Goal: Transaction & Acquisition: Purchase product/service

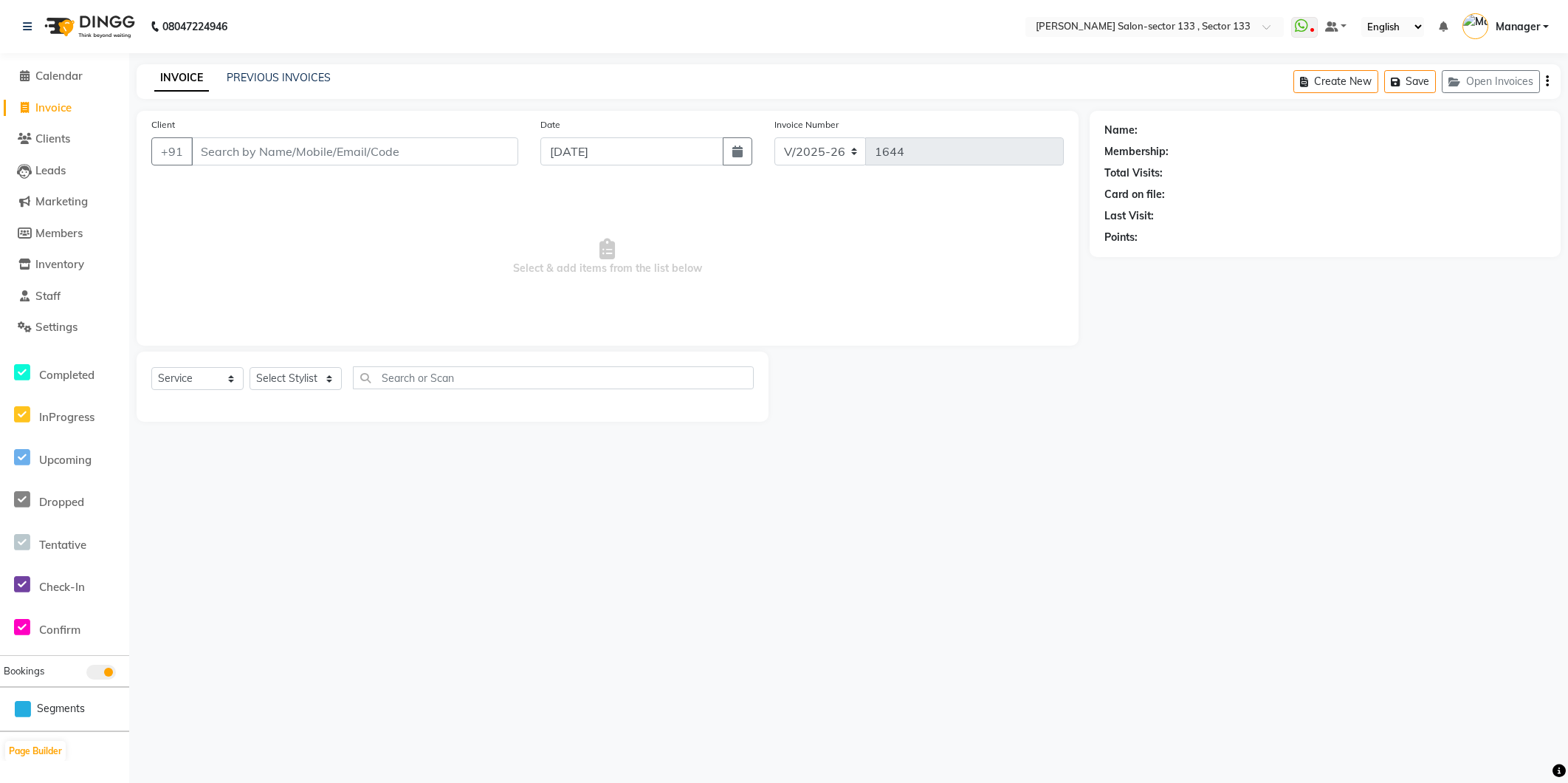
select select "8302"
select select "service"
click at [244, 79] on link "PREVIOUS INVOICES" at bounding box center [279, 77] width 104 height 13
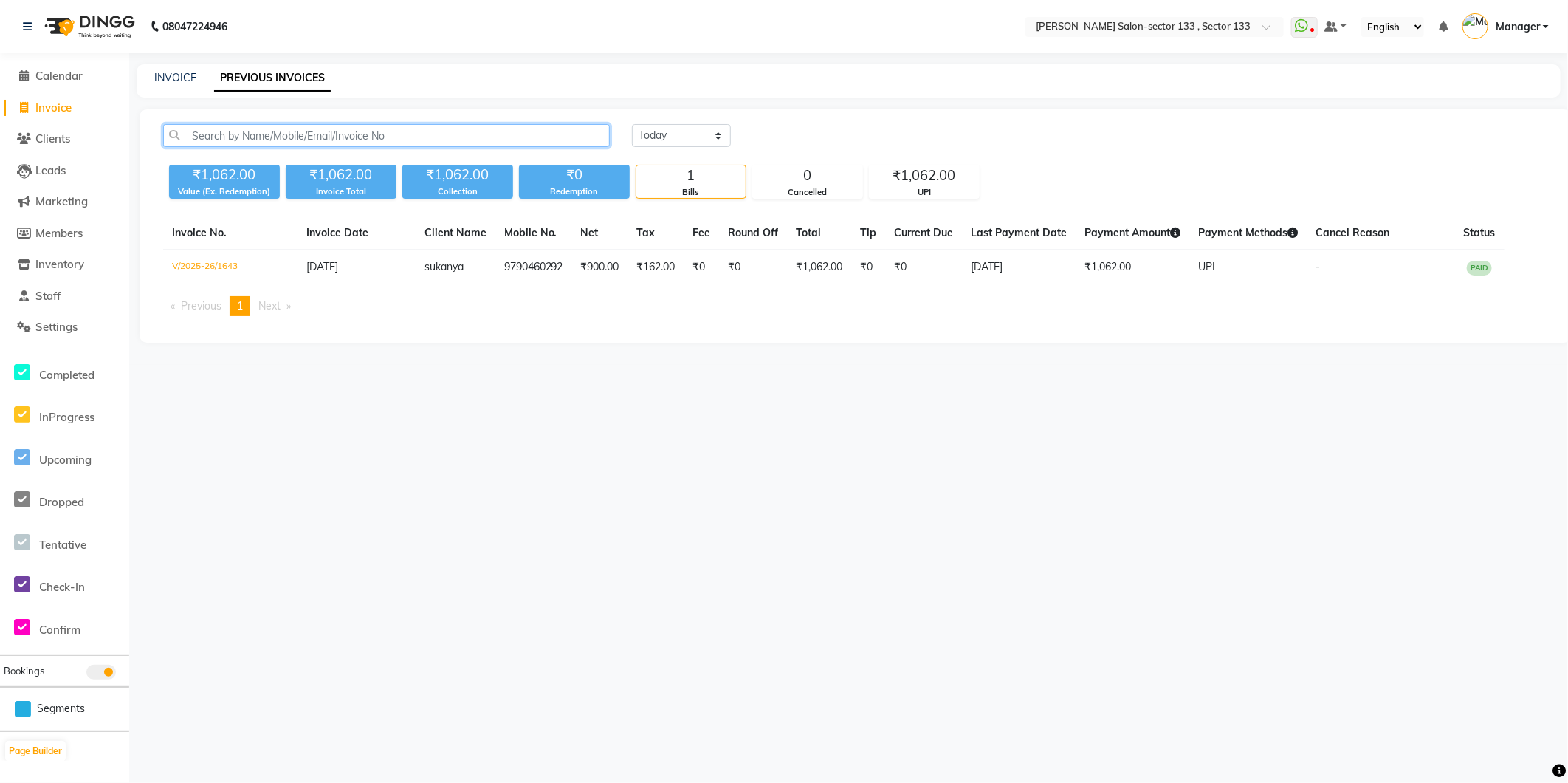
click at [291, 135] on input "text" at bounding box center [387, 136] width 447 height 23
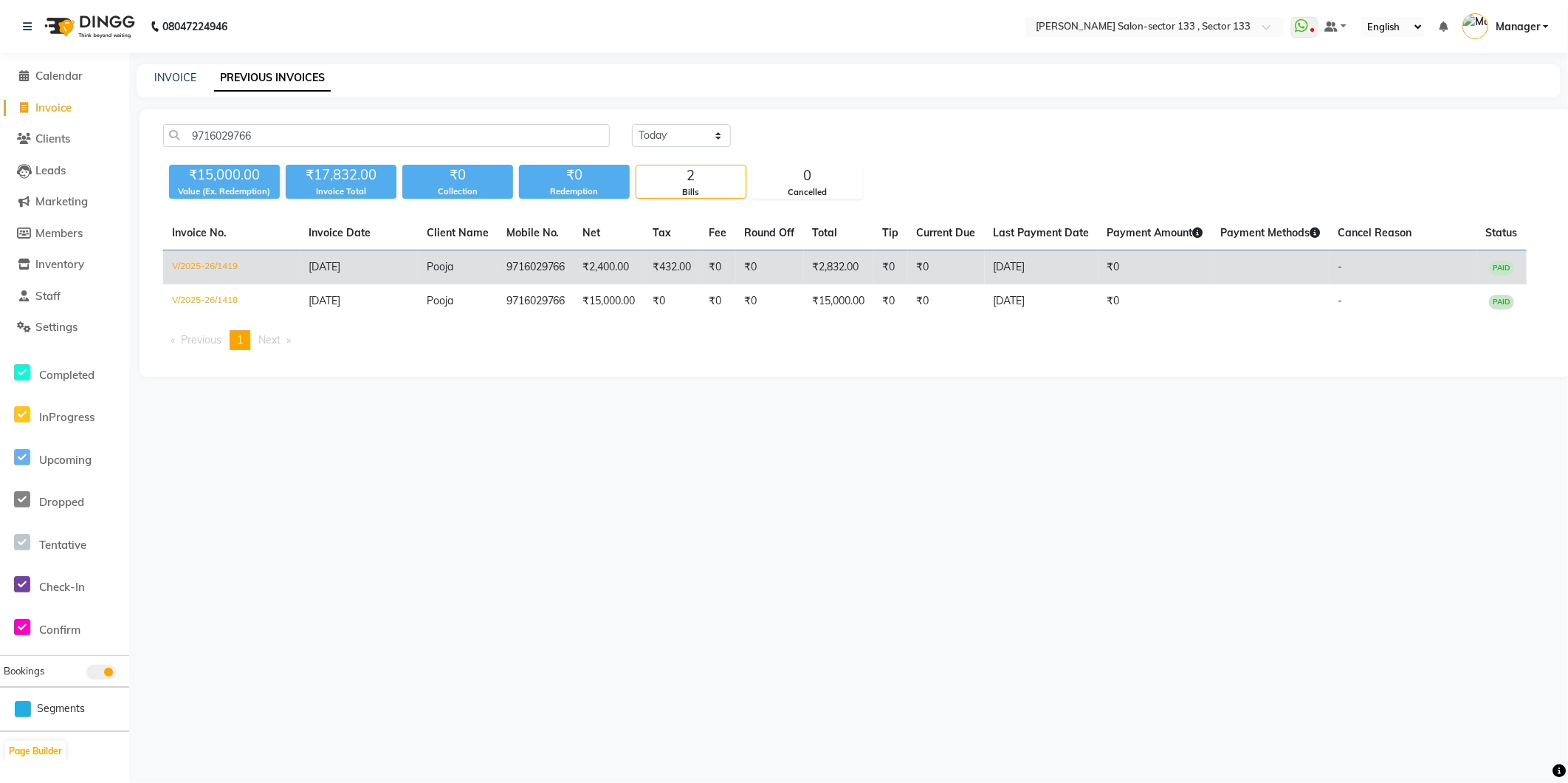
click at [341, 265] on span "21-08-2025" at bounding box center [325, 266] width 32 height 13
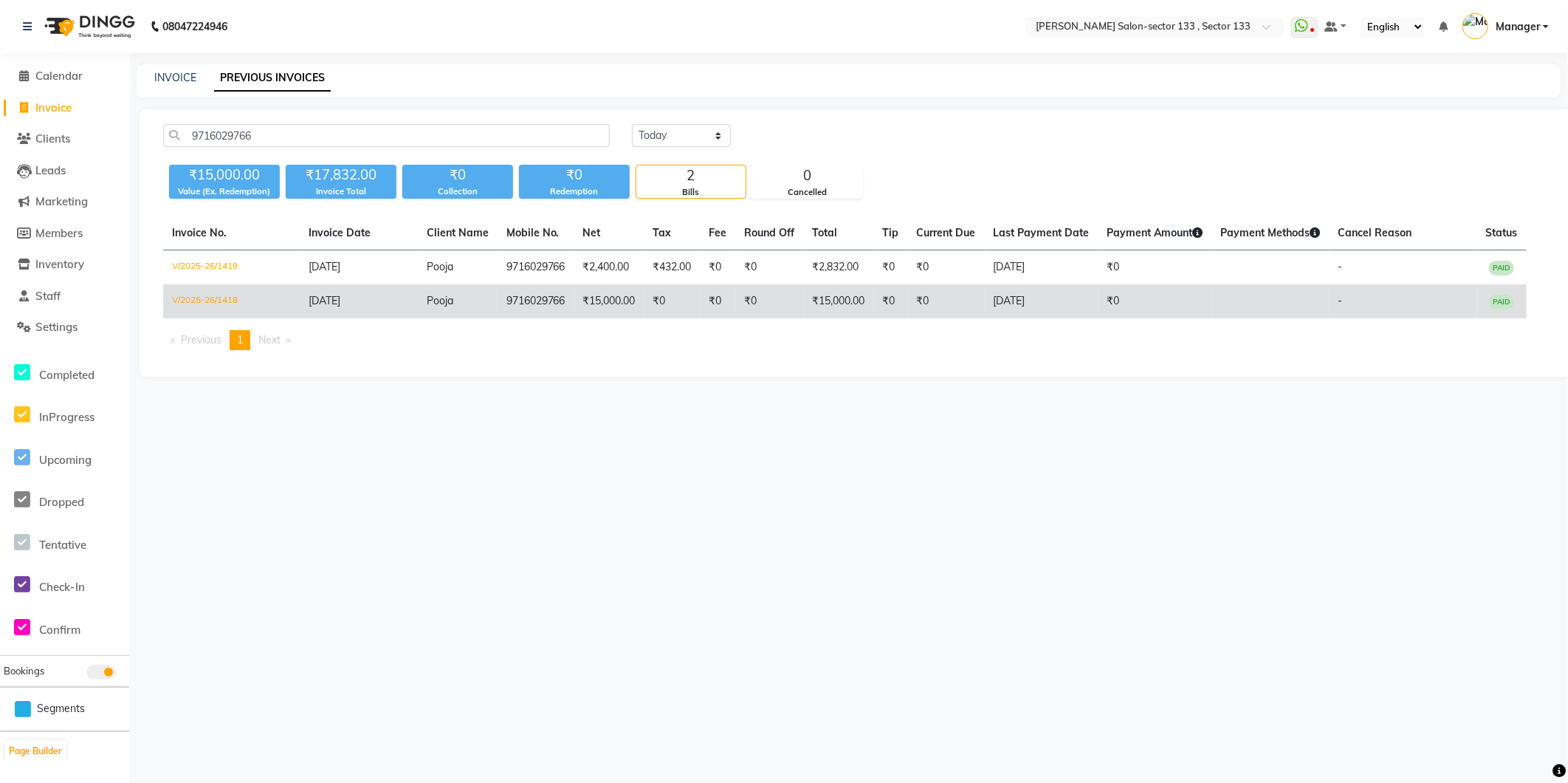
click at [578, 292] on td "₹15,000.00" at bounding box center [610, 301] width 70 height 34
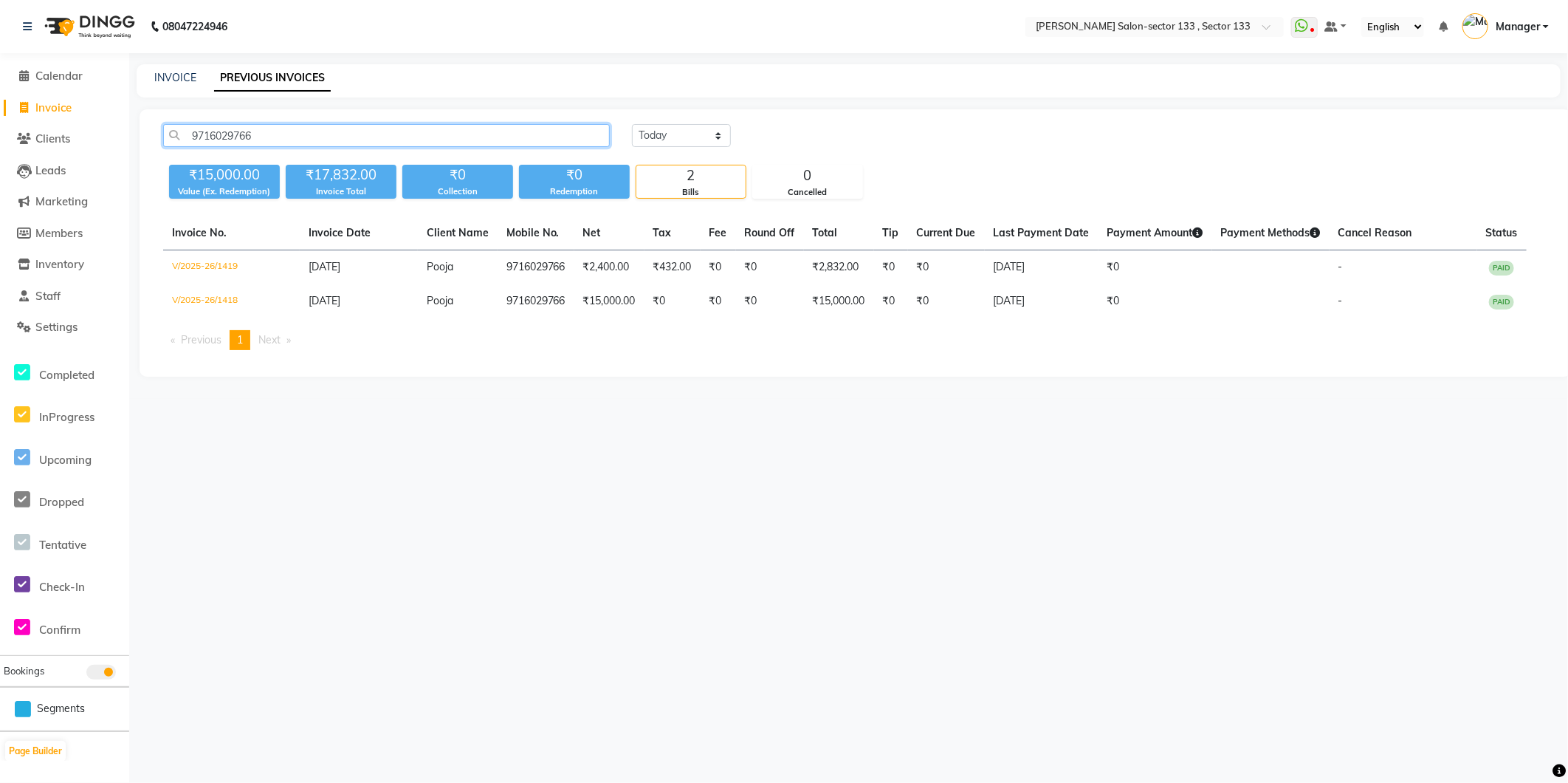
click at [336, 139] on input "9716029766" at bounding box center [387, 136] width 447 height 23
type input "9"
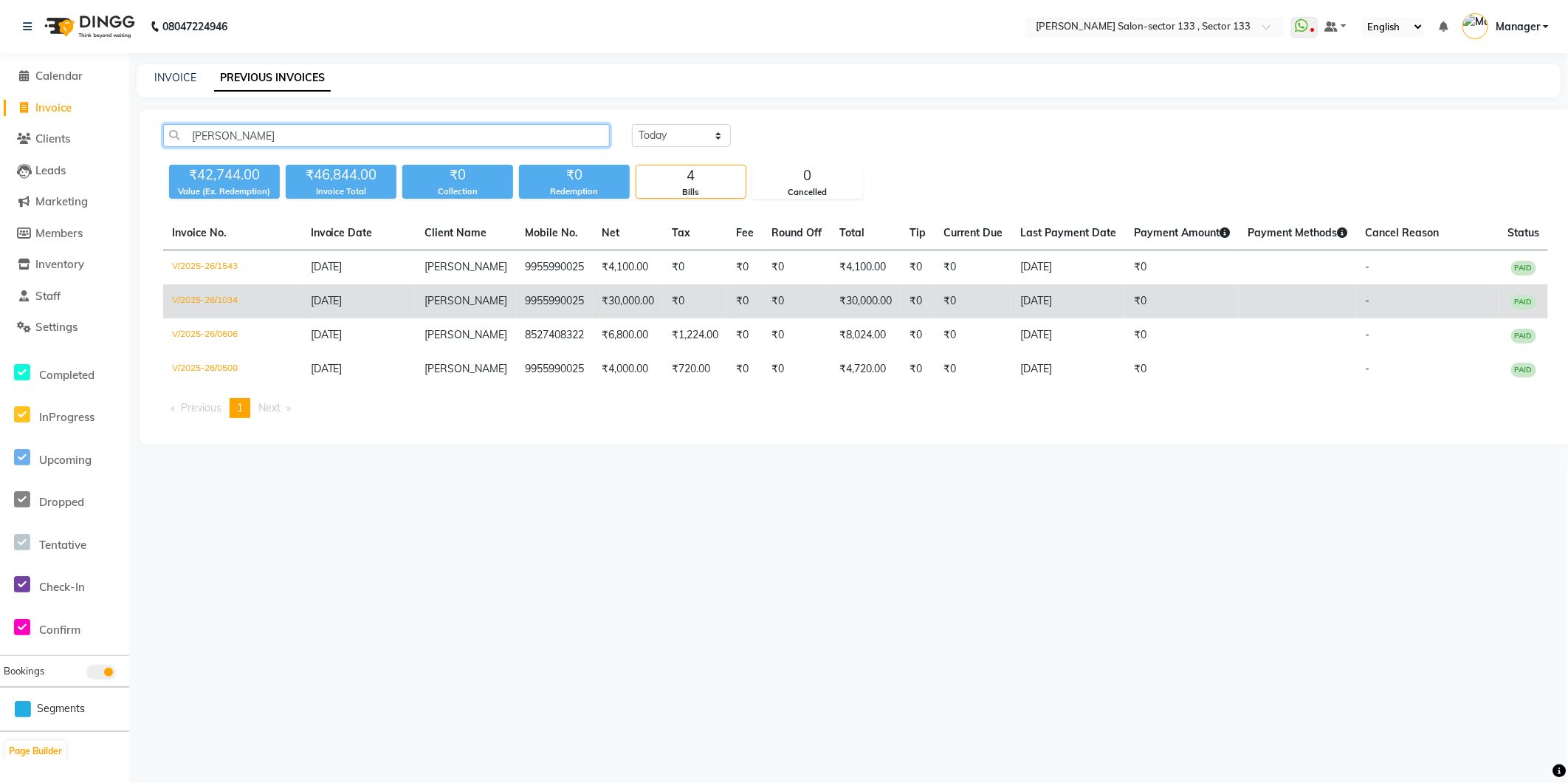
type input "simmi"
click at [473, 307] on td "simmi" at bounding box center [466, 301] width 100 height 34
click at [435, 304] on span "simmi" at bounding box center [466, 300] width 83 height 13
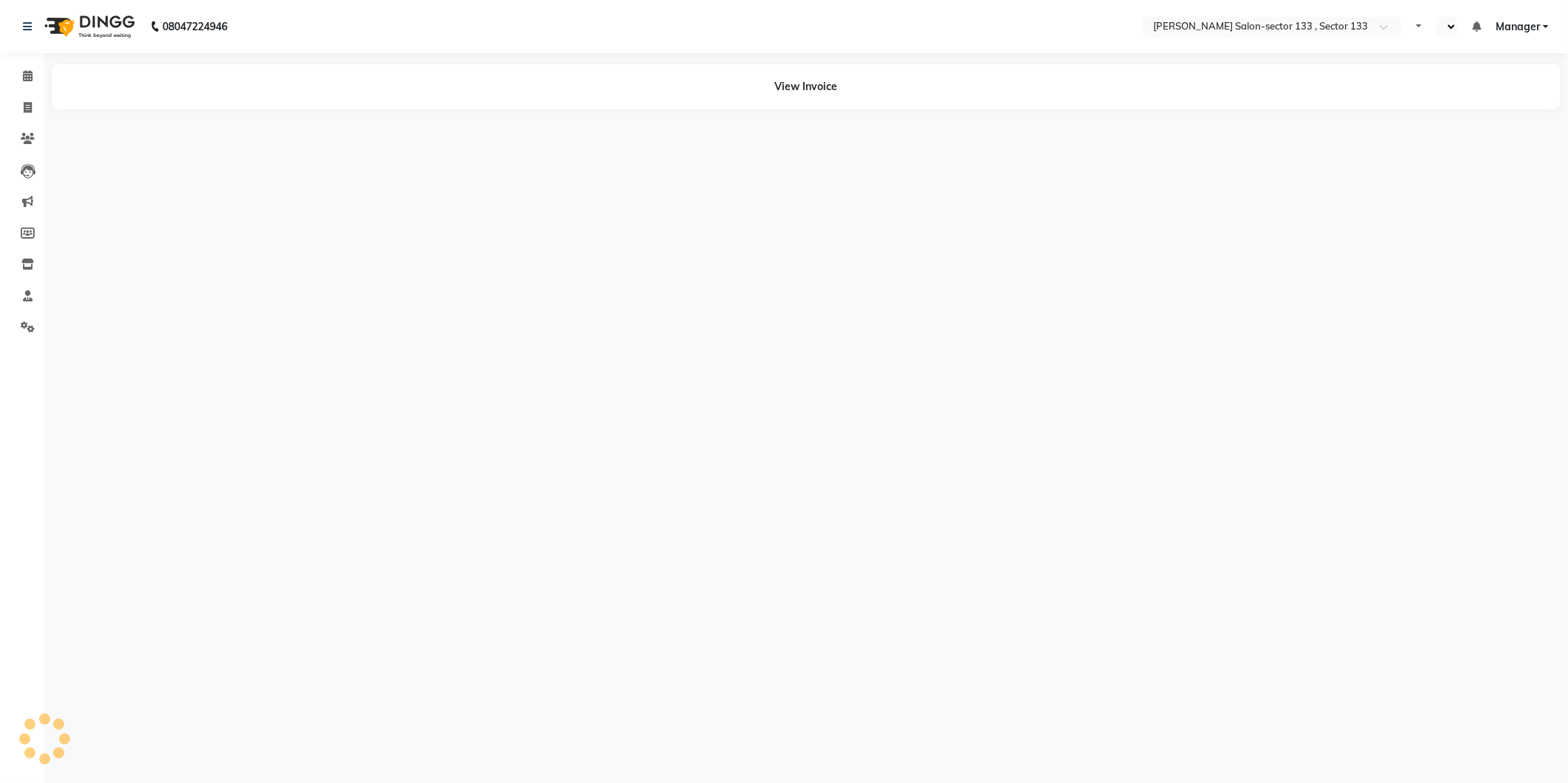
select select "en"
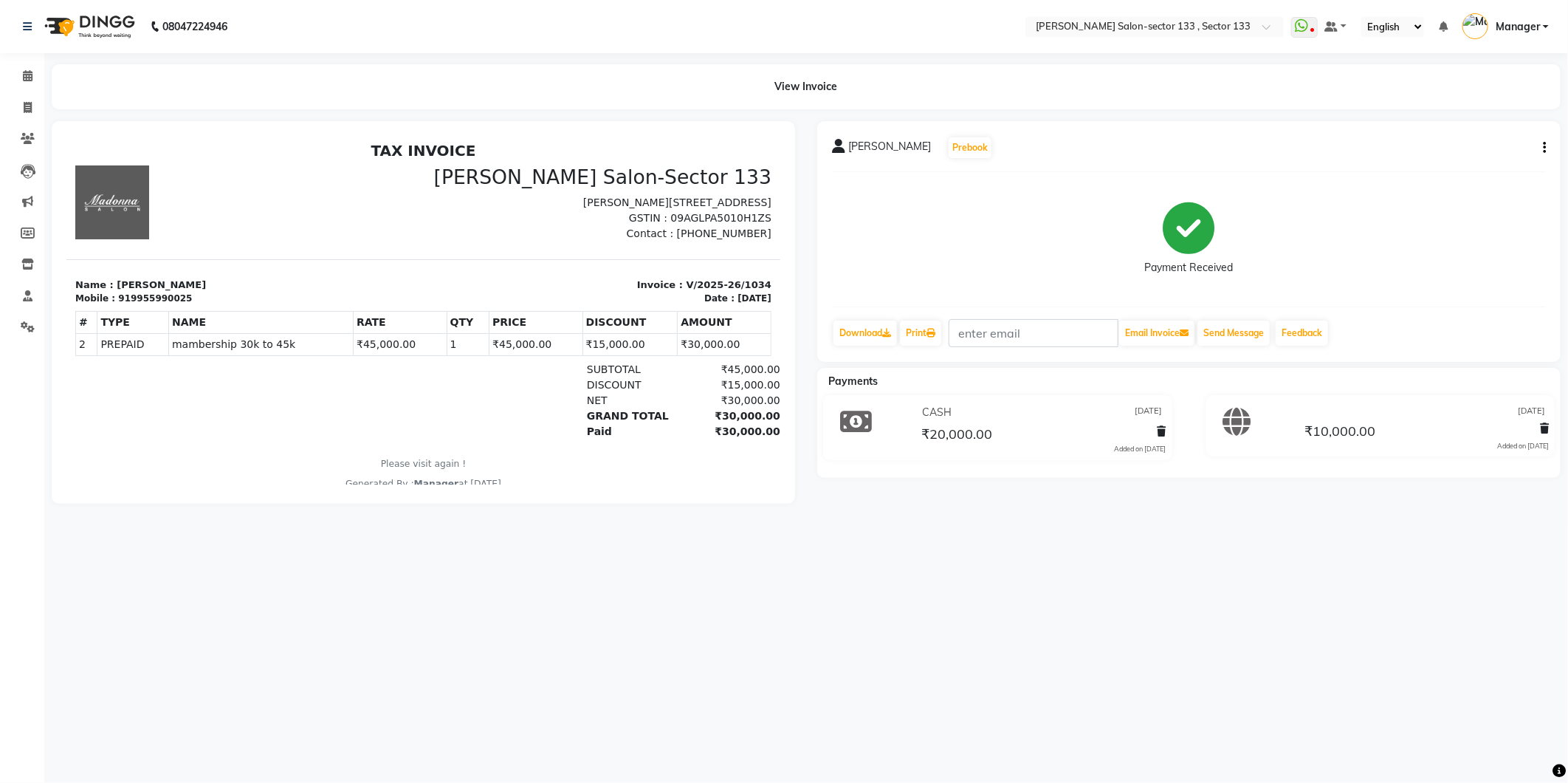
click at [1241, 412] on icon at bounding box center [1237, 421] width 28 height 28
click at [1345, 430] on span "₹10,000.00" at bounding box center [1339, 432] width 71 height 21
click at [1426, 417] on div "[DATE]" at bounding box center [1425, 410] width 248 height 20
click at [16, 102] on span at bounding box center [28, 108] width 26 height 17
select select "8302"
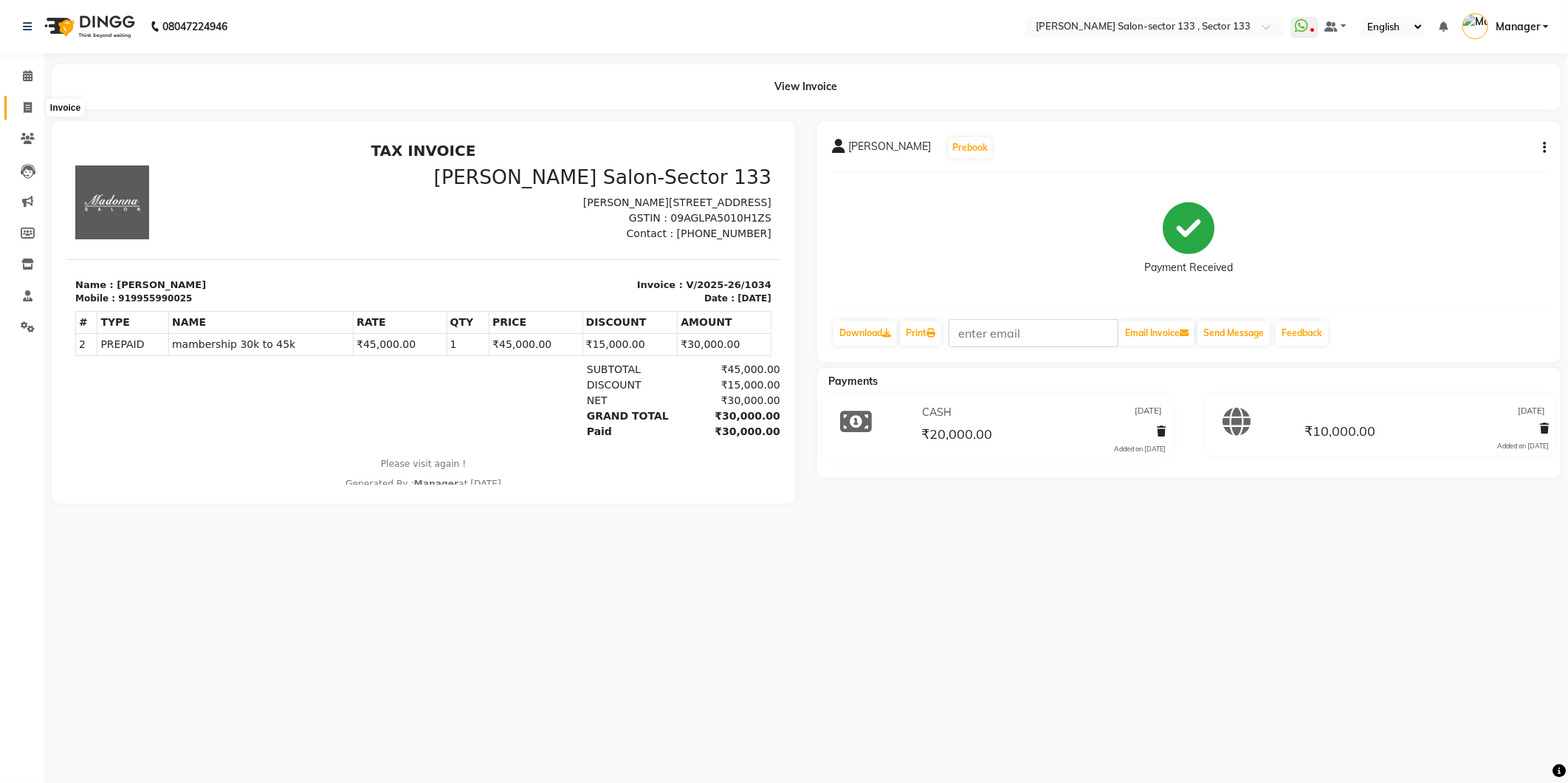
select select "service"
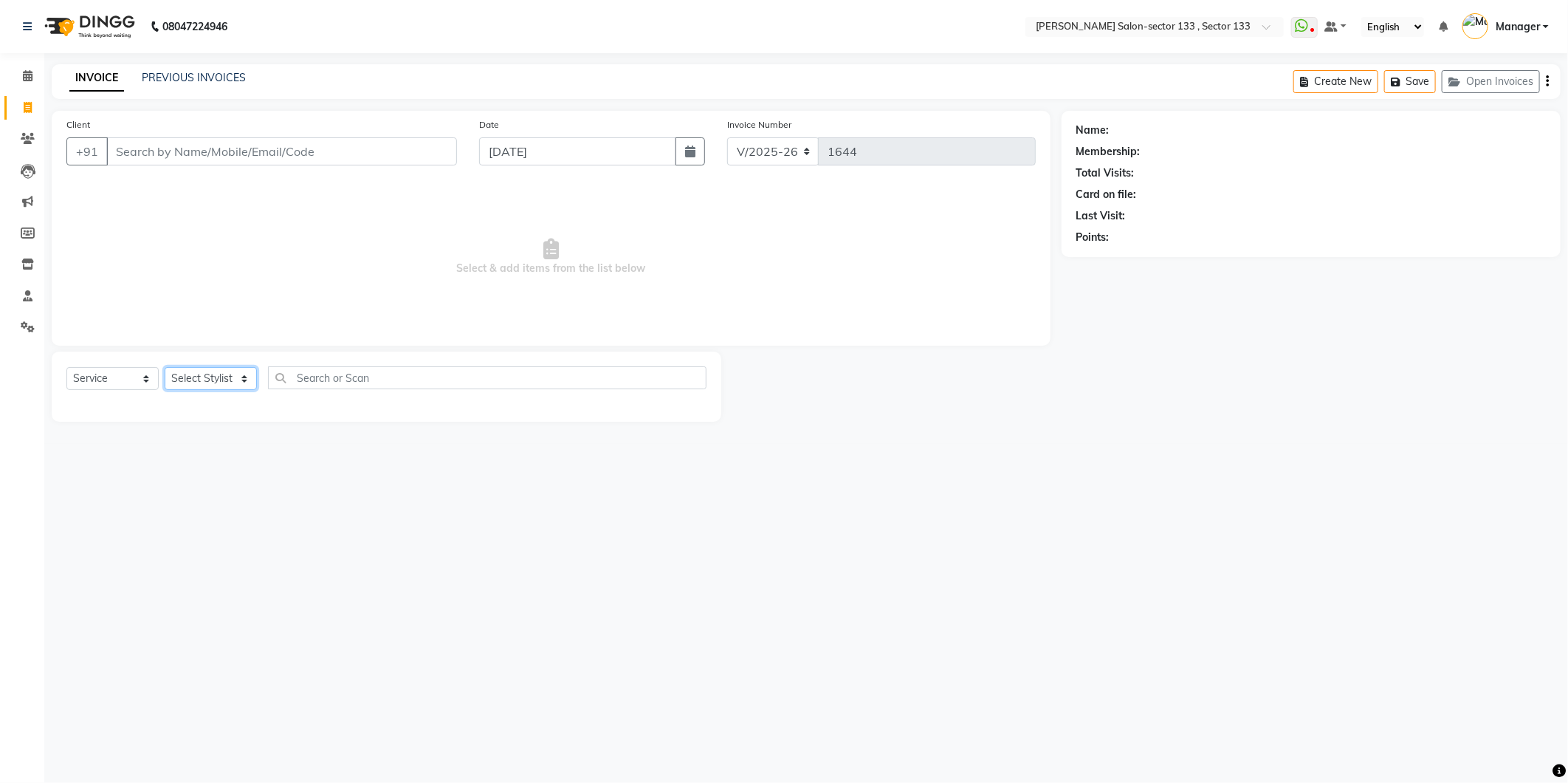
click at [218, 371] on select "Select Stylist" at bounding box center [210, 379] width 92 height 23
select select "80214"
click at [164, 367] on select "Select Stylist [PERSON_NAME] [PERSON_NAME] Manager Mehboob Owner id Pradeep [PE…" at bounding box center [210, 379] width 92 height 23
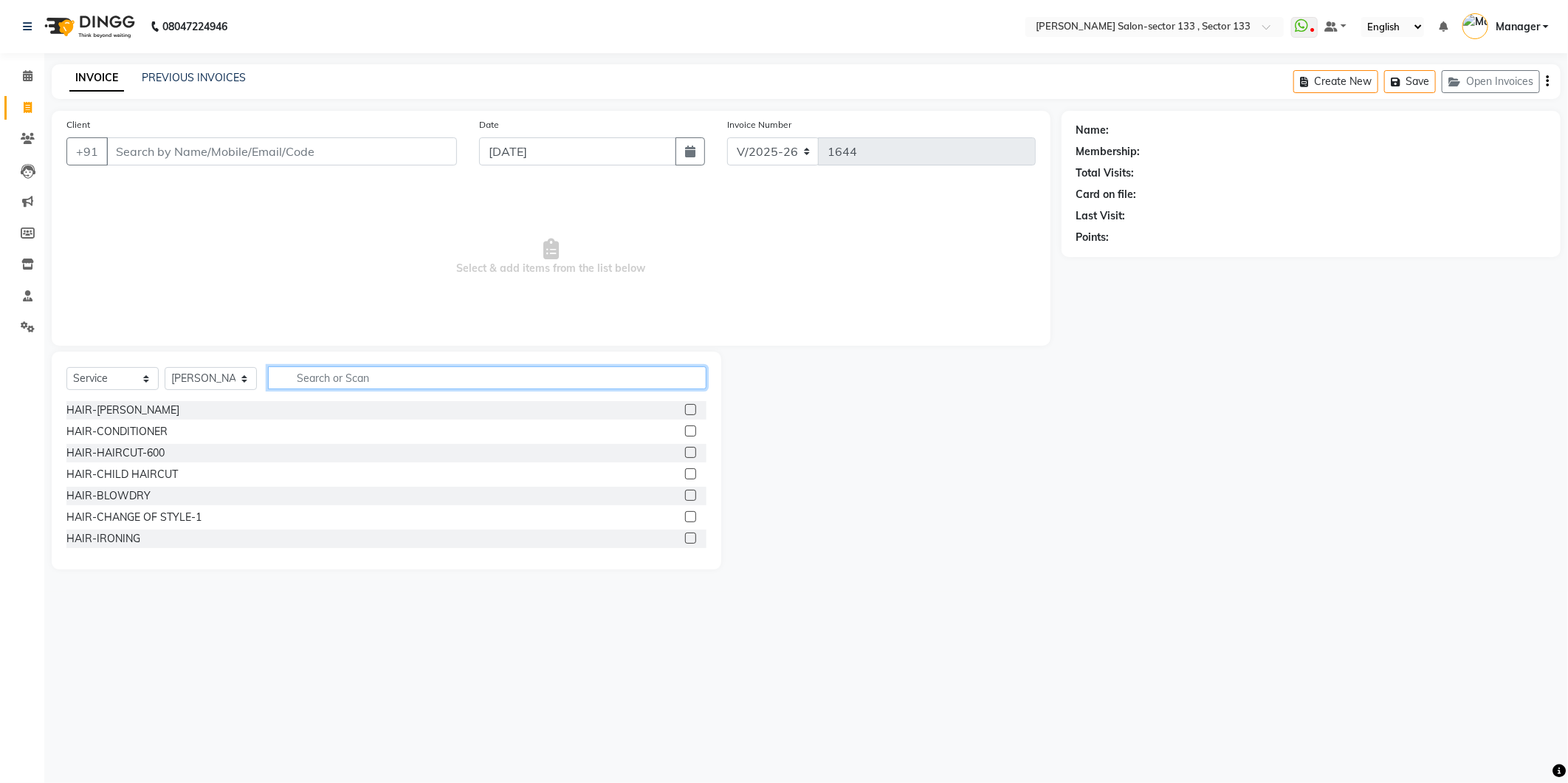
click at [330, 378] on input "text" at bounding box center [487, 378] width 439 height 23
click at [685, 460] on div at bounding box center [689, 454] width 10 height 15
click at [666, 453] on div "HAIR-HAIRCUT-600" at bounding box center [386, 452] width 640 height 19
click at [685, 451] on label at bounding box center [690, 452] width 11 height 11
click at [685, 451] on input "checkbox" at bounding box center [689, 452] width 10 height 10
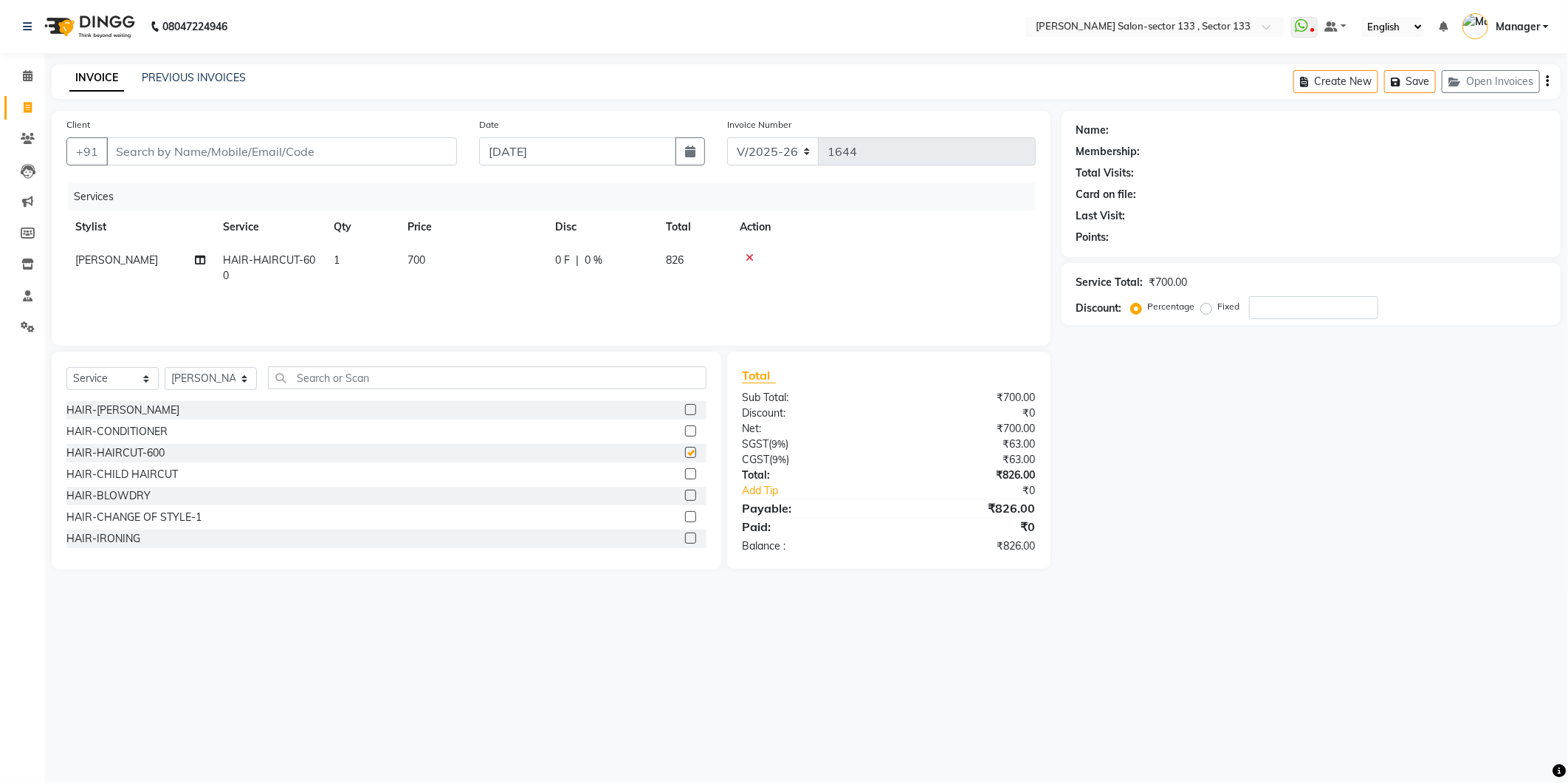
checkbox input "false"
click at [138, 150] on input "Client" at bounding box center [282, 151] width 350 height 28
type input "9"
type input "0"
type input "9871586067"
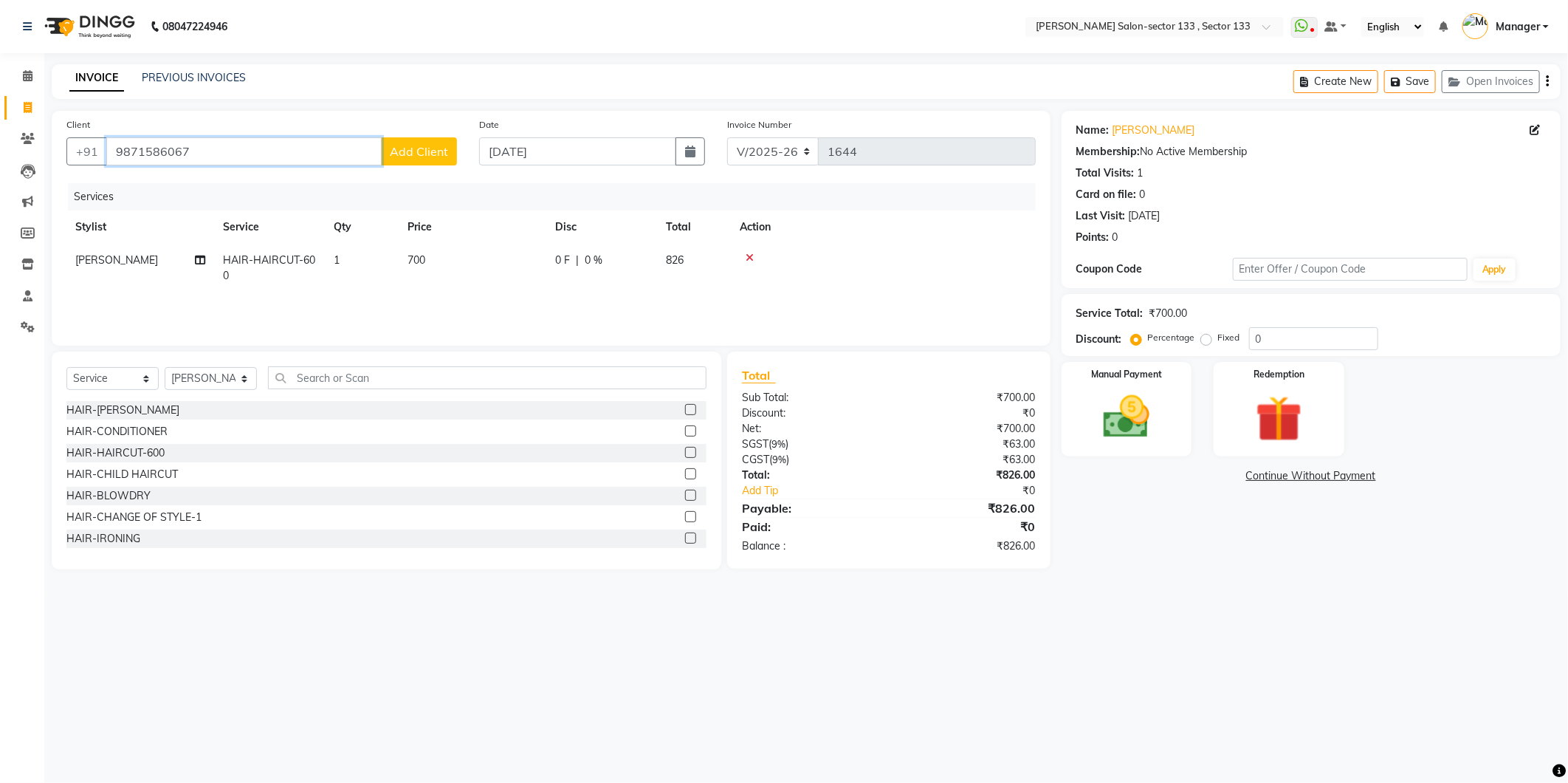
click at [249, 149] on input "9871586067" at bounding box center [244, 151] width 275 height 28
click at [439, 156] on span "Add Client" at bounding box center [418, 151] width 58 height 15
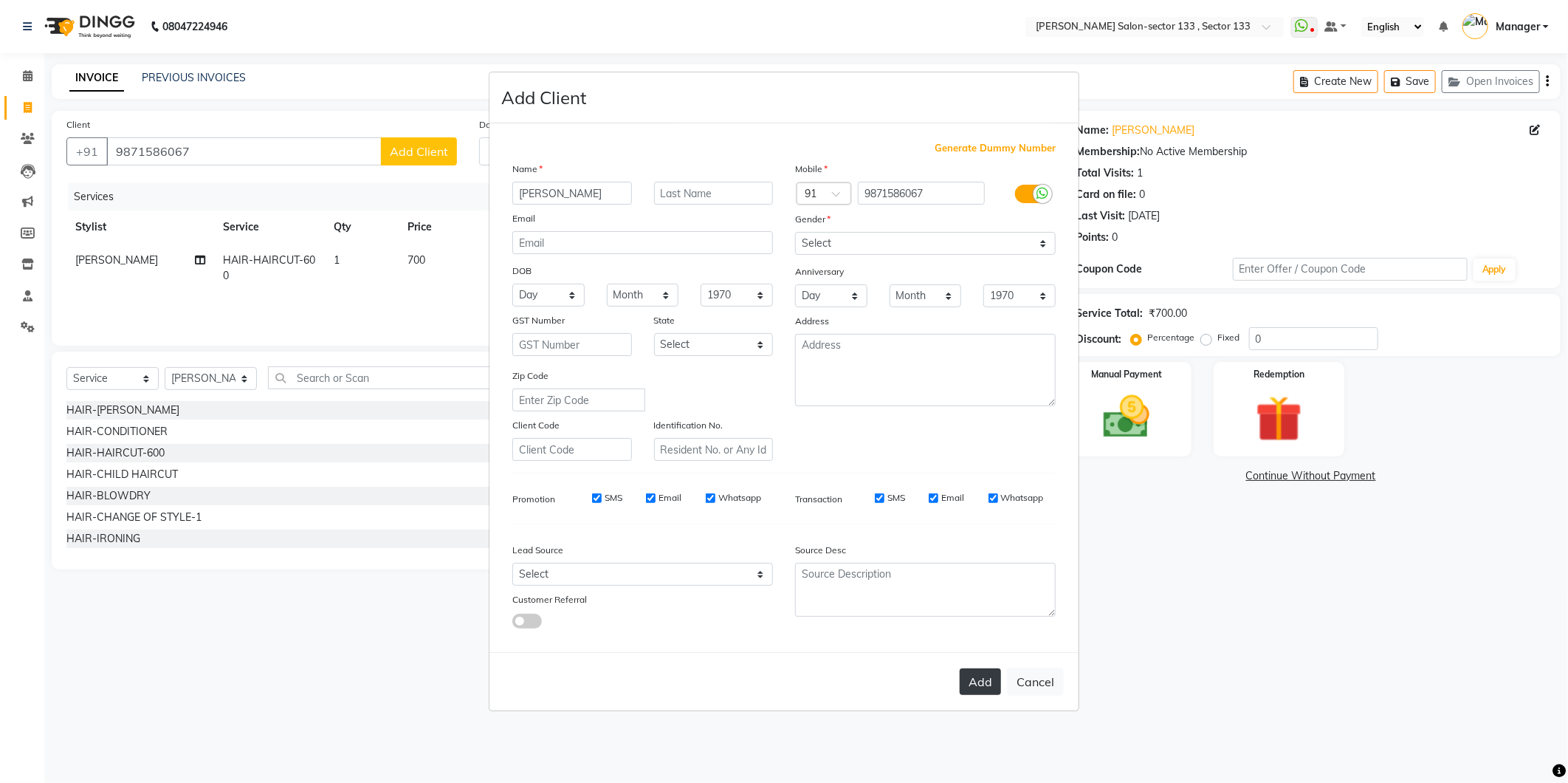
type input "kirti"
click at [976, 693] on button "Add" at bounding box center [981, 681] width 41 height 27
click at [817, 240] on select "Select Male Female Other Prefer Not To Say" at bounding box center [926, 243] width 261 height 23
select select "female"
click at [796, 232] on select "Select Male Female Other Prefer Not To Say" at bounding box center [926, 243] width 261 height 23
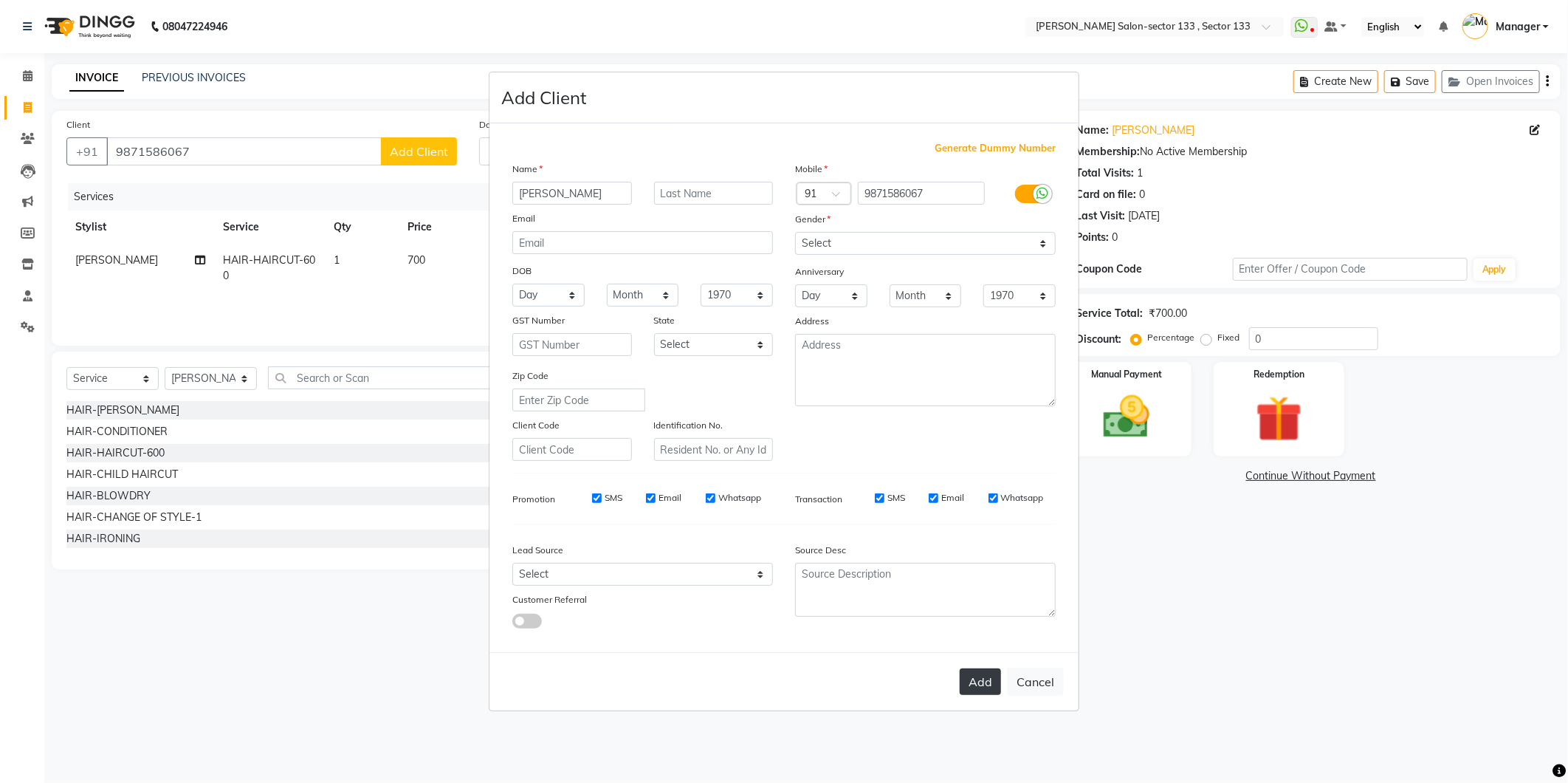
click at [991, 677] on button "Add" at bounding box center [981, 681] width 41 height 27
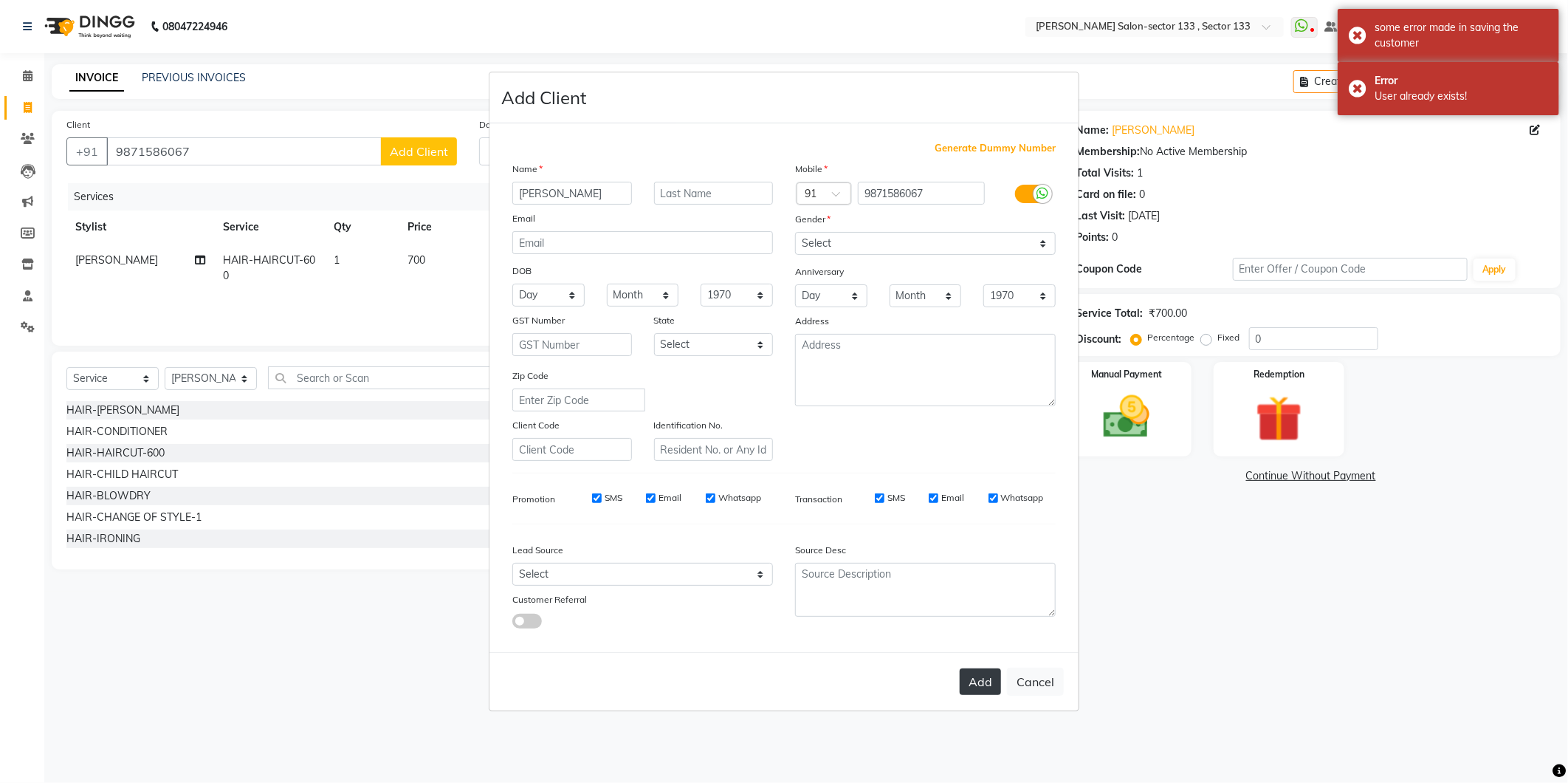
click at [985, 695] on button "Add" at bounding box center [981, 681] width 41 height 27
click at [609, 192] on input "kirti" at bounding box center [572, 193] width 120 height 23
click at [584, 208] on div "Name kirti Email DOB Day 01 02 03 04 05 06 07 08 09 10 11 12 13 14 15 16 17 18 …" at bounding box center [643, 310] width 282 height 299
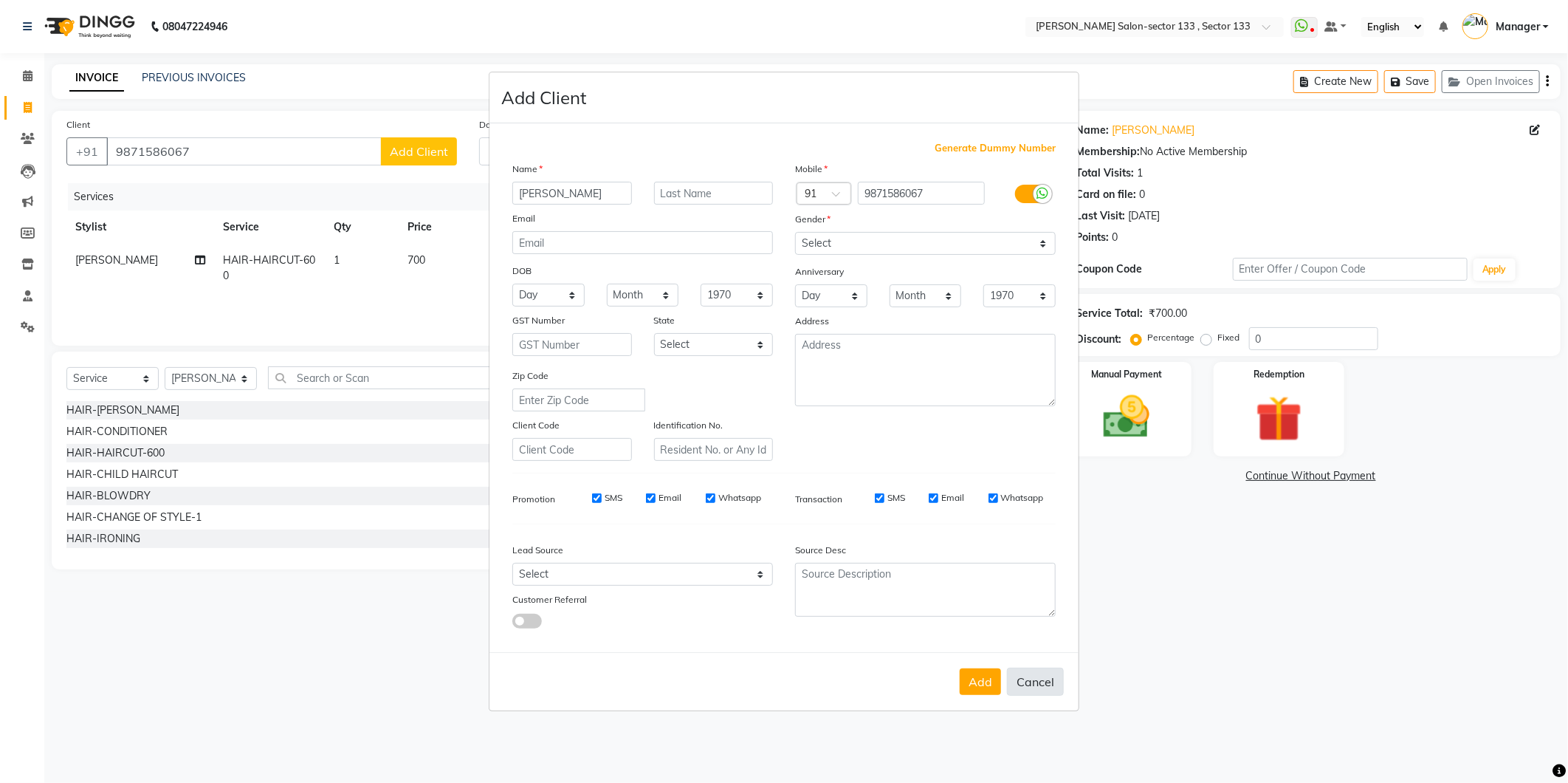
click at [1032, 674] on button "Cancel" at bounding box center [1036, 681] width 57 height 28
select select
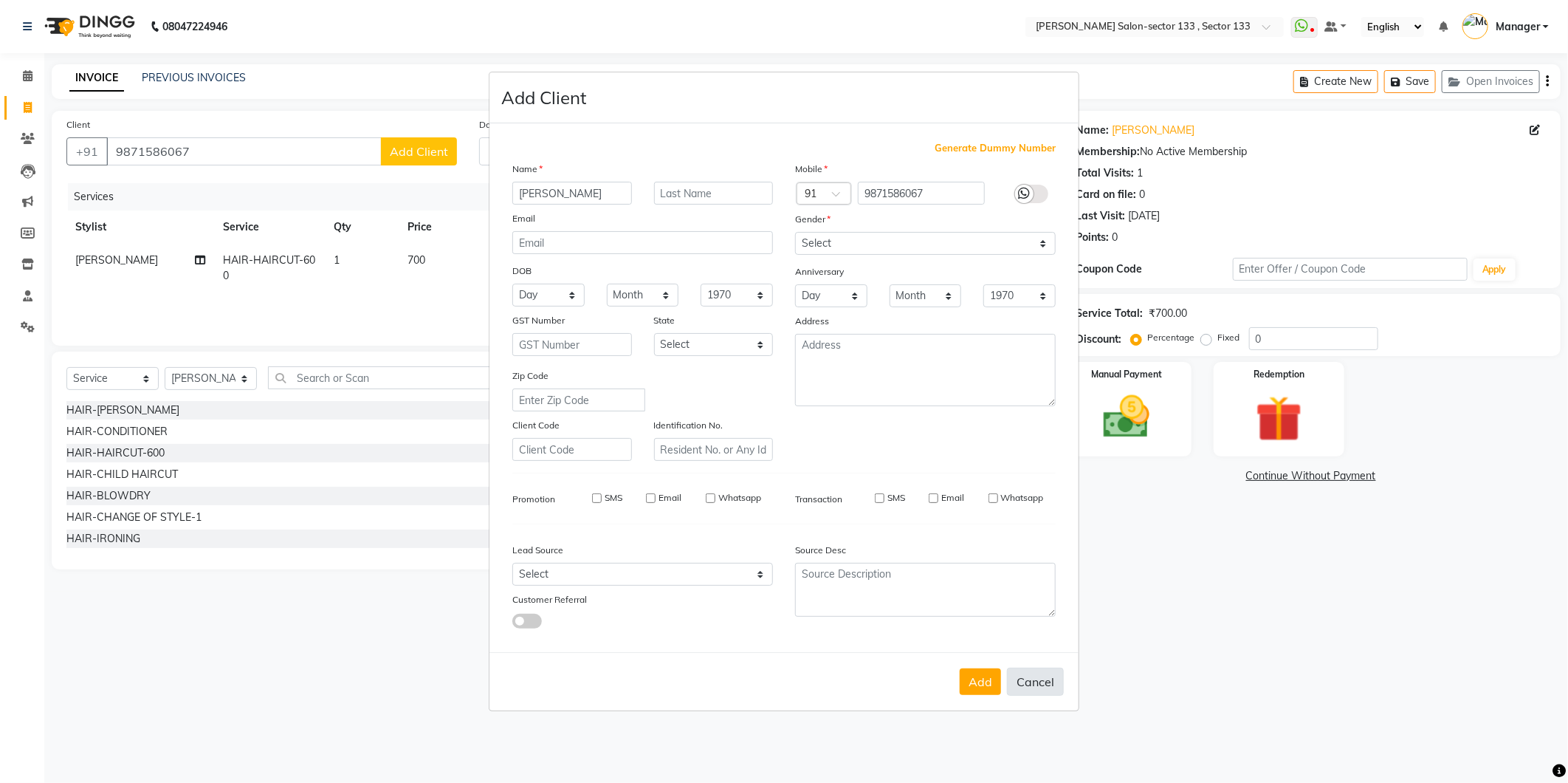
select select
checkbox input "false"
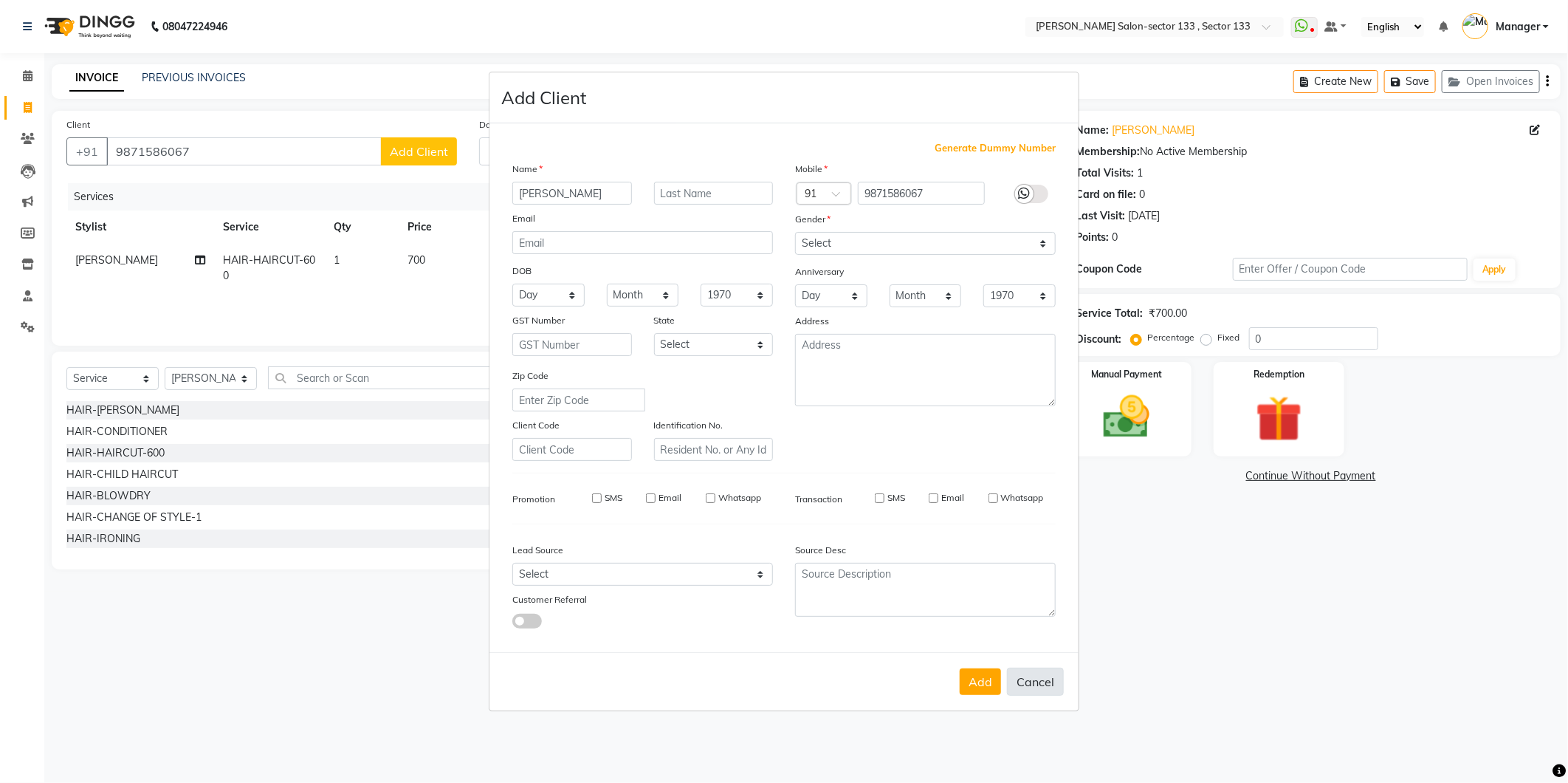
checkbox input "false"
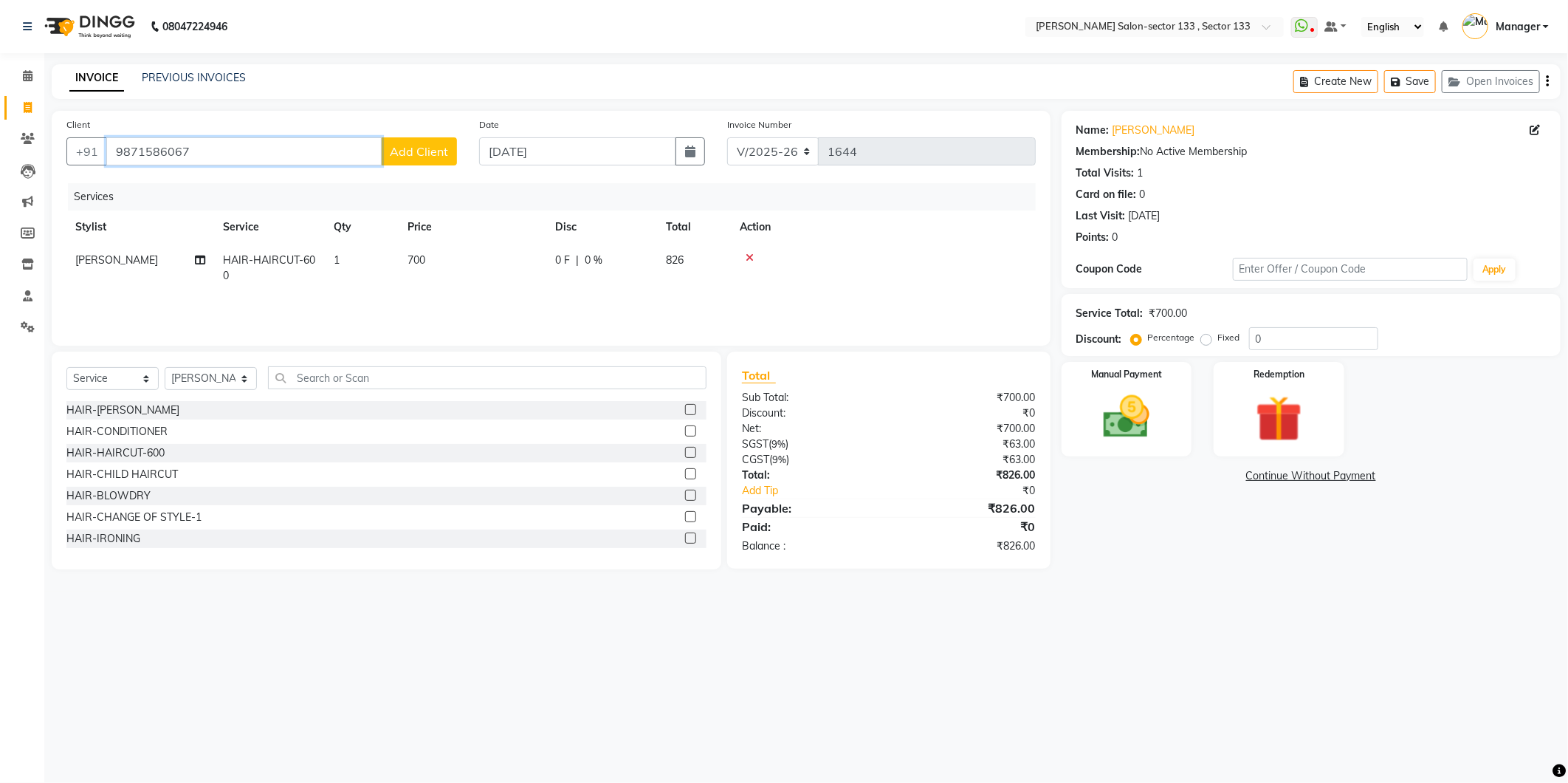
click at [240, 164] on input "9871586067" at bounding box center [244, 151] width 275 height 28
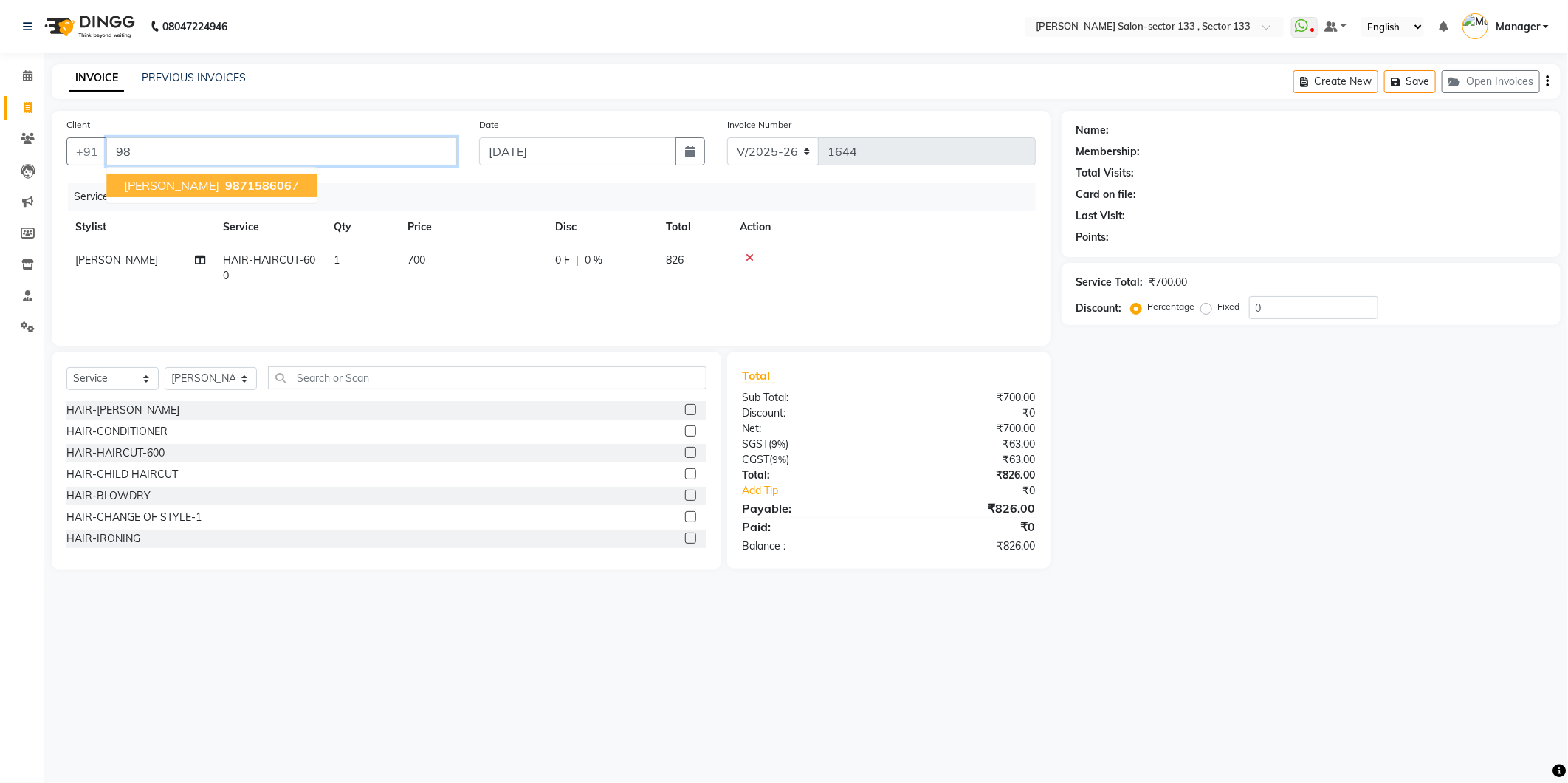
type input "9"
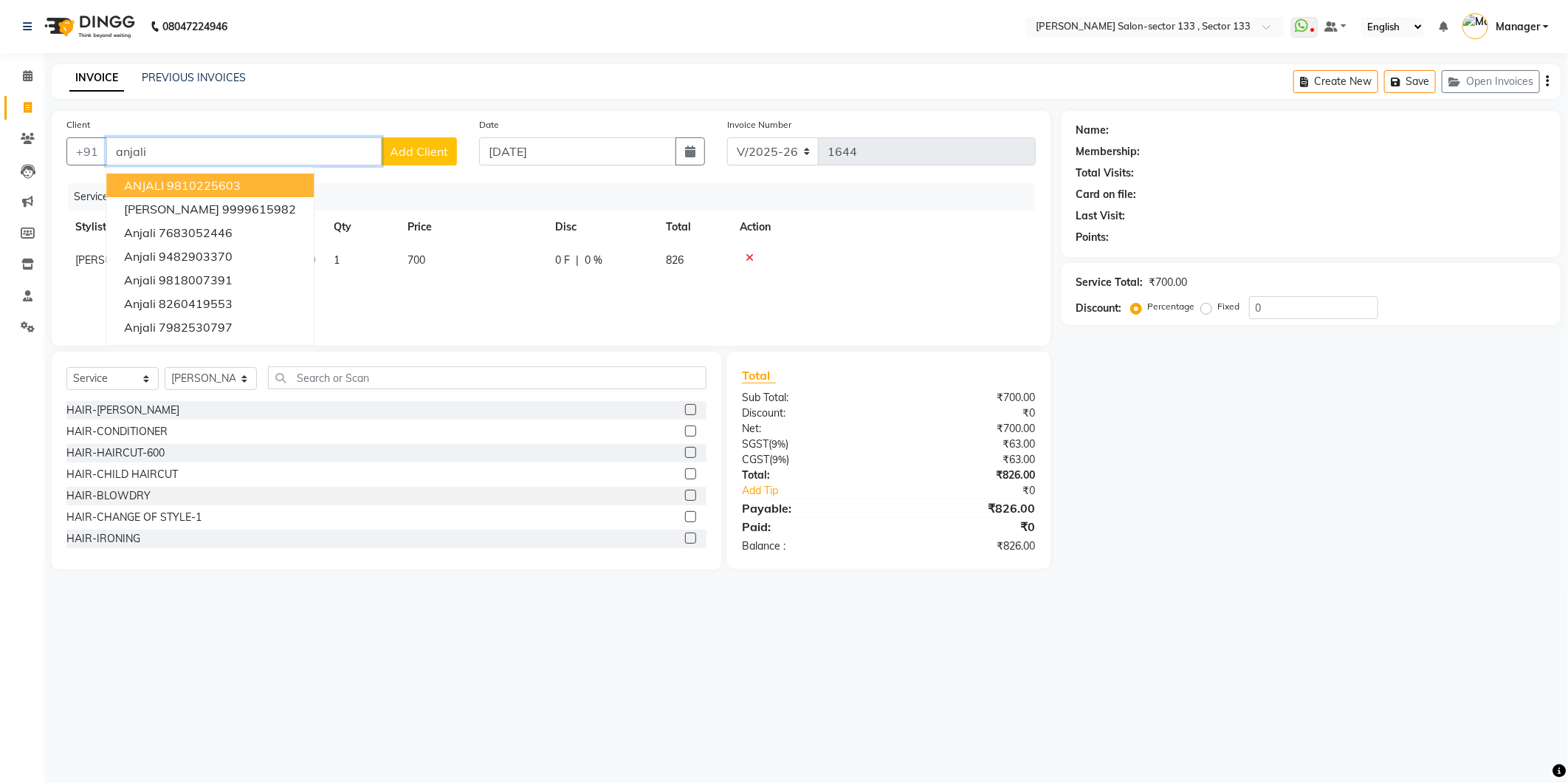
click at [252, 174] on button "ANJALI 9810225603" at bounding box center [210, 185] width 207 height 23
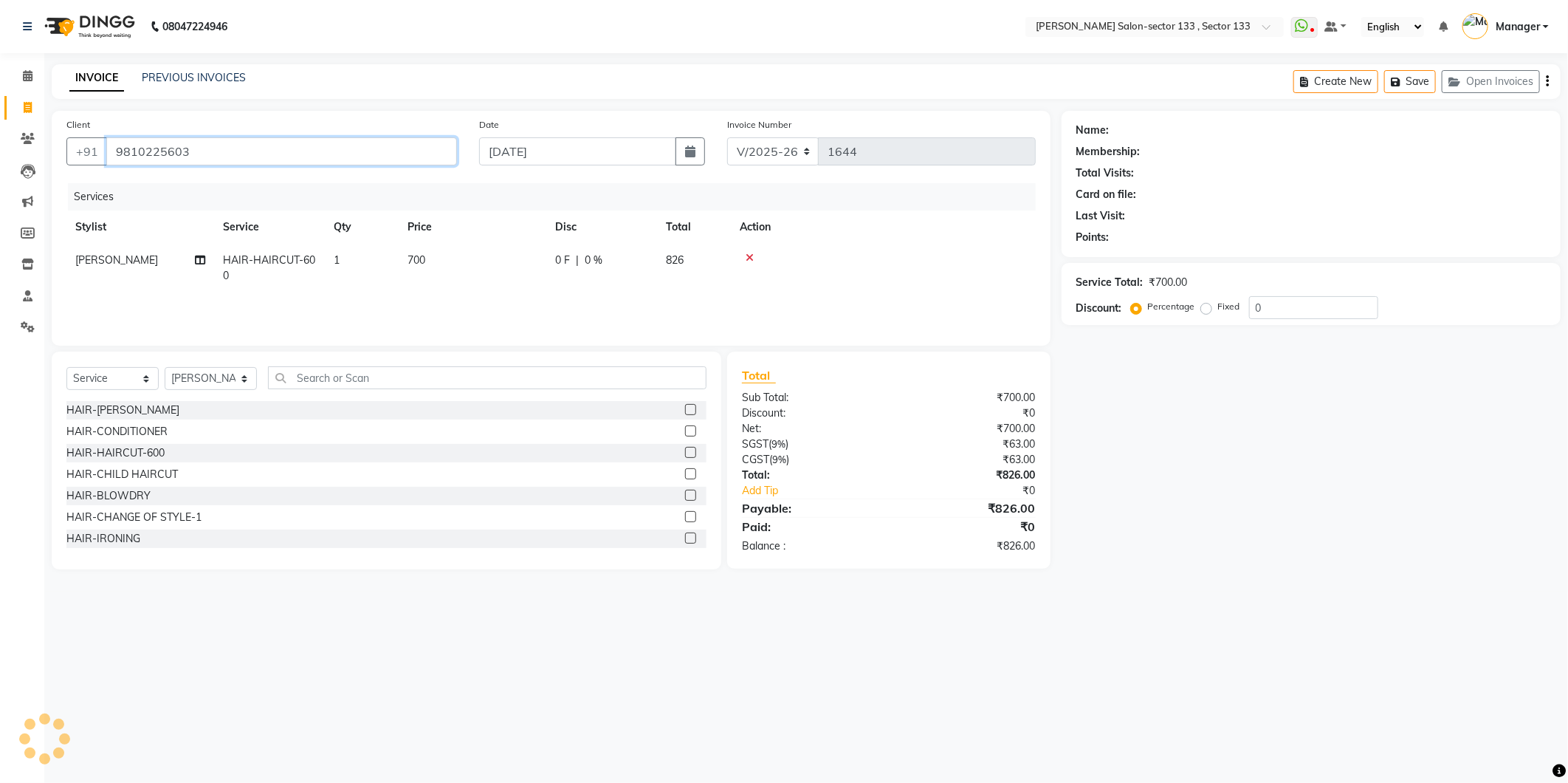
type input "9810225603"
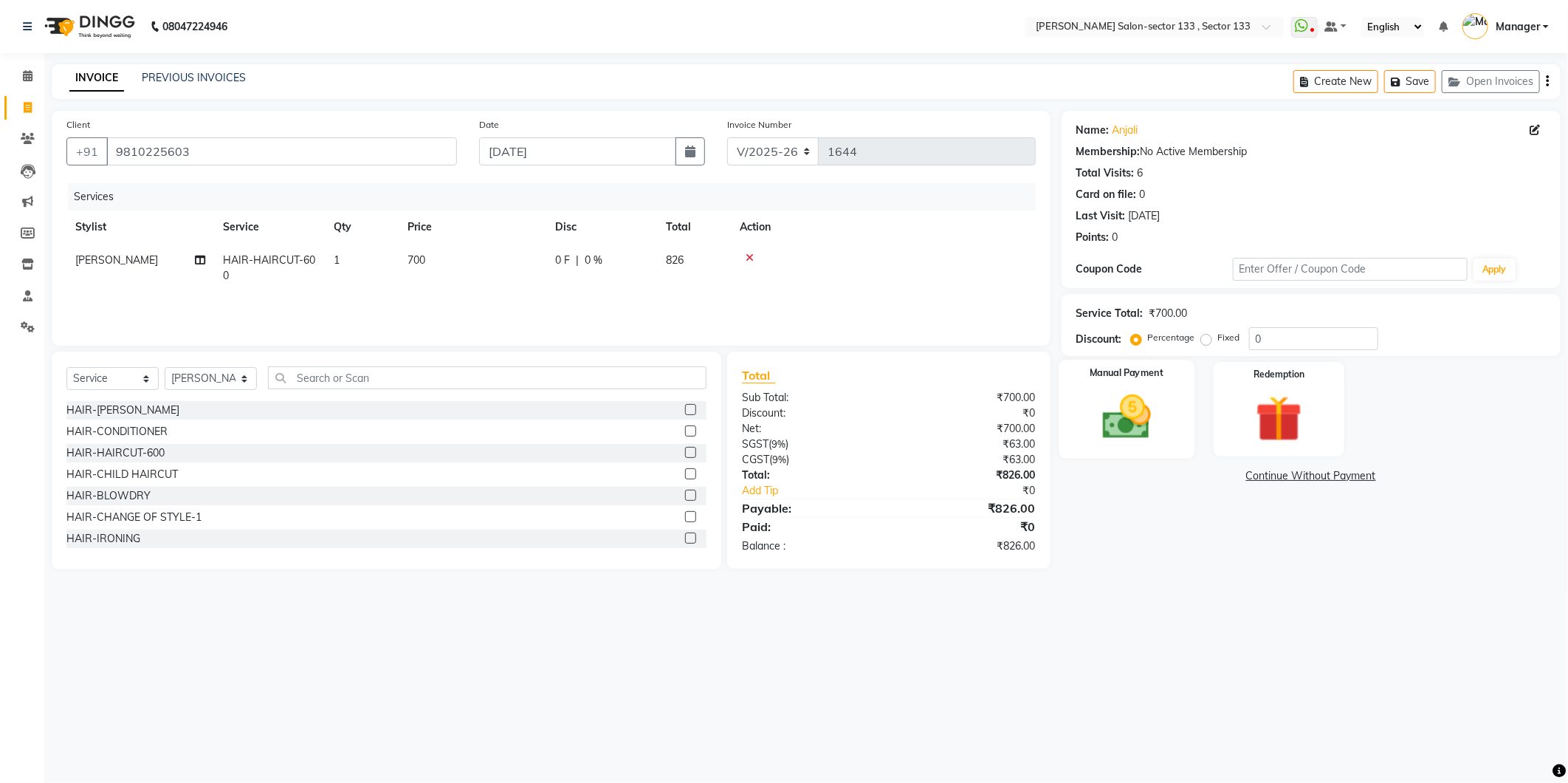
click at [1152, 414] on img at bounding box center [1127, 417] width 79 height 56
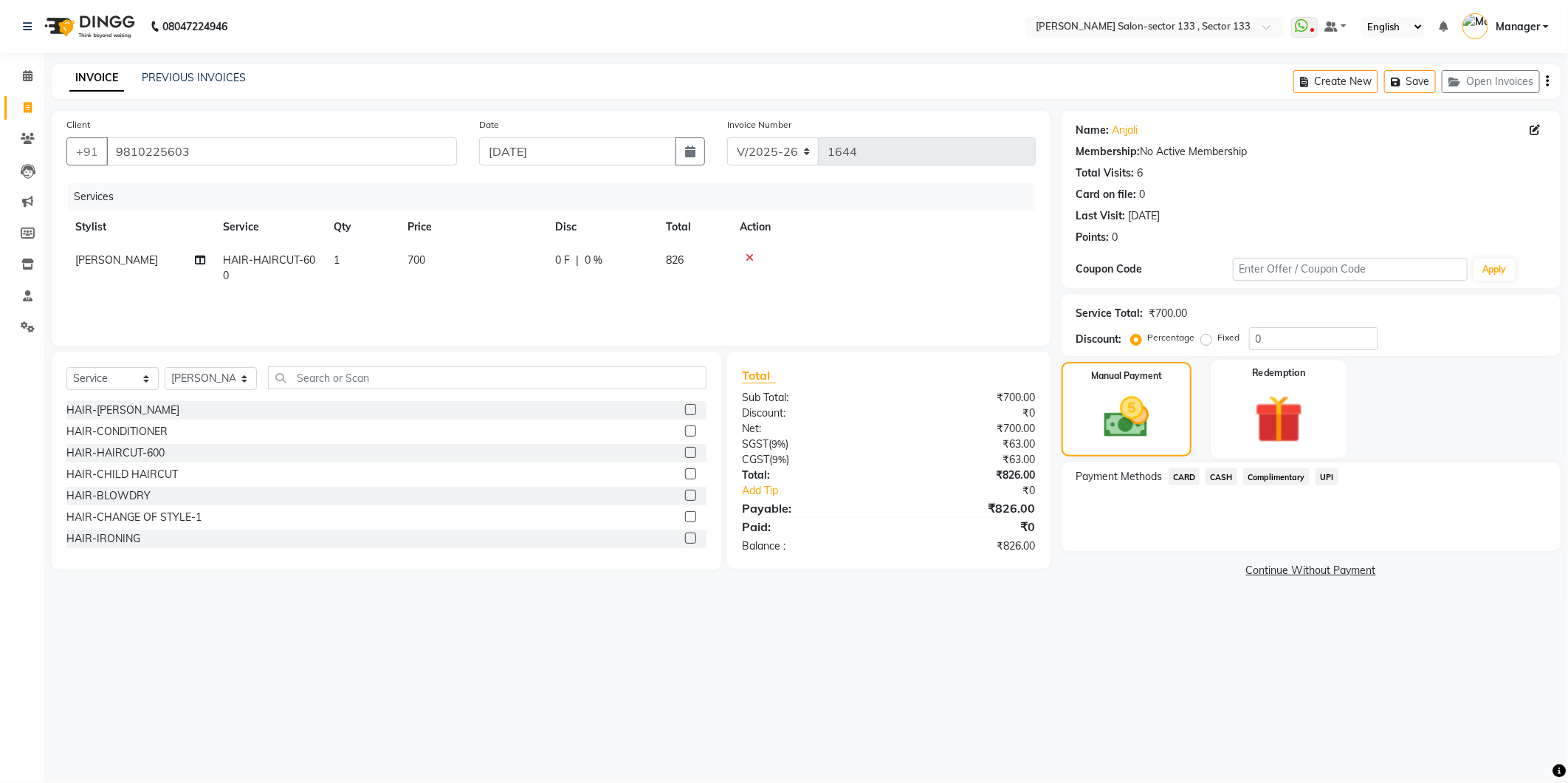
click at [1285, 435] on img at bounding box center [1279, 418] width 79 height 60
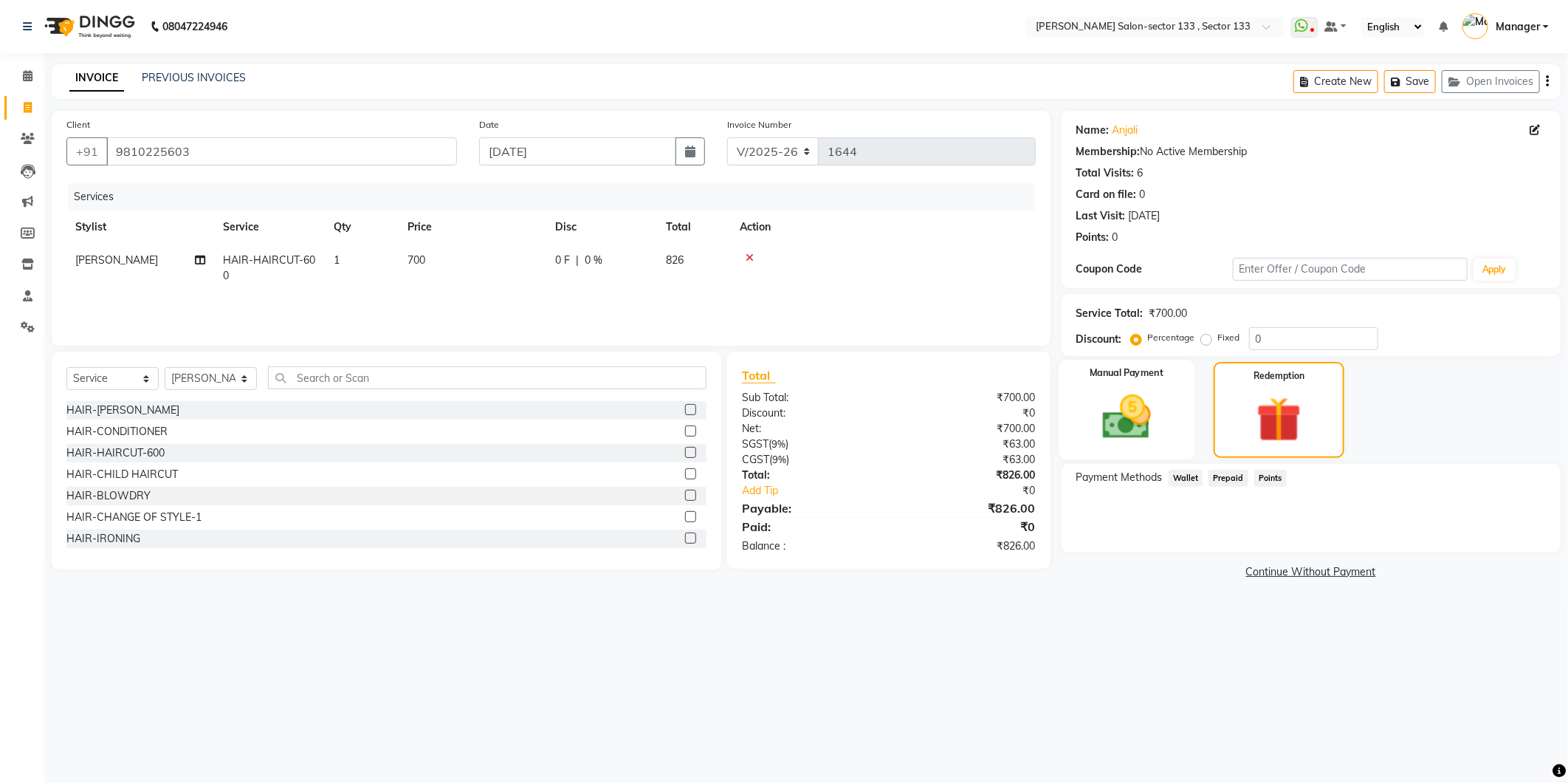
click at [1111, 425] on img at bounding box center [1127, 417] width 79 height 56
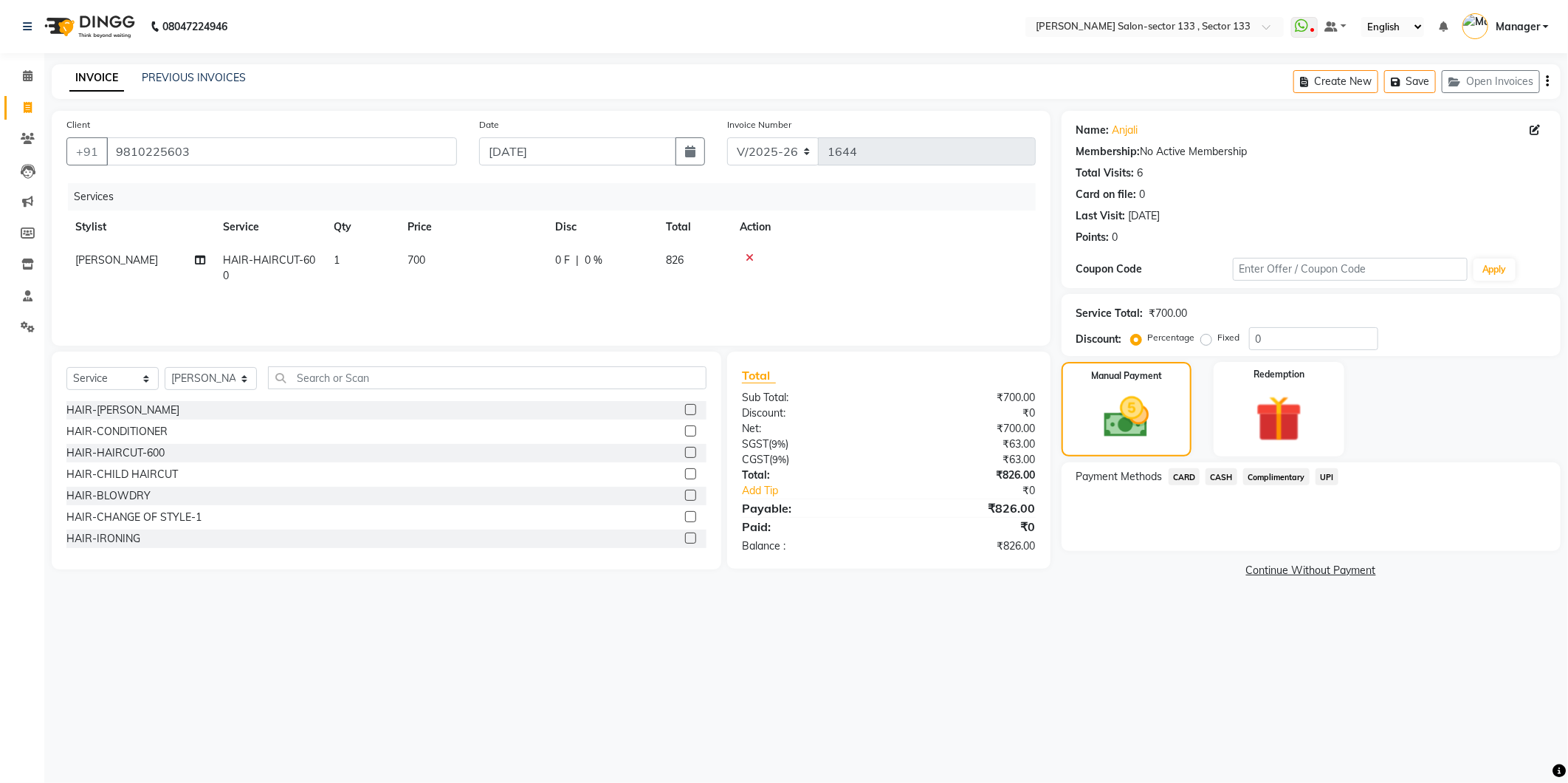
click at [1275, 484] on span "Complimentary" at bounding box center [1277, 476] width 66 height 17
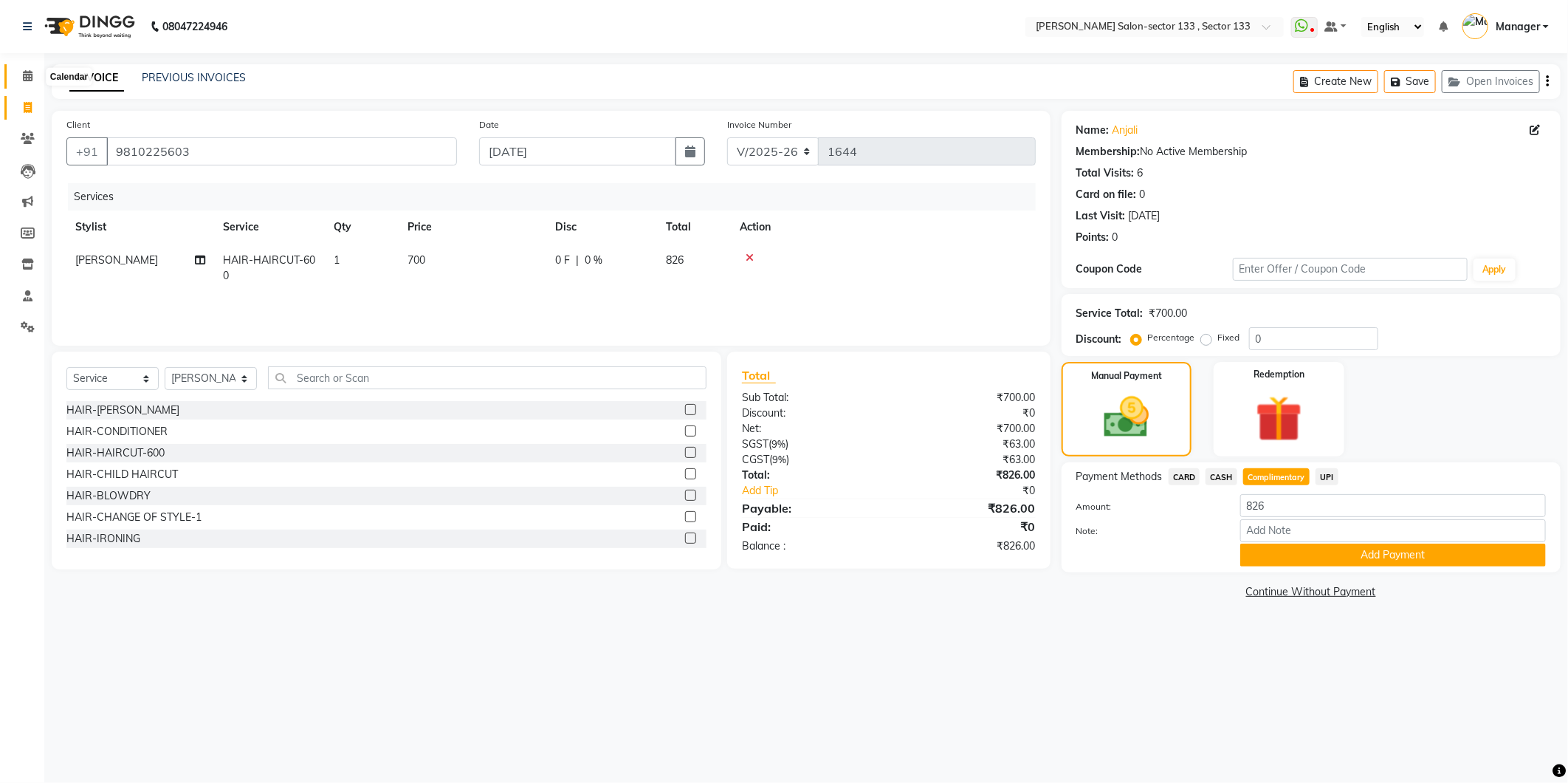
drag, startPoint x: 30, startPoint y: 83, endPoint x: 939, endPoint y: 96, distance: 909.1
click at [30, 83] on span at bounding box center [28, 76] width 26 height 17
click at [150, 72] on link "PREVIOUS INVOICES" at bounding box center [194, 77] width 104 height 13
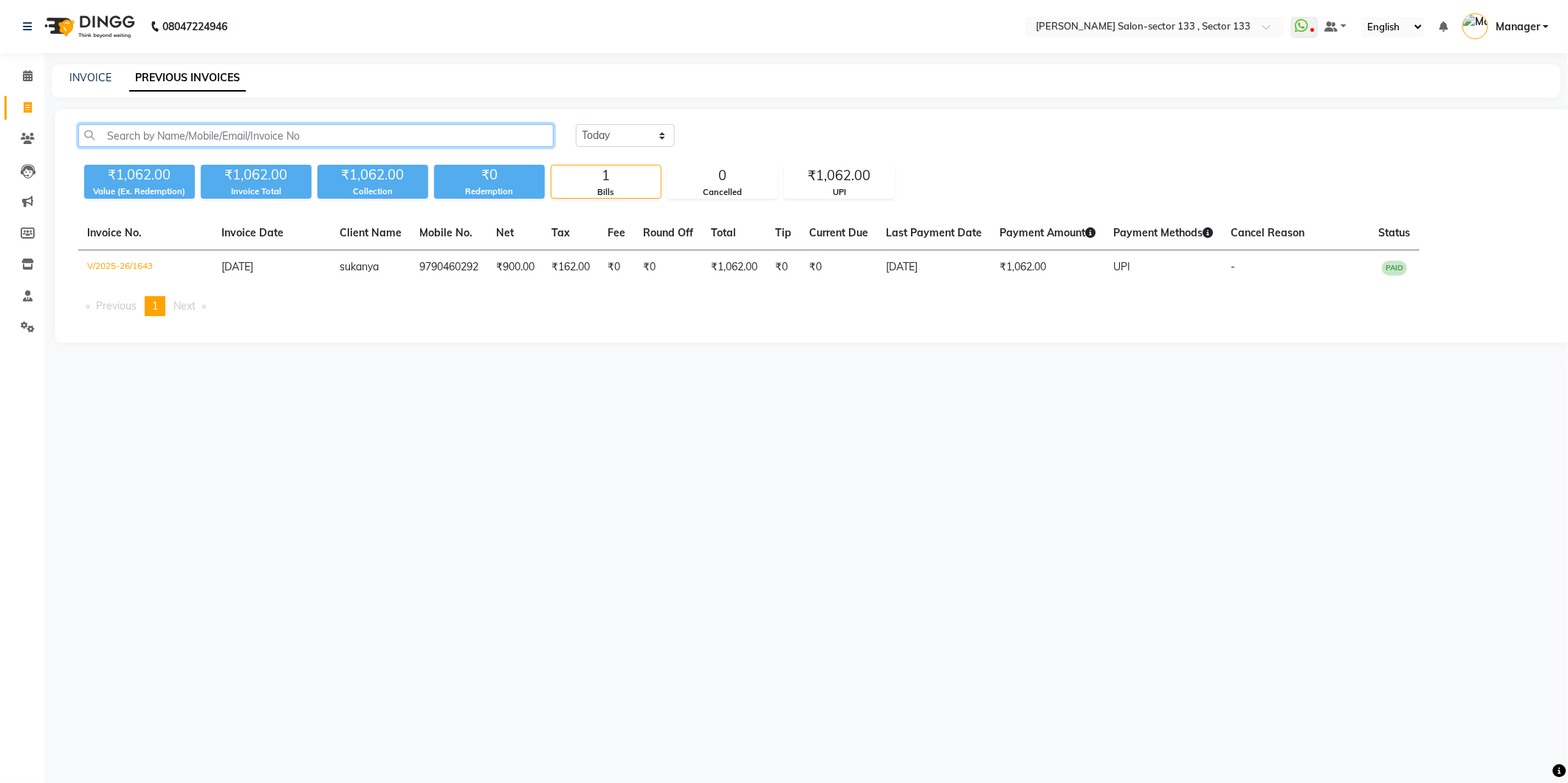
click at [320, 133] on input "text" at bounding box center [316, 136] width 476 height 23
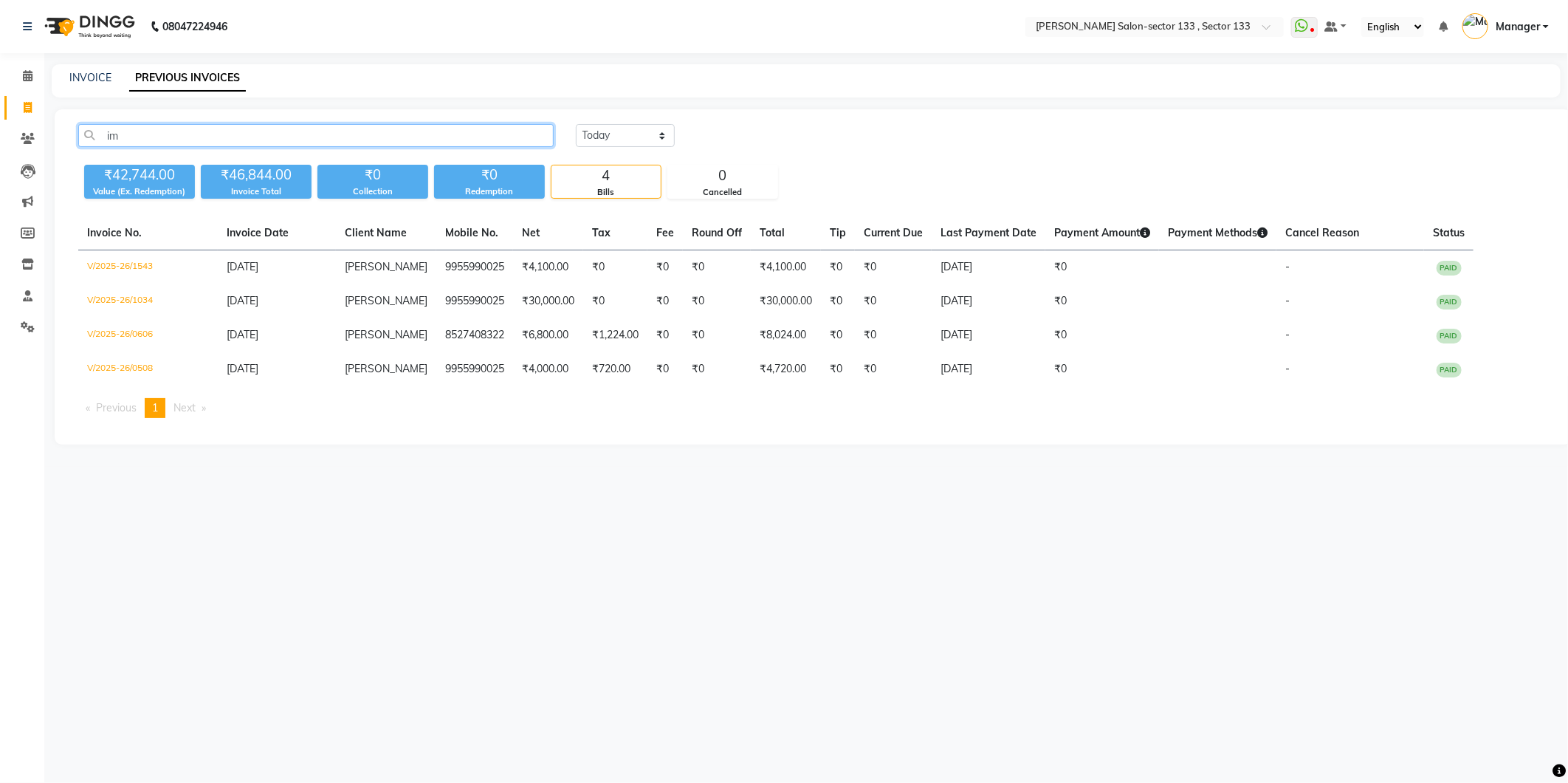
type input "i"
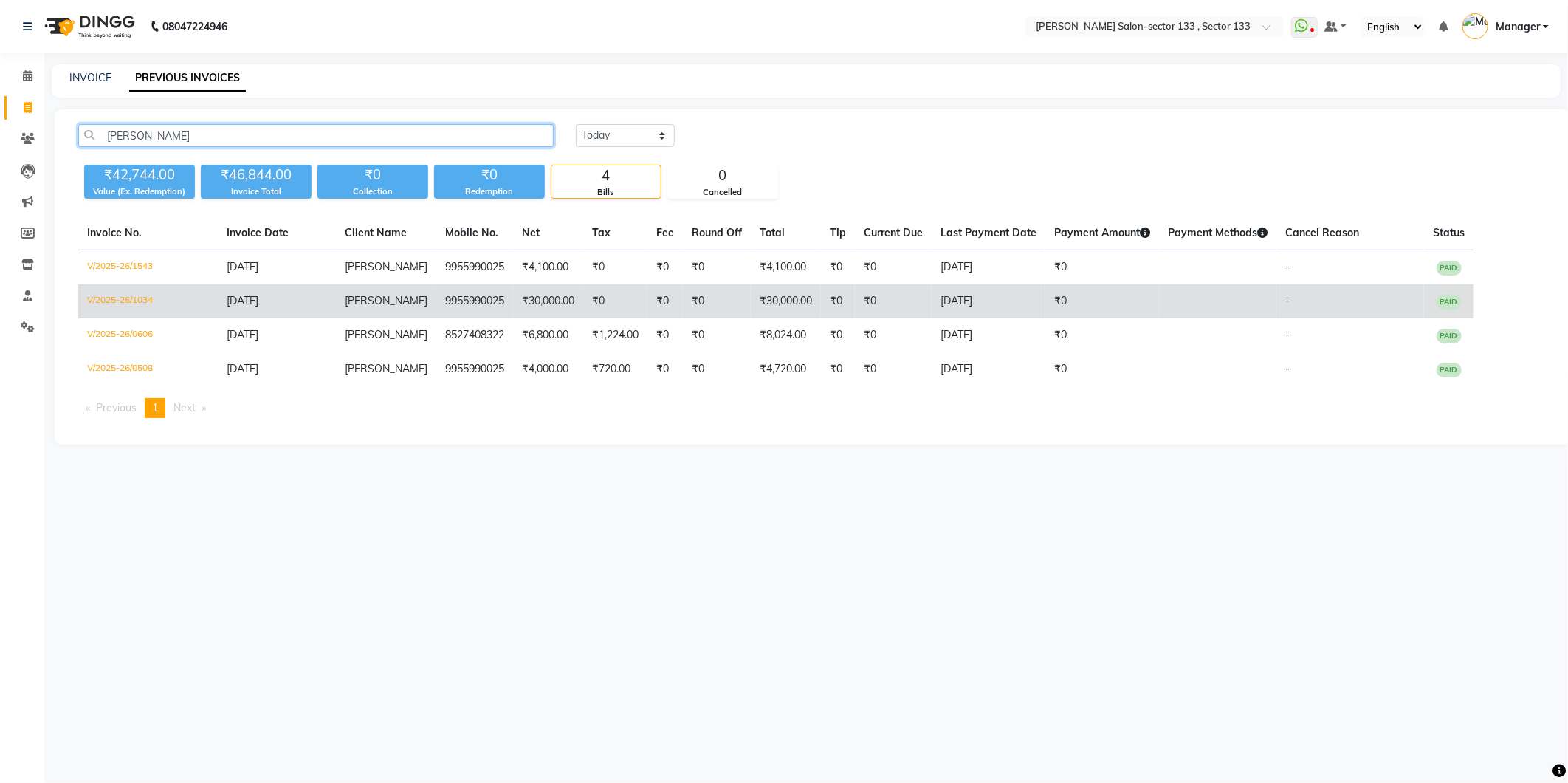
type input "simmi"
click at [584, 304] on td "₹0" at bounding box center [616, 301] width 64 height 34
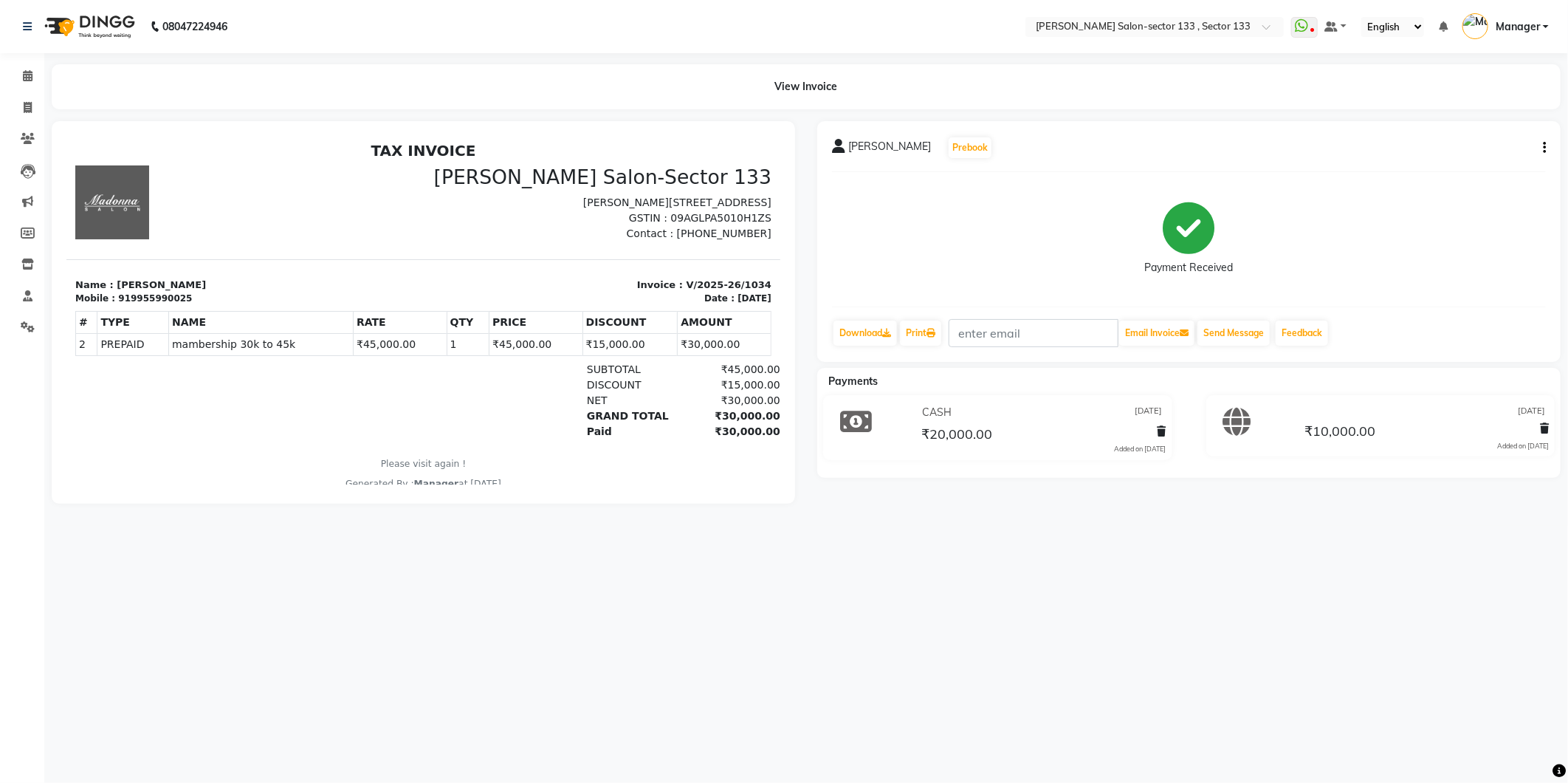
click at [1058, 551] on div "08047224946 Select Location × Madonna Salon-sector 133 , Sector 133 WhatsApp St…" at bounding box center [784, 392] width 1568 height 783
drag, startPoint x: 15, startPoint y: 112, endPoint x: 24, endPoint y: 116, distance: 9.8
click at [15, 112] on span at bounding box center [28, 108] width 26 height 17
select select "8302"
select select "service"
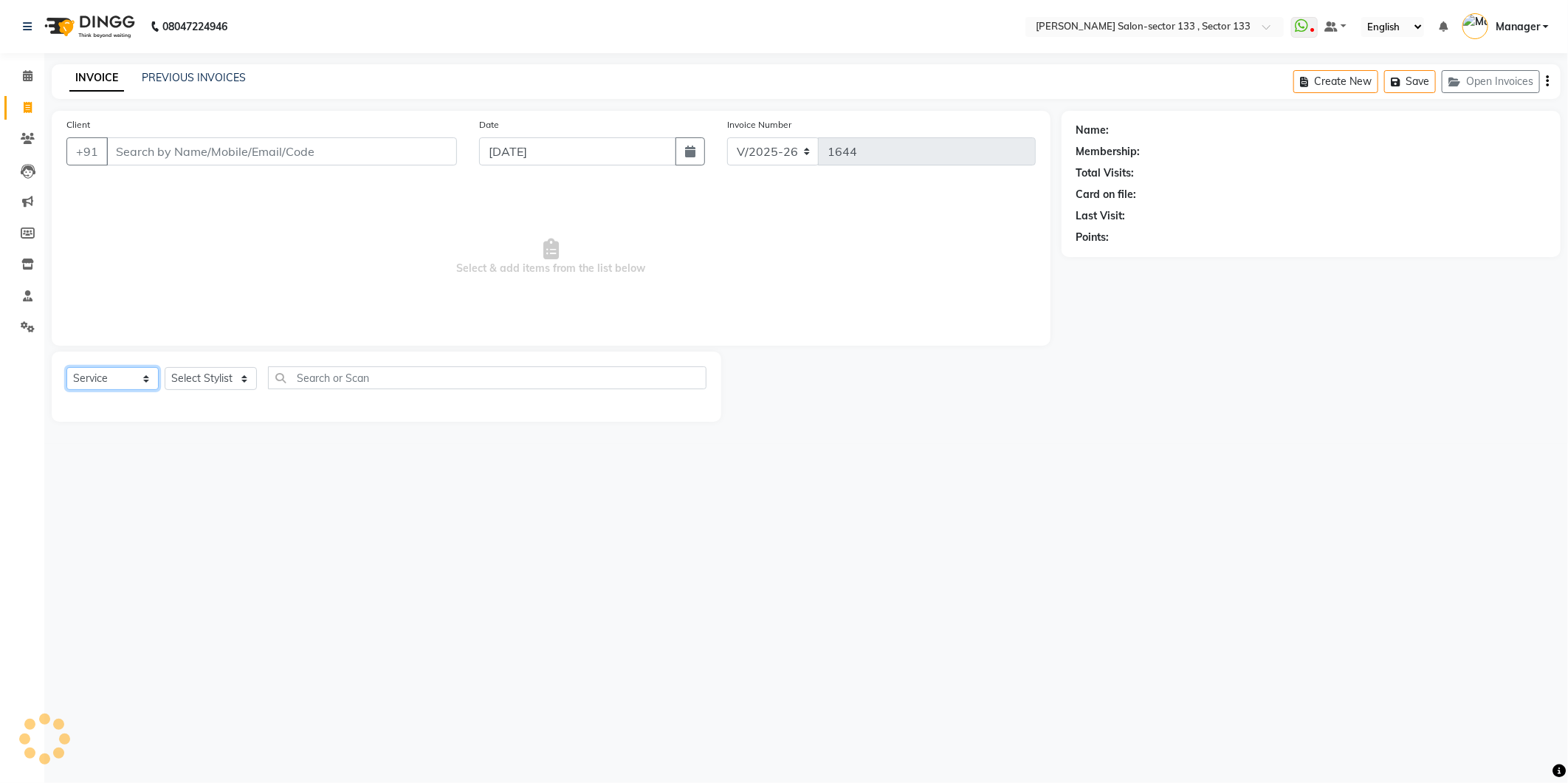
click at [152, 156] on input "Client" at bounding box center [282, 151] width 350 height 28
click at [244, 152] on input "Client" at bounding box center [282, 151] width 350 height 28
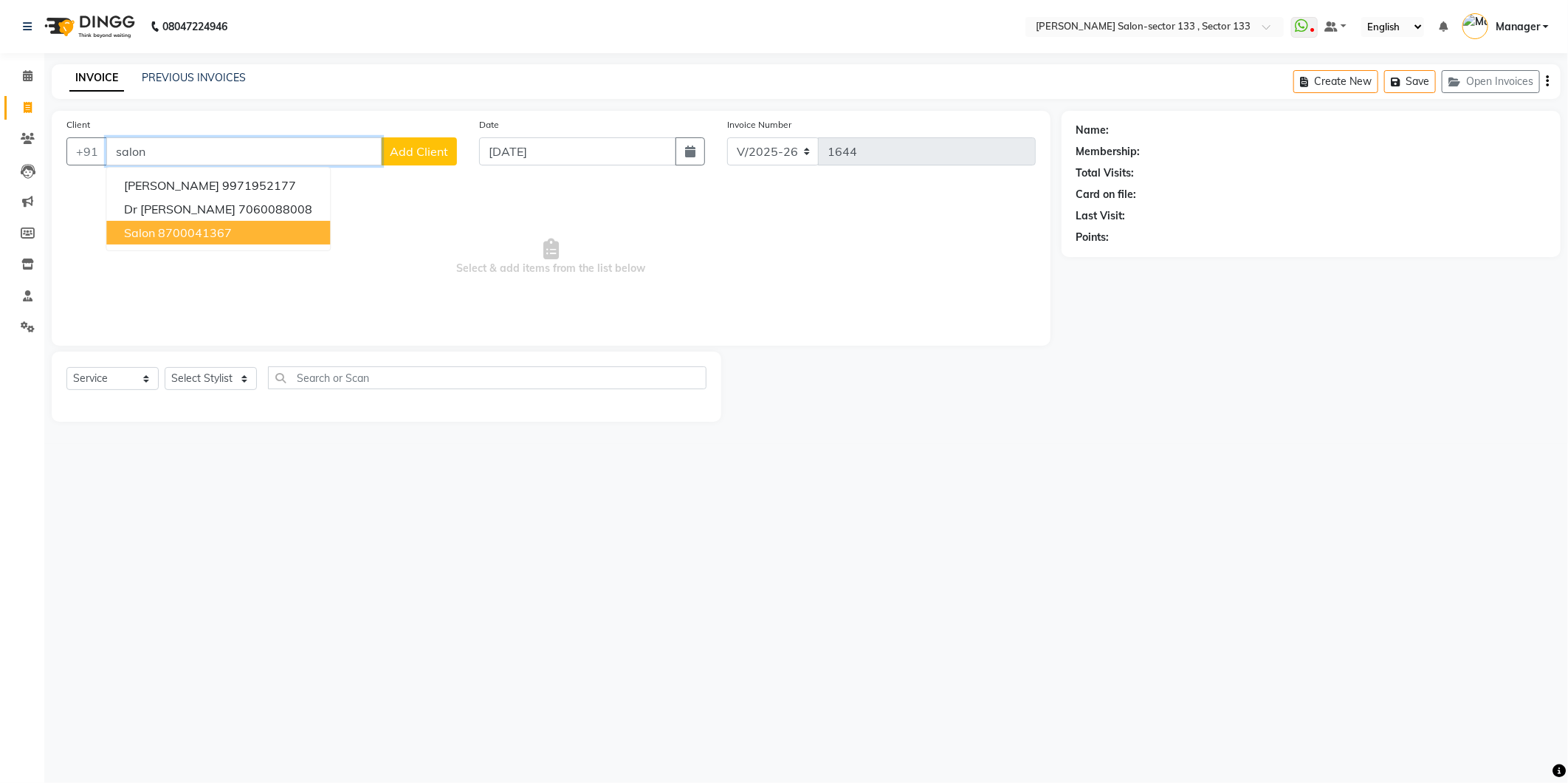
click at [224, 225] on ngb-highlight "8700041367" at bounding box center [195, 232] width 74 height 15
type input "8700041367"
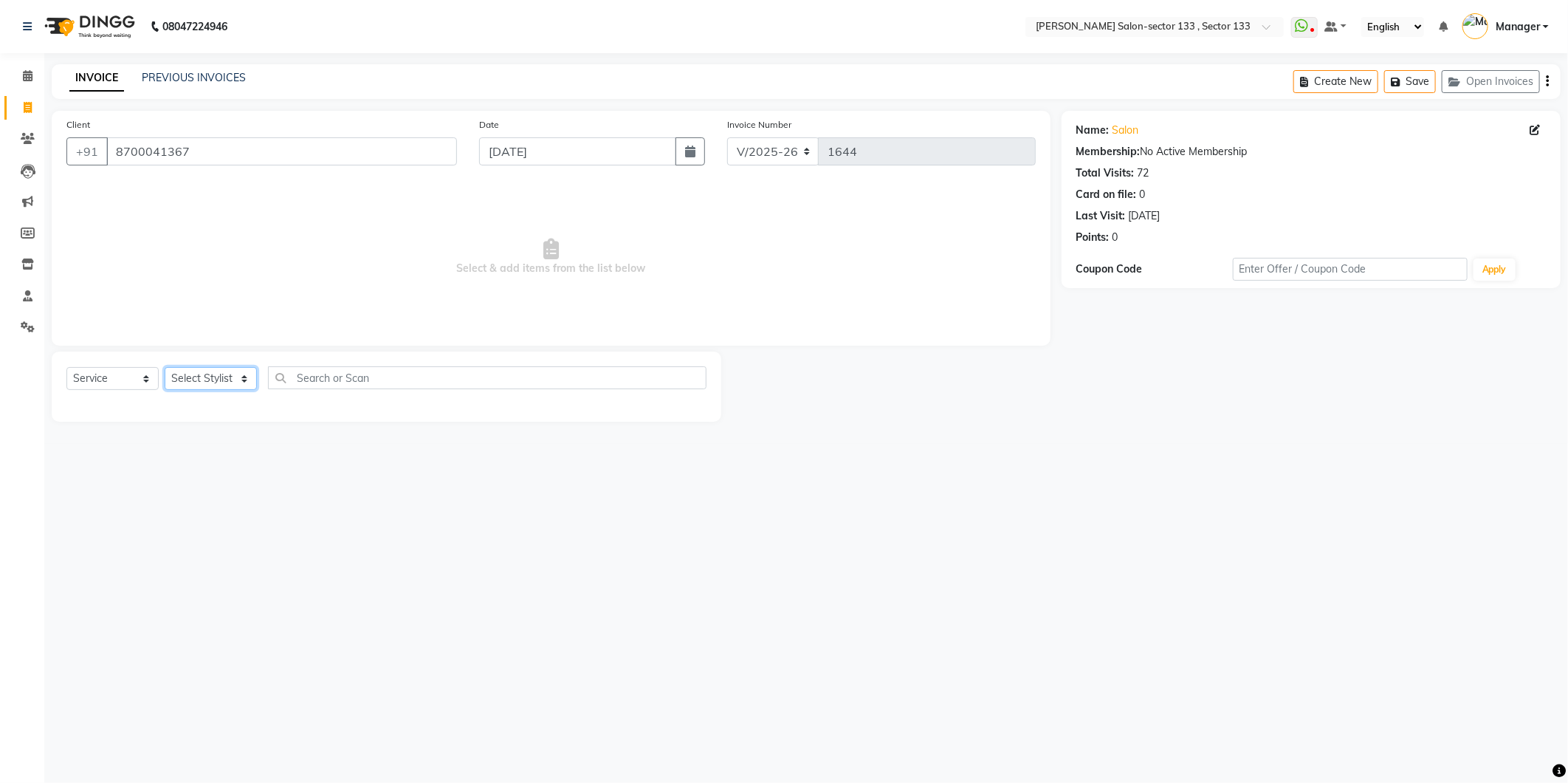
click at [233, 386] on select "Select Stylist Anjali Anwar Dolly jaspal KIRTI Manager Mehboob Owner id Pradeep…" at bounding box center [210, 379] width 92 height 23
select select "90535"
click at [164, 367] on select "Select Stylist Anjali Anwar Dolly jaspal KIRTI Manager Mehboob Owner id Pradeep…" at bounding box center [210, 379] width 92 height 23
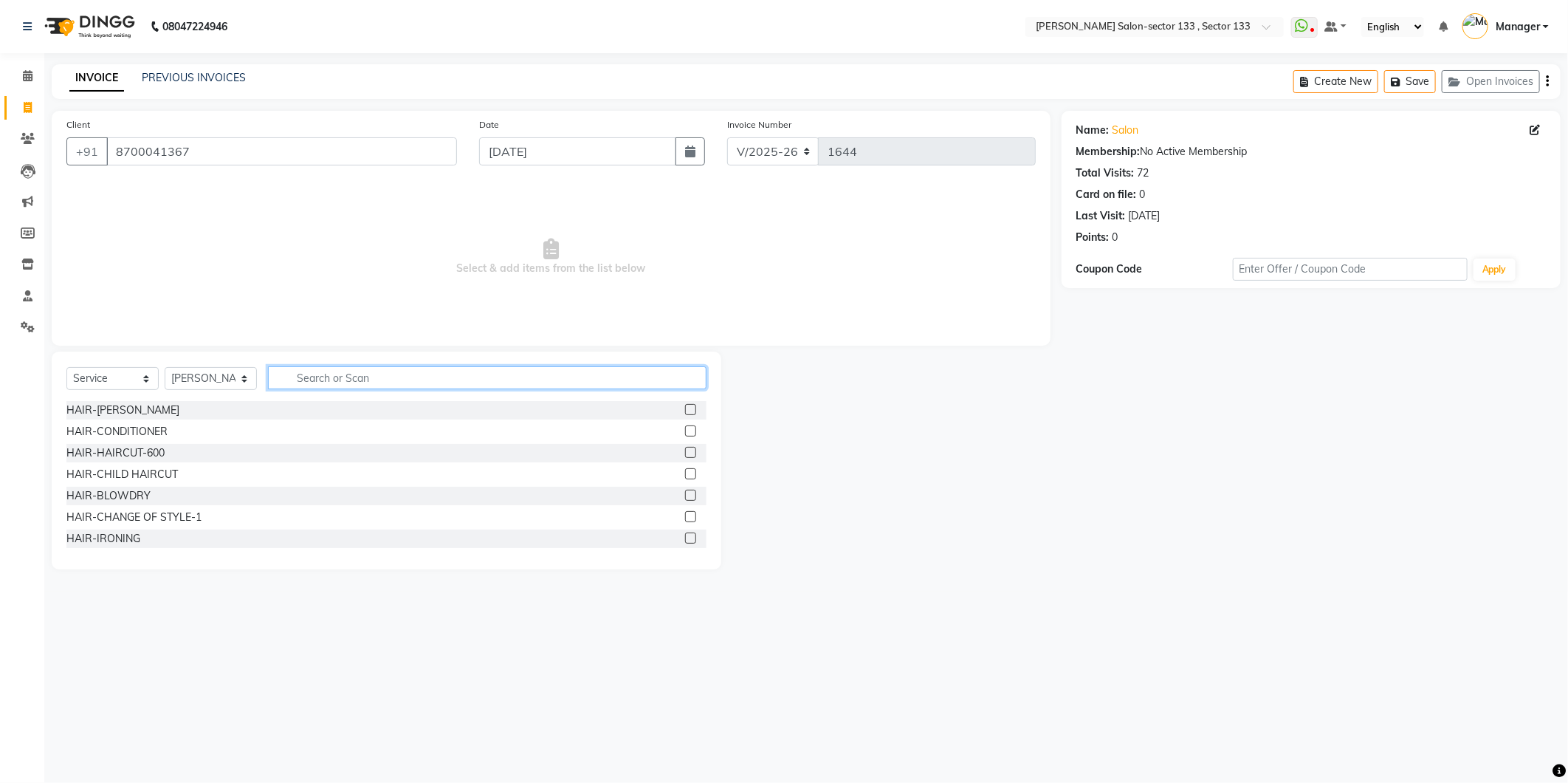
click at [350, 379] on input "text" at bounding box center [487, 378] width 439 height 23
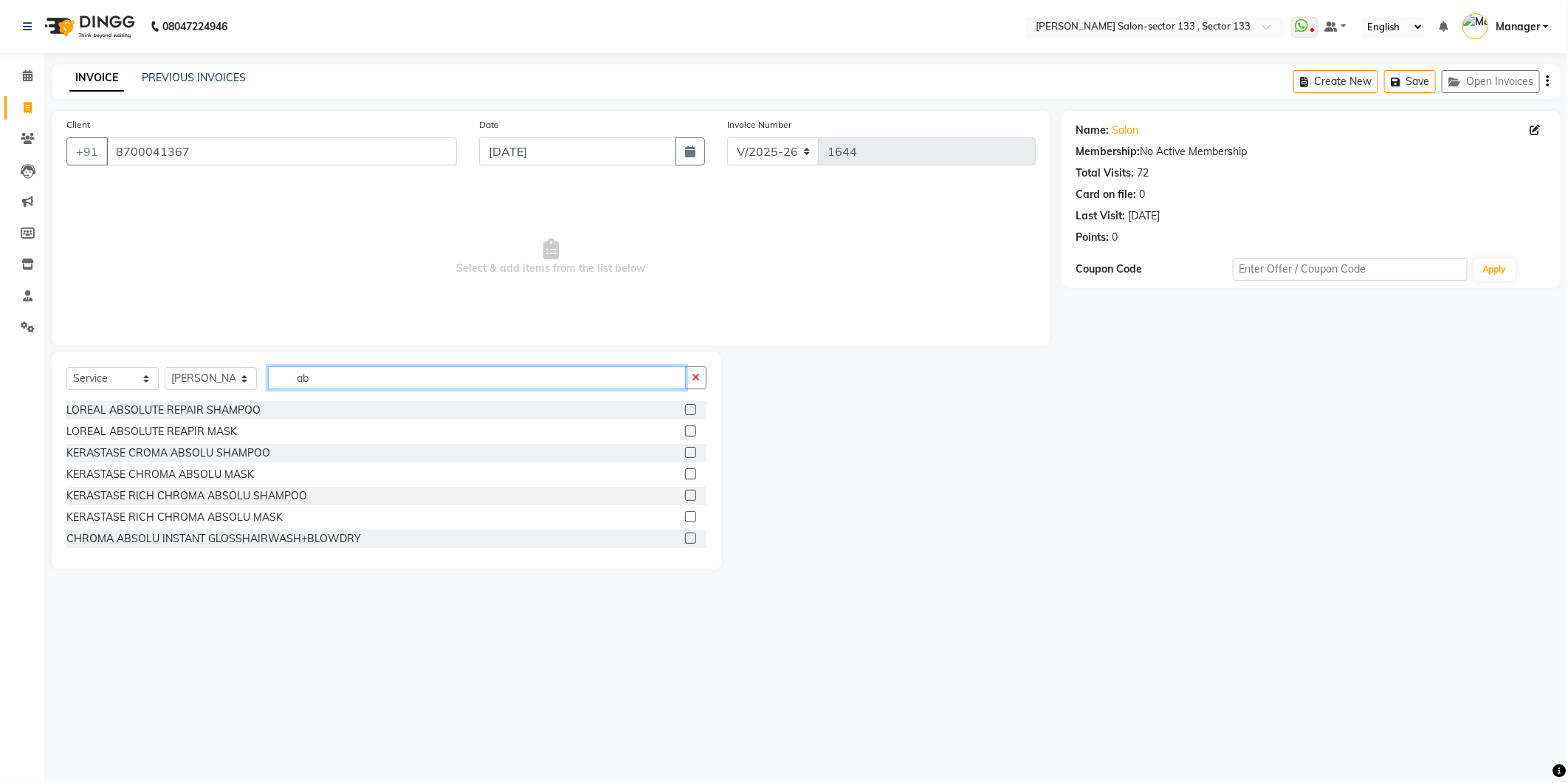
type input "ab"
click at [685, 406] on label at bounding box center [690, 409] width 11 height 11
click at [685, 406] on input "checkbox" at bounding box center [689, 409] width 10 height 10
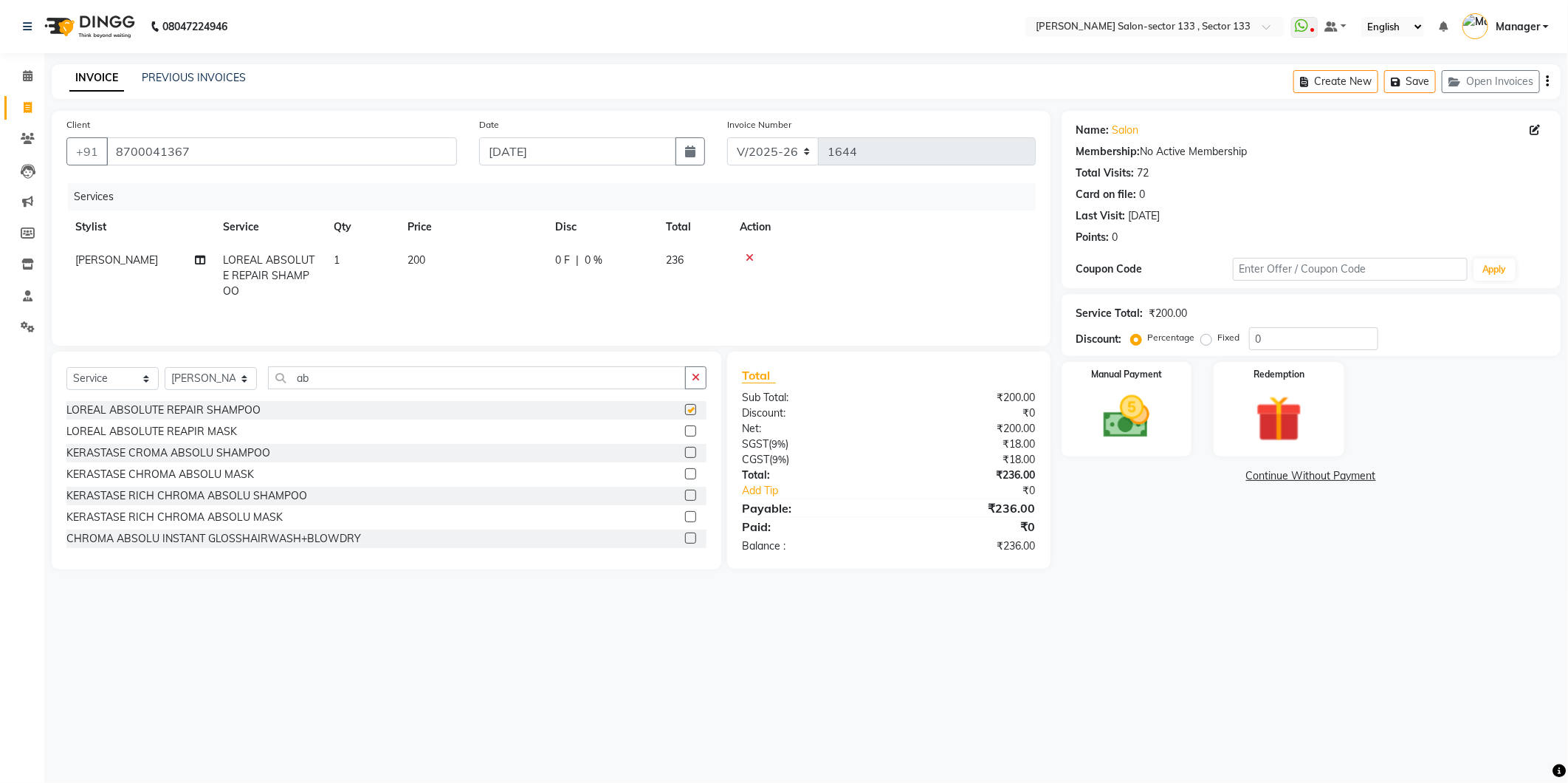
checkbox input "false"
click at [685, 434] on label at bounding box center [690, 431] width 11 height 11
click at [685, 434] on input "checkbox" at bounding box center [689, 431] width 10 height 10
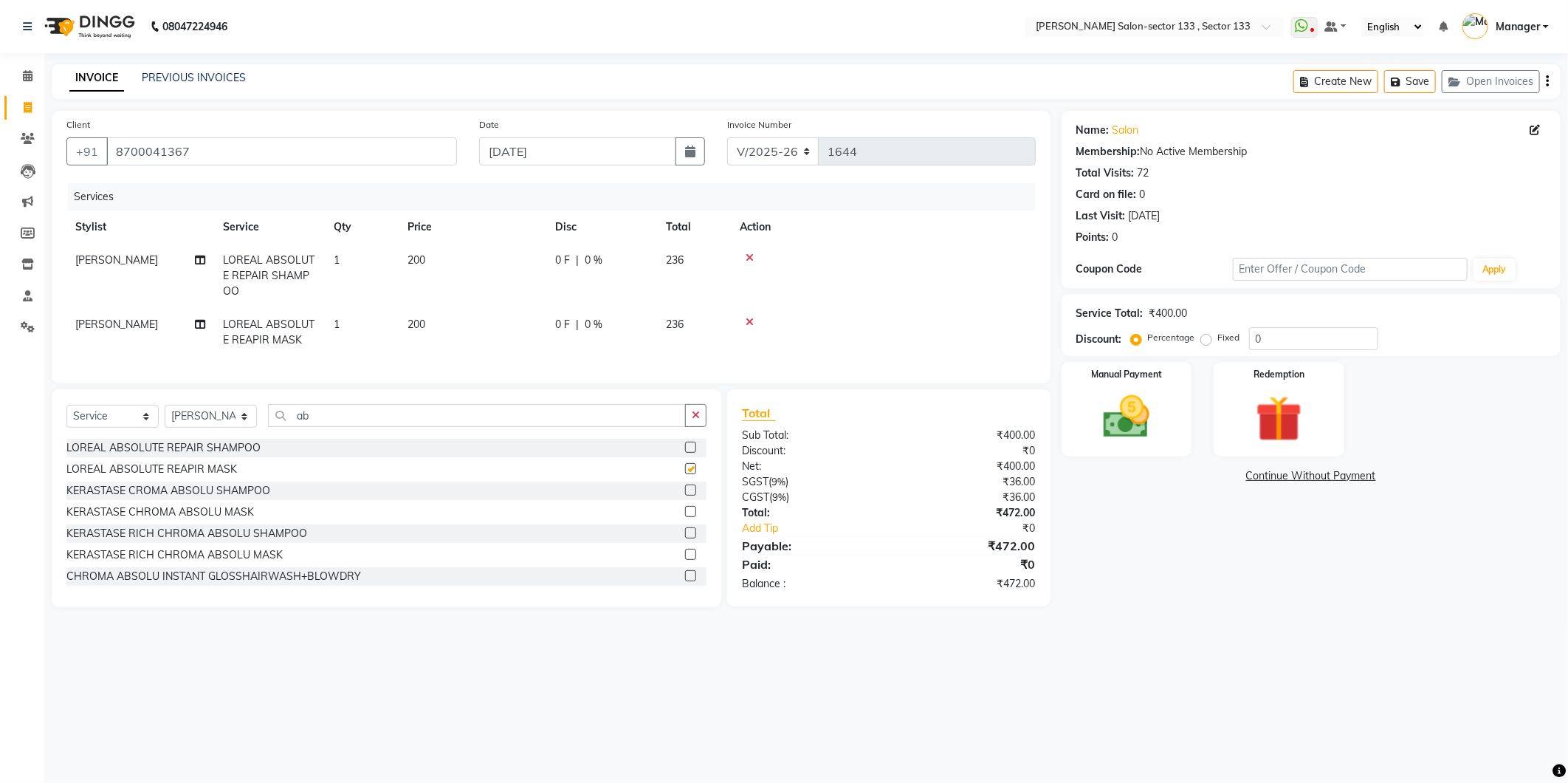
checkbox input "false"
click at [468, 426] on input "ab" at bounding box center [476, 416] width 417 height 23
type input "a"
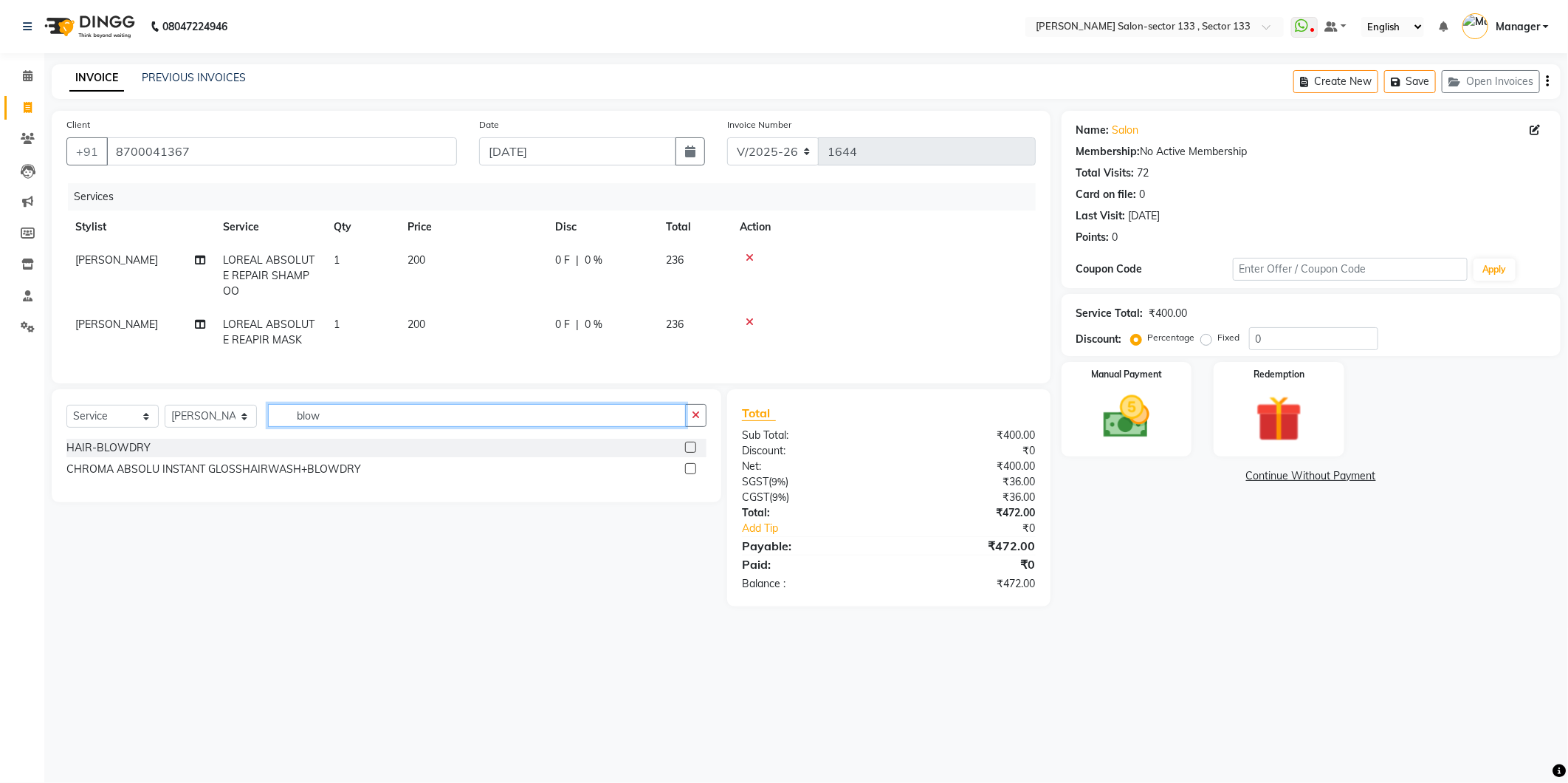
type input "blow"
click at [689, 452] on div at bounding box center [695, 448] width 21 height 19
click at [690, 452] on label at bounding box center [690, 447] width 11 height 11
click at [690, 452] on input "checkbox" at bounding box center [689, 448] width 10 height 10
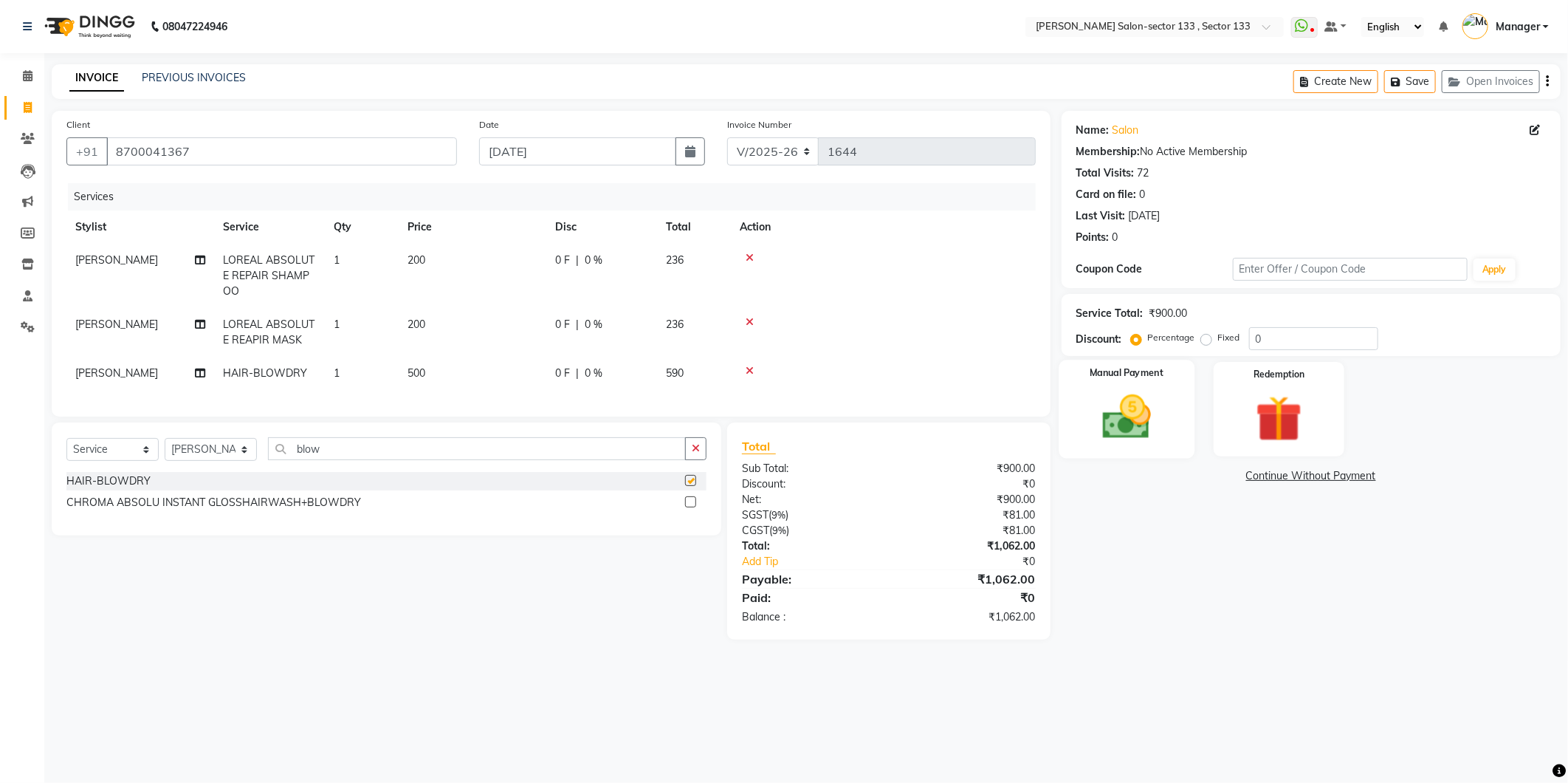
checkbox input "false"
click at [1116, 387] on div "Manual Payment" at bounding box center [1126, 408] width 136 height 98
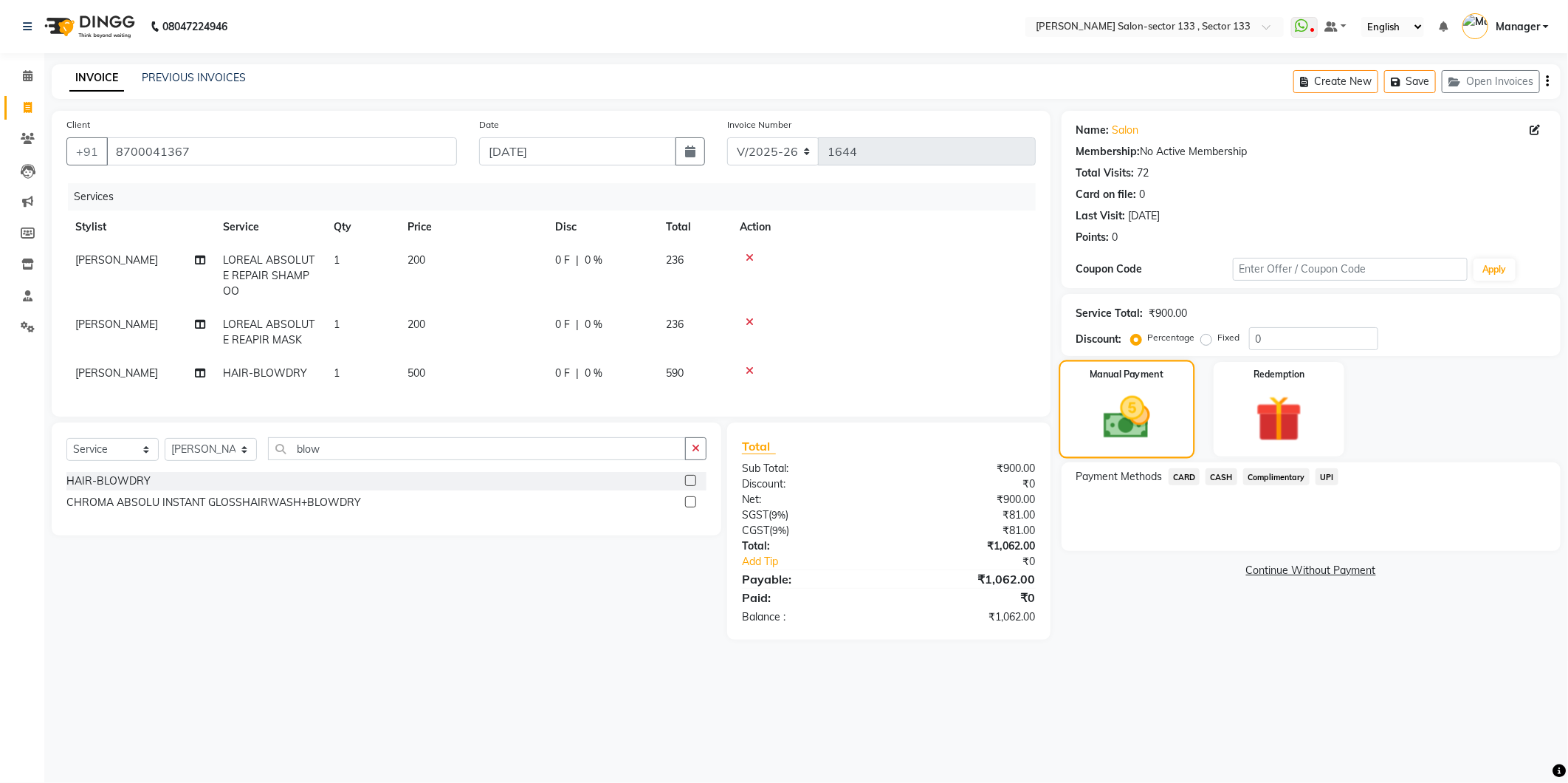
click at [1118, 404] on img at bounding box center [1125, 417] width 76 height 54
click at [1326, 475] on span "UPI" at bounding box center [1328, 476] width 23 height 17
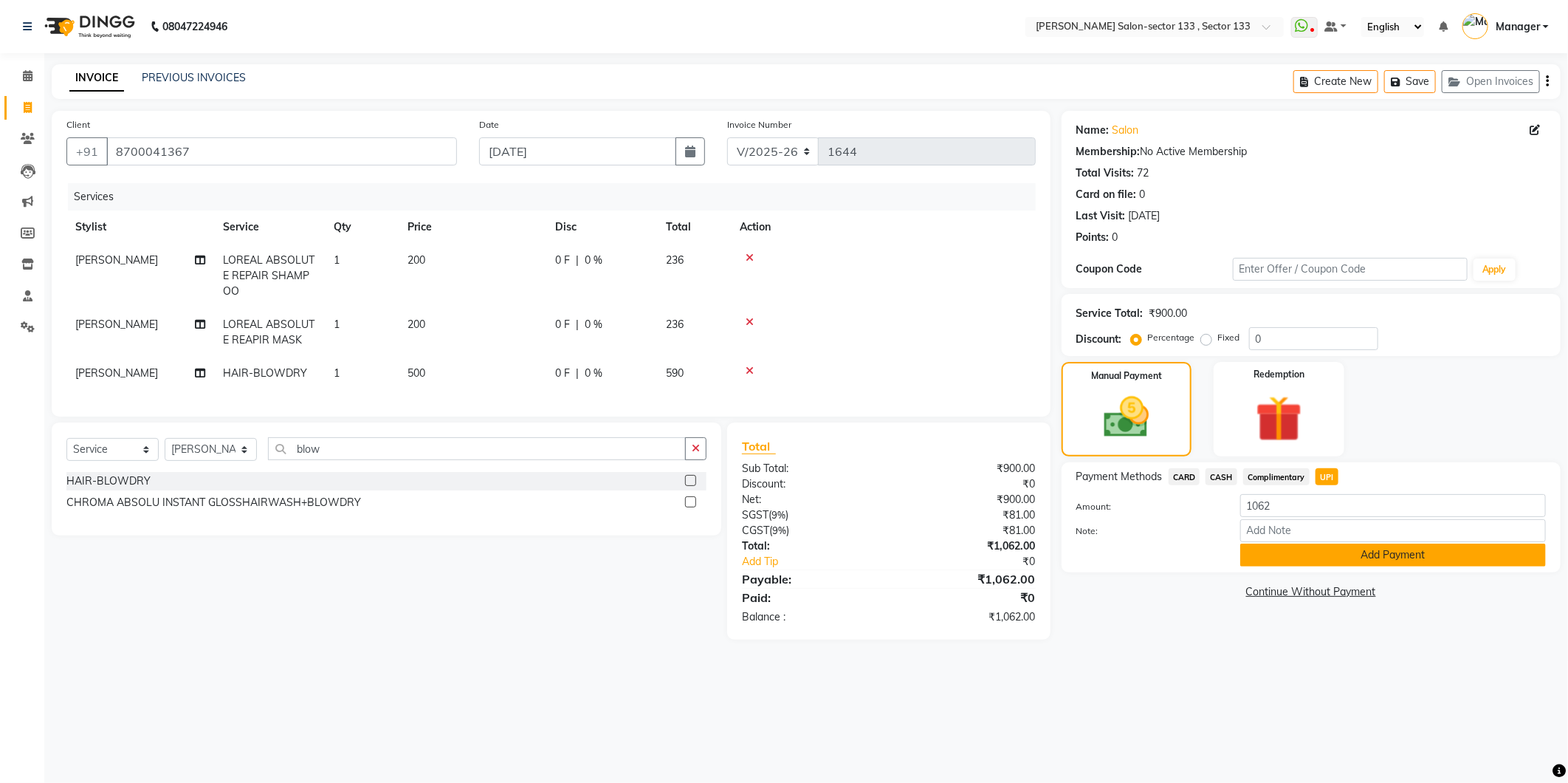
click at [1285, 563] on button "Add Payment" at bounding box center [1394, 555] width 306 height 23
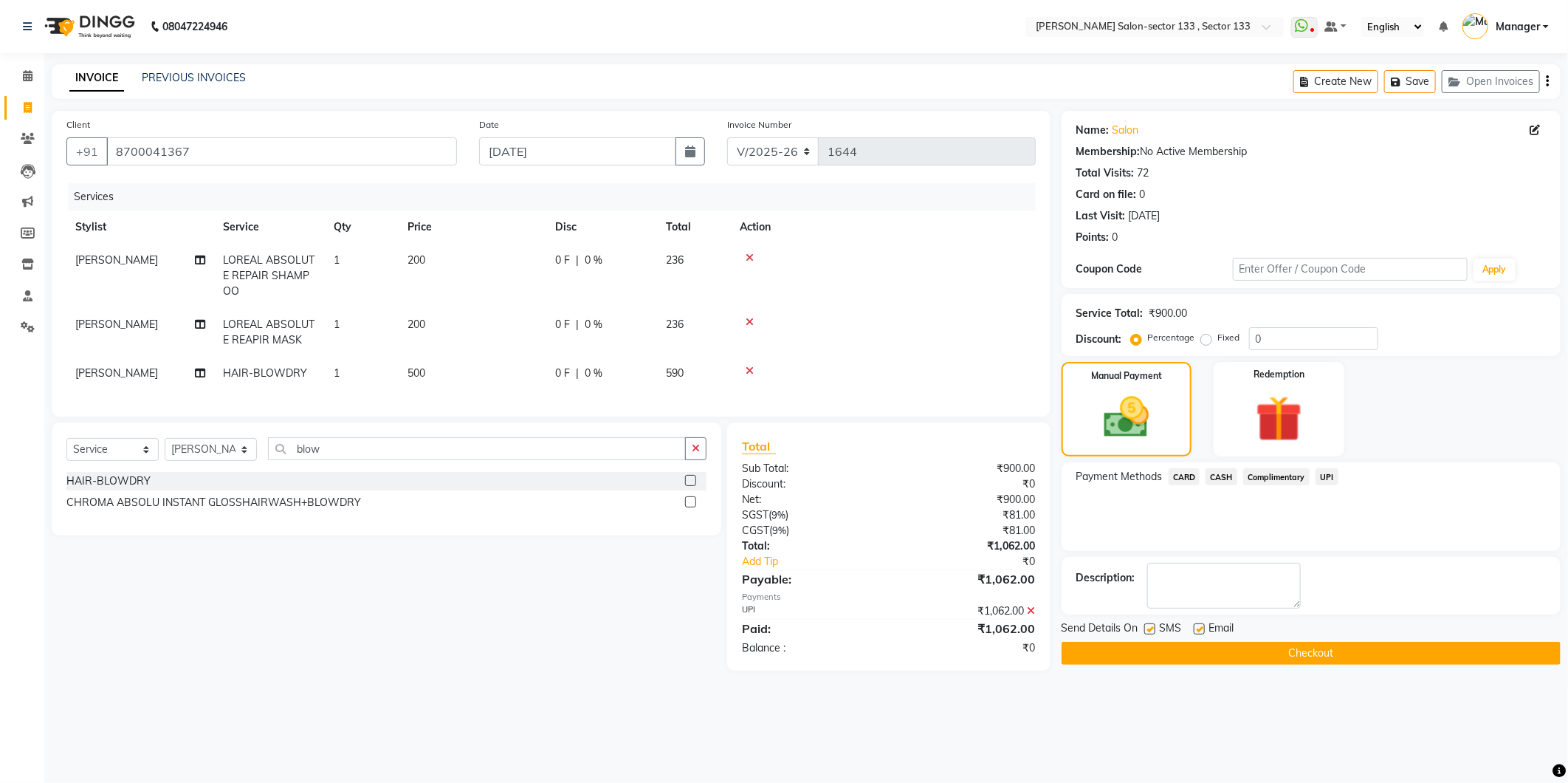
click at [1271, 652] on button "Checkout" at bounding box center [1311, 653] width 499 height 23
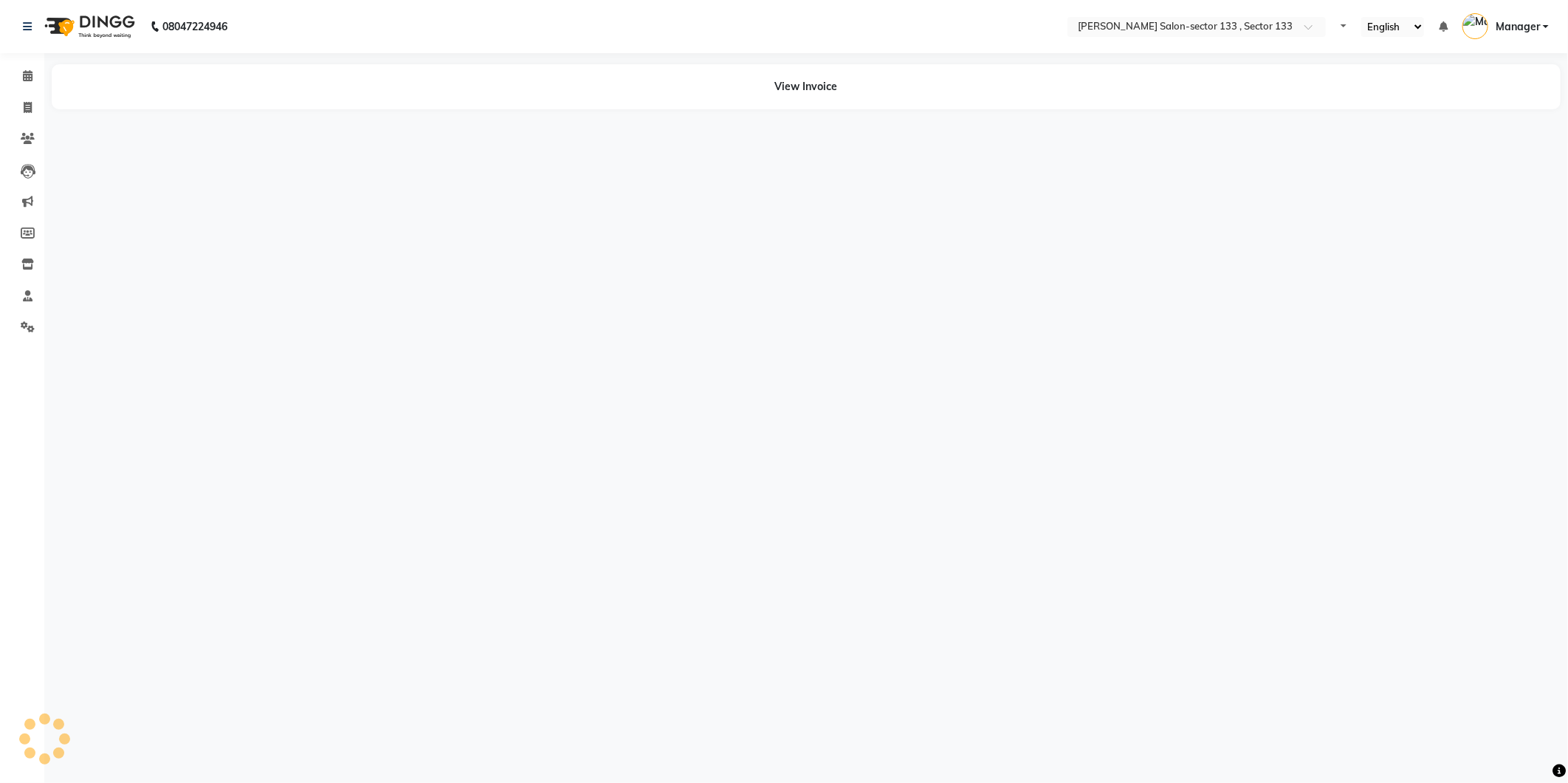
select select "en"
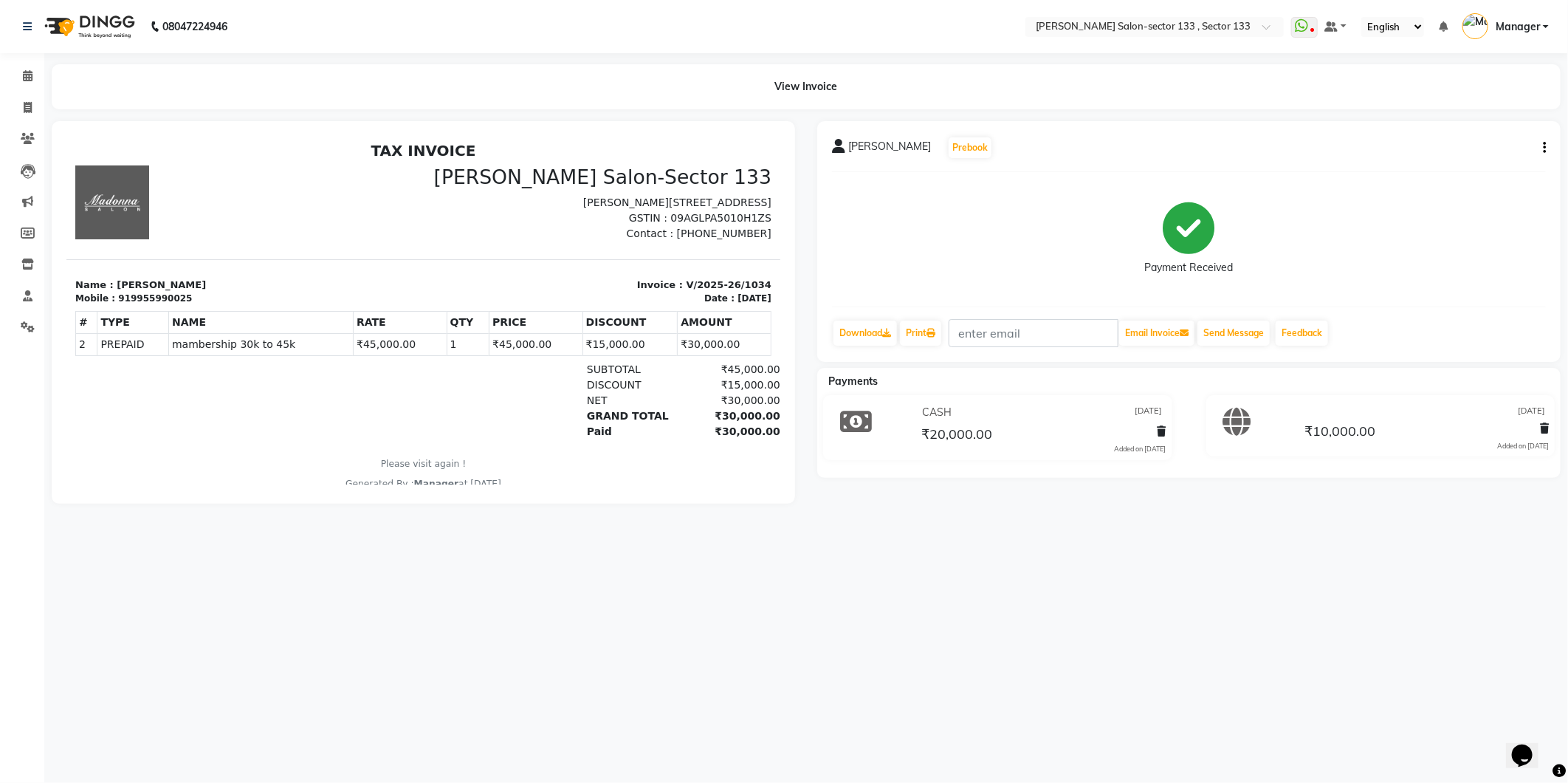
click at [1287, 417] on div at bounding box center [1246, 425] width 90 height 49
click at [1370, 409] on div "[DATE]" at bounding box center [1425, 410] width 248 height 20
drag, startPoint x: 1370, startPoint y: 409, endPoint x: 1370, endPoint y: 433, distance: 24.0
click at [1370, 409] on div "[DATE]" at bounding box center [1425, 410] width 248 height 20
click at [1370, 433] on span "₹10,000.00" at bounding box center [1339, 432] width 71 height 21
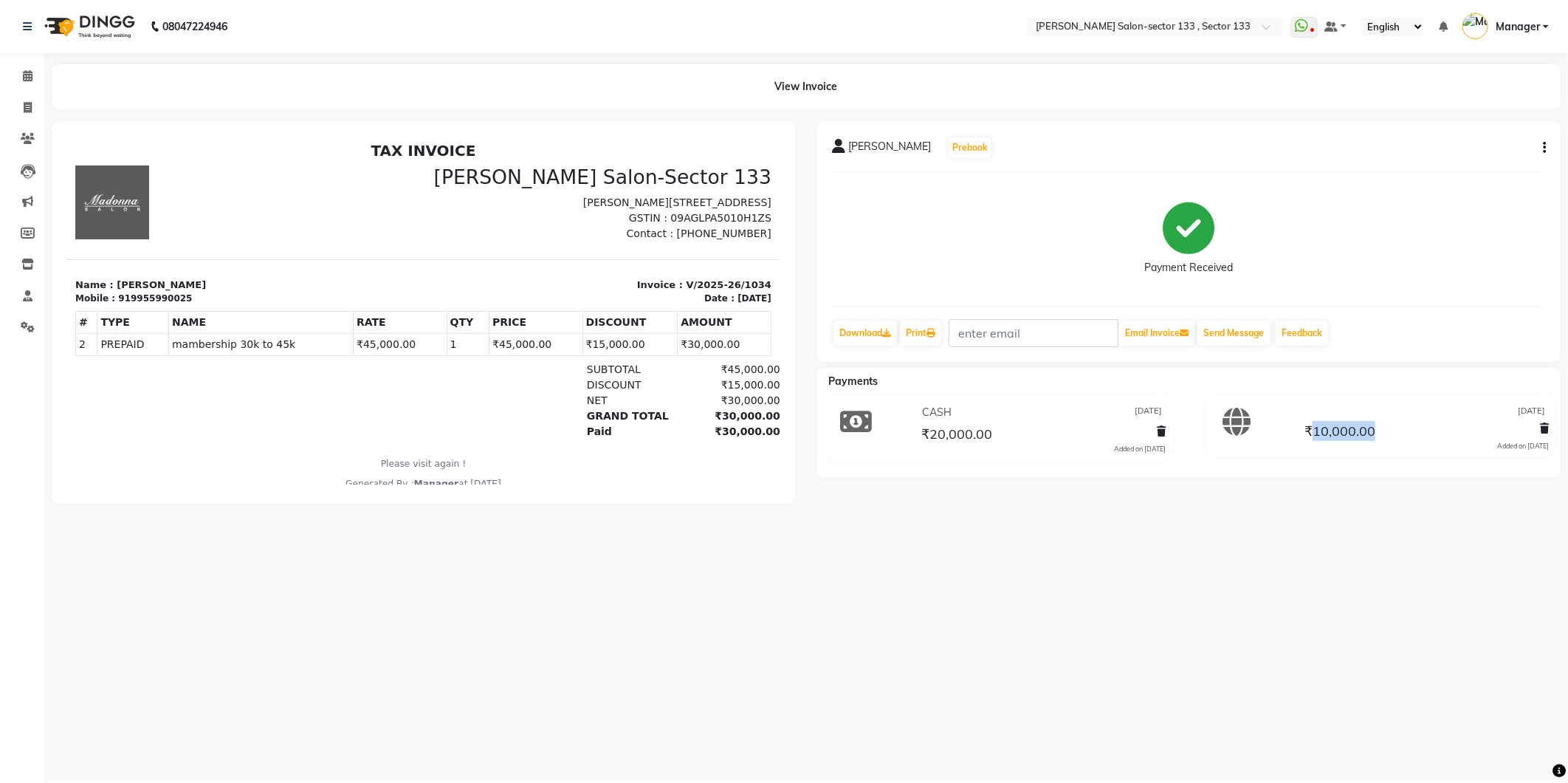
click at [1369, 433] on span "₹10,000.00" at bounding box center [1339, 432] width 71 height 21
click at [1243, 415] on icon at bounding box center [1237, 421] width 28 height 28
click at [35, 115] on span at bounding box center [28, 108] width 26 height 17
select select "service"
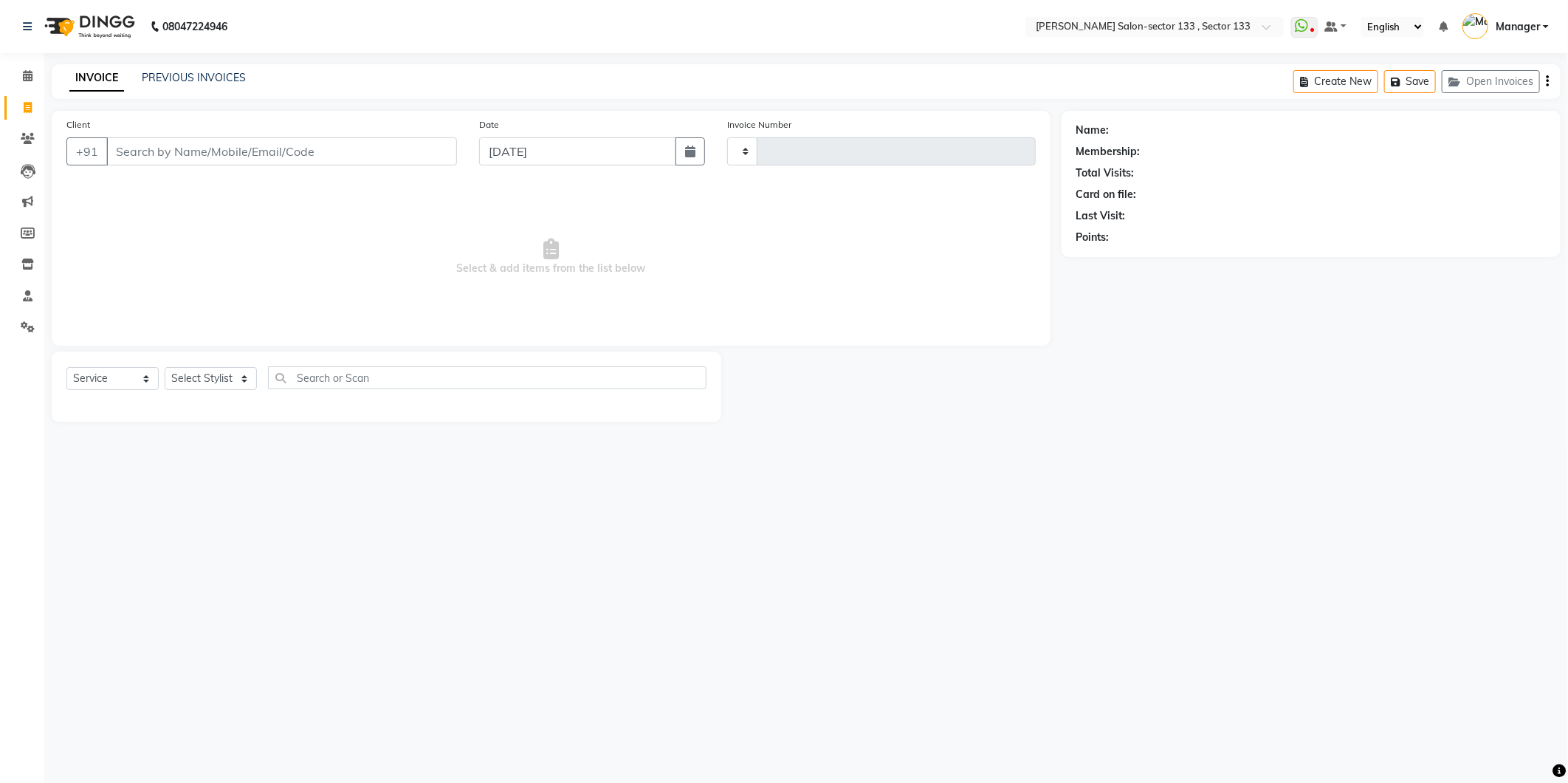
type input "1645"
select select "8302"
click at [24, 327] on icon at bounding box center [28, 326] width 14 height 11
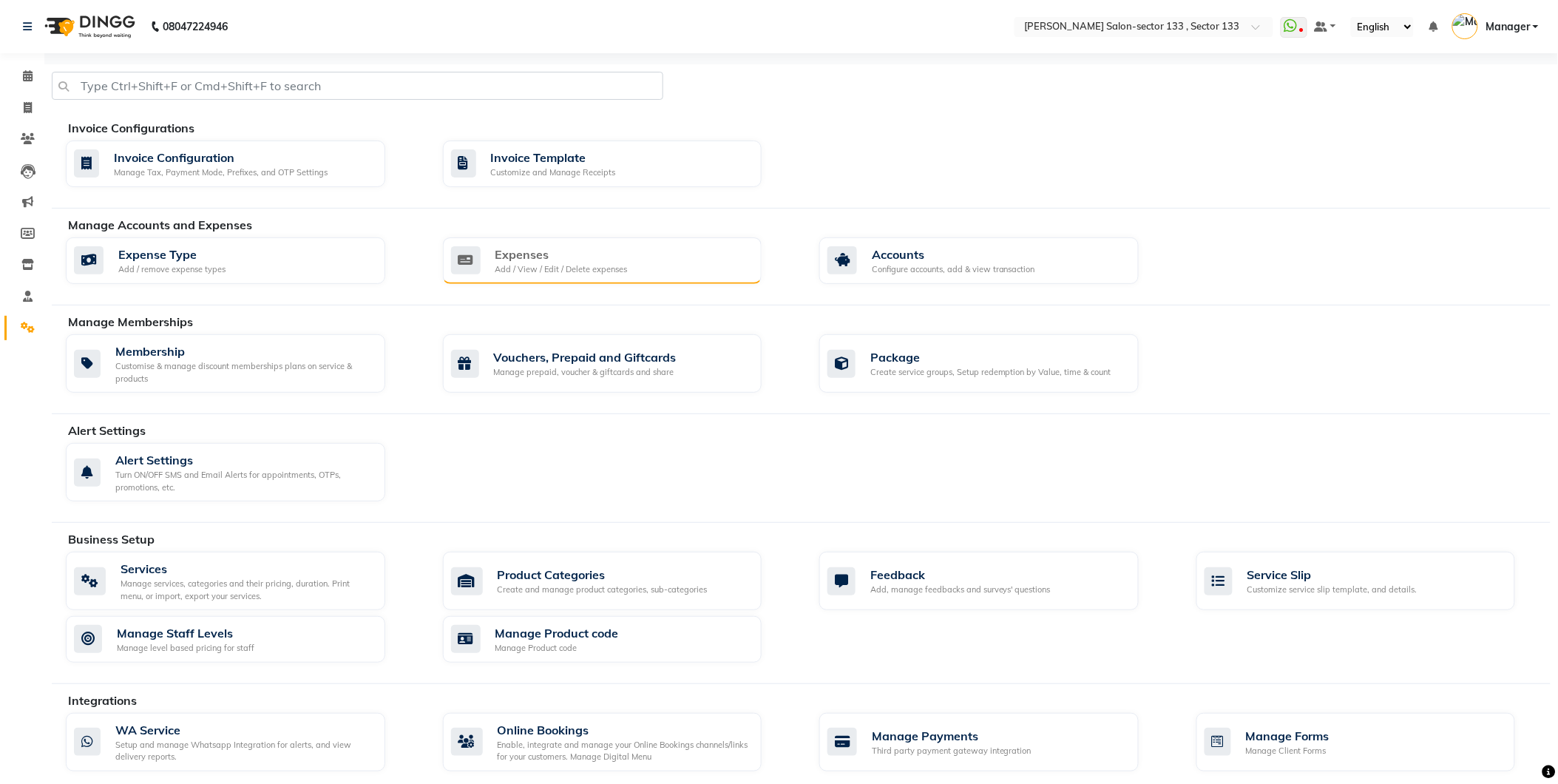
click at [508, 270] on div "Add / View / Edit / Delete expenses" at bounding box center [561, 269] width 133 height 13
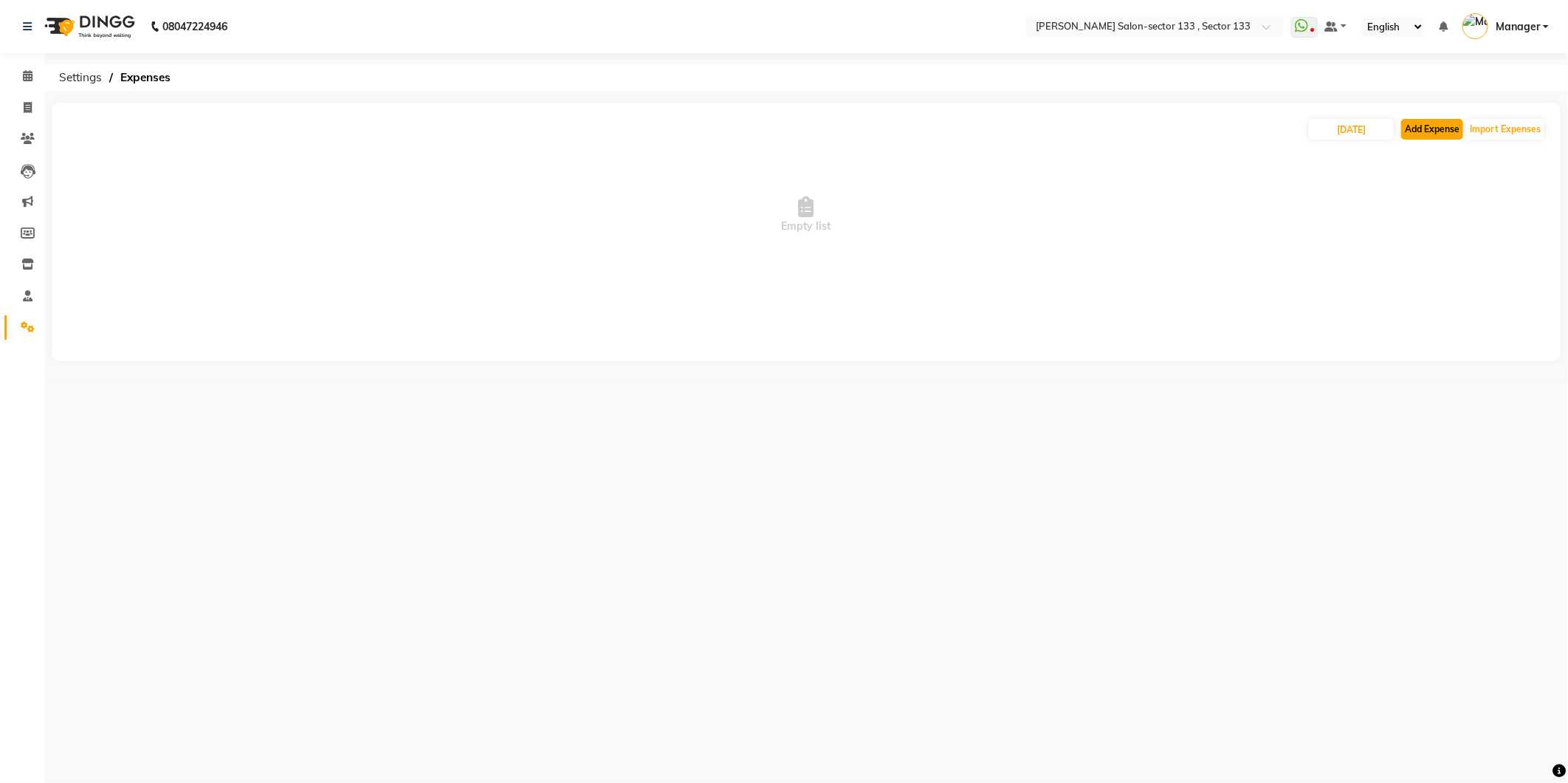
click at [1428, 129] on button "Add Expense" at bounding box center [1432, 129] width 62 height 21
select select "1"
select select "7429"
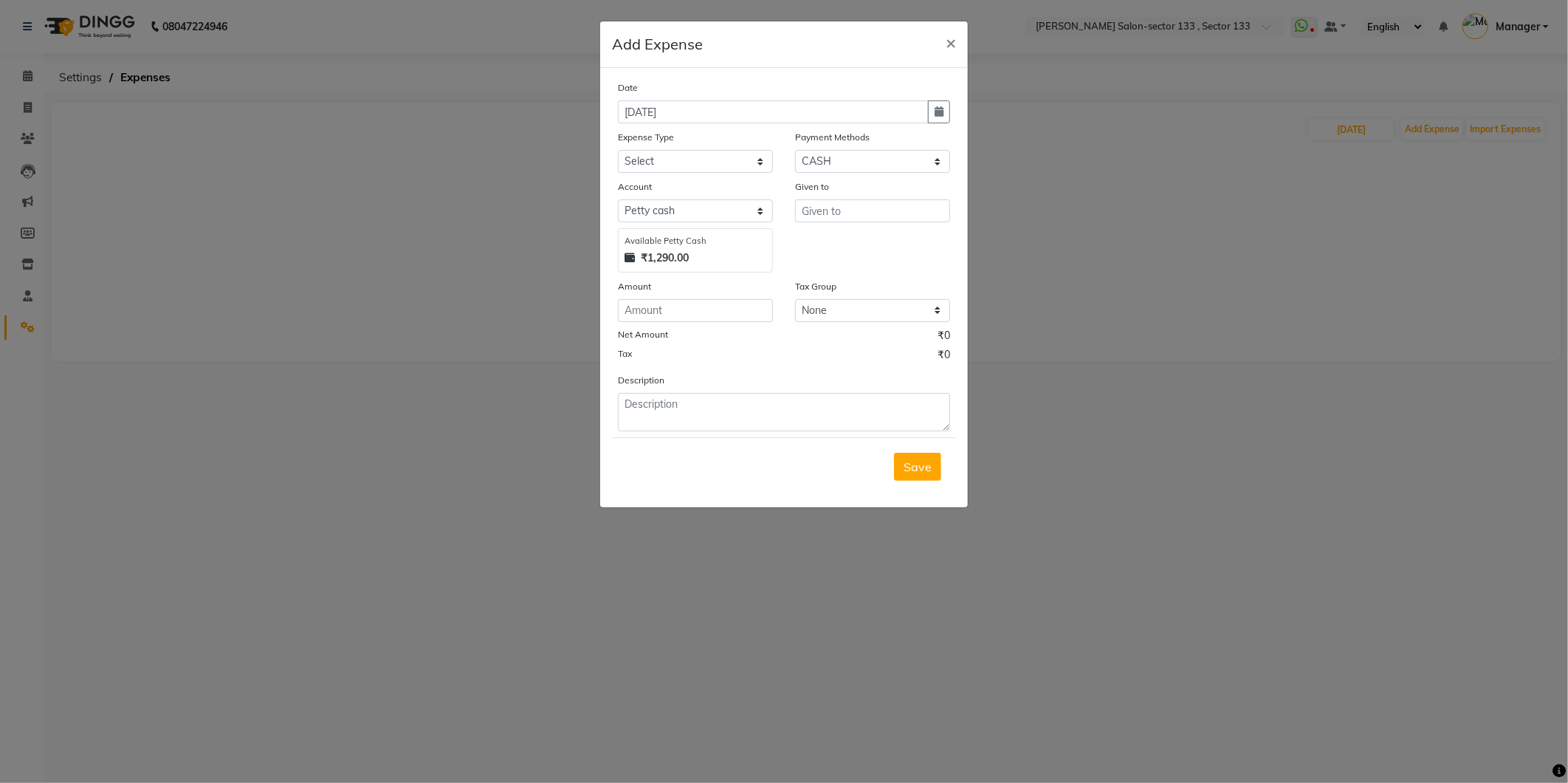
click at [523, 164] on ngb-modal-window "Add Expense × Date 04-09-2025 Expense Type Select Advance Salary BILLS client c…" at bounding box center [784, 392] width 1568 height 783
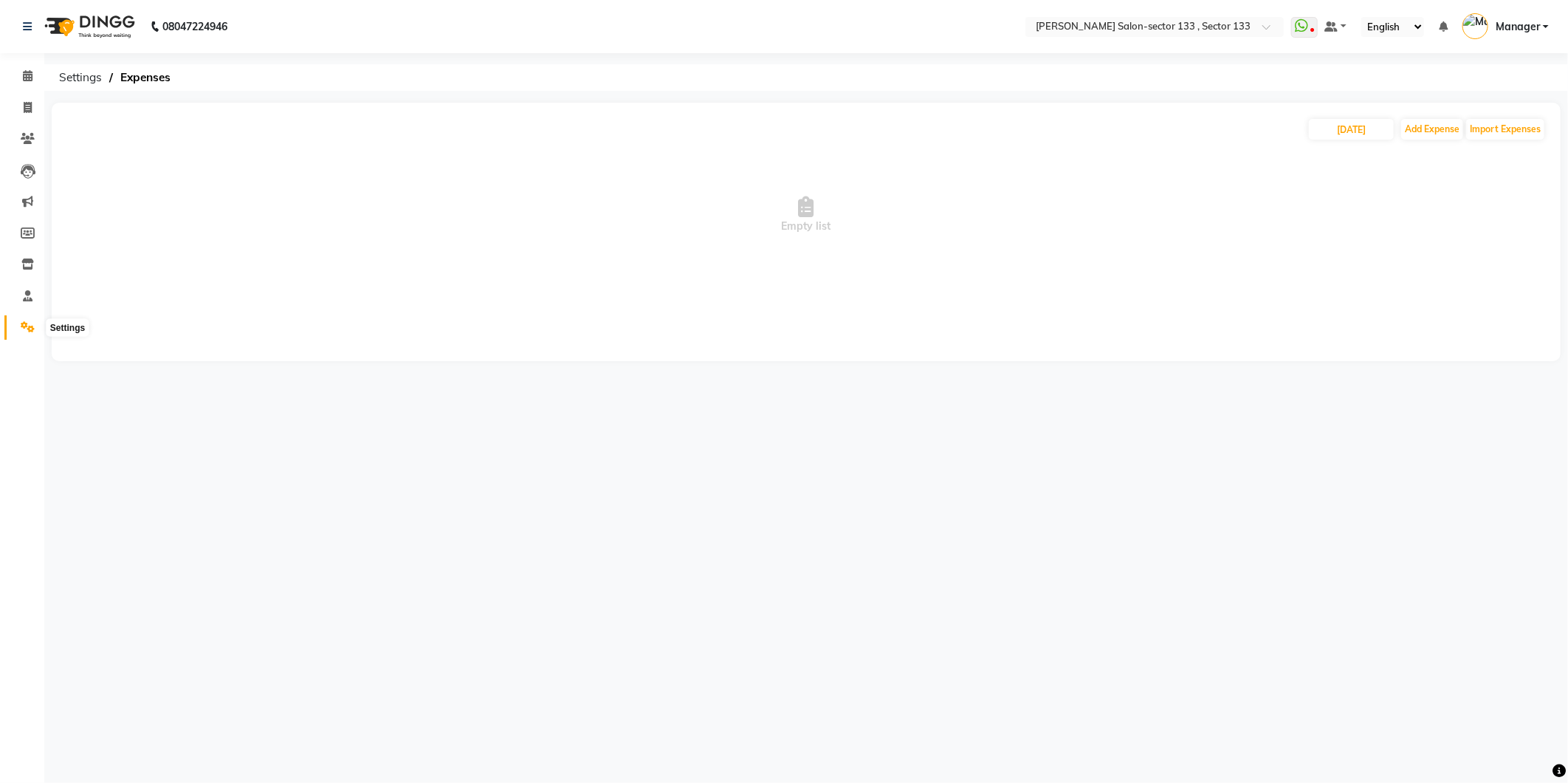
click at [26, 327] on icon at bounding box center [28, 326] width 14 height 11
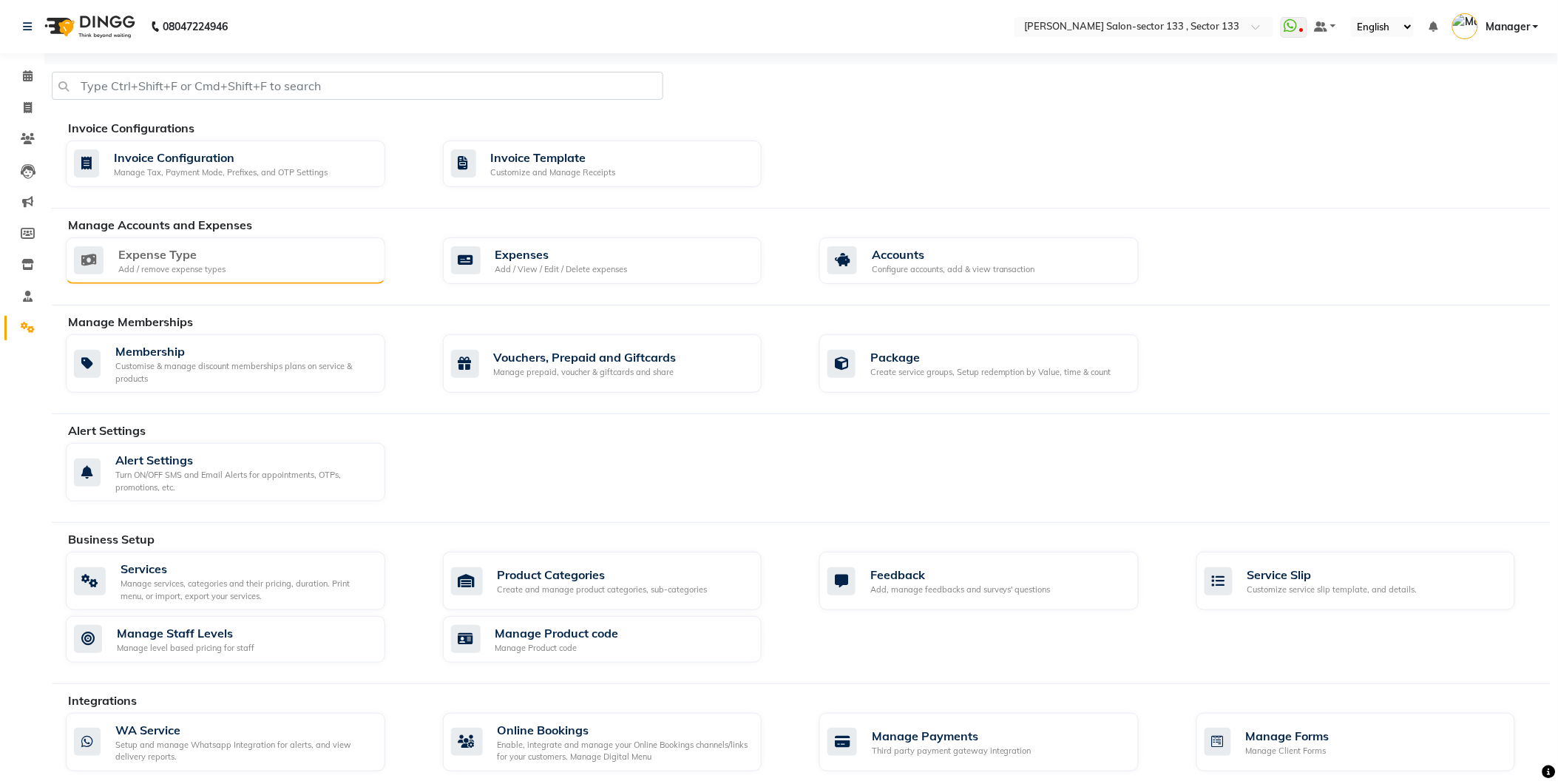
click at [111, 268] on div "Expense Type Add / remove expense types" at bounding box center [224, 260] width 300 height 30
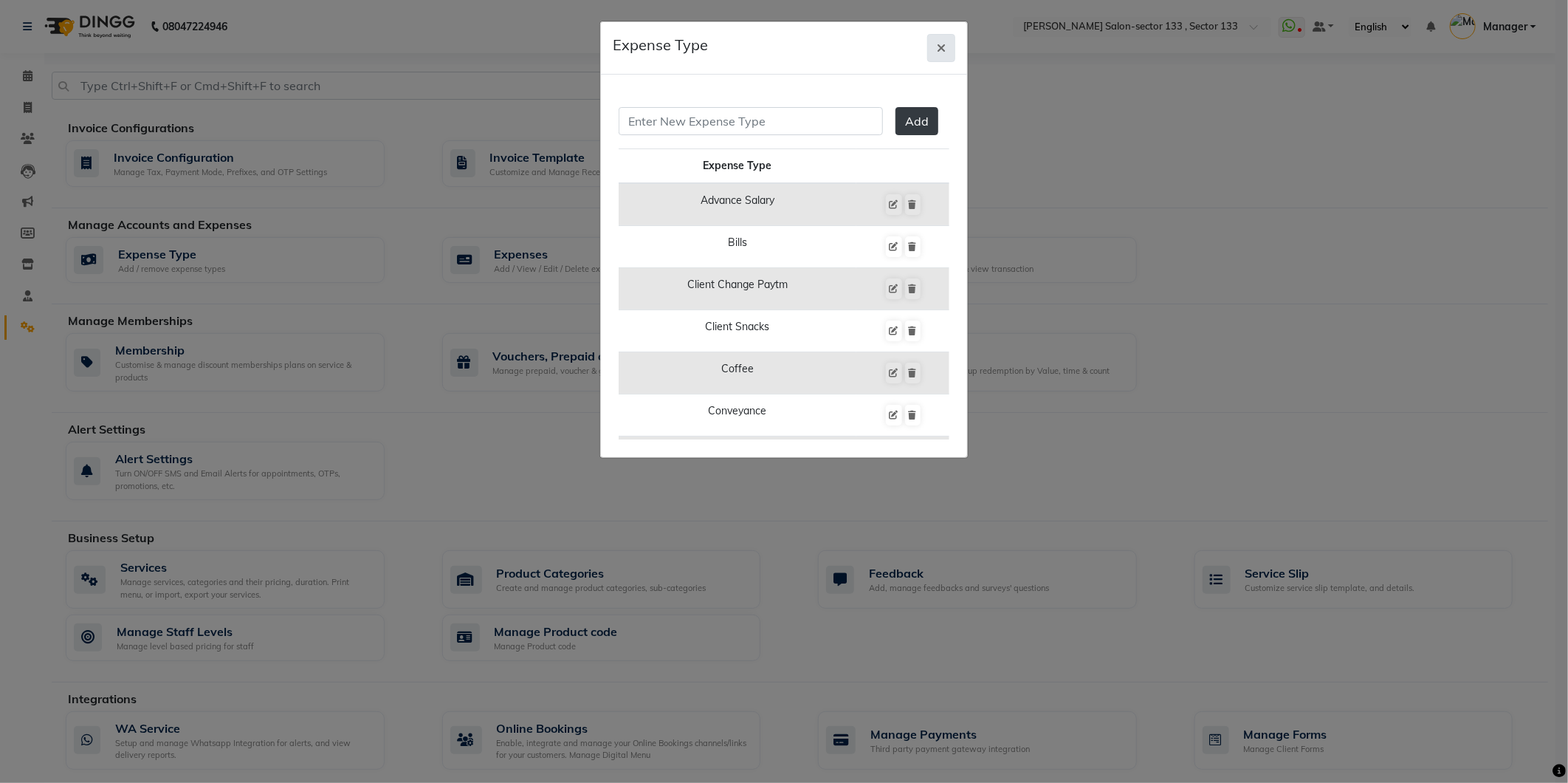
click at [942, 40] on span "button" at bounding box center [941, 47] width 9 height 15
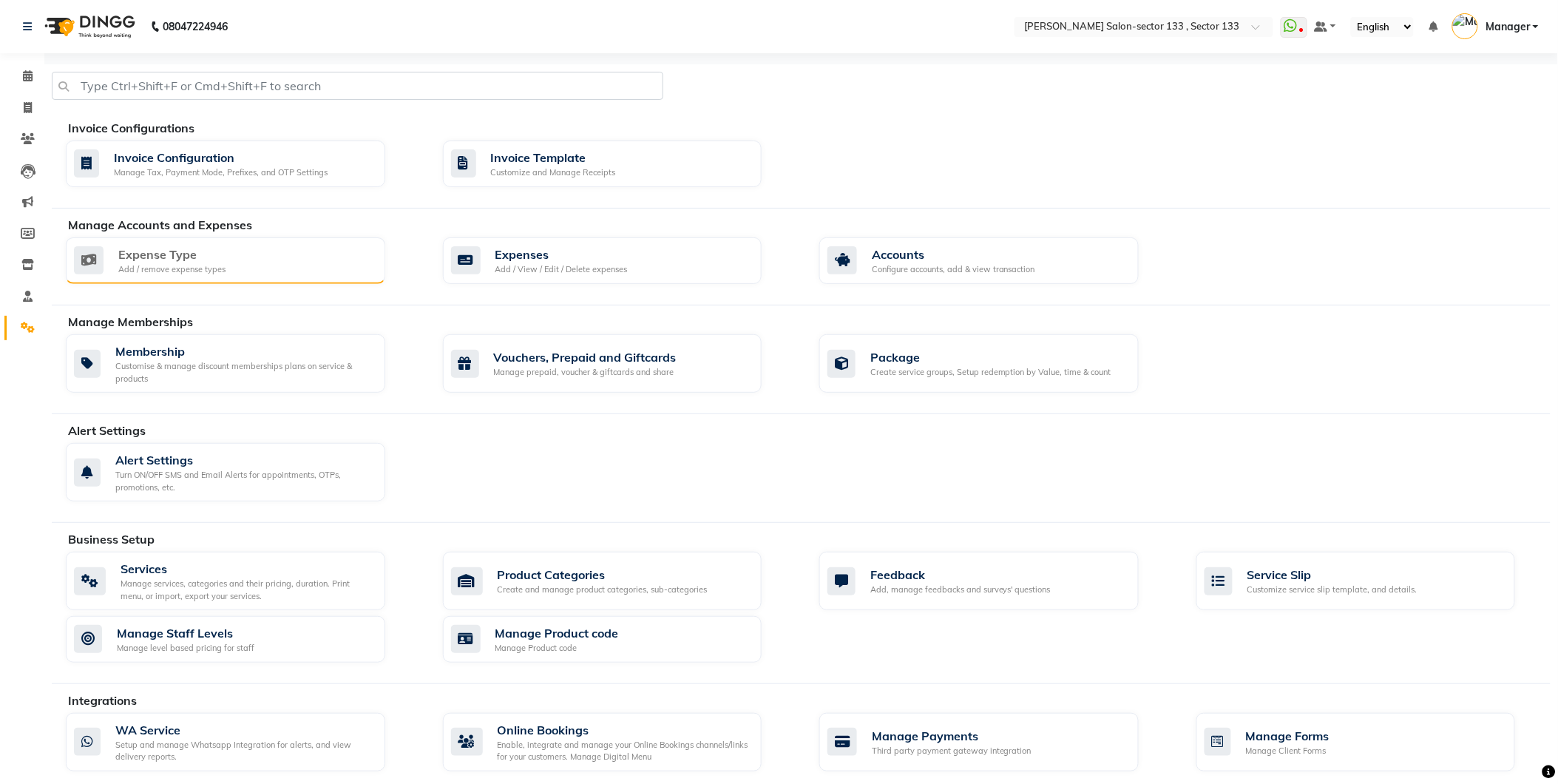
click at [281, 252] on div "Expense Type Add / remove expense types" at bounding box center [224, 260] width 300 height 30
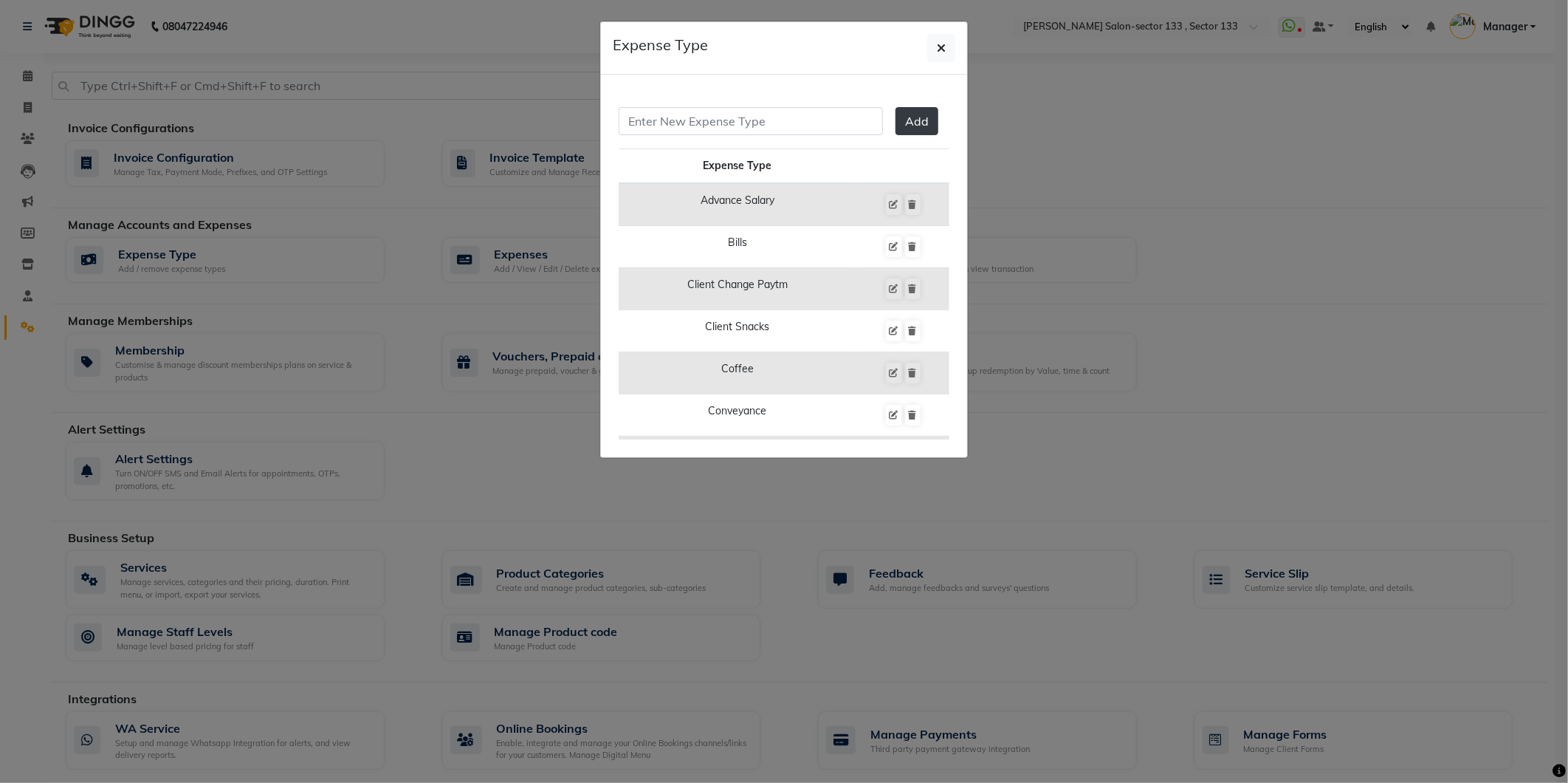
click at [209, 99] on ngb-modal-window "Expense Type Add Expense Type Advance Salary Bills Client Change Paytm Client S…" at bounding box center [784, 392] width 1568 height 783
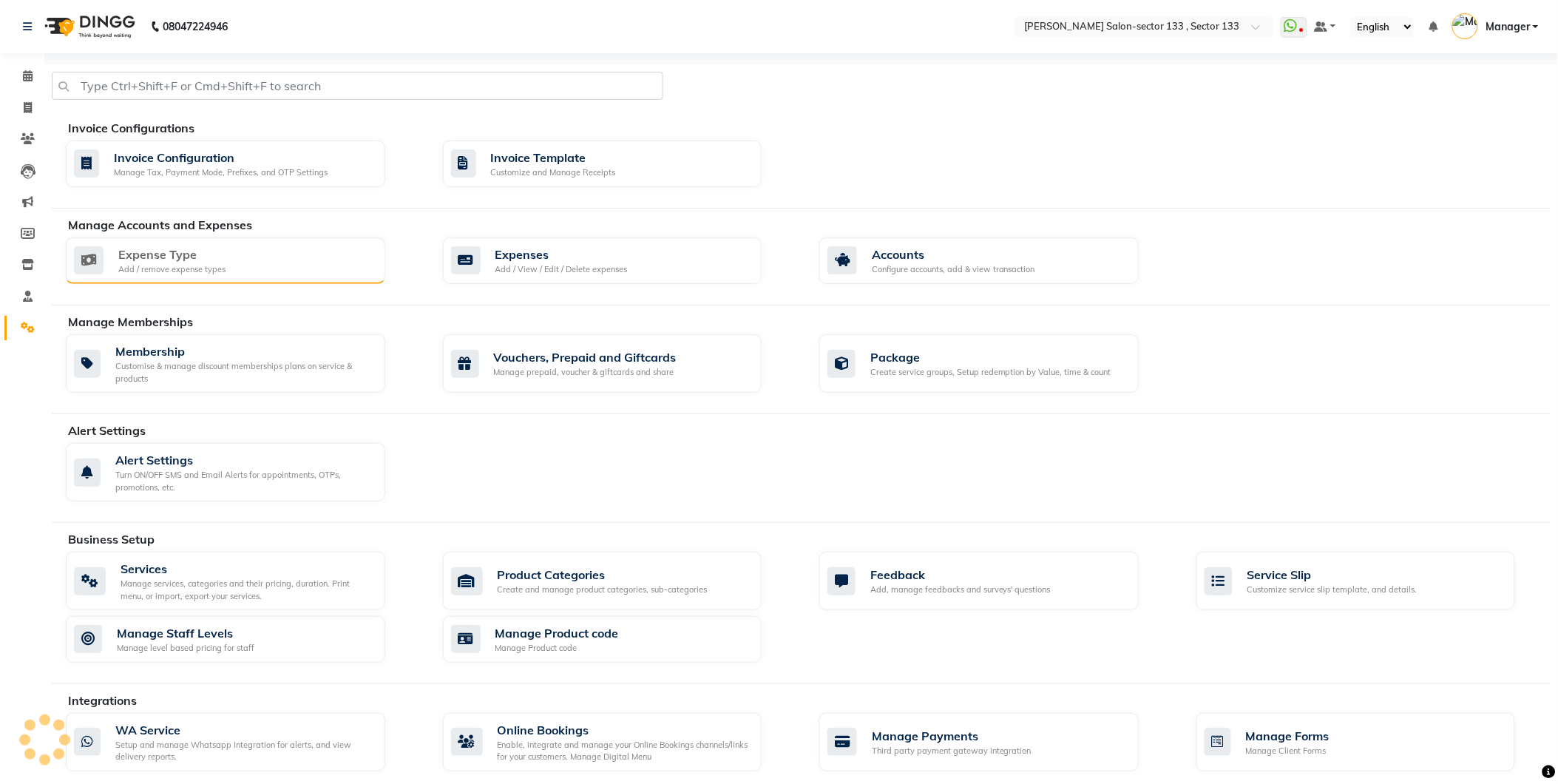
click at [290, 250] on div "Expense Type Add / remove expense types" at bounding box center [224, 260] width 300 height 30
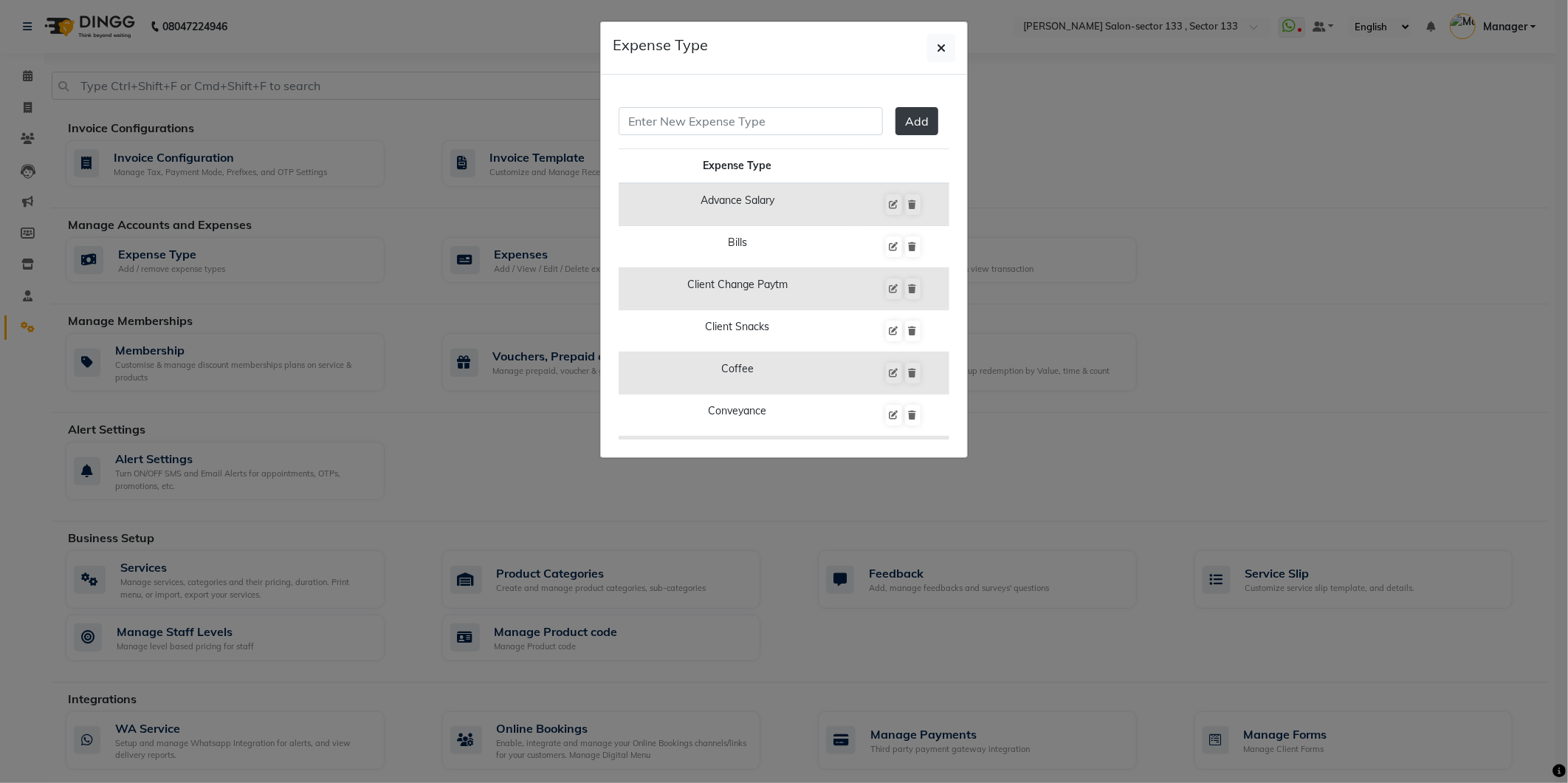
click at [956, 39] on div "Expense Type" at bounding box center [784, 48] width 367 height 53
click at [944, 40] on span "button" at bounding box center [941, 47] width 9 height 15
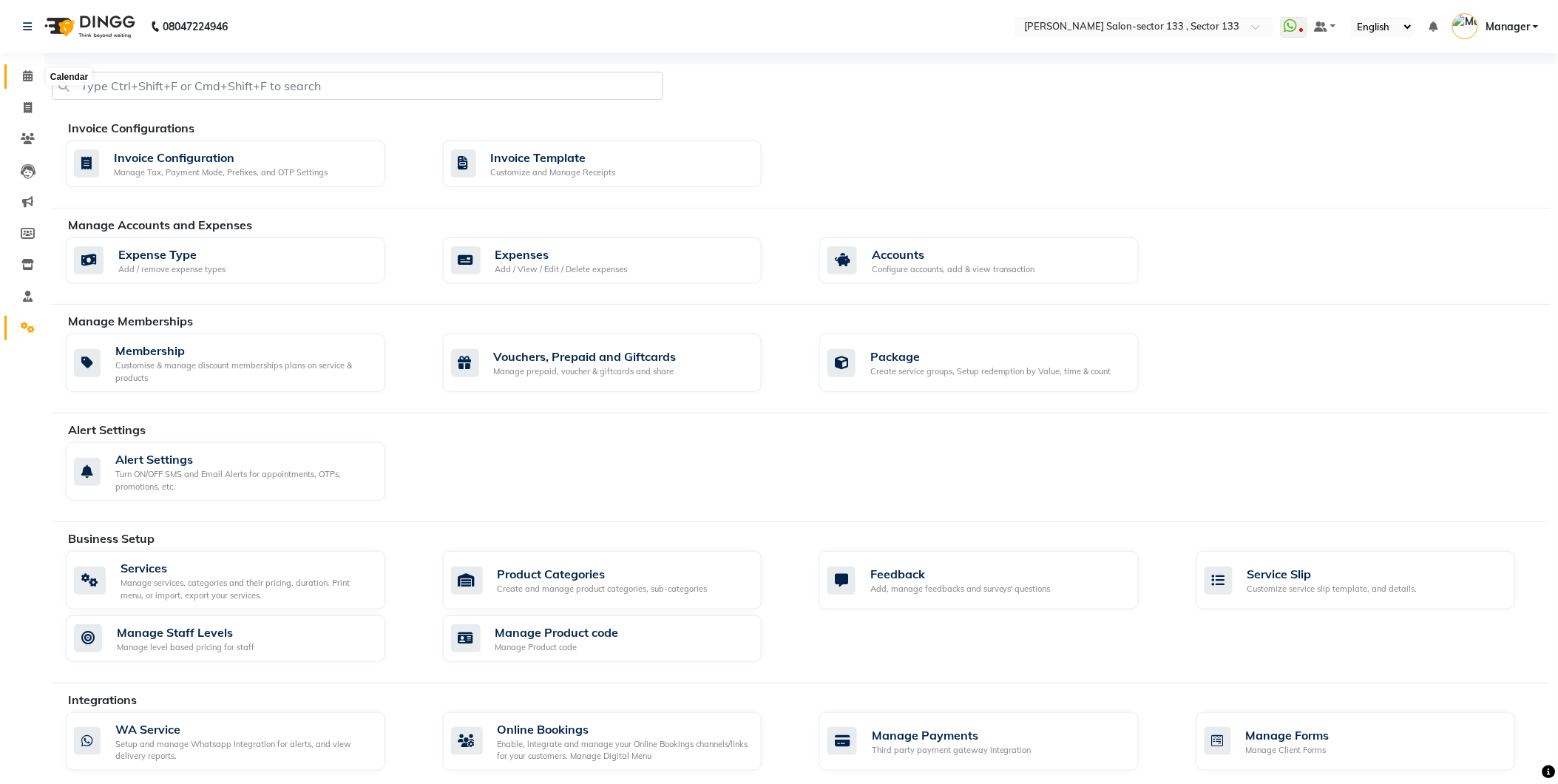
click at [27, 77] on icon at bounding box center [28, 75] width 10 height 11
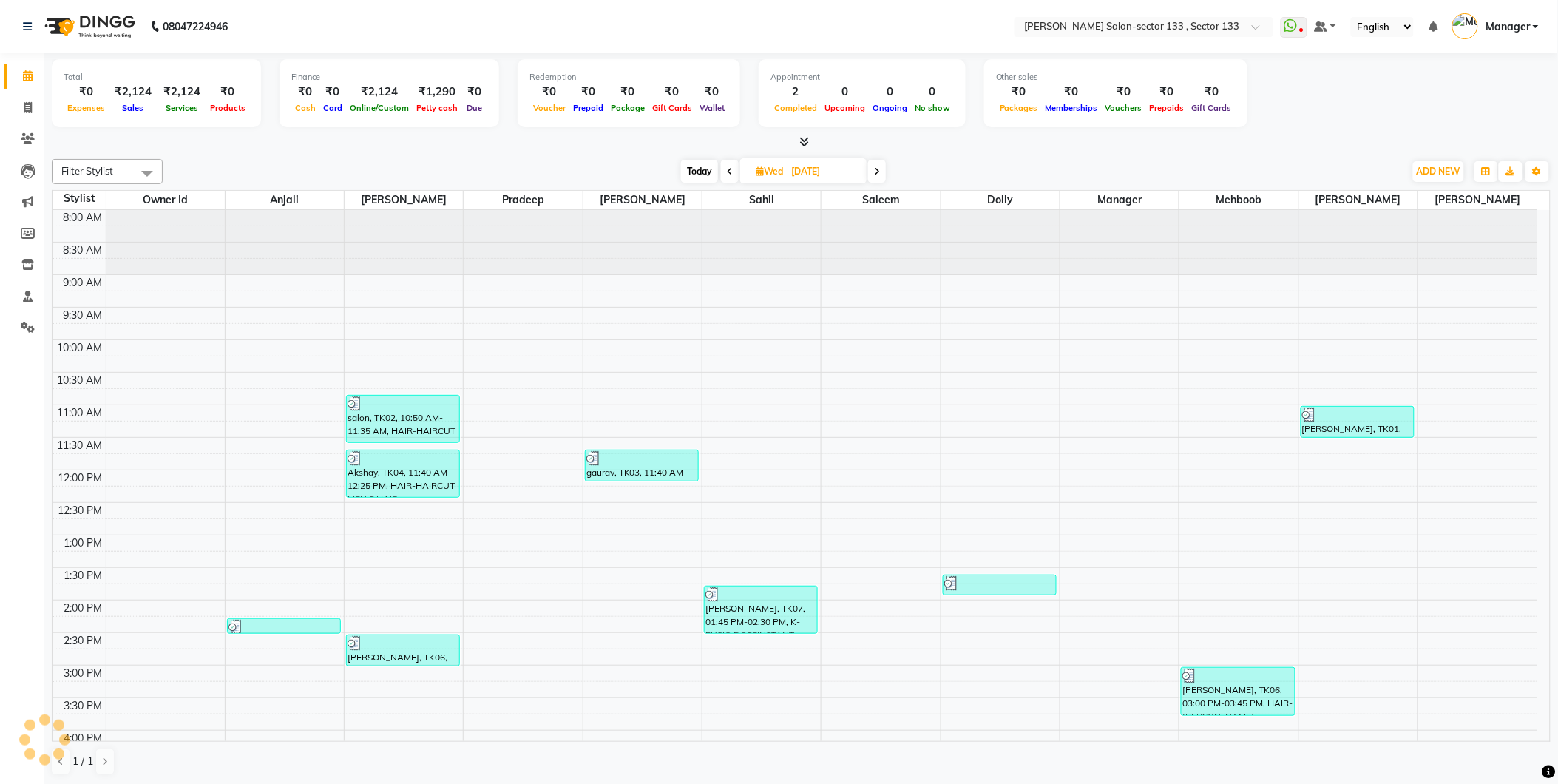
scroll to position [196, 0]
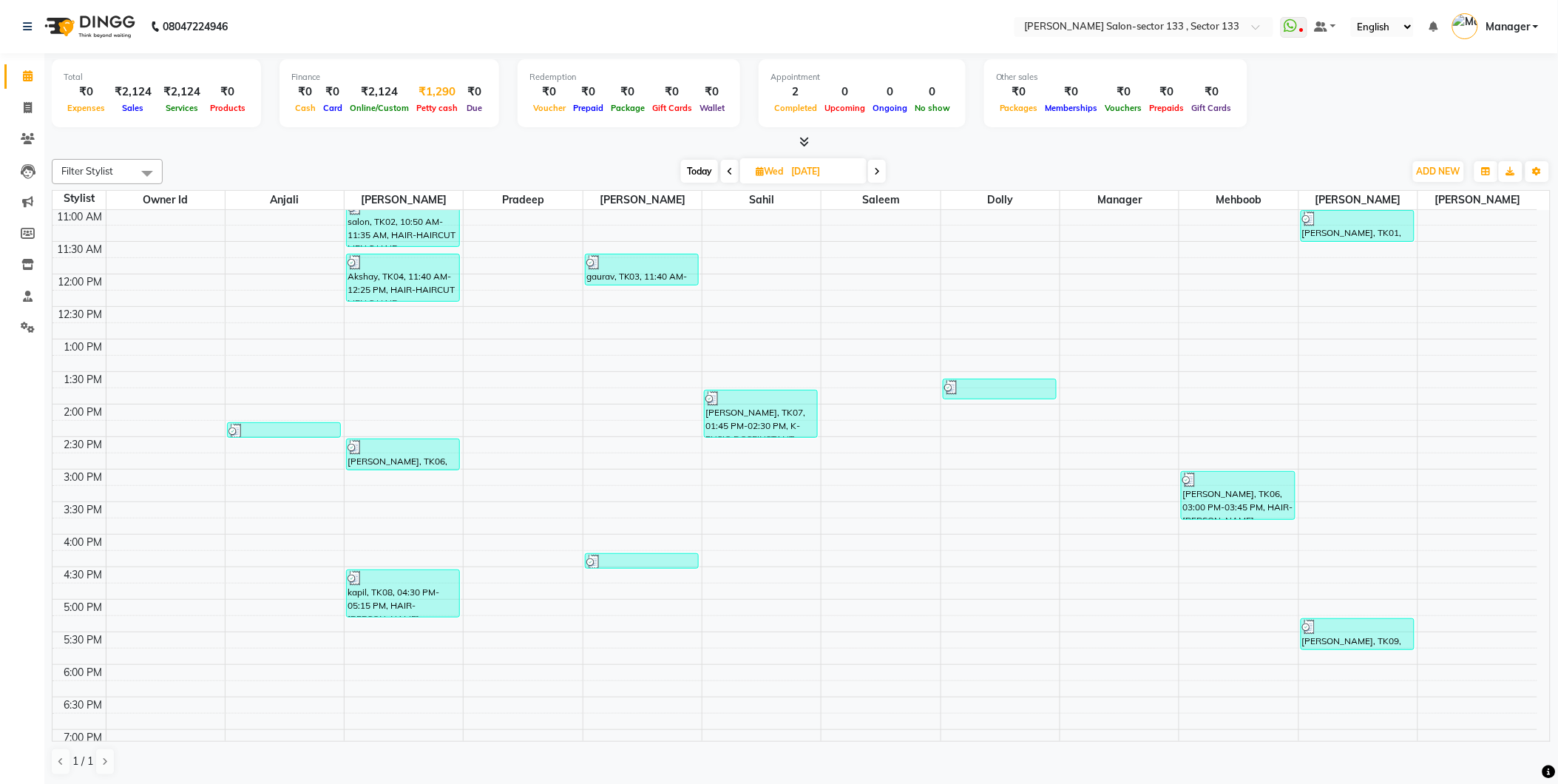
click at [444, 97] on div "₹1,290" at bounding box center [437, 91] width 49 height 17
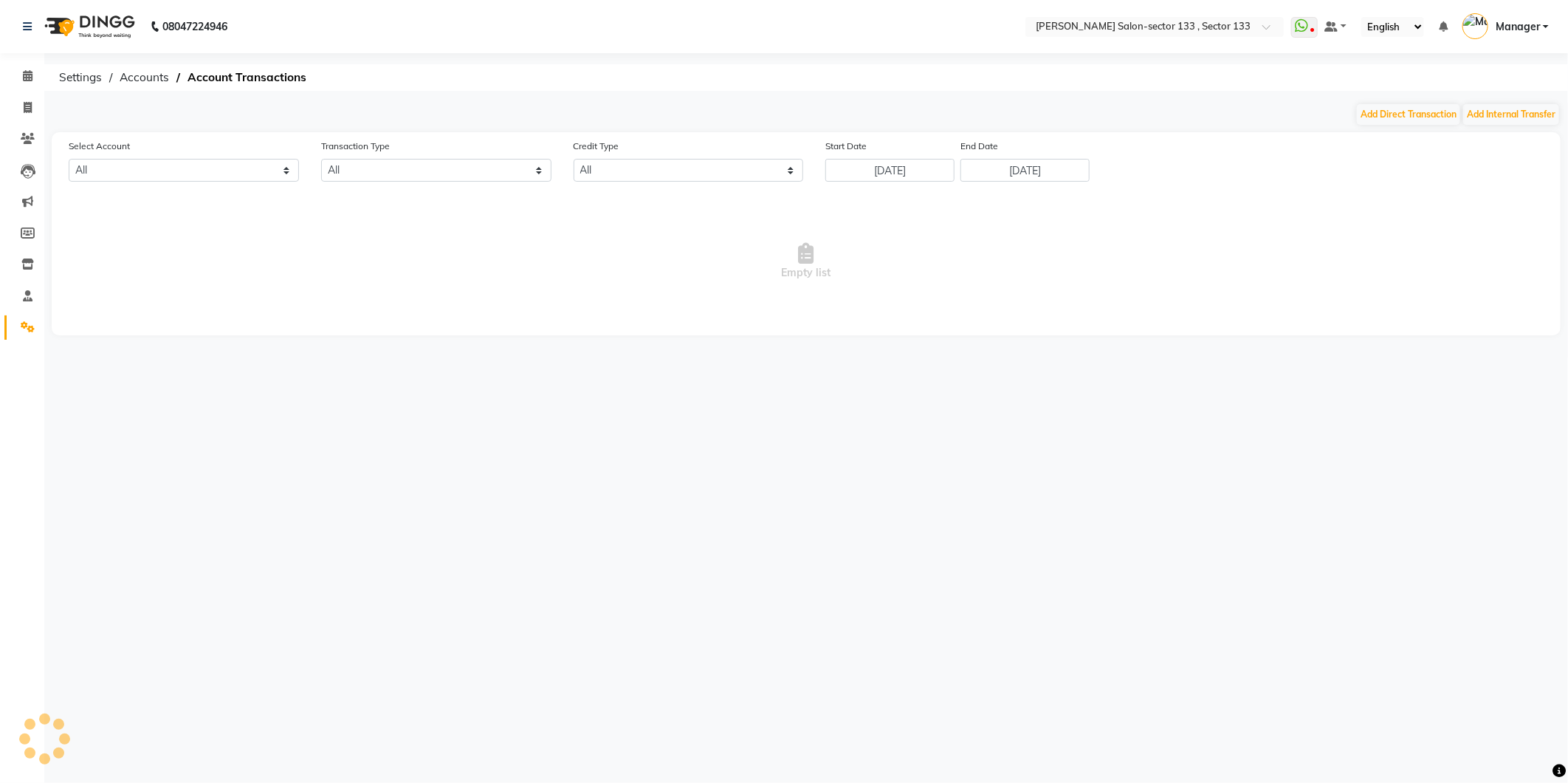
select select "7429"
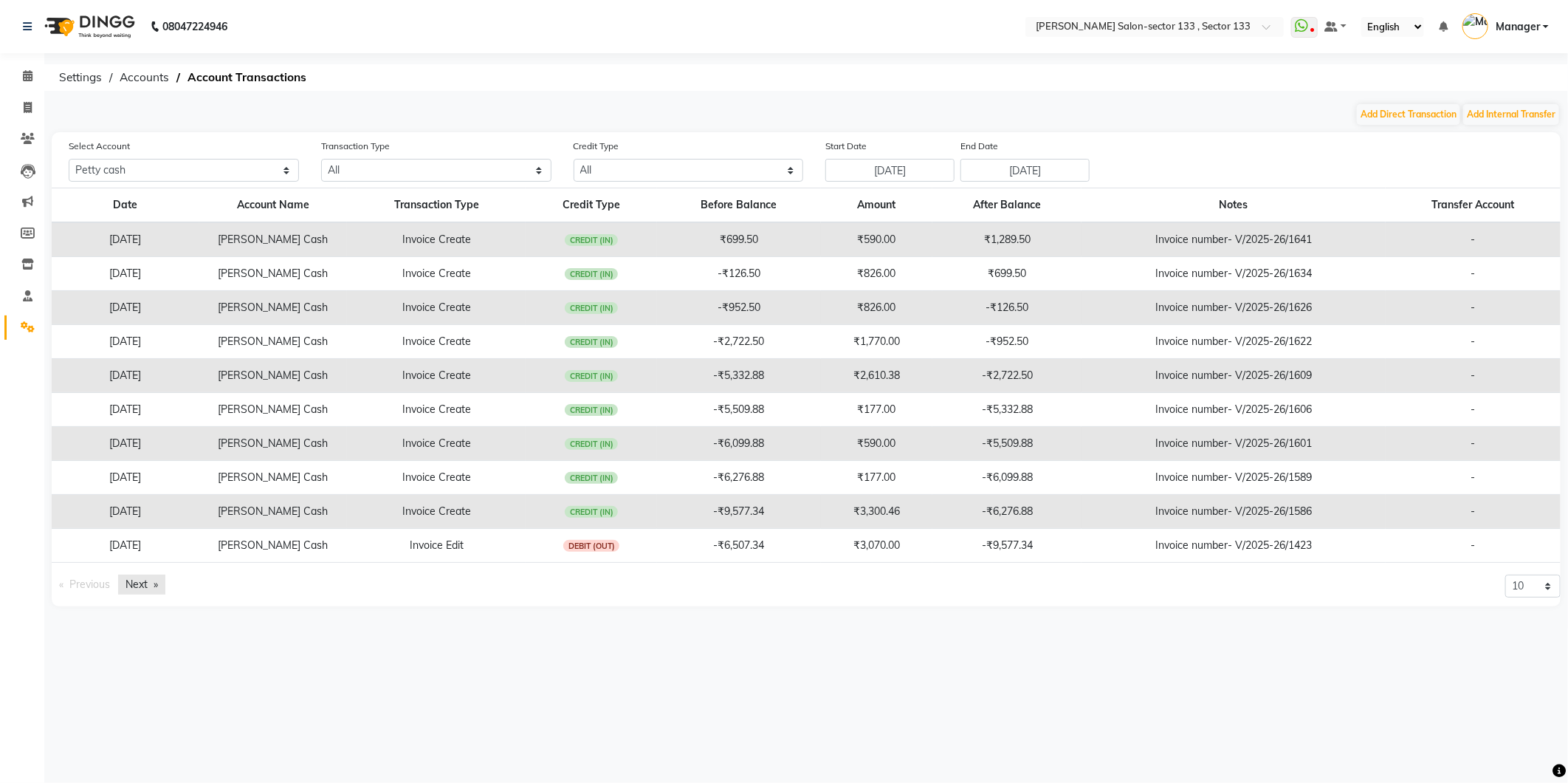
click at [152, 581] on link "Next page" at bounding box center [141, 585] width 47 height 20
click at [1542, 556] on select "10 20 50 100" at bounding box center [1533, 552] width 55 height 23
select select "100"
click at [1505, 541] on select "10 20 50 100" at bounding box center [1533, 552] width 55 height 23
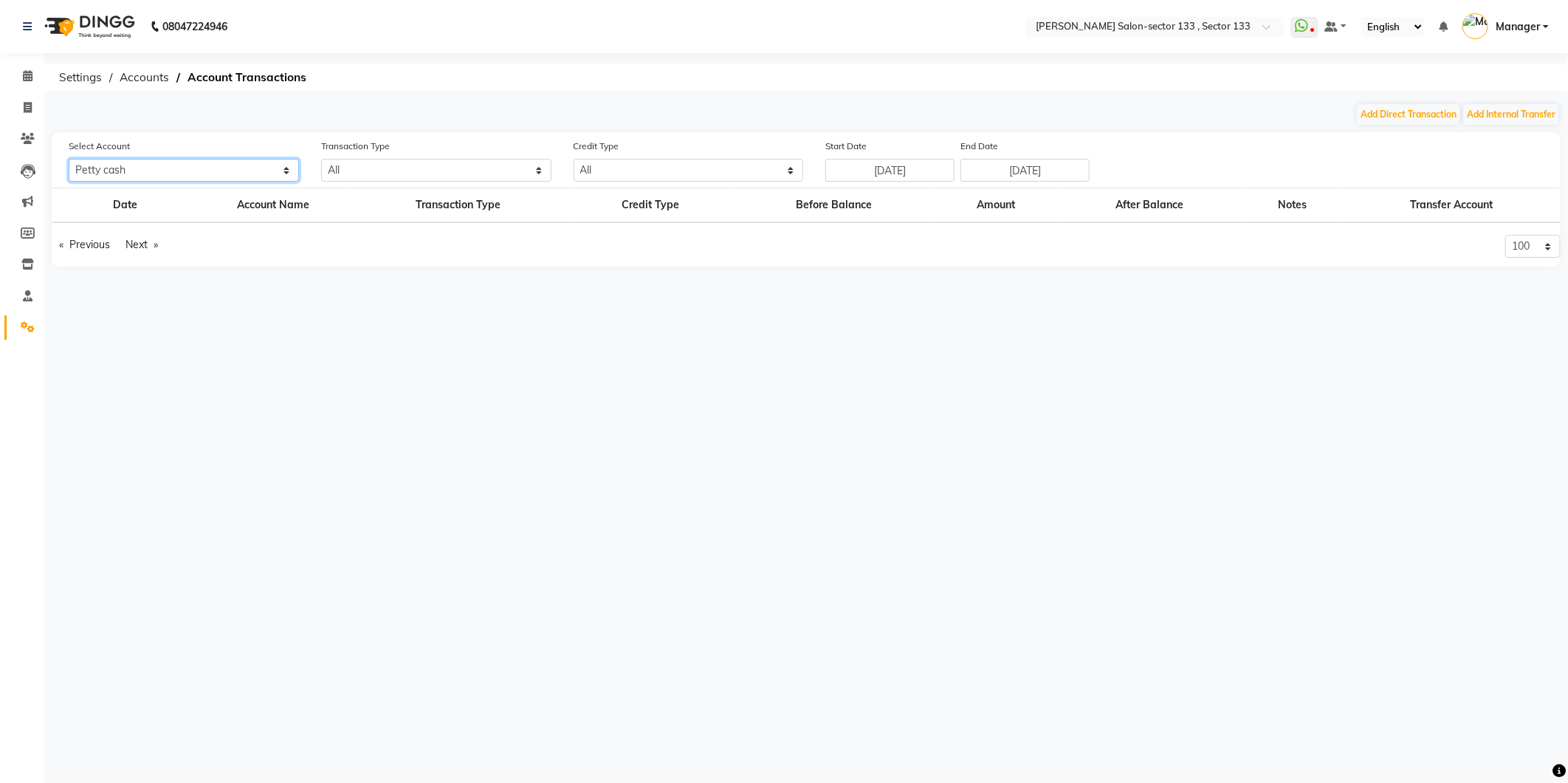
click at [215, 159] on select "All Petty cash Default account" at bounding box center [184, 171] width 231 height 23
click at [69, 159] on select "All Petty cash Default account" at bounding box center [184, 171] width 231 height 23
click at [145, 173] on select "All Petty cash Default account" at bounding box center [184, 171] width 231 height 23
click at [229, 251] on ul "Previous page 2 / 1 Next page" at bounding box center [424, 245] width 744 height 20
click at [89, 246] on link "Previous page" at bounding box center [85, 245] width 66 height 20
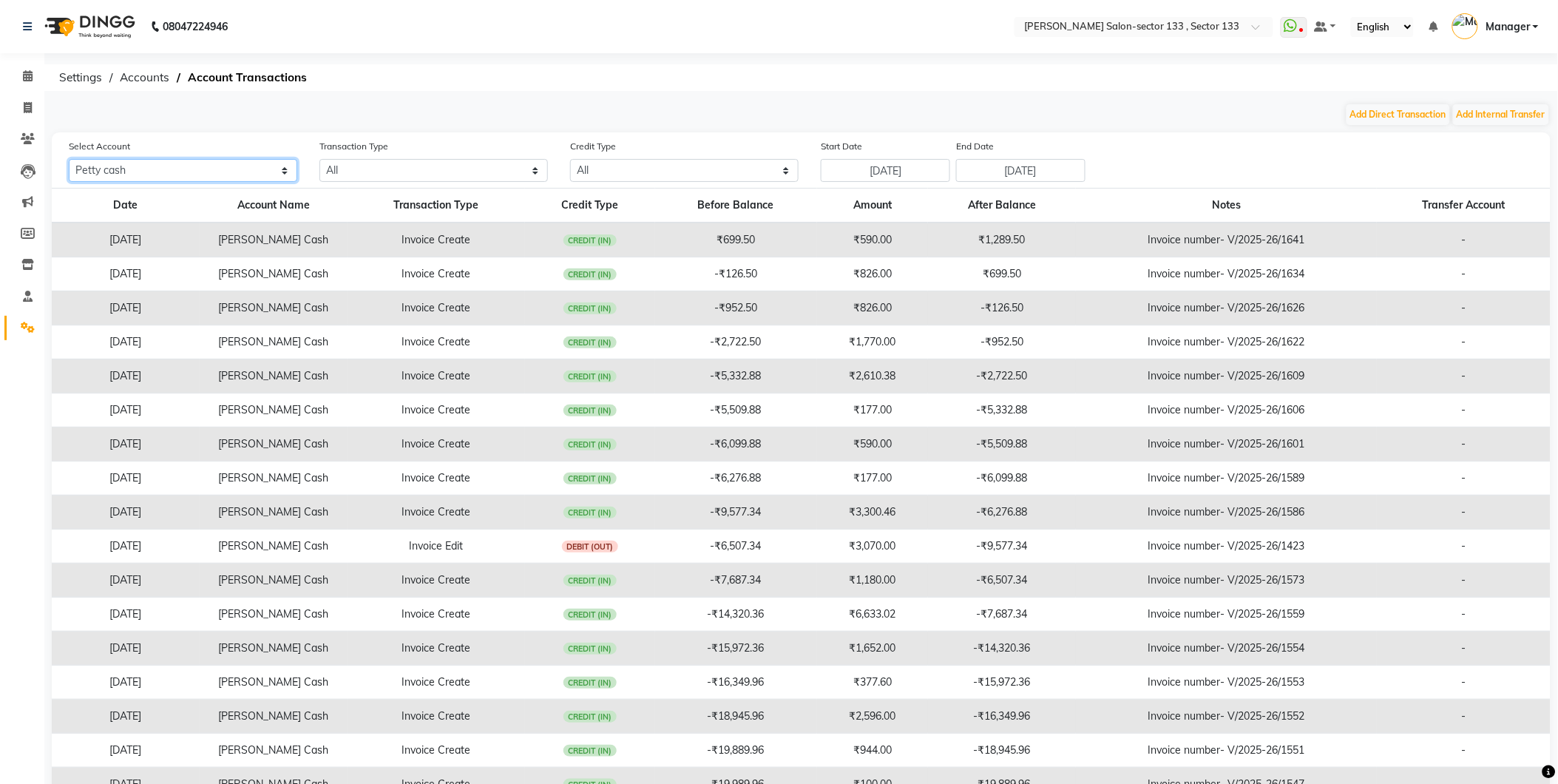
click at [150, 167] on select "All Petty cash Default account" at bounding box center [183, 171] width 228 height 23
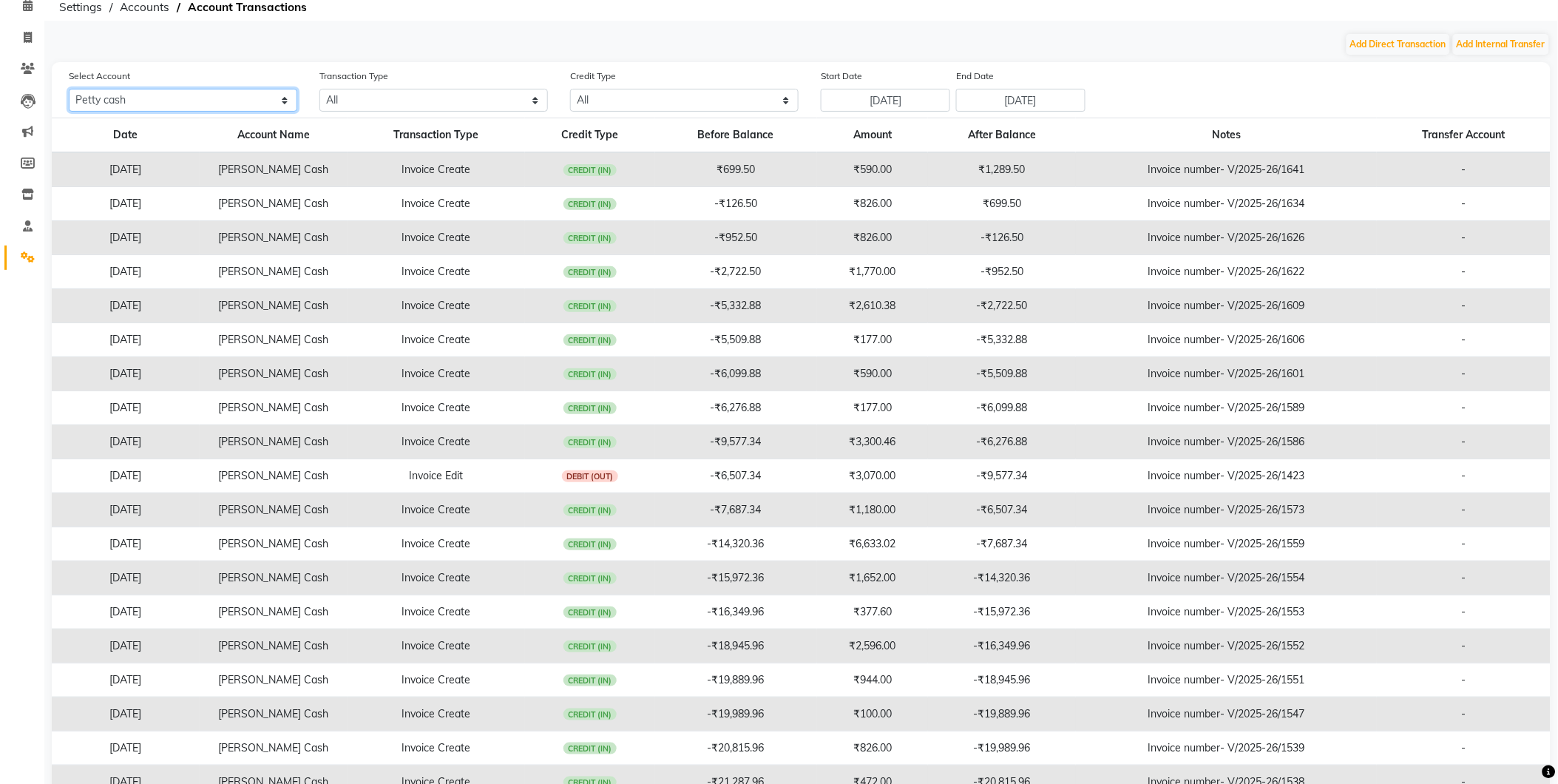
scroll to position [151, 0]
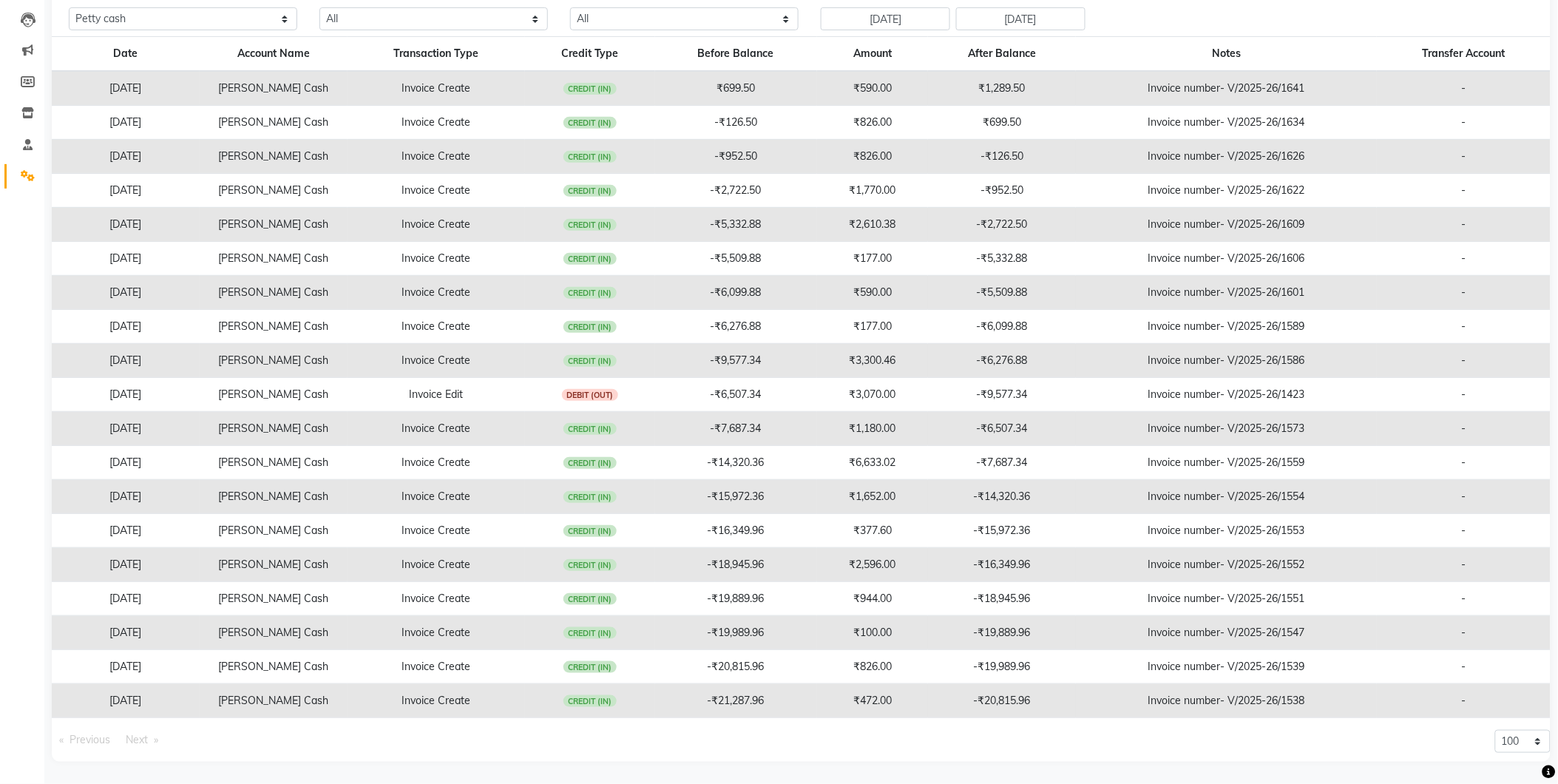
click at [81, 737] on span "Previous page" at bounding box center [90, 739] width 40 height 13
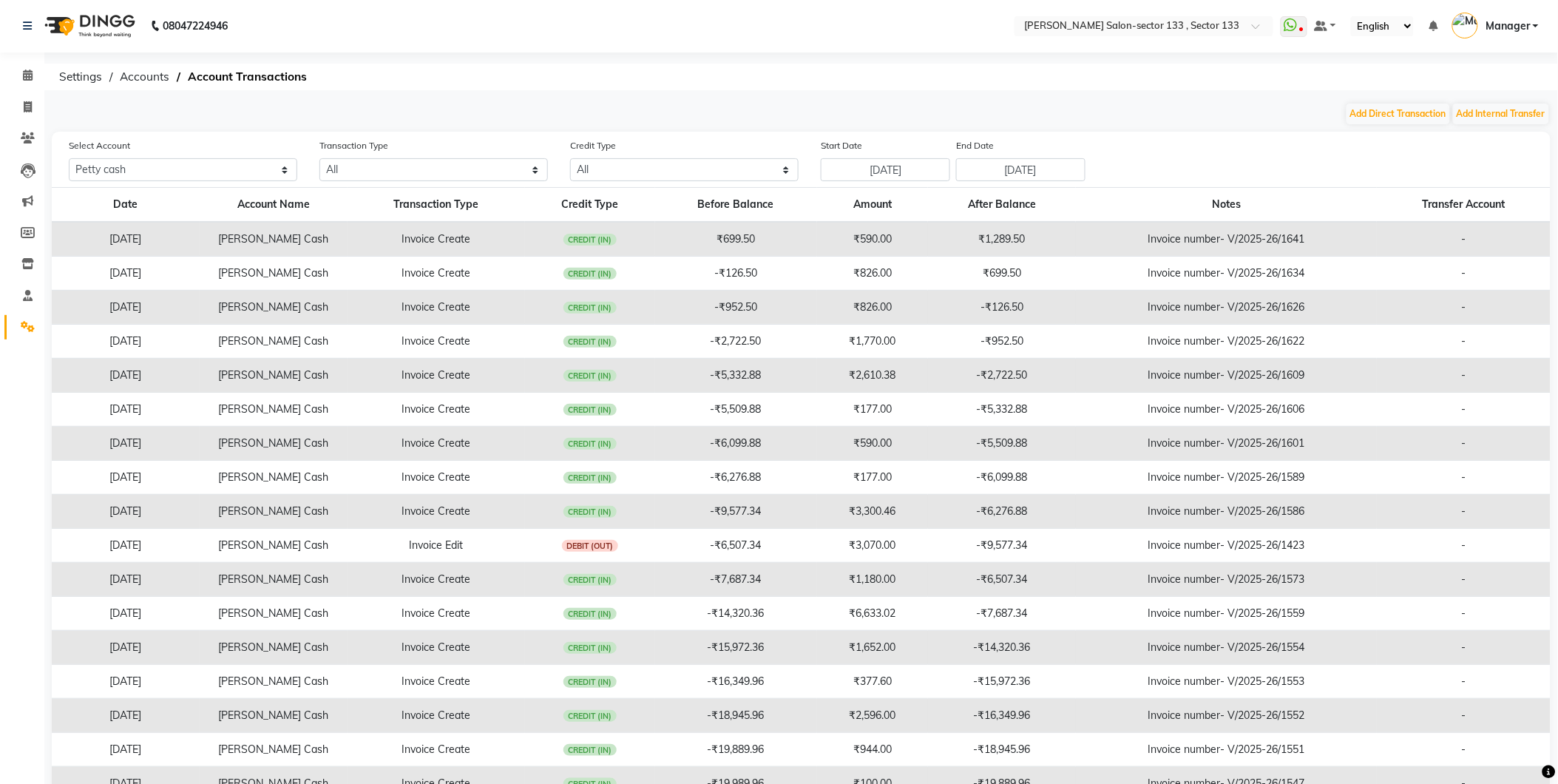
scroll to position [0, 0]
click at [24, 102] on icon at bounding box center [27, 107] width 8 height 11
select select "8302"
select select "service"
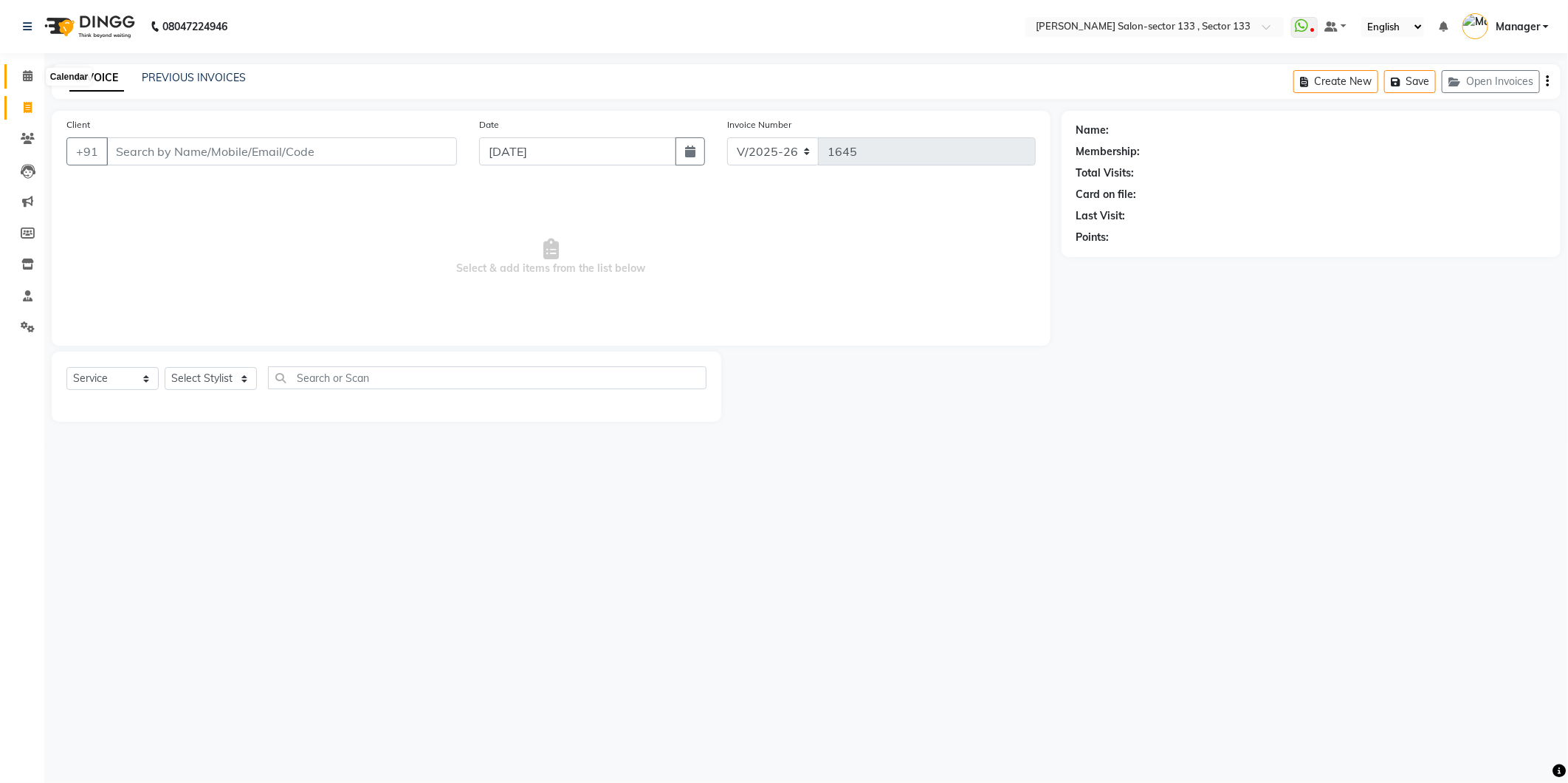
click at [25, 81] on icon at bounding box center [28, 75] width 10 height 11
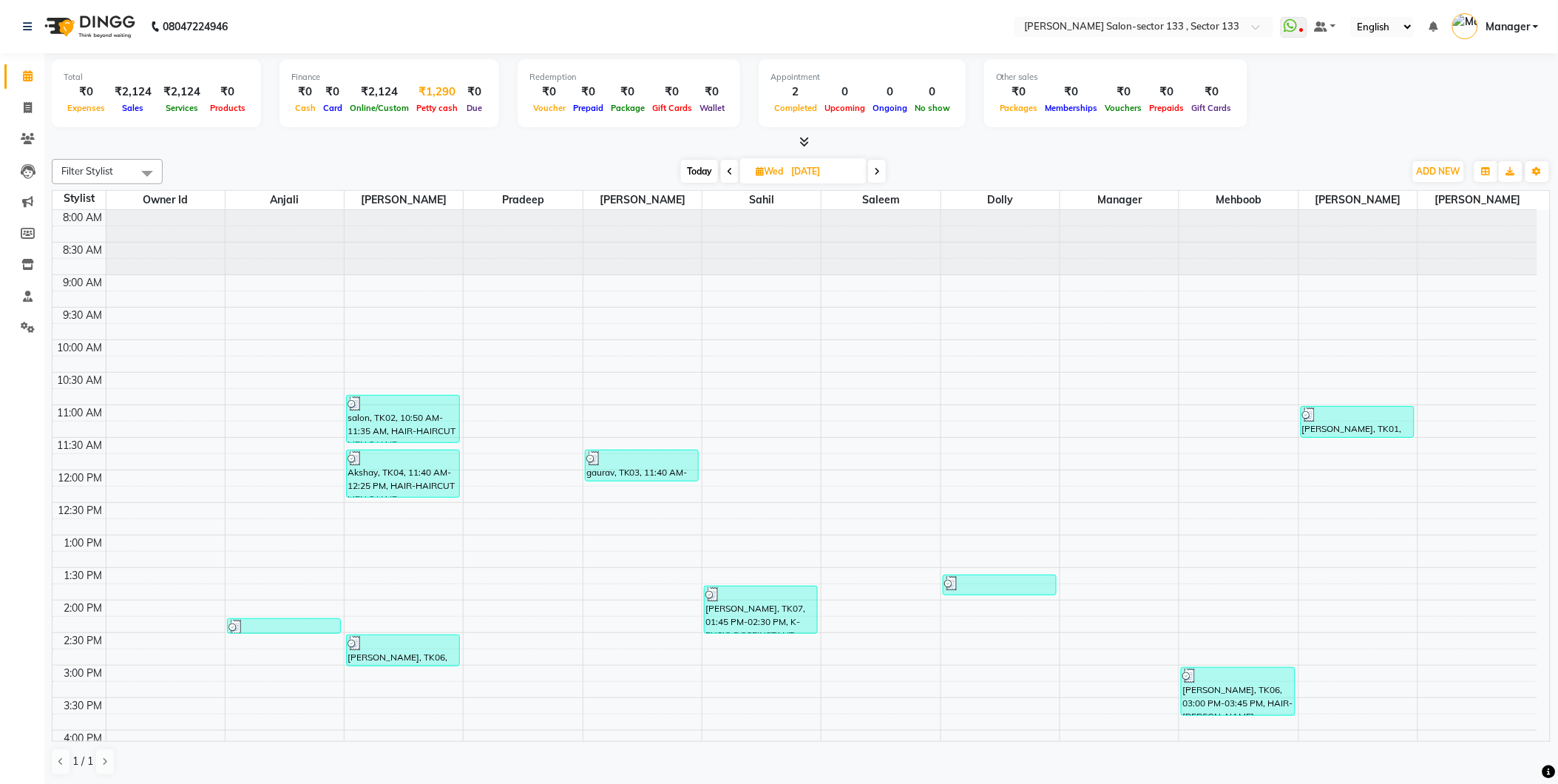
click at [439, 104] on span "Petty cash" at bounding box center [437, 108] width 49 height 11
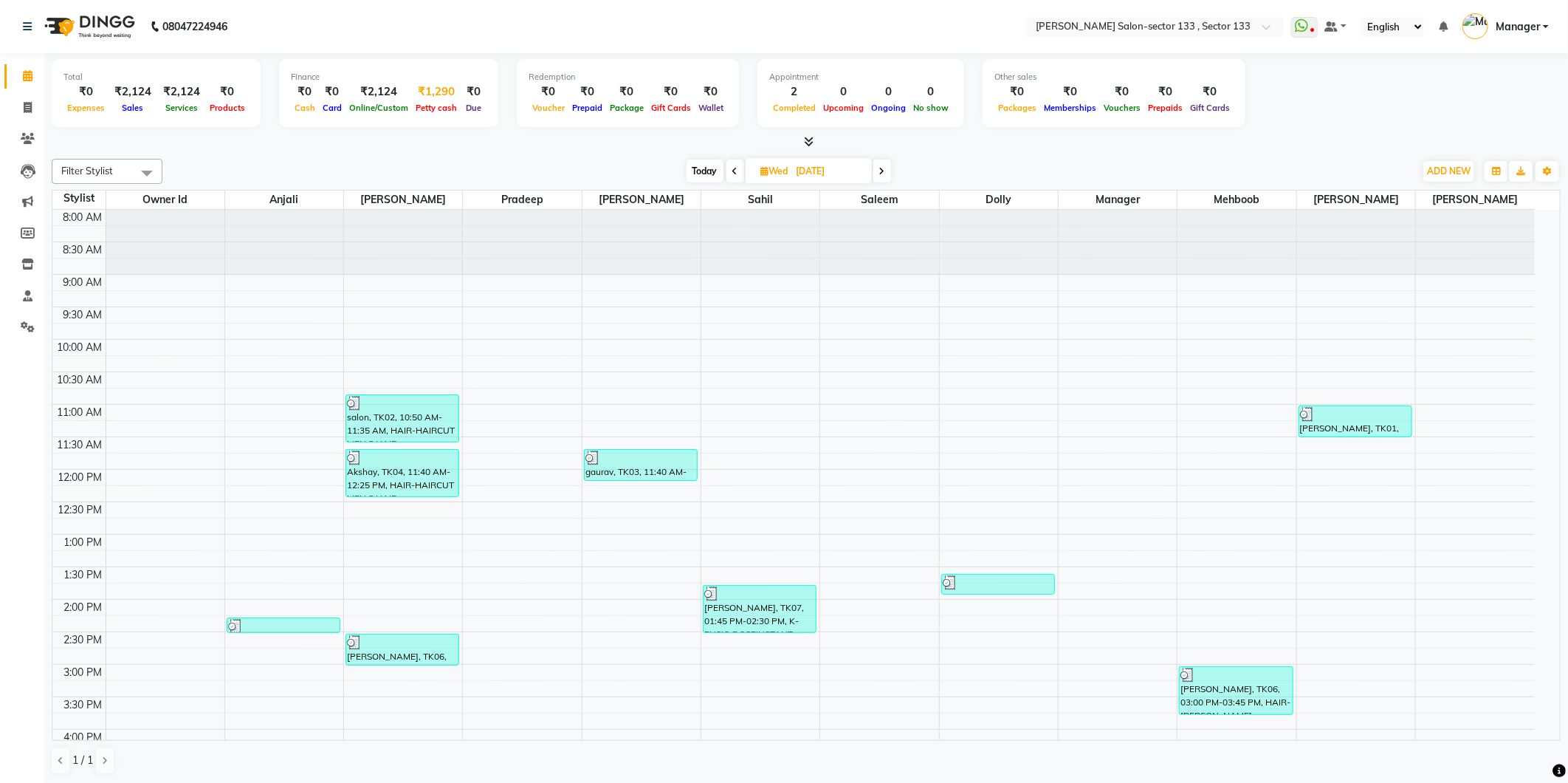
select select "7429"
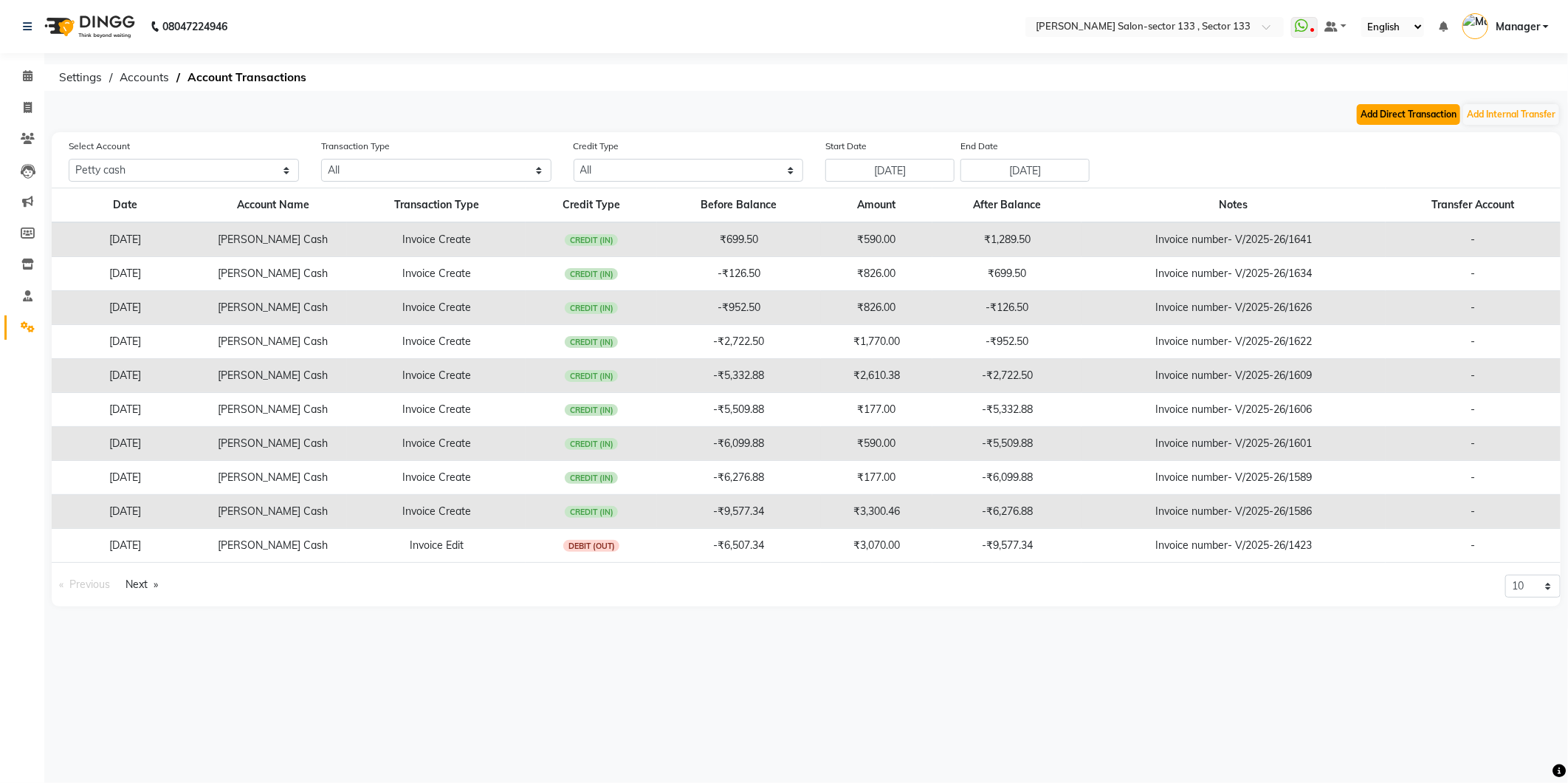
click at [1428, 122] on button "Add Direct Transaction" at bounding box center [1409, 114] width 104 height 21
select select "direct"
select select "7429"
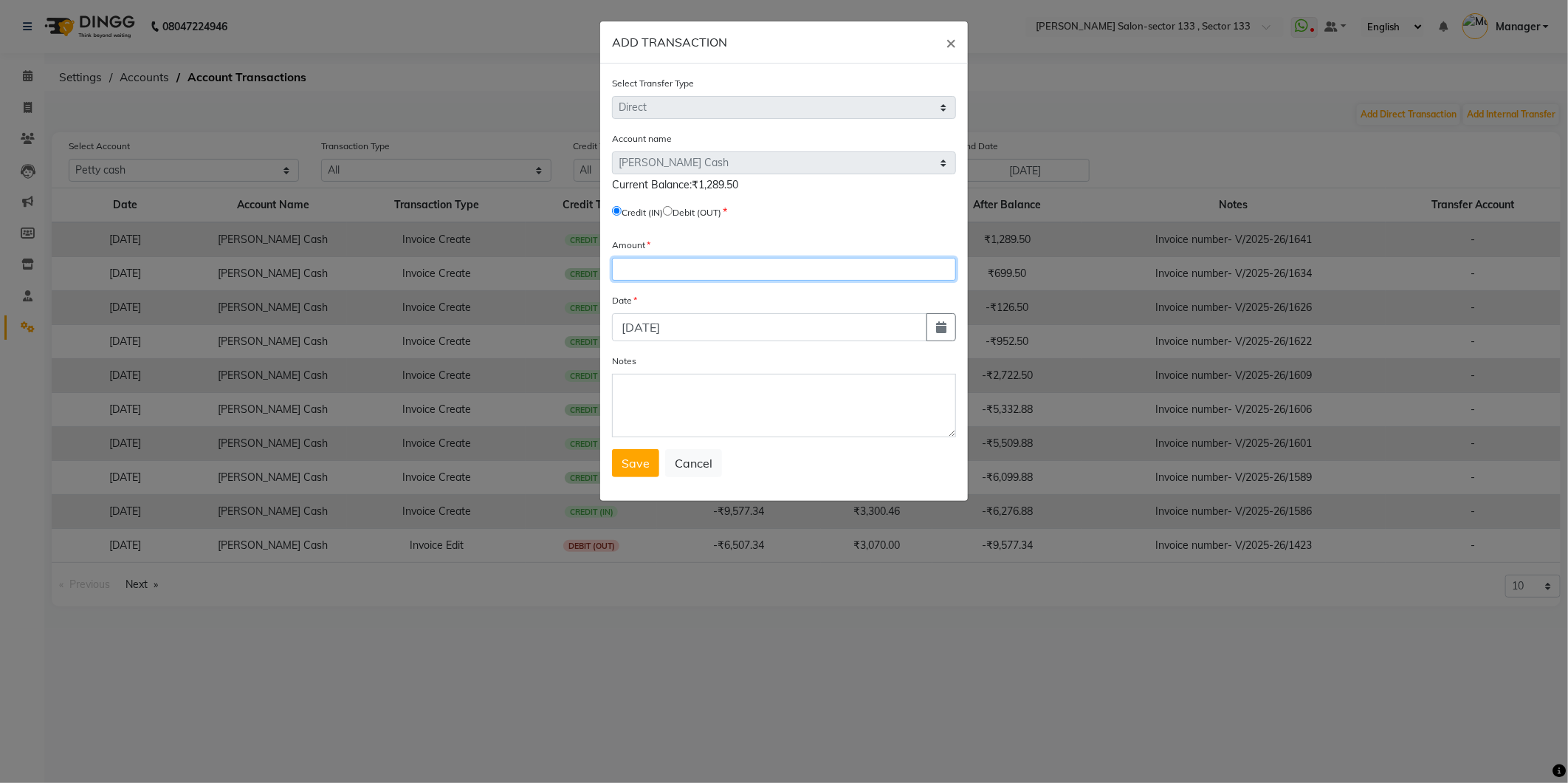
click at [681, 261] on input "number" at bounding box center [784, 269] width 344 height 23
type input "315"
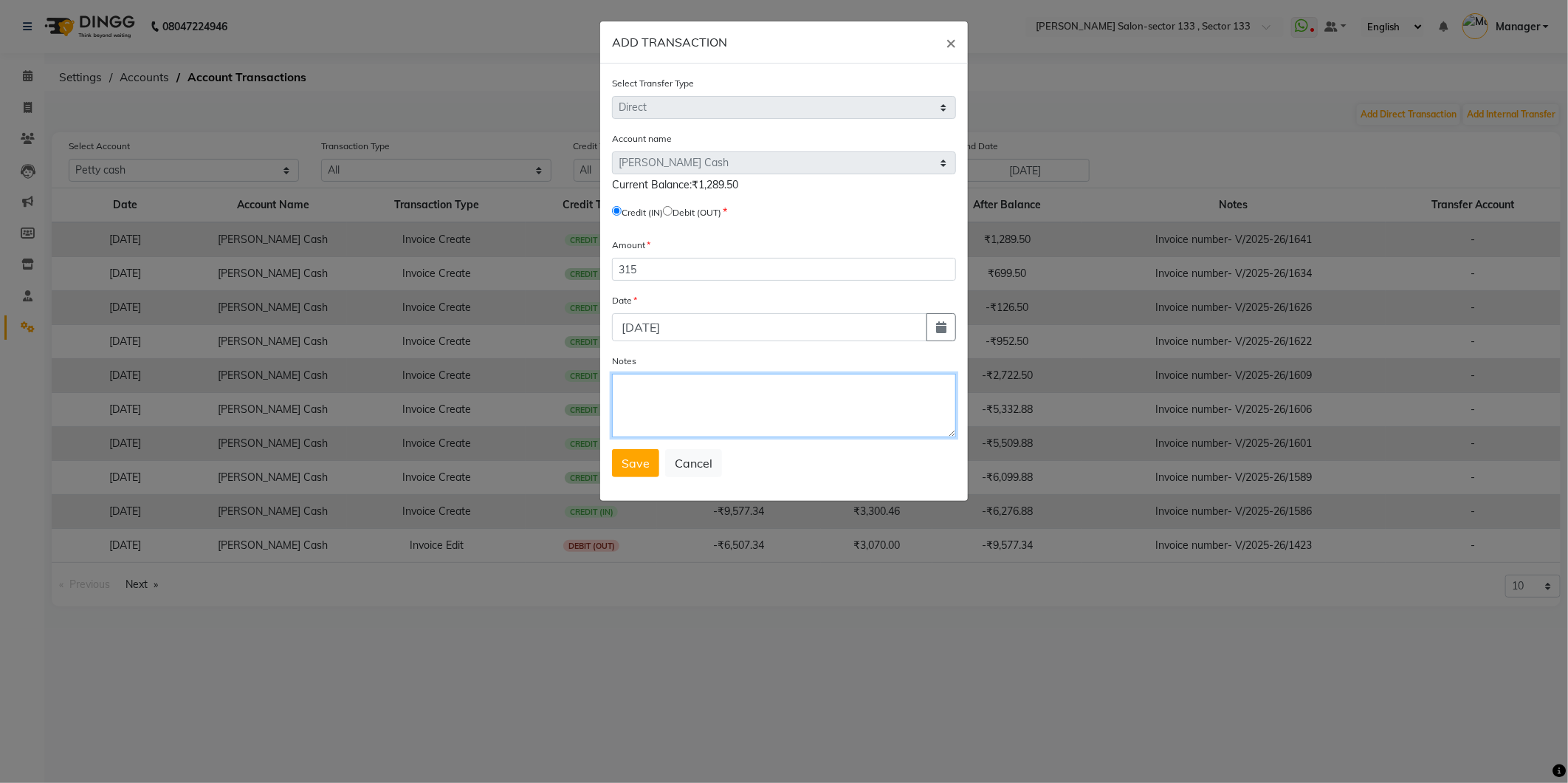
click at [673, 395] on textarea "Notes" at bounding box center [784, 405] width 344 height 63
type textarea "cash drawer balance315"
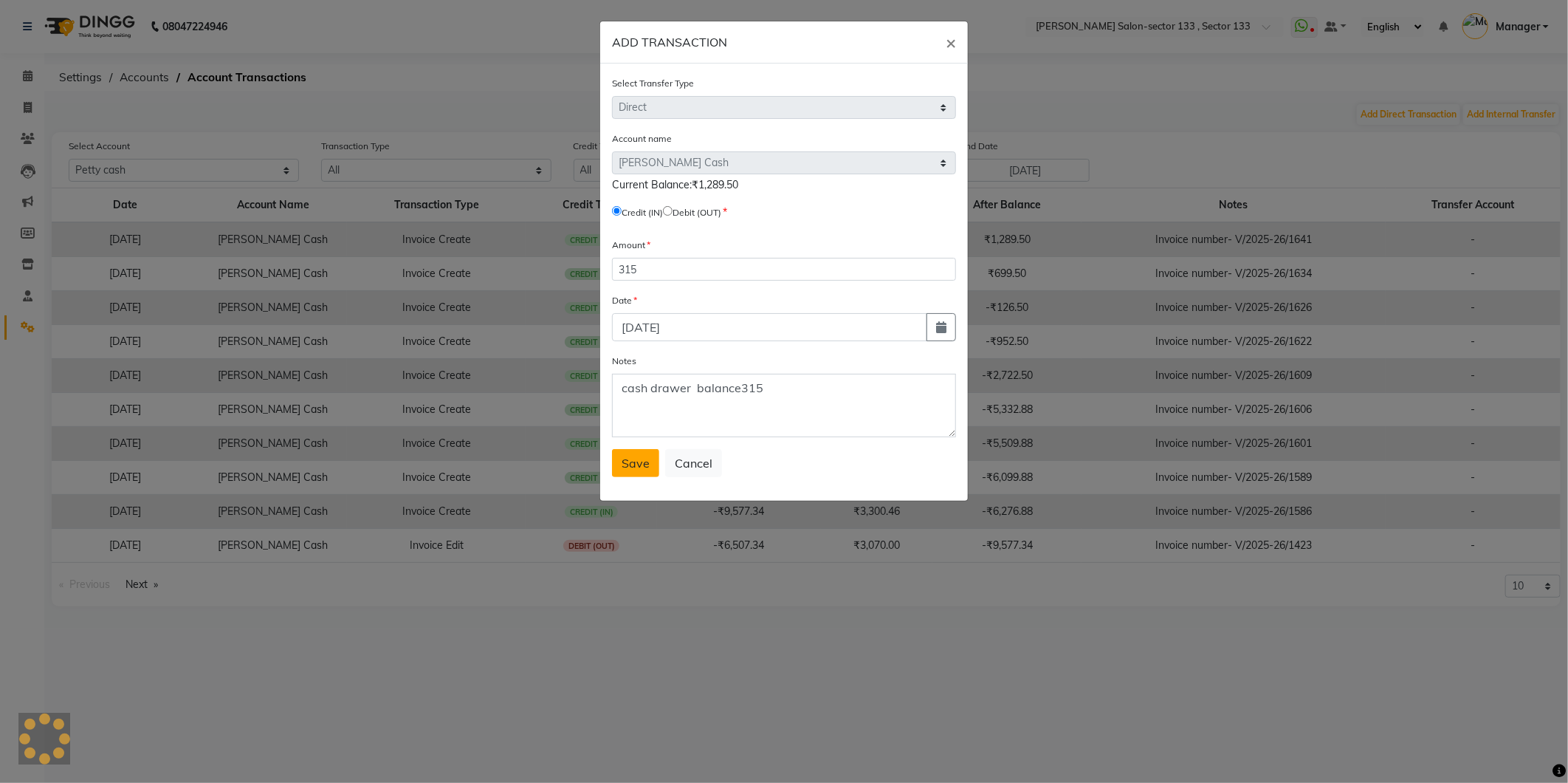
click at [643, 467] on span "Save" at bounding box center [635, 463] width 28 height 15
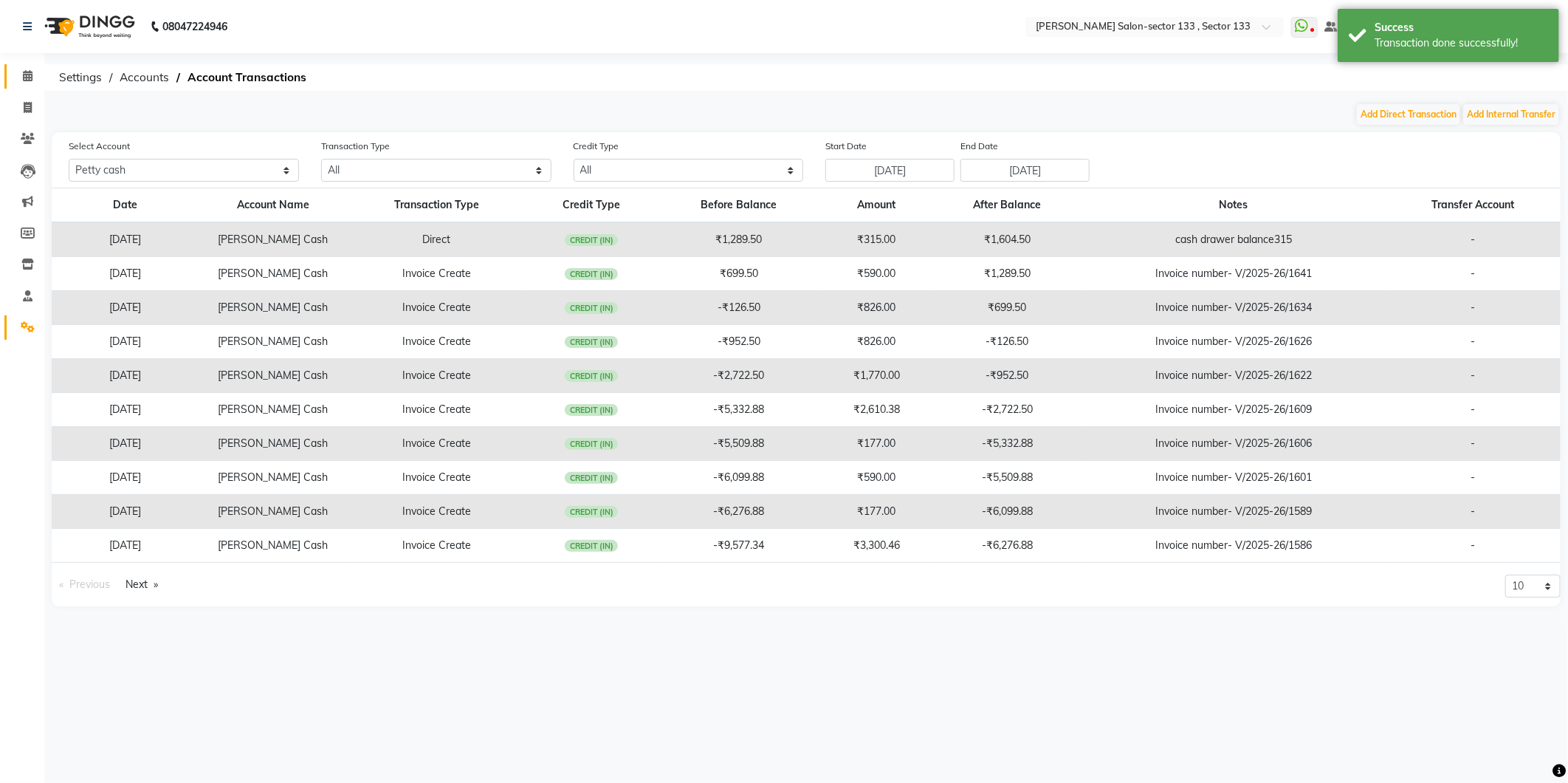
click at [30, 70] on icon at bounding box center [28, 75] width 10 height 11
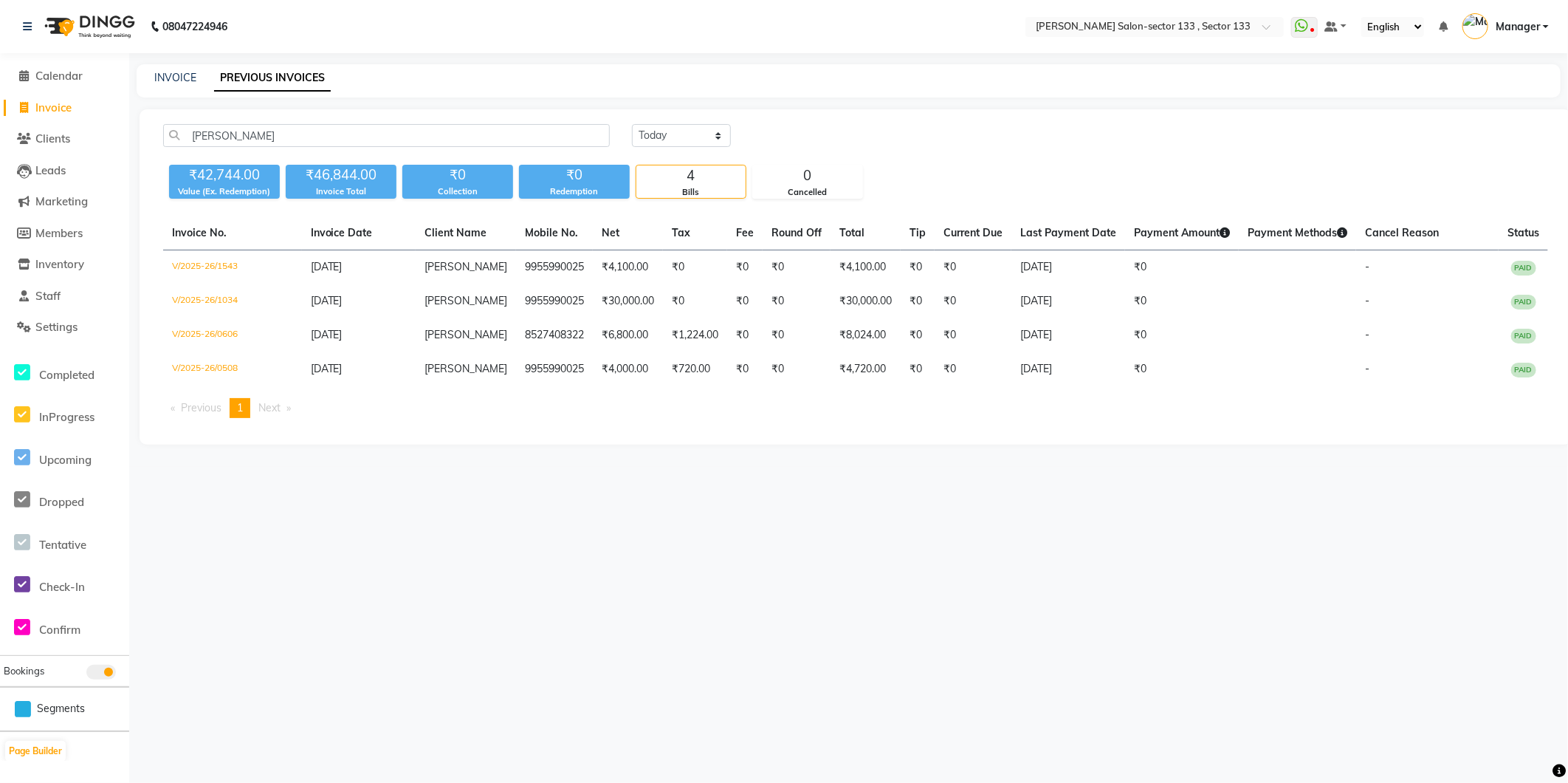
click at [71, 111] on span "Invoice" at bounding box center [54, 107] width 36 height 14
select select "service"
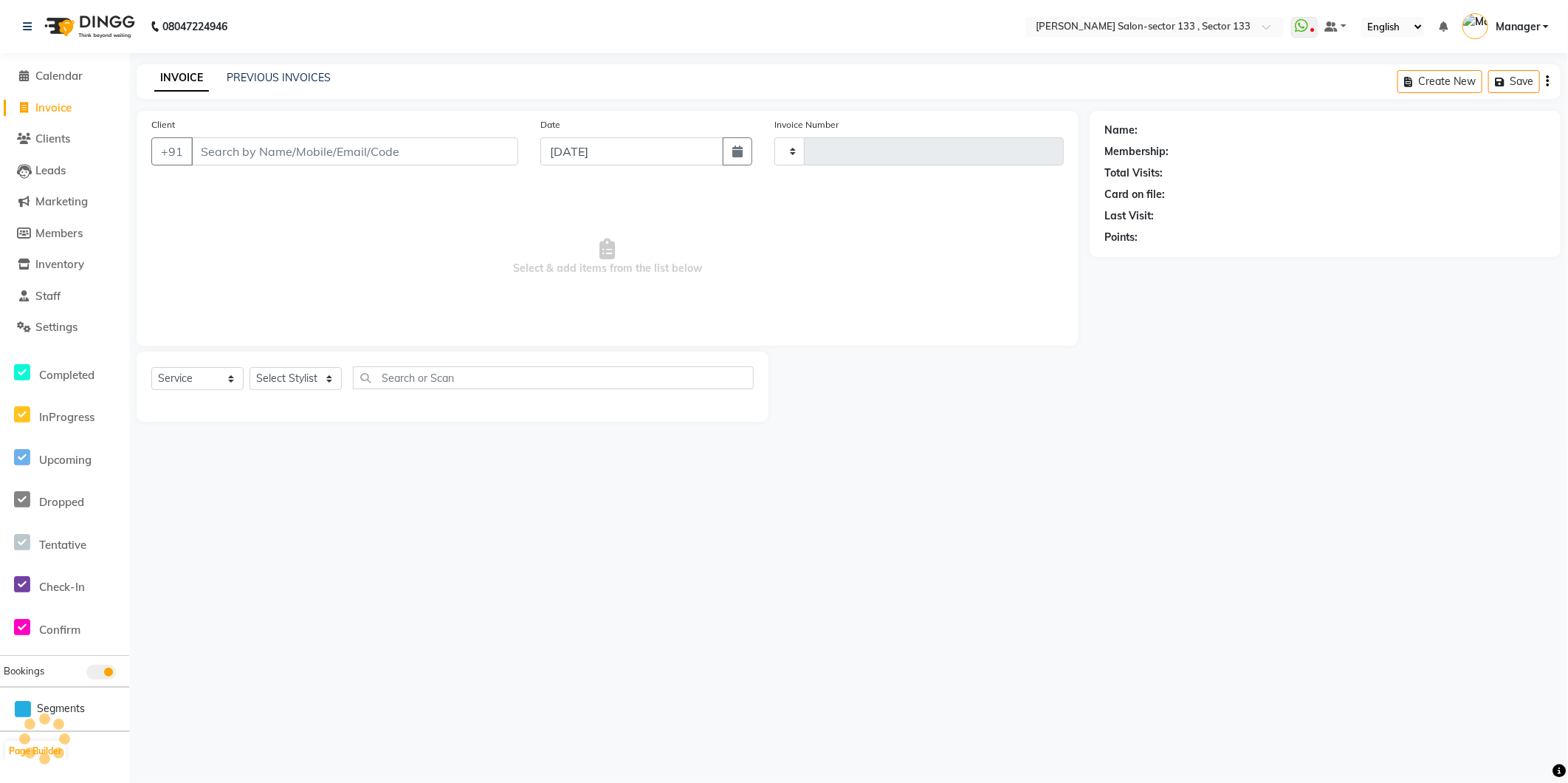
type input "1645"
select select "8302"
click at [189, 79] on link "INVOICE" at bounding box center [181, 79] width 55 height 27
click at [245, 159] on input "Client" at bounding box center [355, 151] width 327 height 28
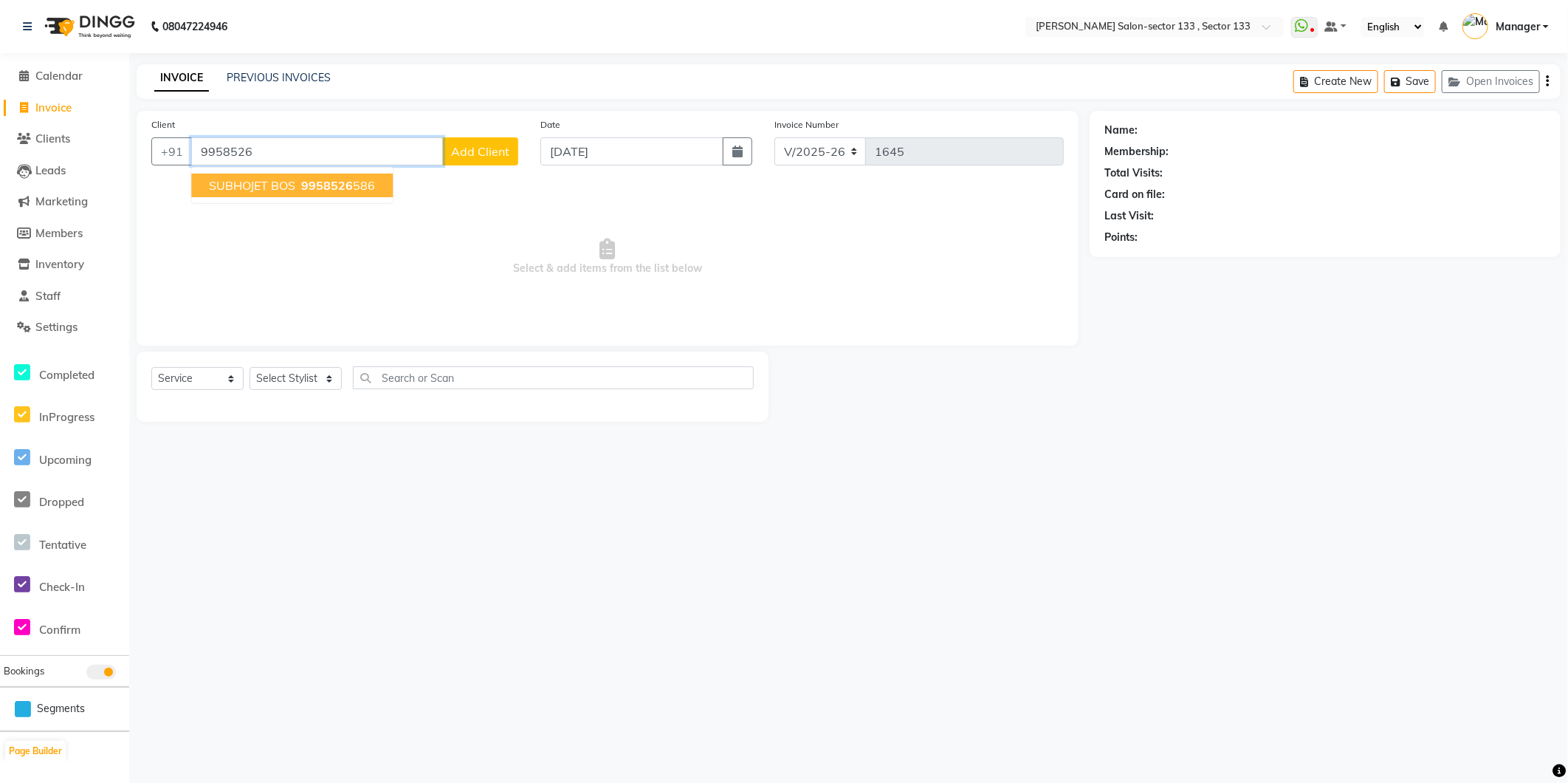
click at [249, 193] on button "SUBHOJET BOS 9958526 586" at bounding box center [291, 185] width 201 height 23
type input "9958526586"
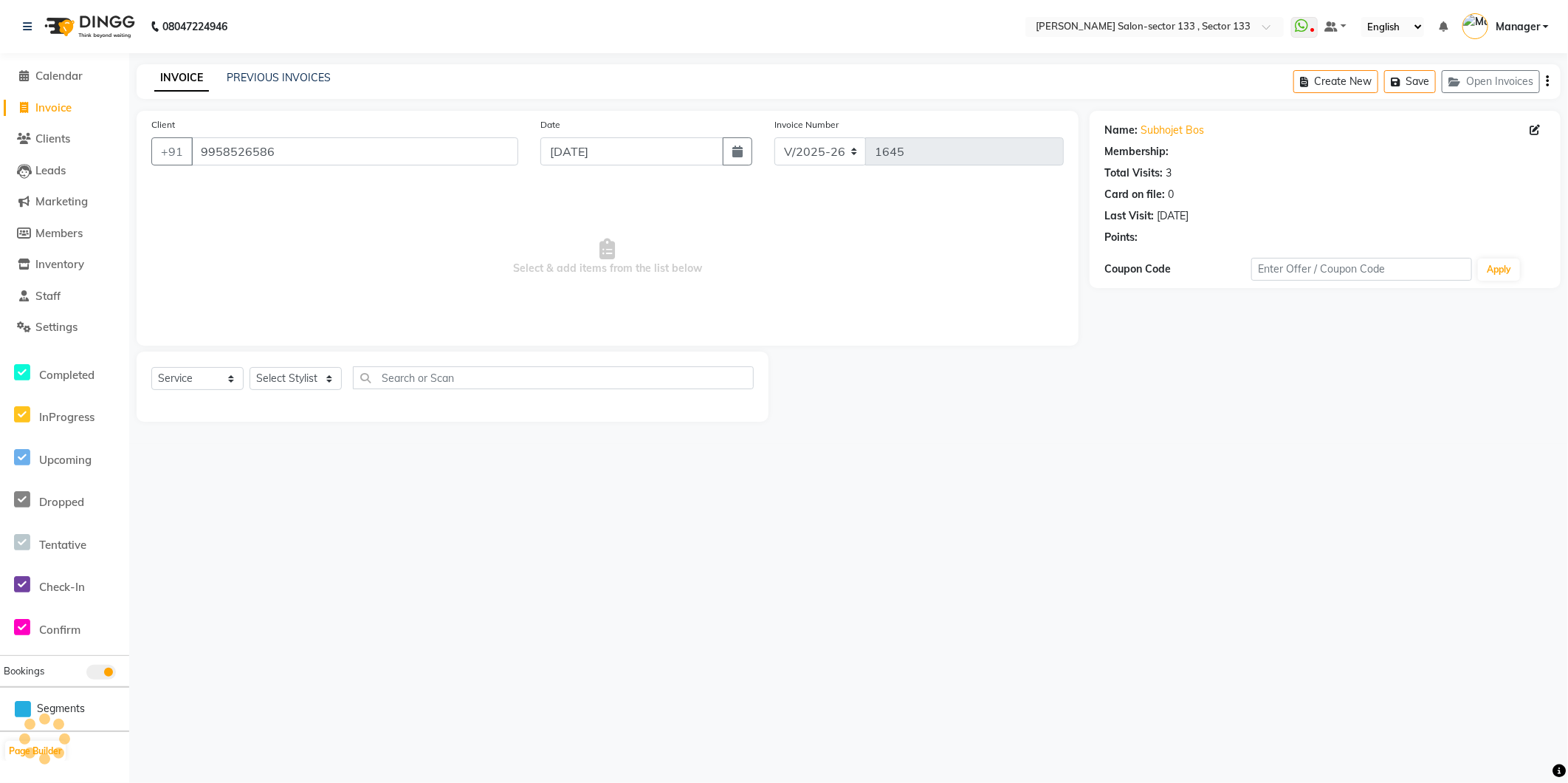
select select "1: Object"
click at [304, 382] on select "Select Stylist [PERSON_NAME] [PERSON_NAME] Manager Mehboob Owner id Pradeep [PE…" at bounding box center [295, 379] width 92 height 23
click at [249, 367] on select "Select Stylist [PERSON_NAME] [PERSON_NAME] Manager Mehboob Owner id Pradeep [PE…" at bounding box center [295, 379] width 92 height 23
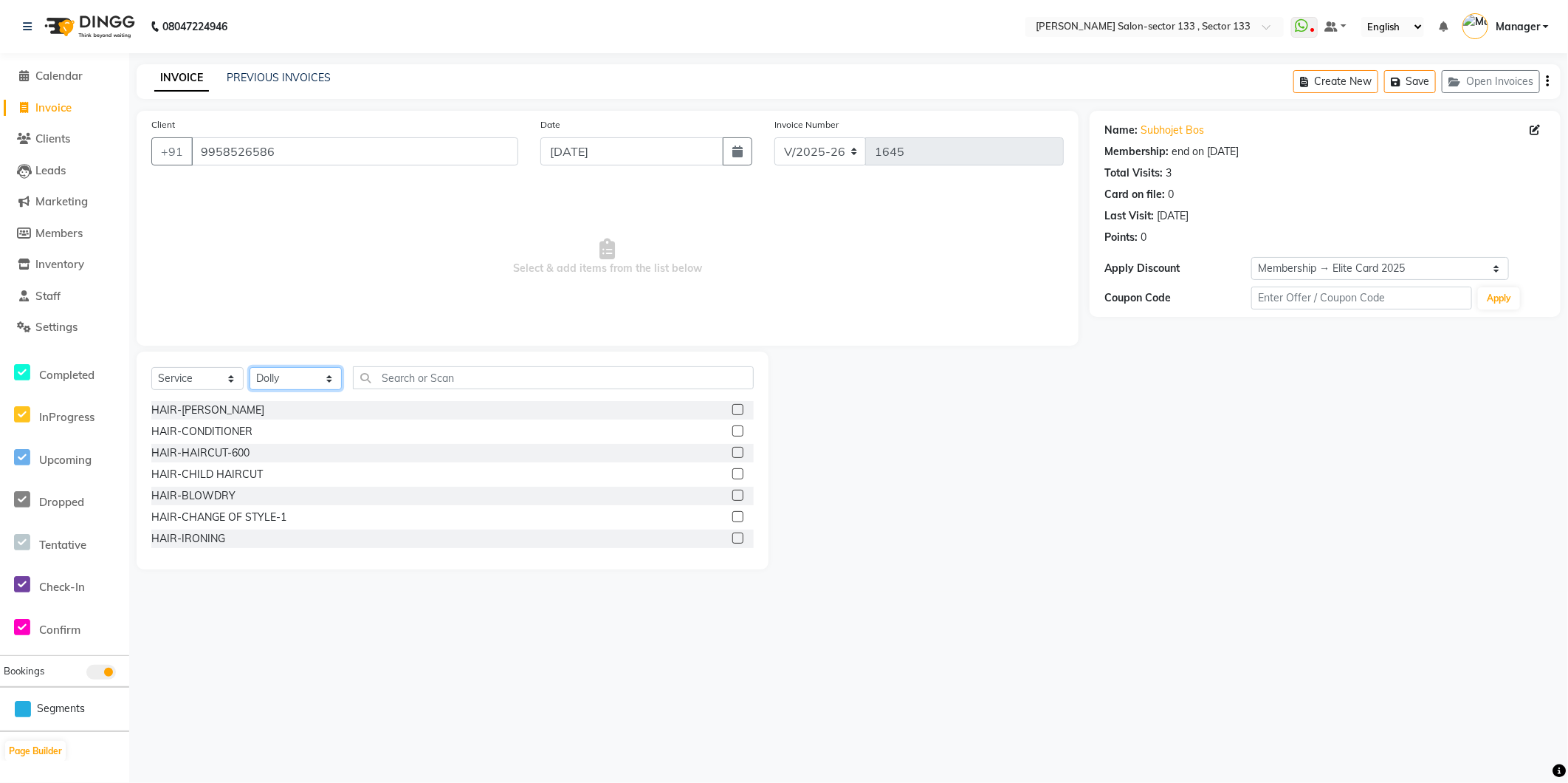
click at [299, 374] on select "Select Stylist [PERSON_NAME] [PERSON_NAME] Manager Mehboob Owner id Pradeep [PE…" at bounding box center [295, 379] width 92 height 23
select select "80214"
click at [249, 367] on select "Select Stylist [PERSON_NAME] [PERSON_NAME] Manager Mehboob Owner id Pradeep [PE…" at bounding box center [295, 379] width 92 height 23
click at [390, 381] on input "text" at bounding box center [553, 378] width 400 height 23
type input "k"
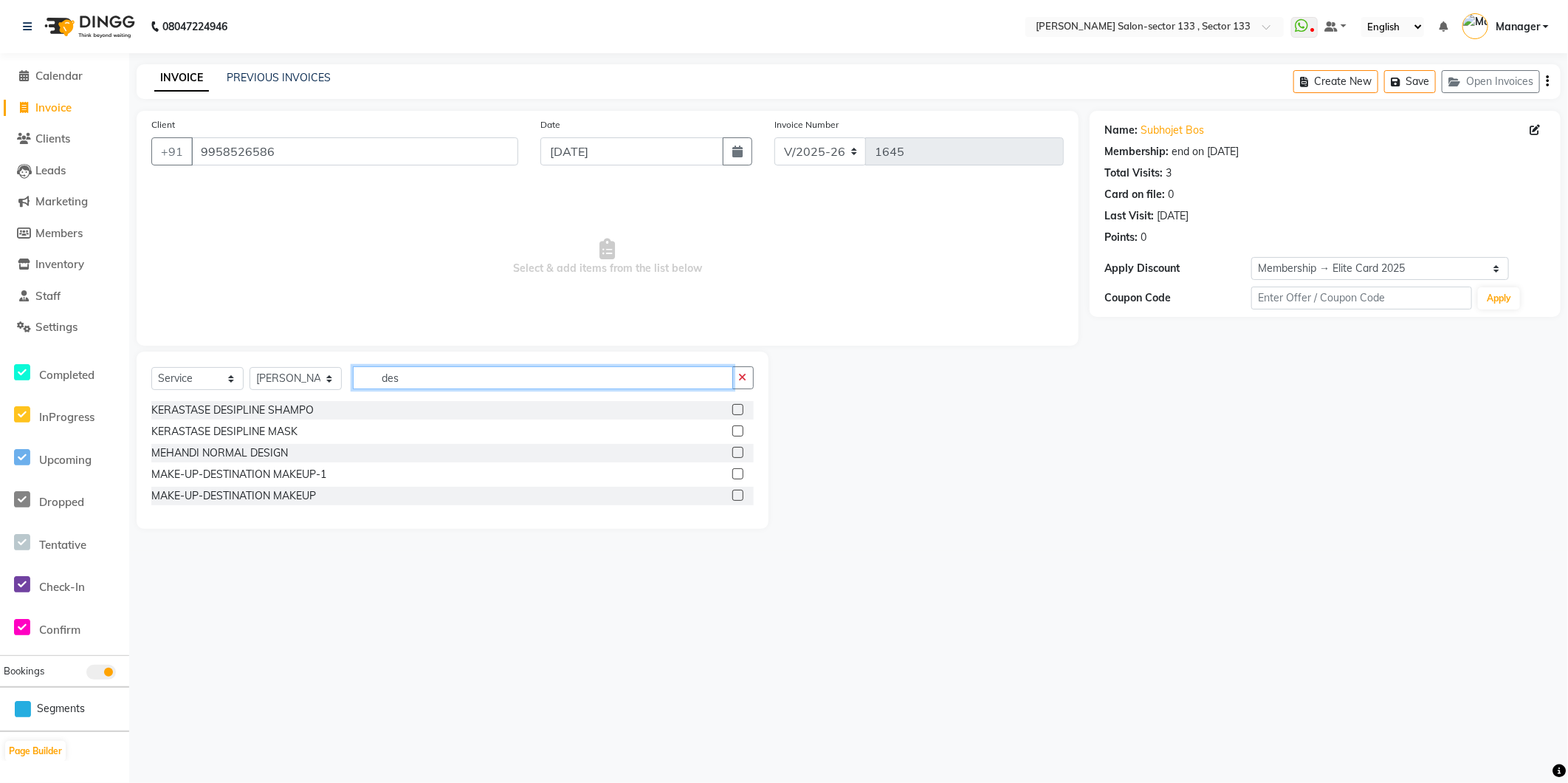
type input "des"
click at [740, 414] on label at bounding box center [738, 409] width 11 height 11
click at [740, 414] on input "checkbox" at bounding box center [737, 409] width 10 height 10
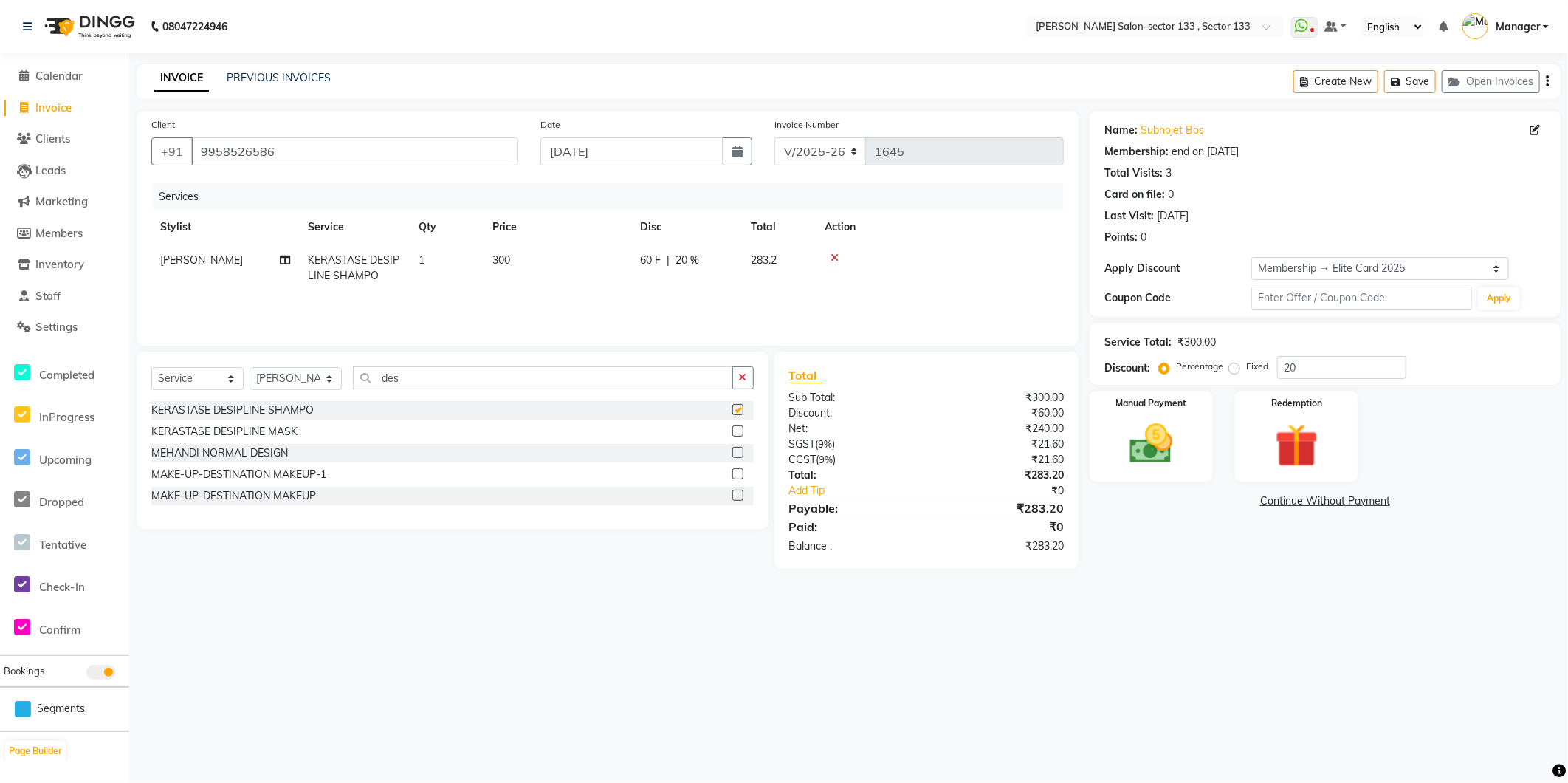
checkbox input "false"
click at [737, 435] on label at bounding box center [738, 431] width 11 height 11
click at [737, 435] on input "checkbox" at bounding box center [737, 431] width 10 height 10
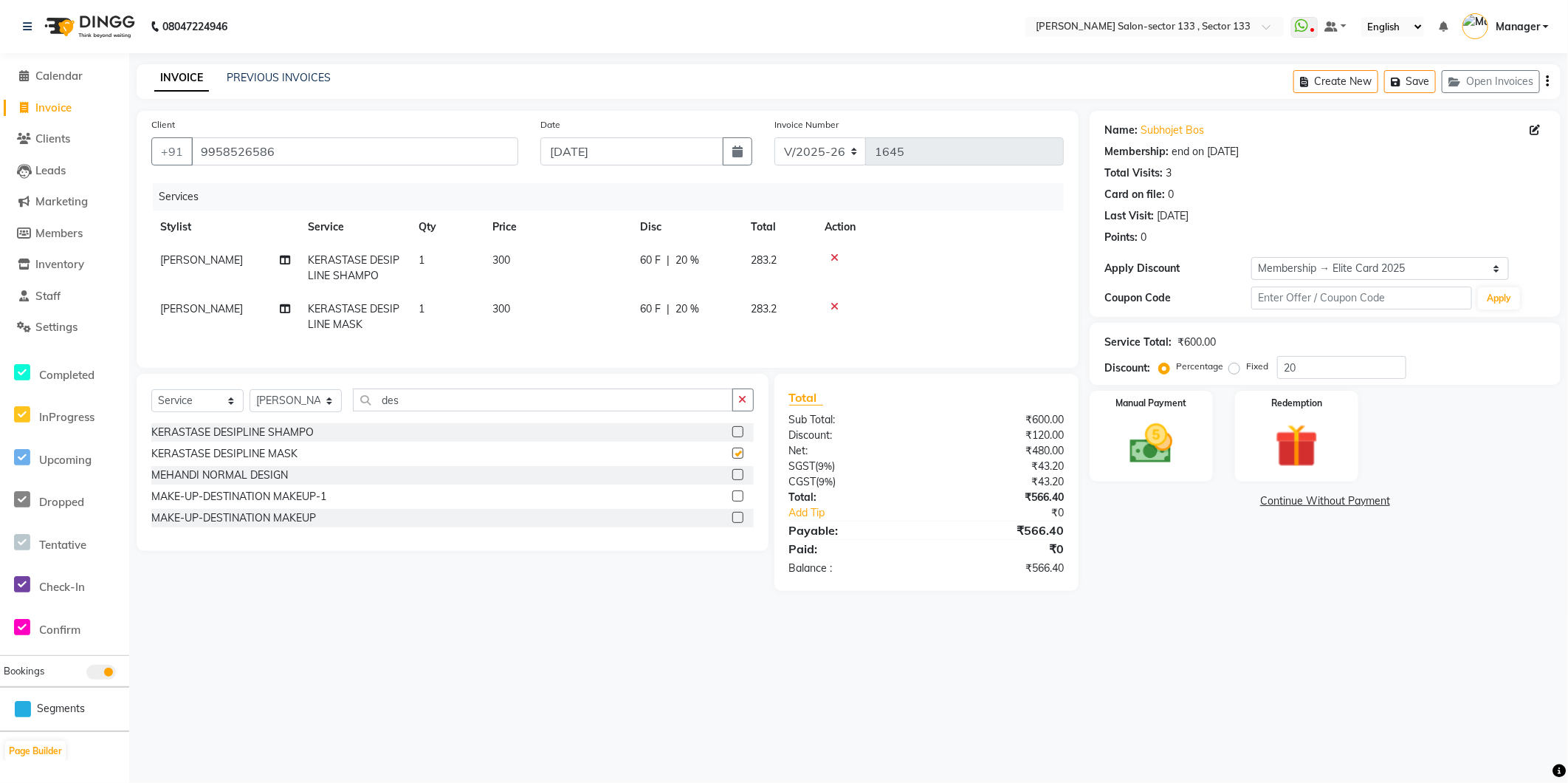
checkbox input "false"
click at [505, 314] on span "300" at bounding box center [502, 308] width 18 height 13
select select "80214"
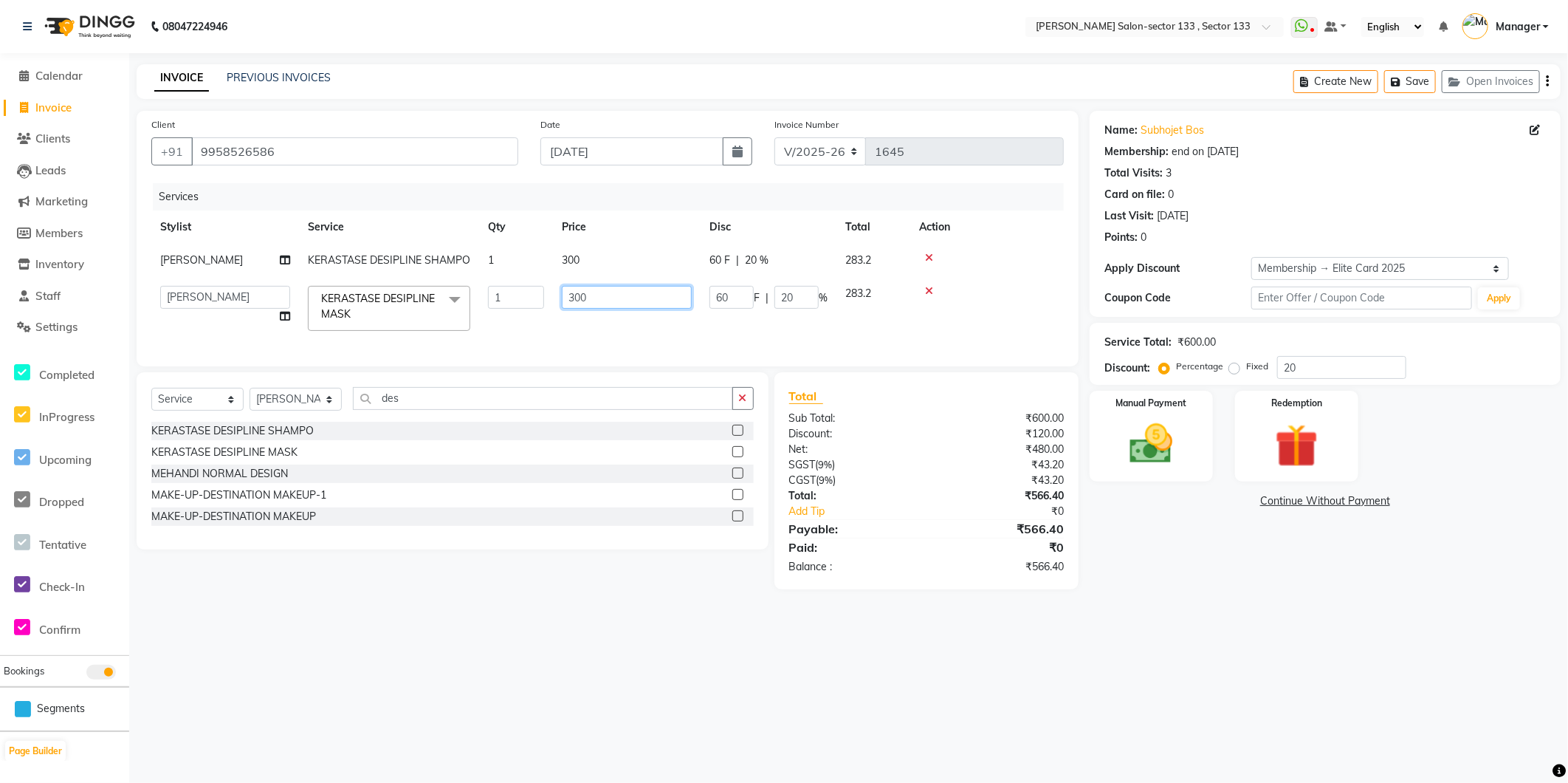
click at [576, 304] on input "300" at bounding box center [627, 298] width 130 height 23
type input "200"
click at [576, 331] on td "200" at bounding box center [627, 308] width 148 height 63
select select "80214"
click at [582, 409] on input "des" at bounding box center [543, 399] width 380 height 23
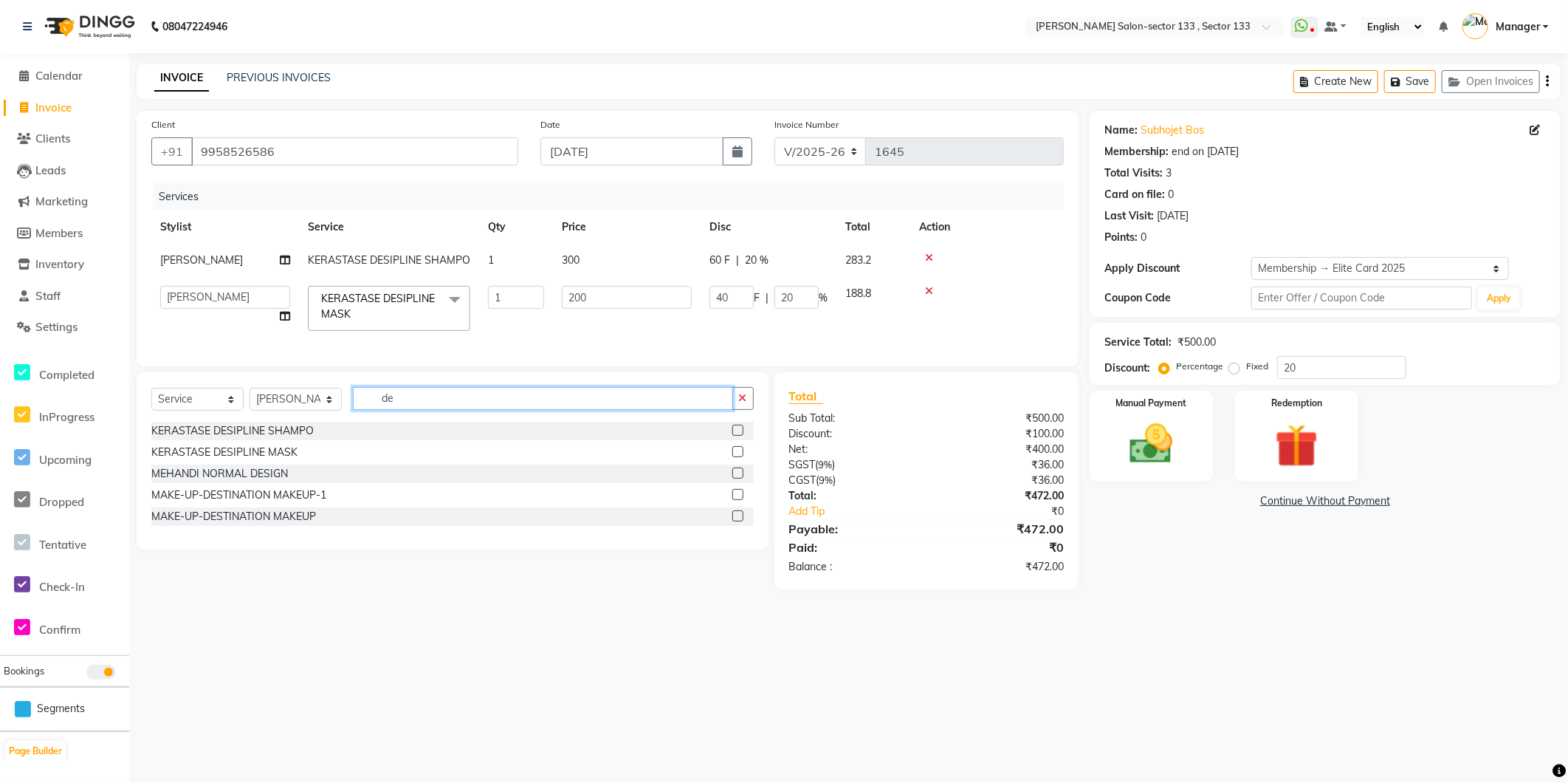
type input "d"
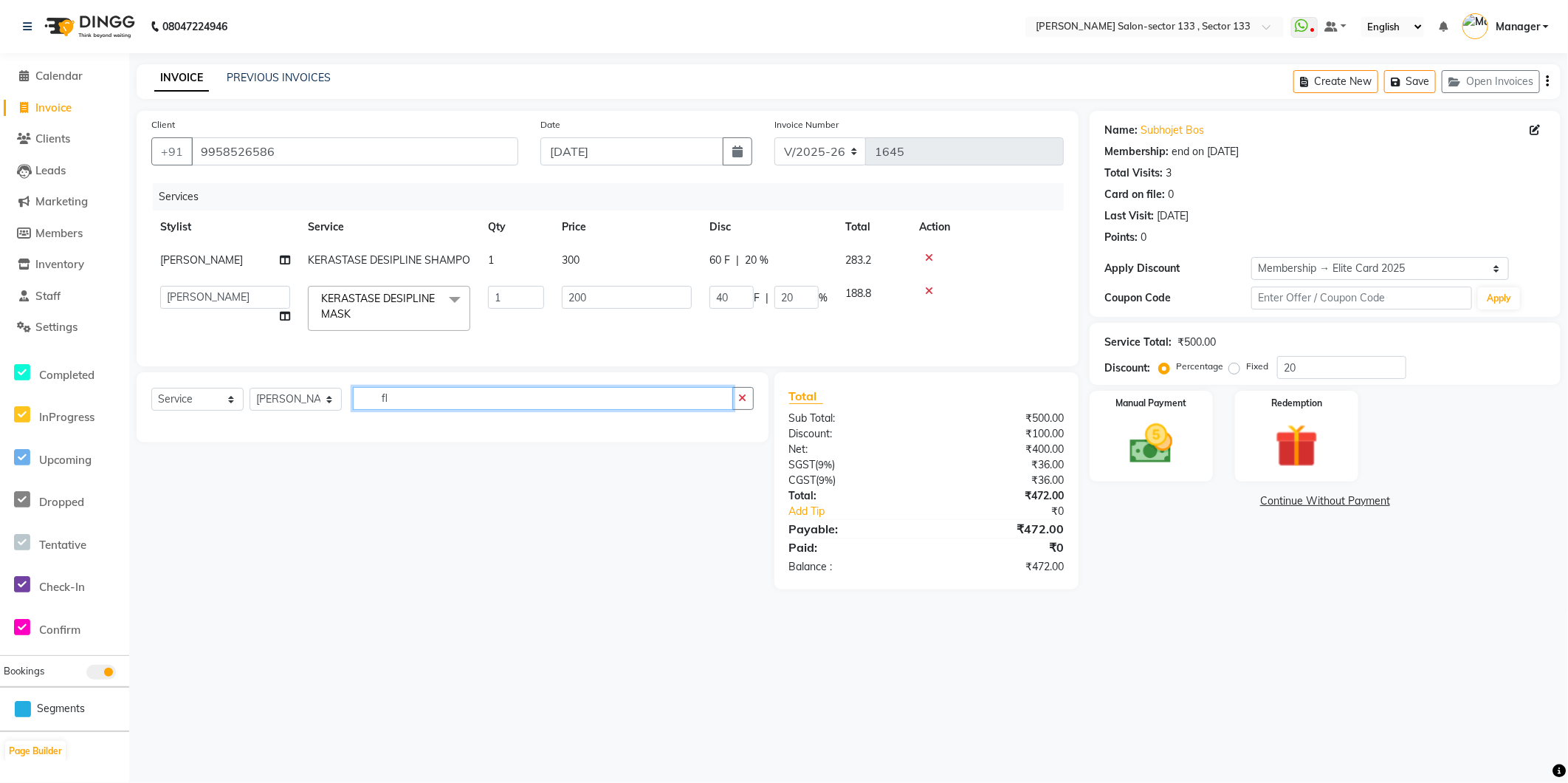
type input "f"
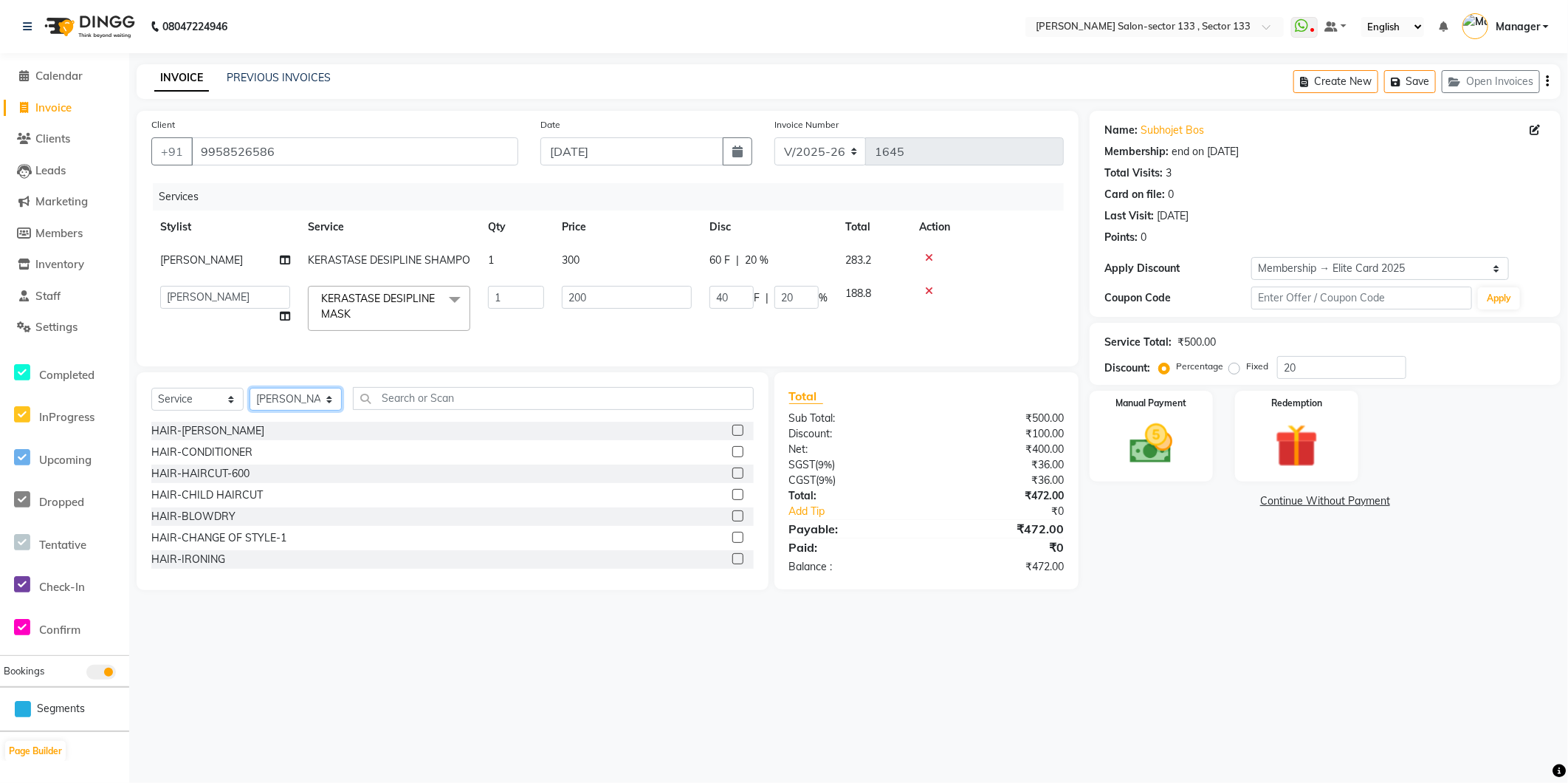
click at [291, 410] on select "Select Stylist [PERSON_NAME] [PERSON_NAME] Manager Mehboob Owner id Pradeep [PE…" at bounding box center [295, 400] width 92 height 23
click at [451, 400] on input "text" at bounding box center [553, 399] width 400 height 23
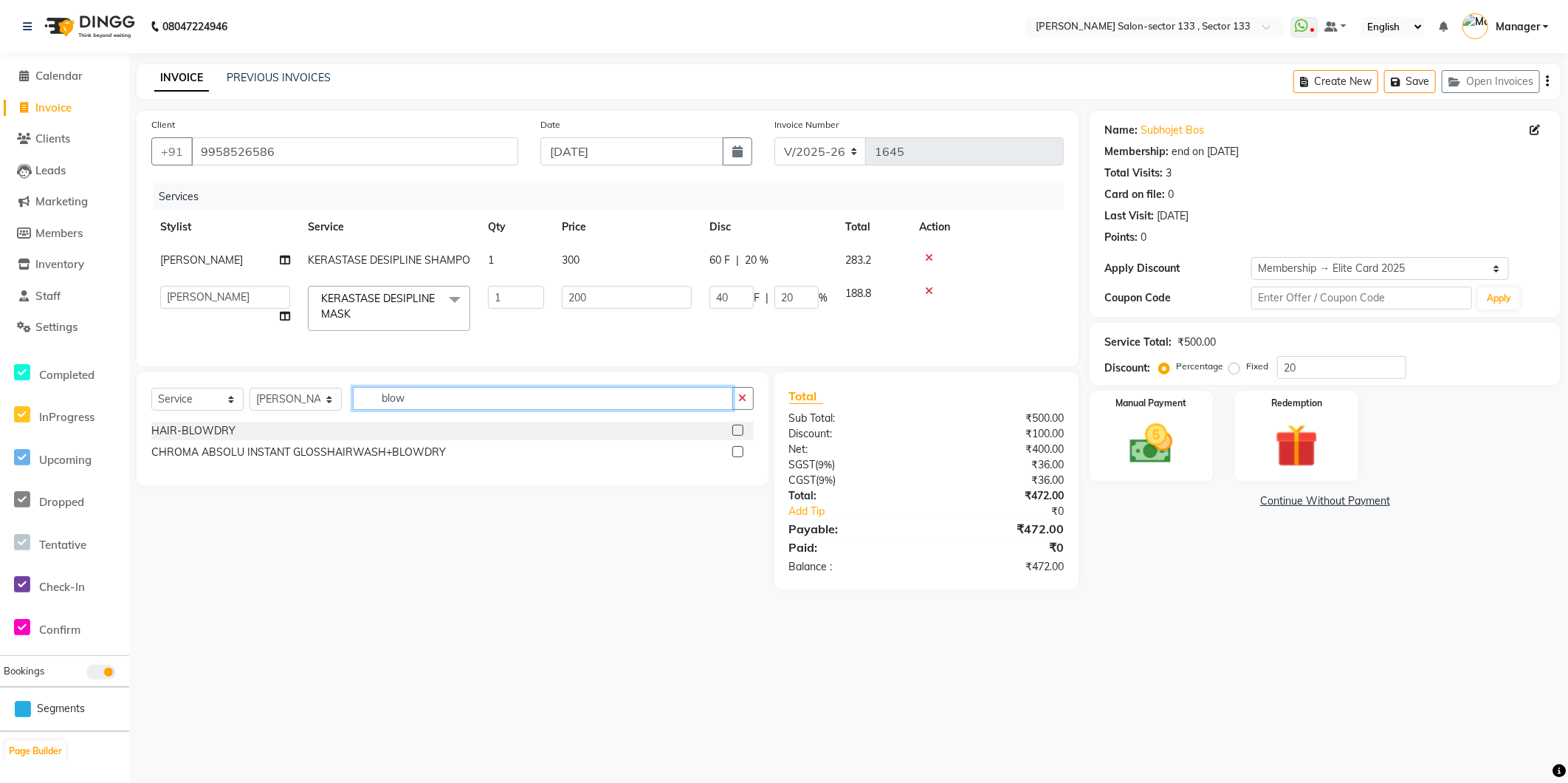
type input "blow"
click at [738, 435] on label at bounding box center [738, 430] width 11 height 11
click at [738, 435] on input "checkbox" at bounding box center [737, 431] width 10 height 10
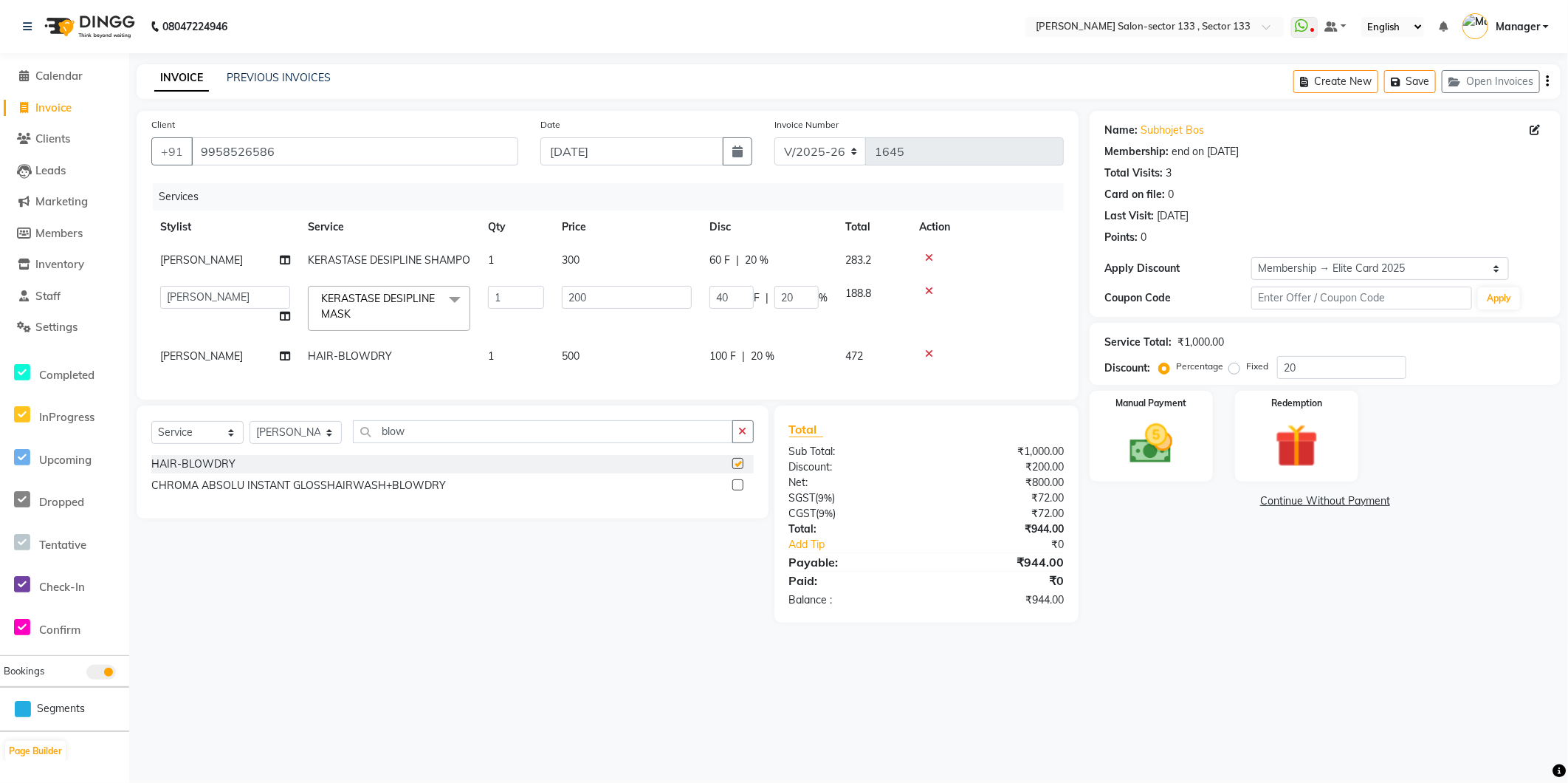
checkbox input "false"
click at [490, 443] on input "blow" at bounding box center [543, 432] width 380 height 23
type input "b"
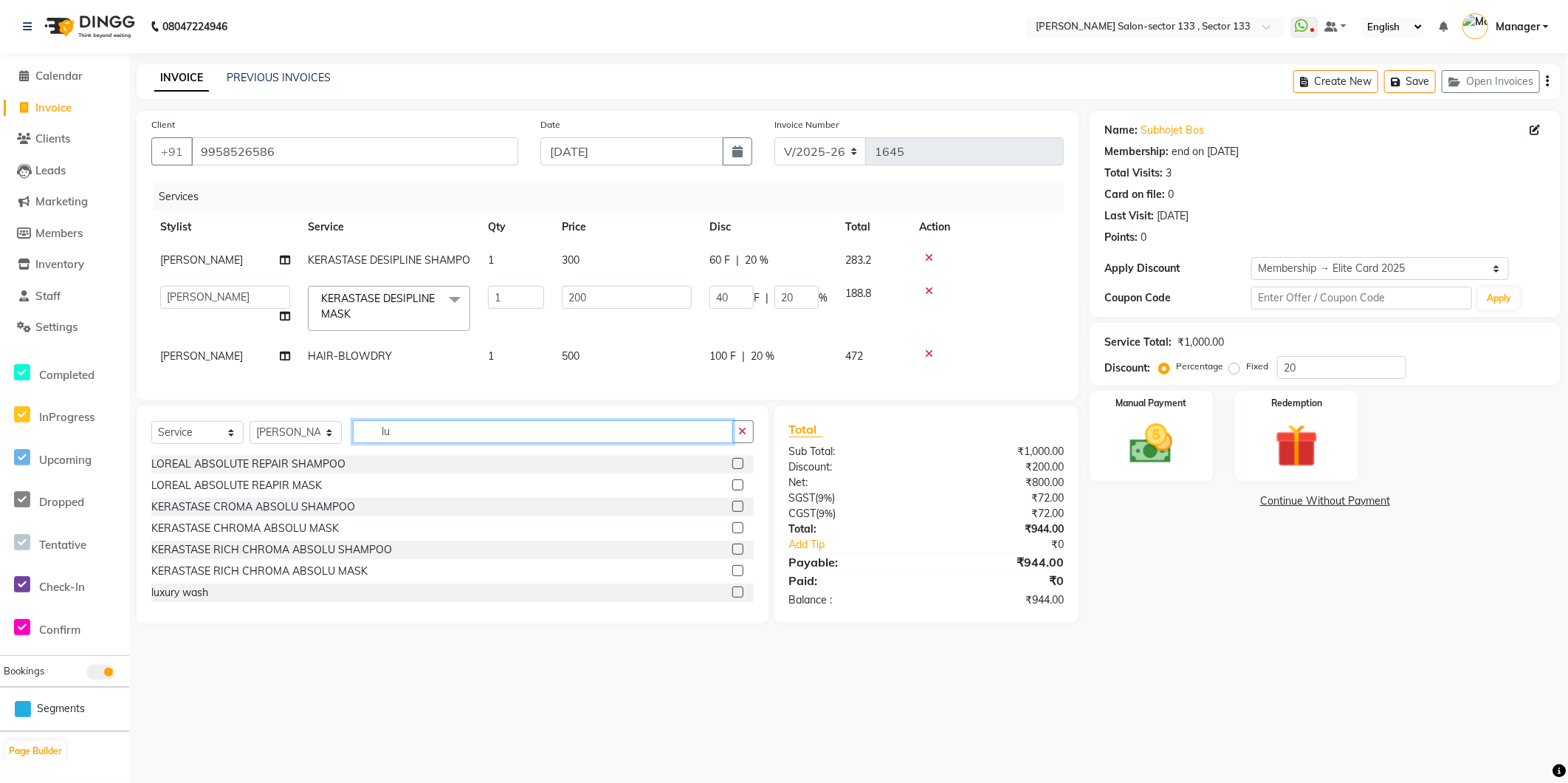
type input "lu"
click at [732, 596] on div at bounding box center [743, 593] width 21 height 19
click at [732, 597] on label at bounding box center [738, 592] width 11 height 11
click at [732, 597] on input "checkbox" at bounding box center [737, 592] width 10 height 10
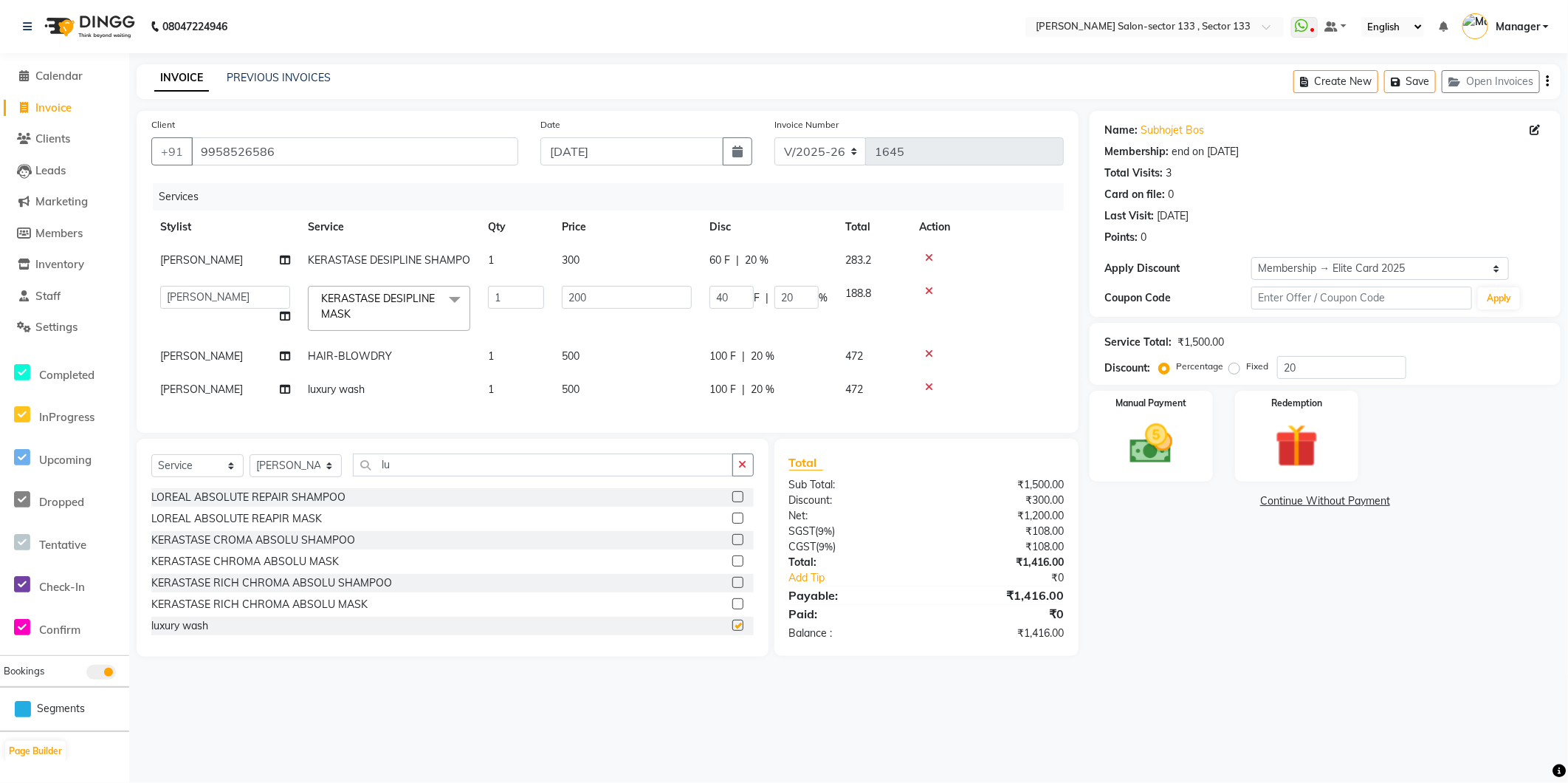
checkbox input "false"
click at [460, 470] on input "lu" at bounding box center [543, 465] width 380 height 23
type input "l"
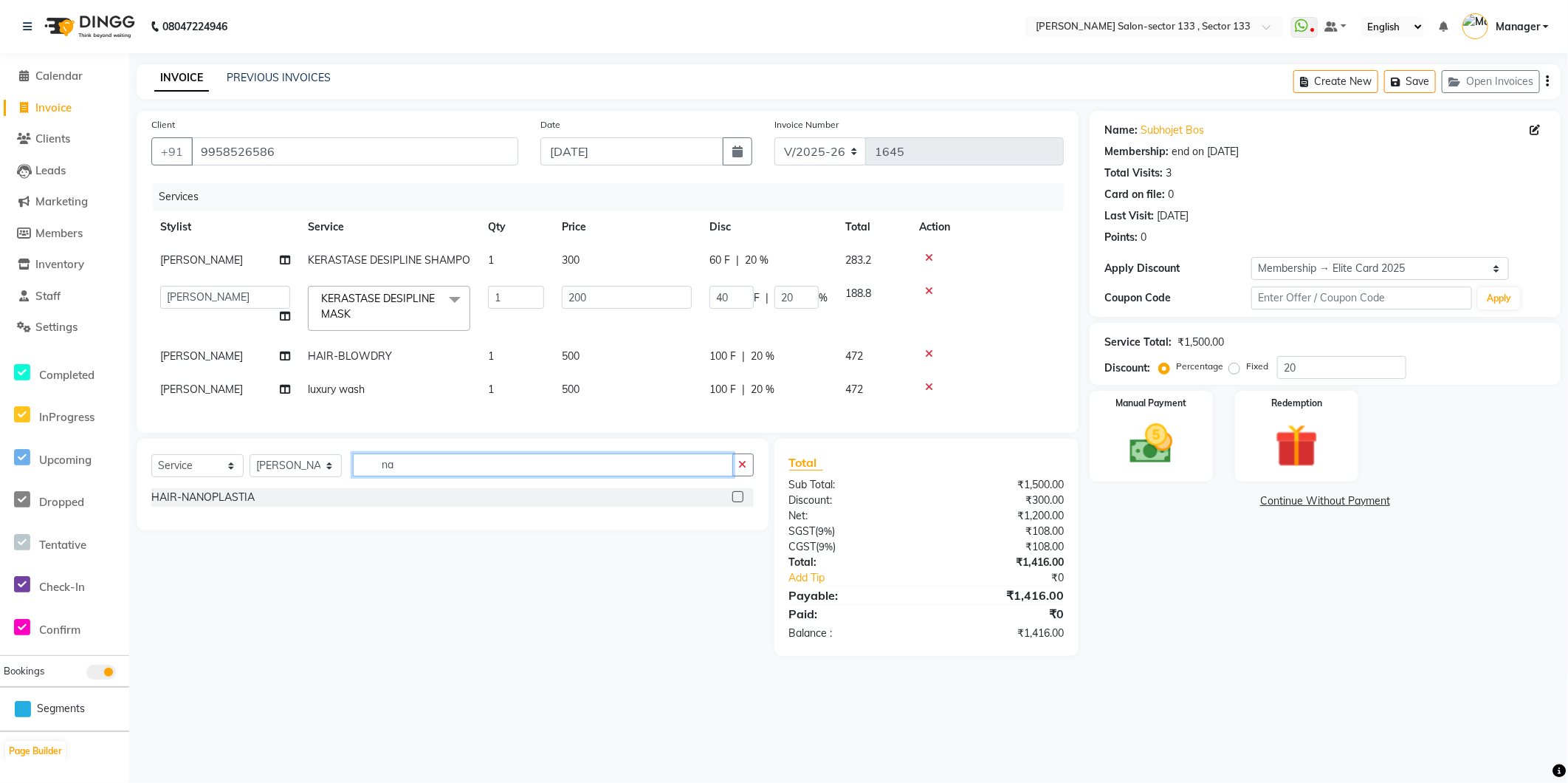
type input "n"
type input "w"
type input "f"
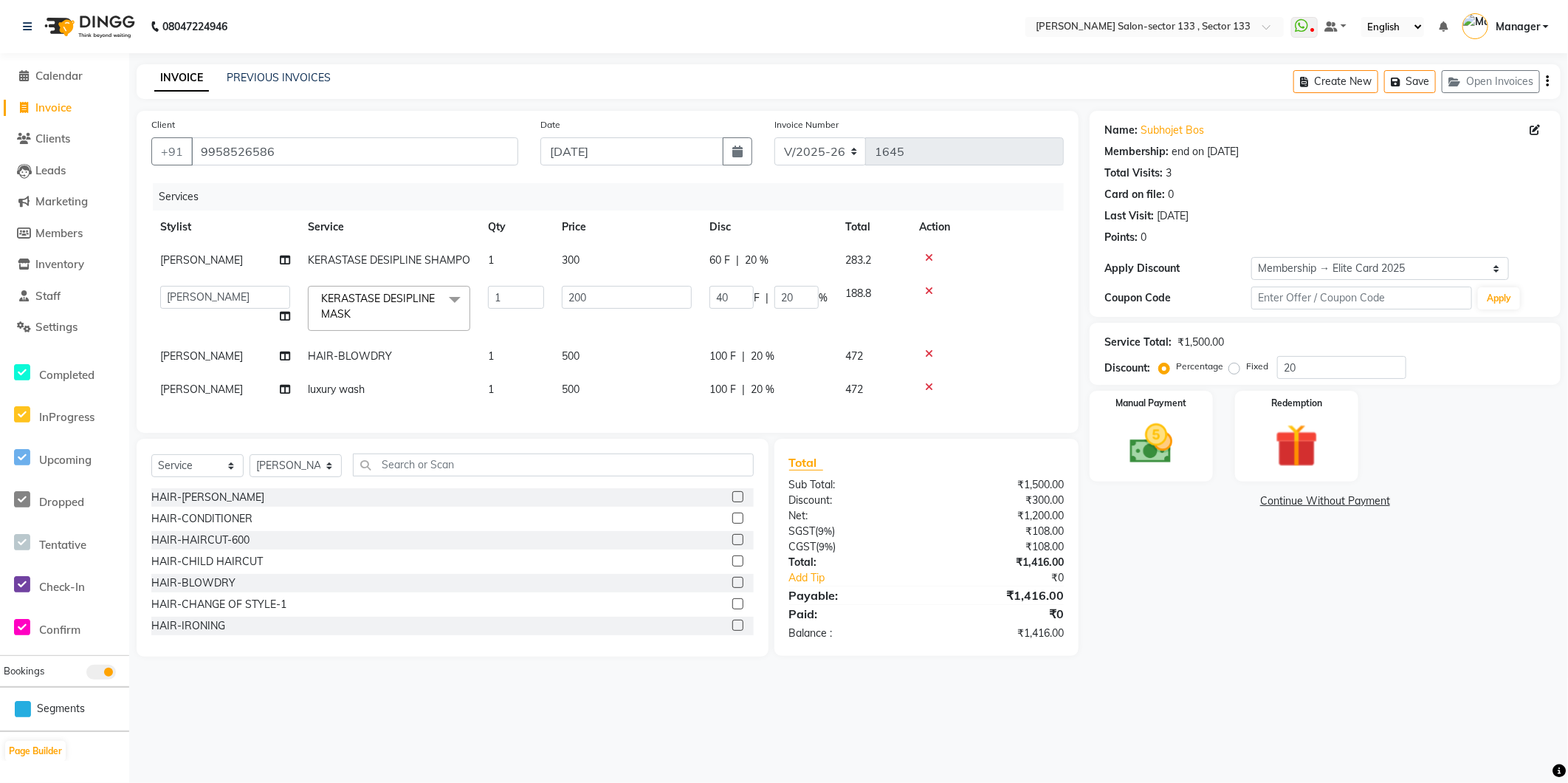
click at [190, 392] on span "Anwar" at bounding box center [201, 389] width 83 height 13
select select "80214"
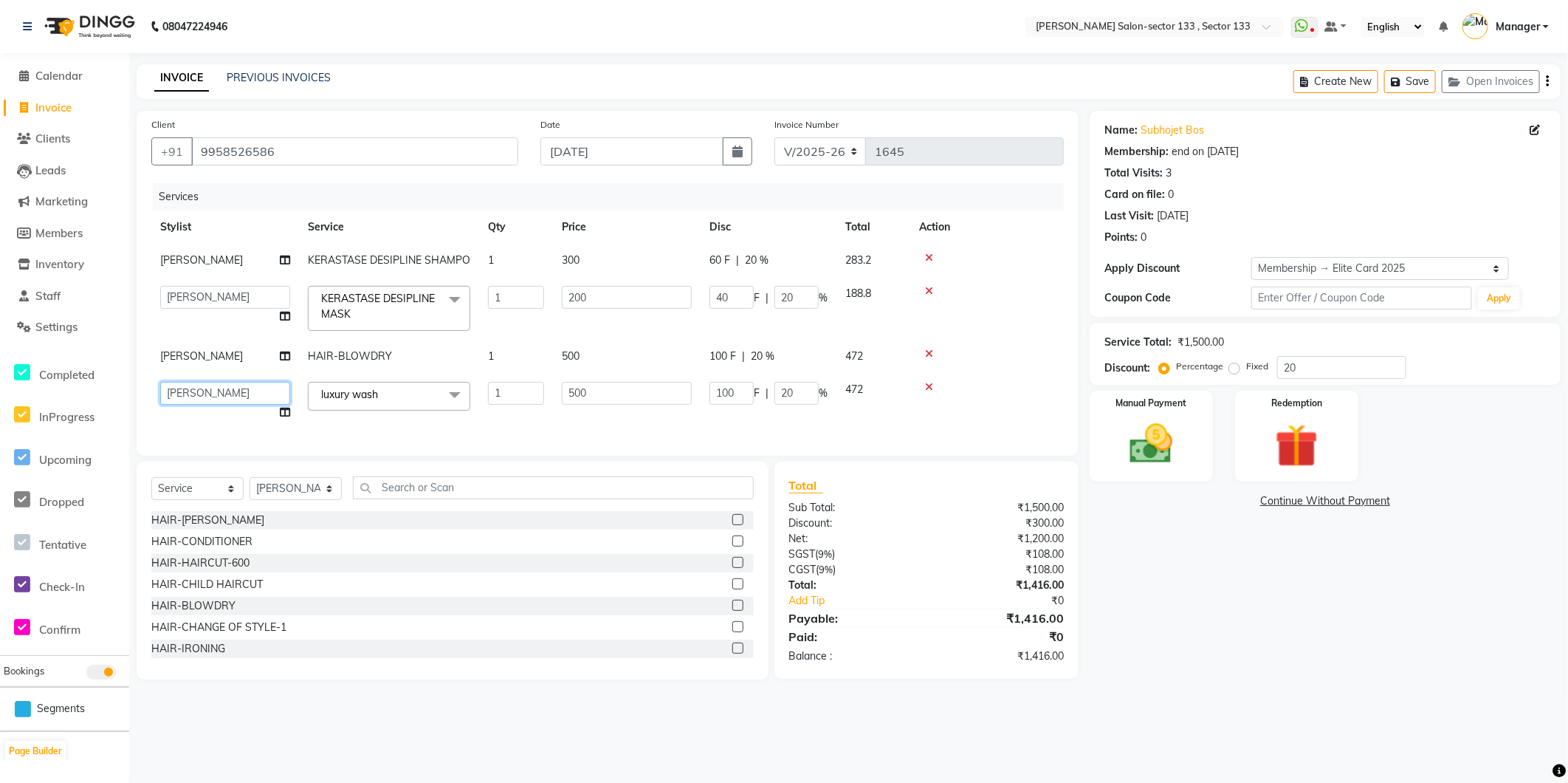
click at [203, 392] on select "Anjali Anwar Dolly jaspal KIRTI Manager Mehboob Owner id Pradeep sahil saleem S…" at bounding box center [224, 393] width 130 height 23
select select "90535"
click at [1145, 425] on img at bounding box center [1151, 443] width 73 height 52
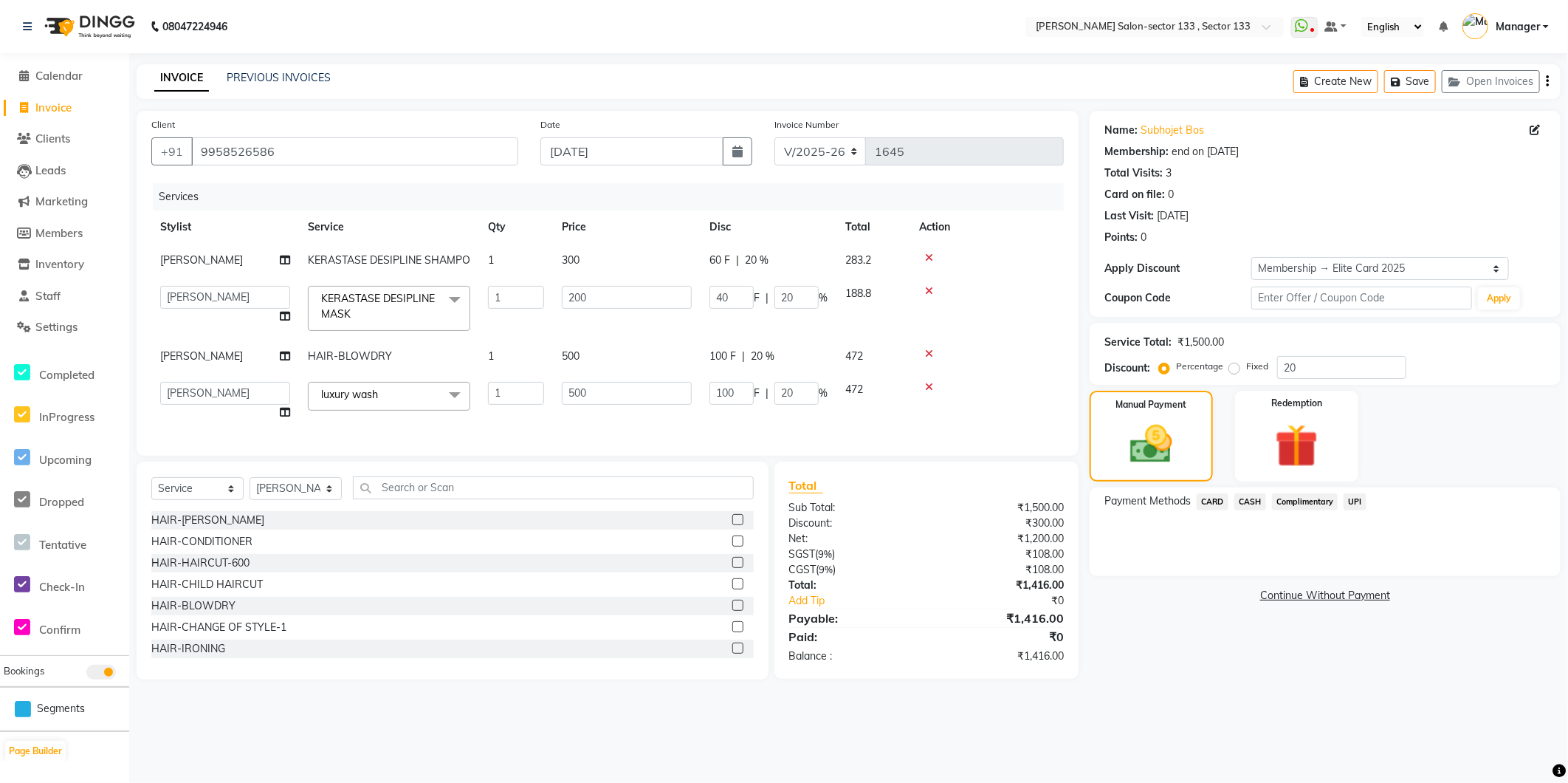
click at [1347, 507] on span "UPI" at bounding box center [1355, 501] width 23 height 17
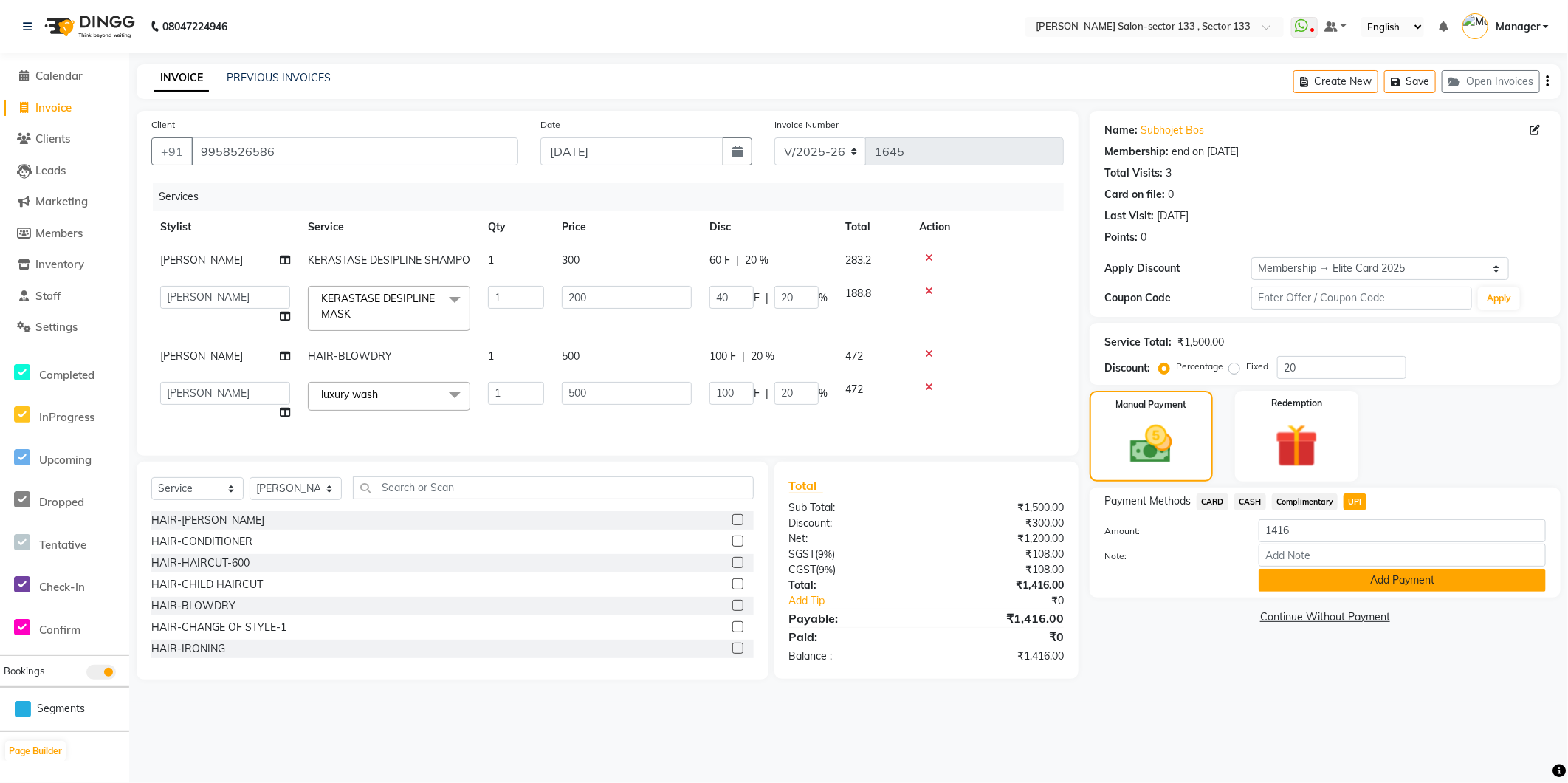
click at [1336, 586] on button "Add Payment" at bounding box center [1402, 580] width 287 height 23
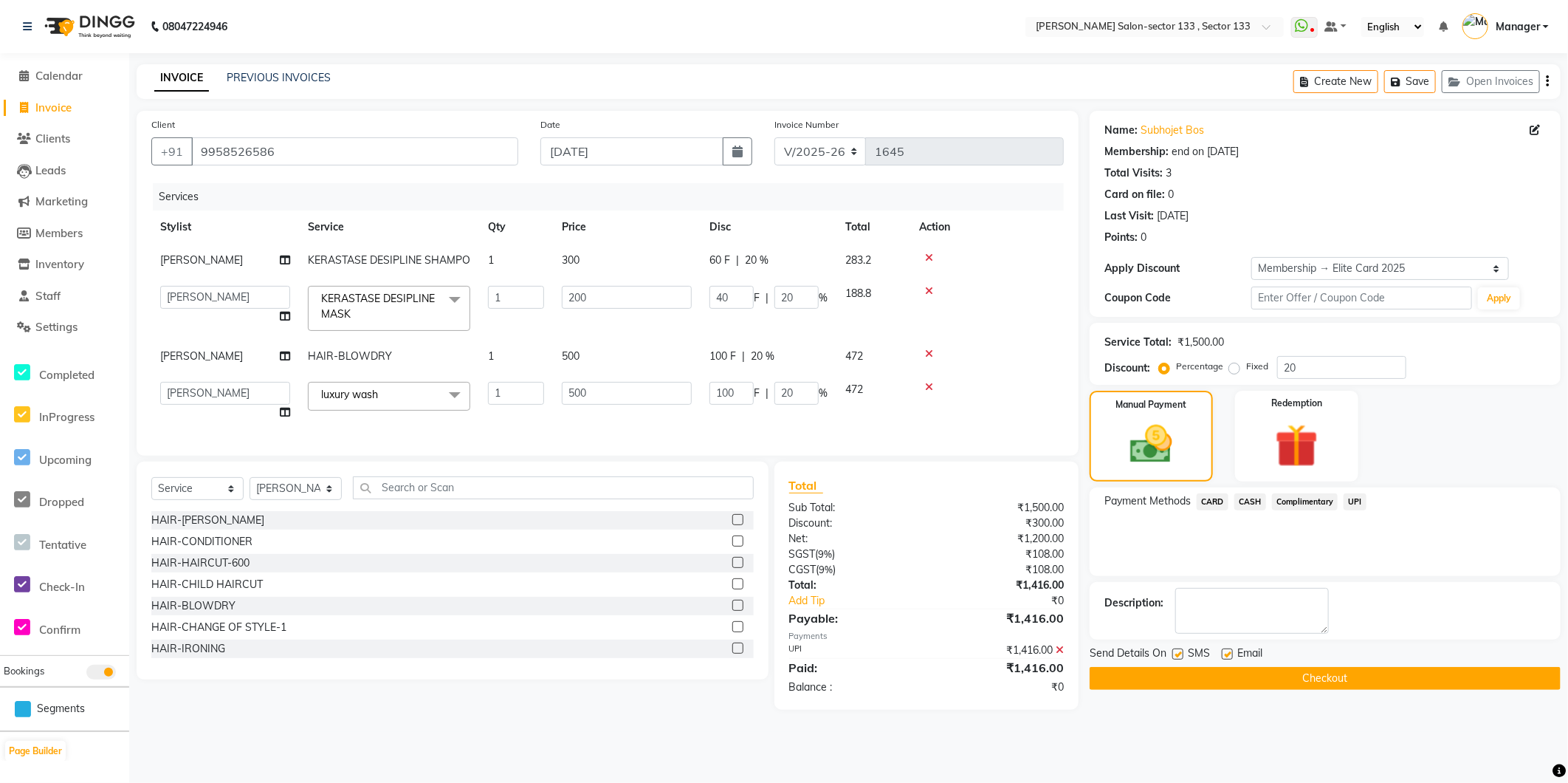
click at [1179, 678] on button "Checkout" at bounding box center [1325, 678] width 471 height 23
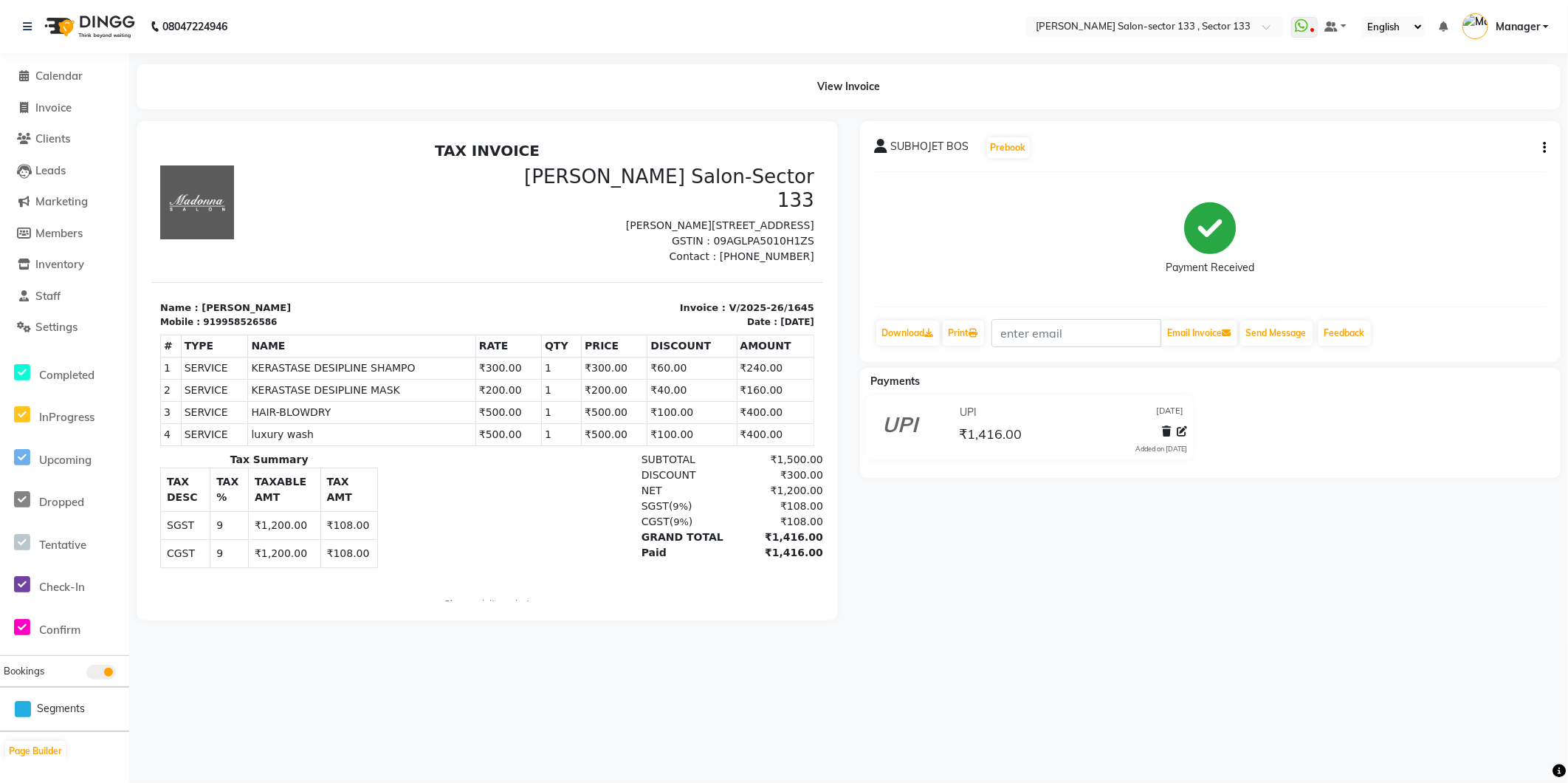
click at [1519, 33] on span "Manager" at bounding box center [1518, 26] width 45 height 15
click at [1489, 57] on link "Manage Profile" at bounding box center [1473, 61] width 135 height 23
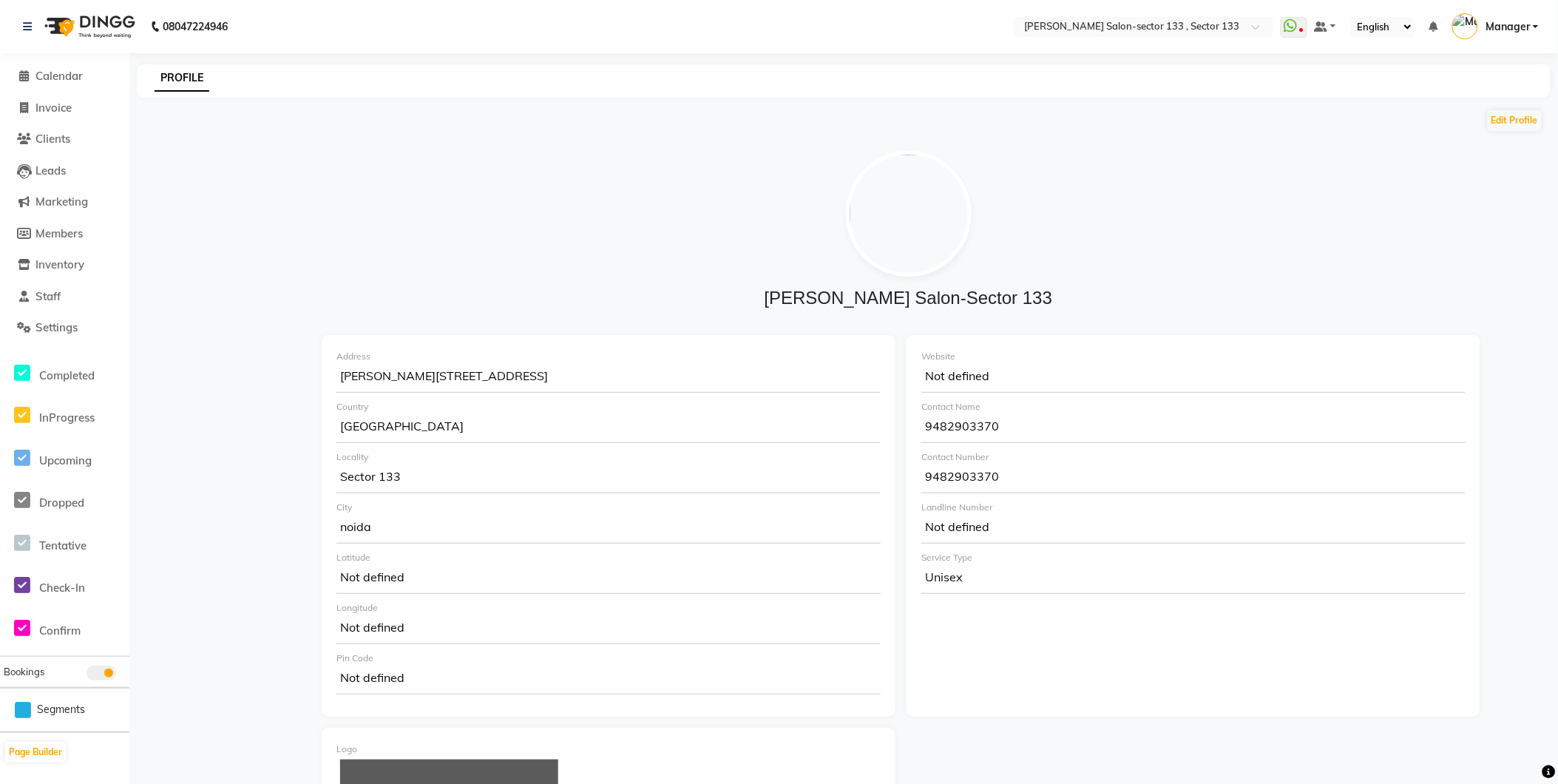
click at [1496, 28] on span "Manager" at bounding box center [1508, 26] width 45 height 15
click at [1495, 96] on link "Sign out" at bounding box center [1463, 107] width 135 height 23
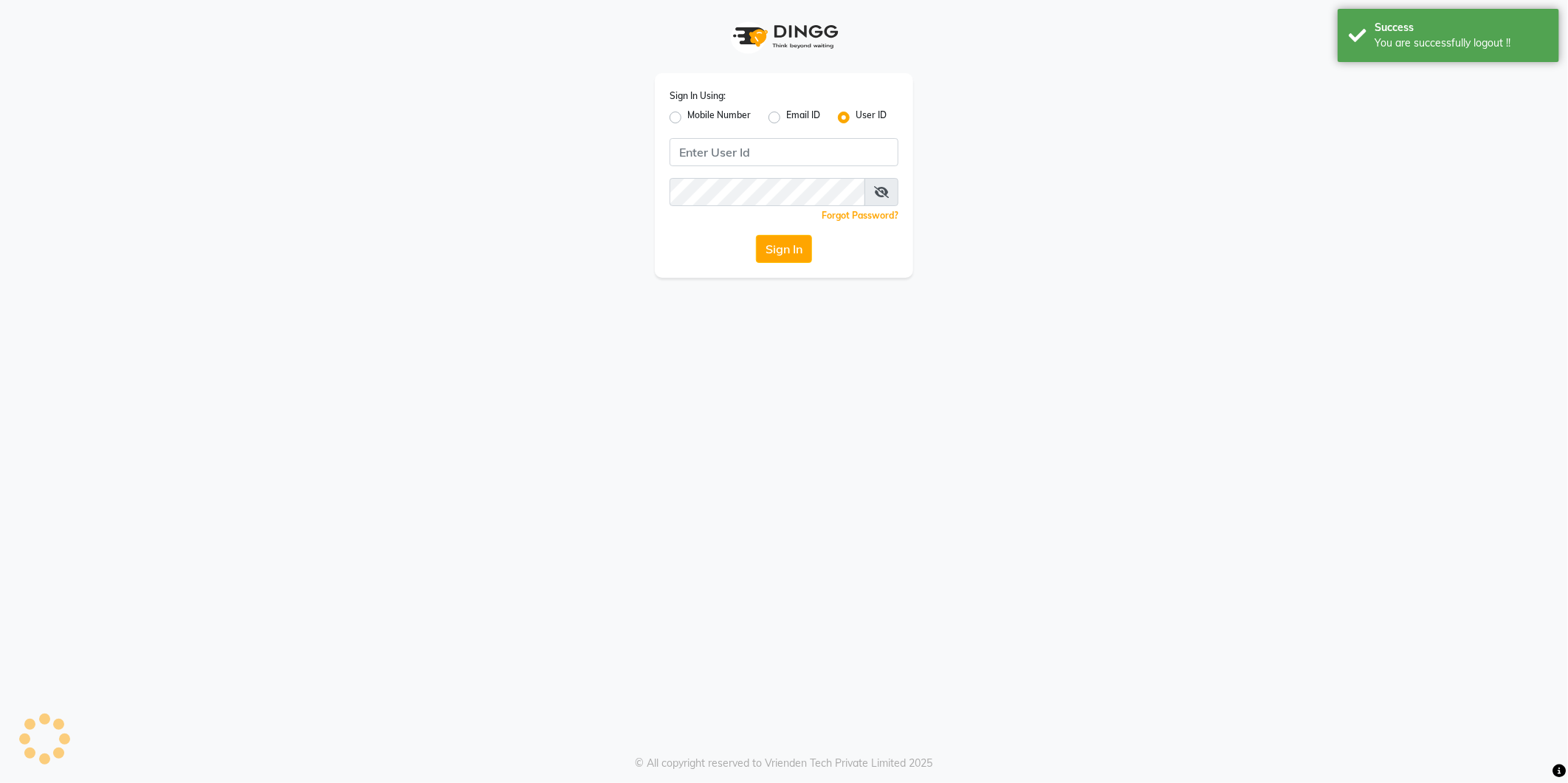
click at [1493, 96] on app-login "Sign In Using: Mobile Number Email ID User ID Remember me Forgot Password? Sign…" at bounding box center [784, 139] width 1568 height 278
type input "8700041367"
click at [687, 116] on label "Mobile Number" at bounding box center [719, 117] width 63 height 18
click at [687, 116] on input "Mobile Number" at bounding box center [692, 113] width 10 height 10
radio input "true"
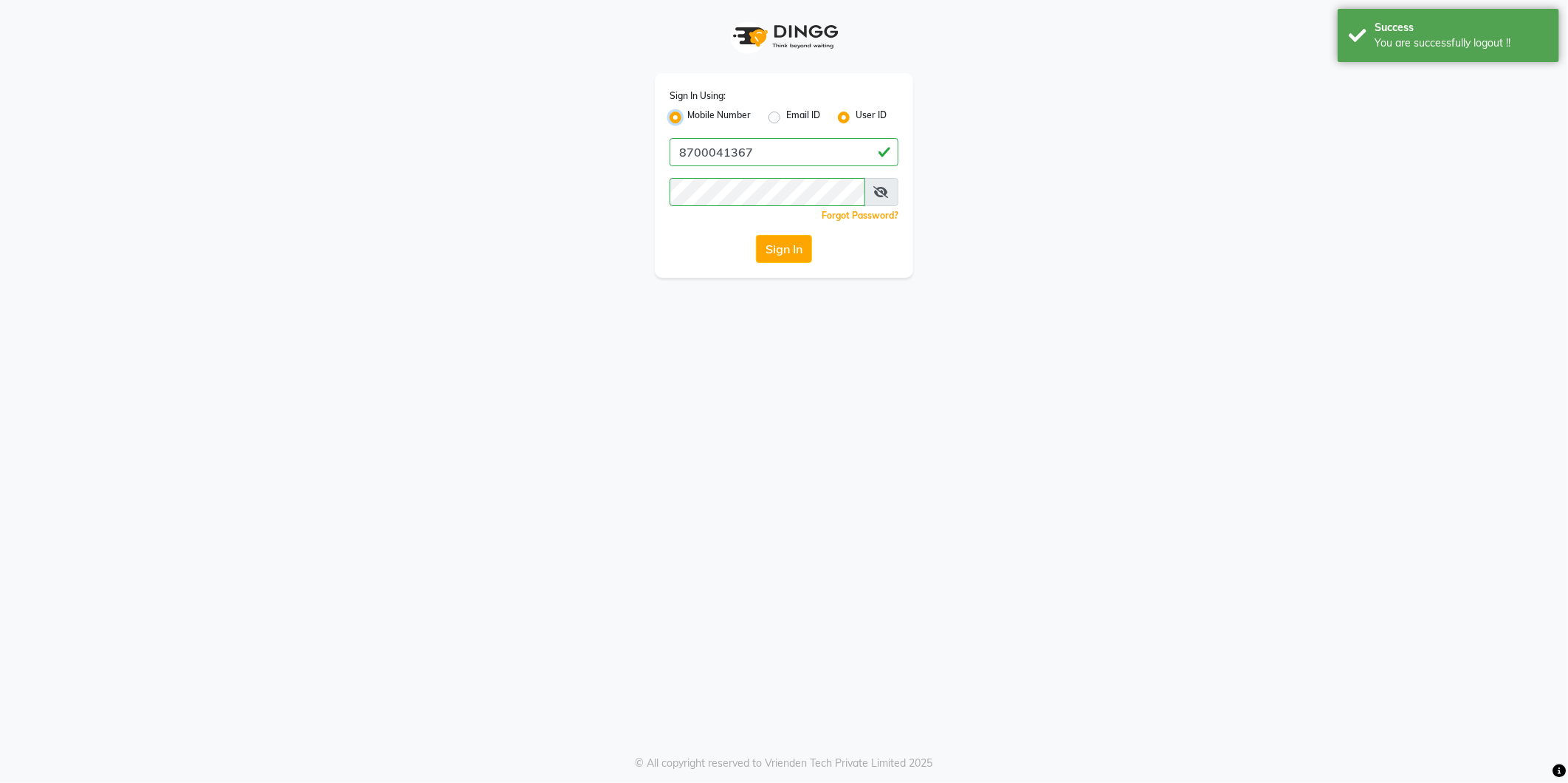
radio input "false"
click at [783, 160] on input "Username" at bounding box center [808, 151] width 180 height 28
type input "9482903370"
click at [875, 194] on icon at bounding box center [881, 191] width 15 height 12
click at [615, 199] on div "Sign In Using: Mobile Number Email ID User ID Country Code × +91 9482903370 Rem…" at bounding box center [784, 139] width 842 height 278
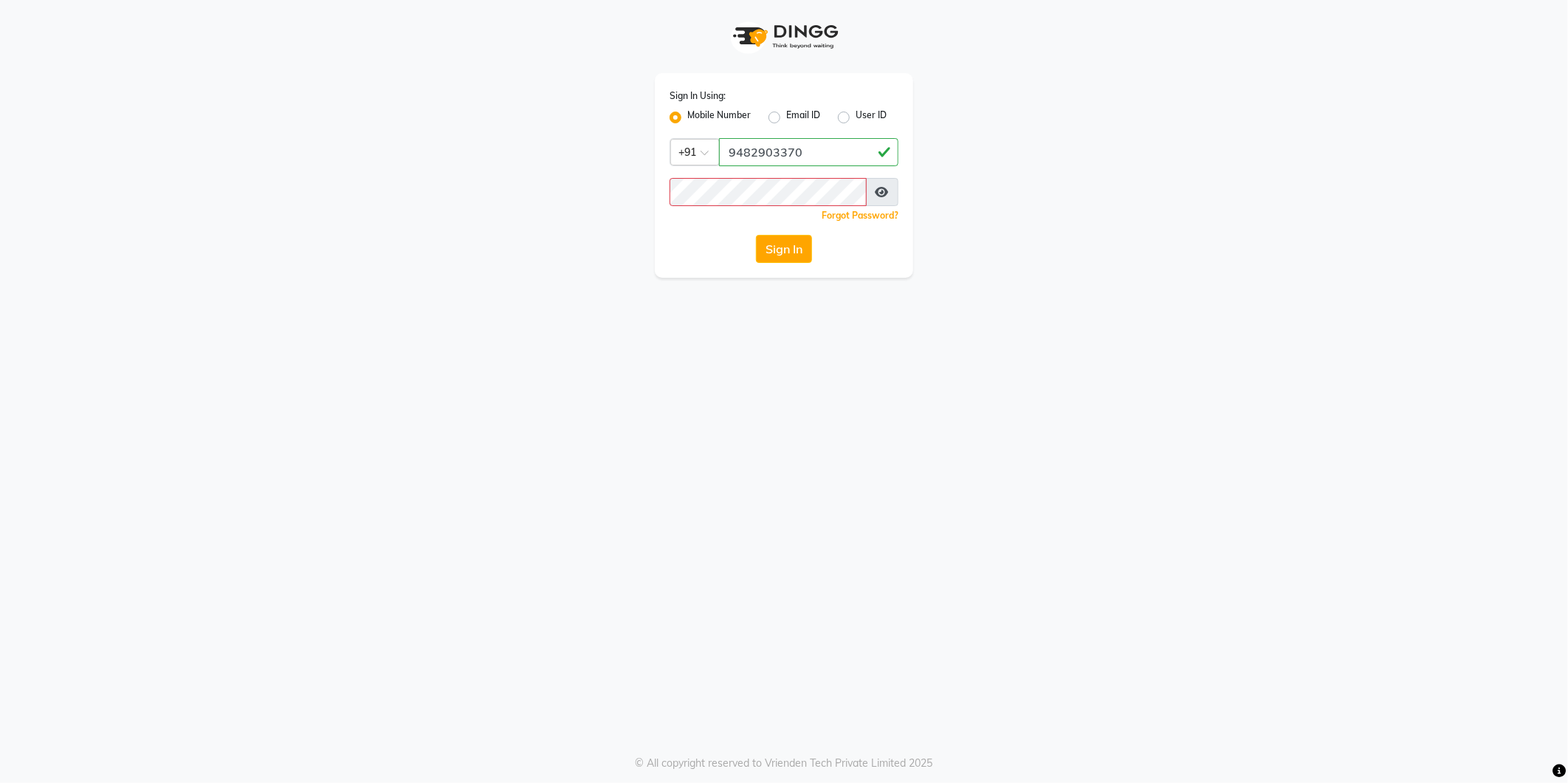
click at [888, 199] on span at bounding box center [882, 191] width 32 height 28
click at [881, 183] on span at bounding box center [882, 191] width 32 height 28
click at [997, 258] on div "Sign In Using: Mobile Number Email ID User ID Country Code × +91 9482903370 Rem…" at bounding box center [784, 139] width 842 height 278
click at [882, 189] on icon at bounding box center [882, 191] width 13 height 12
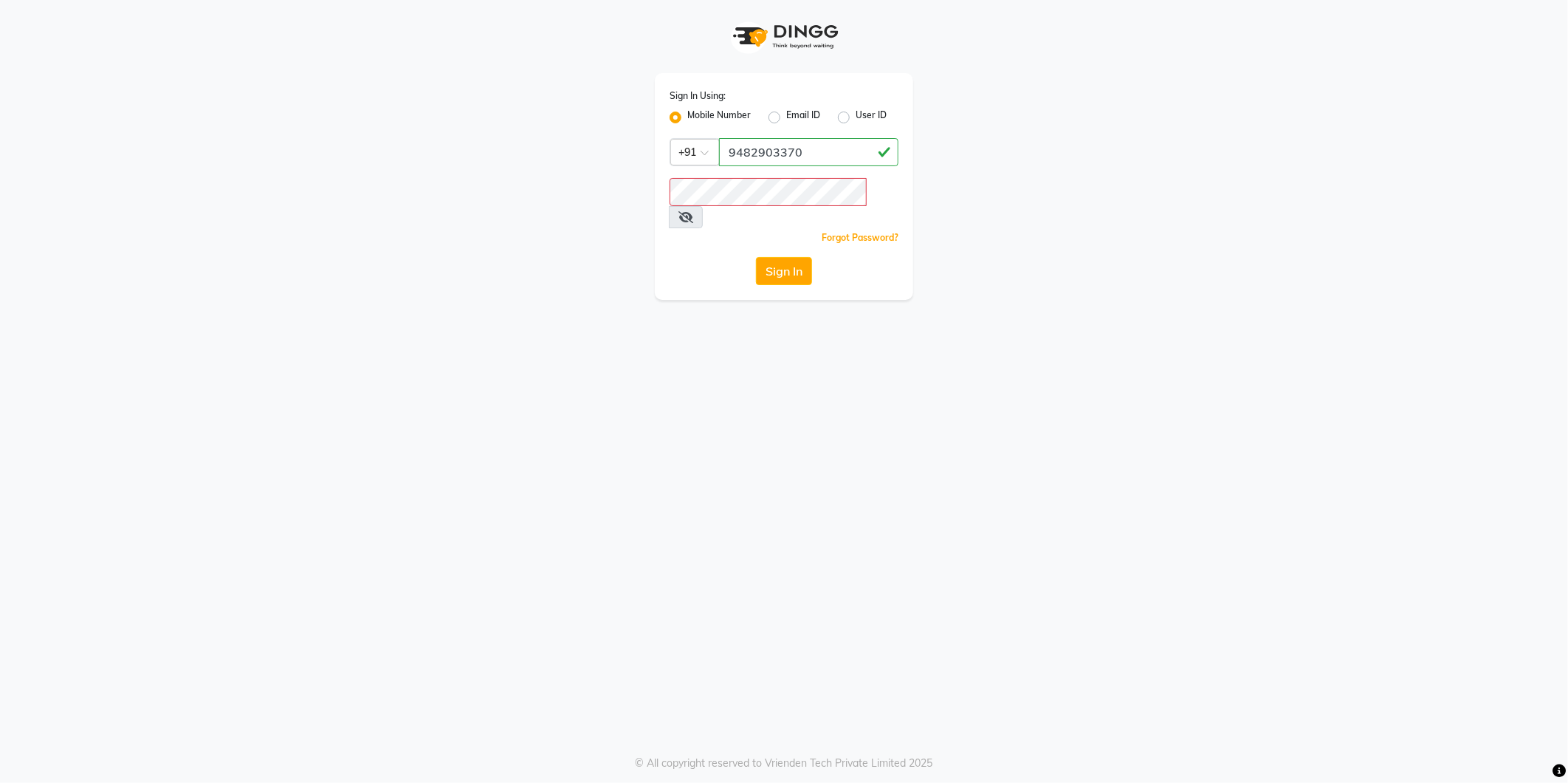
click at [694, 211] on icon at bounding box center [686, 216] width 15 height 12
click at [881, 182] on span at bounding box center [882, 191] width 32 height 28
click at [892, 194] on span at bounding box center [882, 191] width 32 height 28
type input "9482903370"
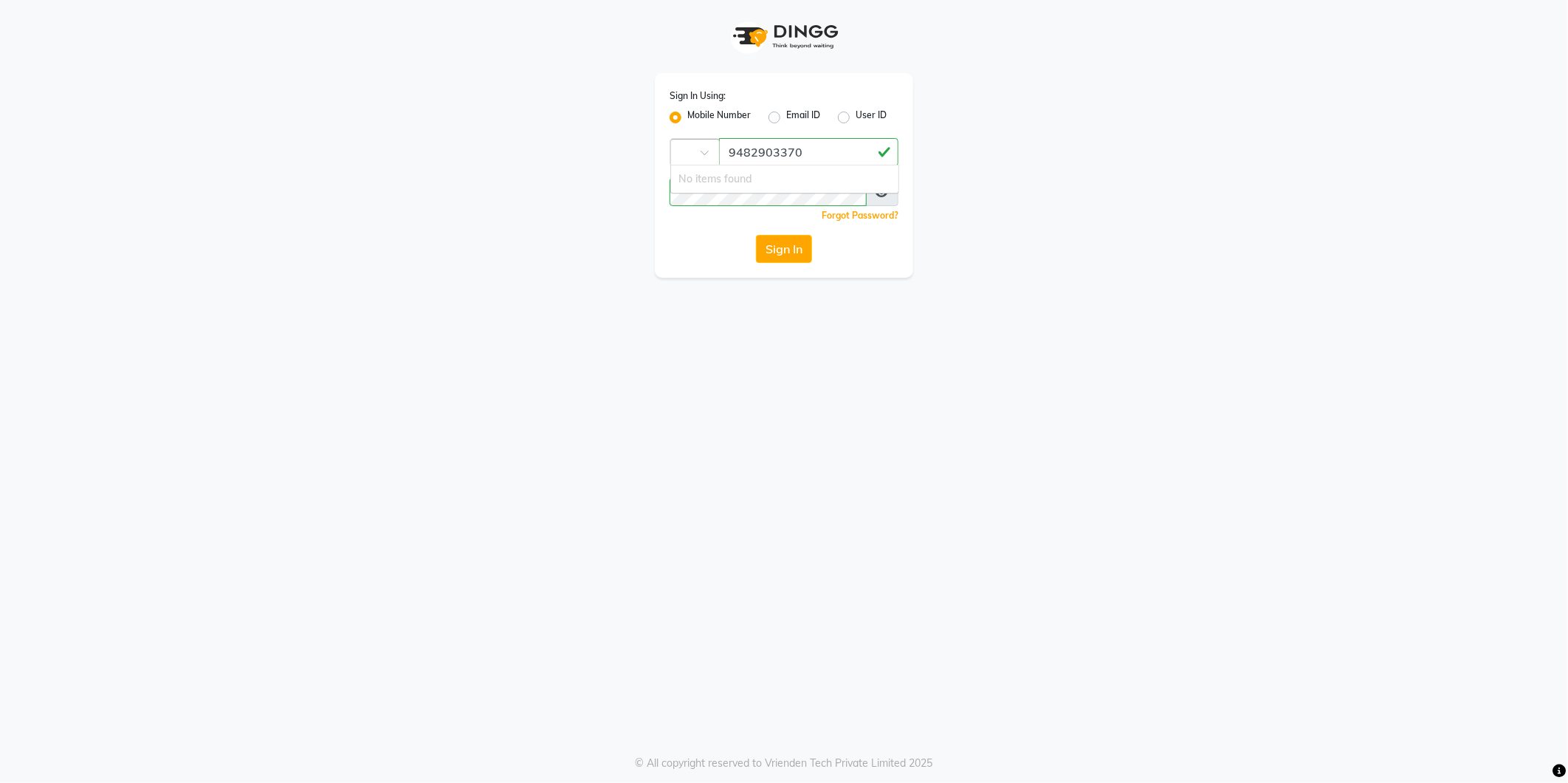
click at [729, 246] on div "Sign In" at bounding box center [784, 248] width 229 height 28
click at [794, 244] on button "Sign In" at bounding box center [784, 248] width 56 height 28
drag, startPoint x: 611, startPoint y: 607, endPoint x: 624, endPoint y: 567, distance: 42.1
click at [615, 605] on div "Sign In Using: Mobile Number Email ID User ID Country Code × +91 9482903370 Rem…" at bounding box center [784, 392] width 1568 height 783
click at [809, 259] on button "Sign In" at bounding box center [784, 248] width 56 height 28
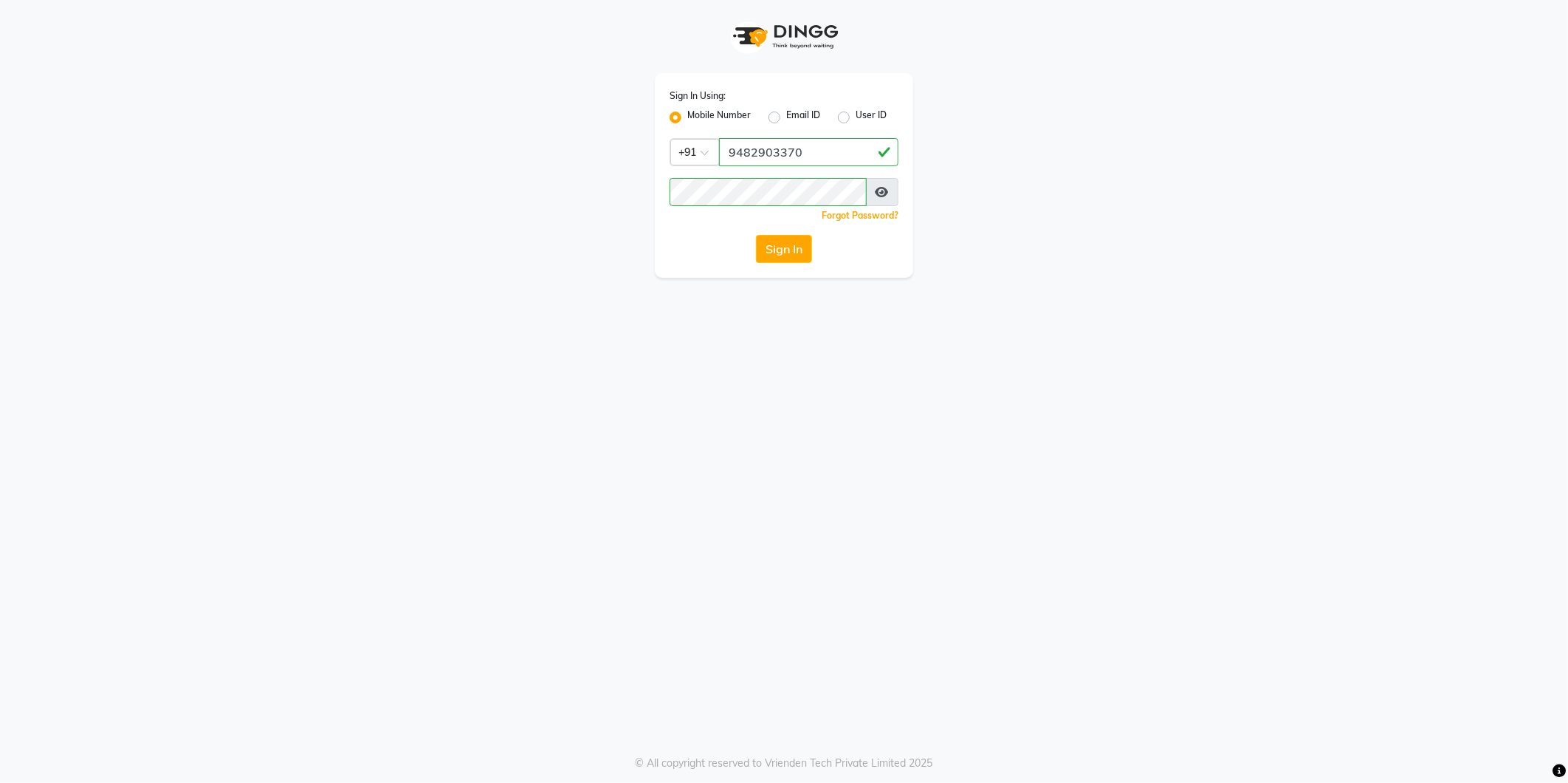
click at [804, 254] on div "Sign In" at bounding box center [784, 248] width 229 height 28
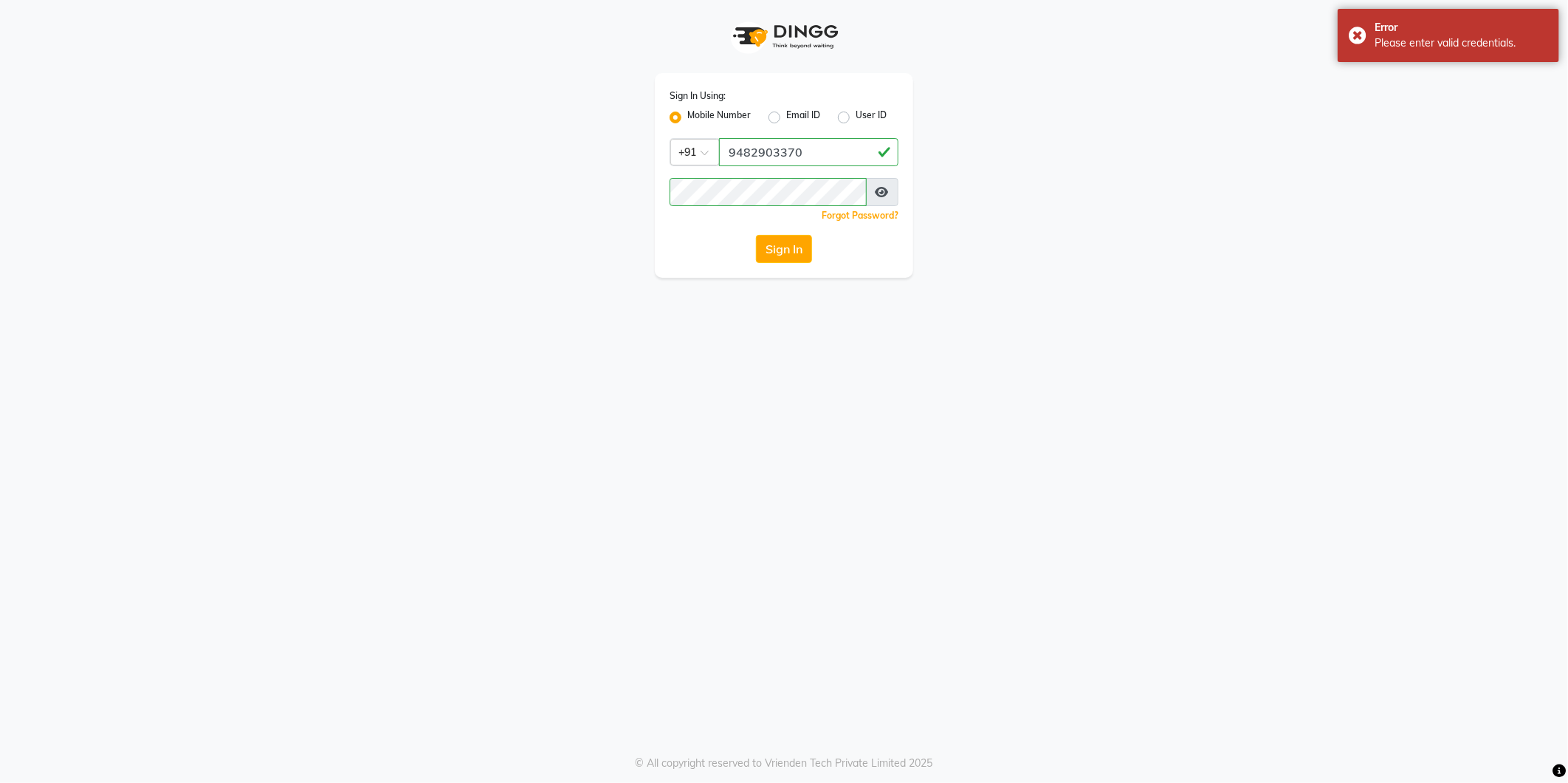
click at [856, 122] on label "User ID" at bounding box center [871, 117] width 31 height 18
click at [856, 118] on input "User ID" at bounding box center [860, 113] width 10 height 10
radio input "true"
radio input "false"
click at [682, 120] on div "Mobile Number" at bounding box center [710, 117] width 81 height 18
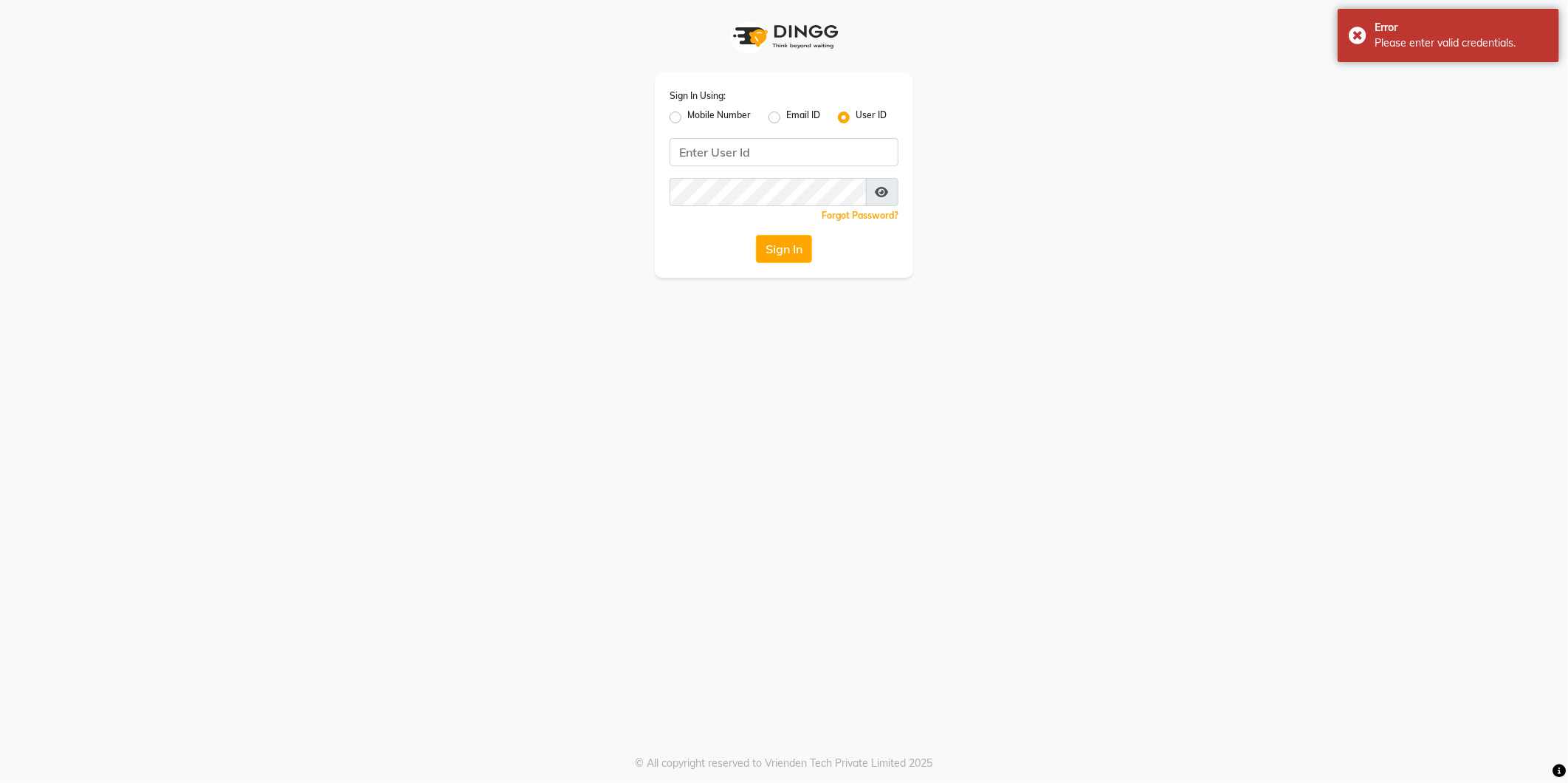
click at [687, 116] on label "Mobile Number" at bounding box center [719, 117] width 63 height 18
click at [687, 116] on input "Mobile Number" at bounding box center [692, 113] width 10 height 10
radio input "true"
radio input "false"
click at [514, 274] on div "Sign In Using: Mobile Number Email ID User ID Country Code × +91 Remember me Fo…" at bounding box center [784, 139] width 842 height 278
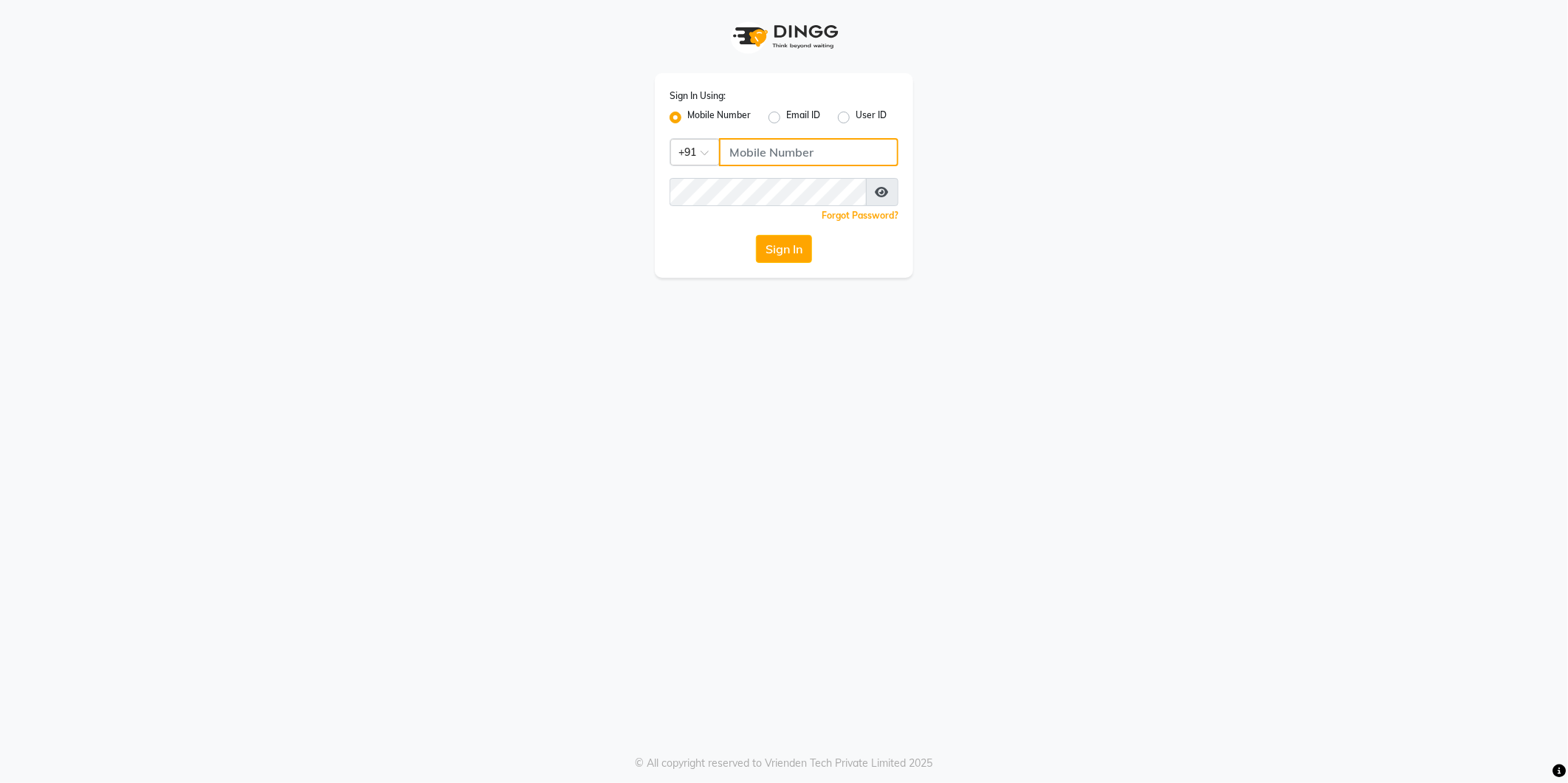
click at [796, 159] on input "Username" at bounding box center [808, 151] width 180 height 28
type input "8700041367"
click at [804, 253] on button "Sign In" at bounding box center [784, 248] width 56 height 28
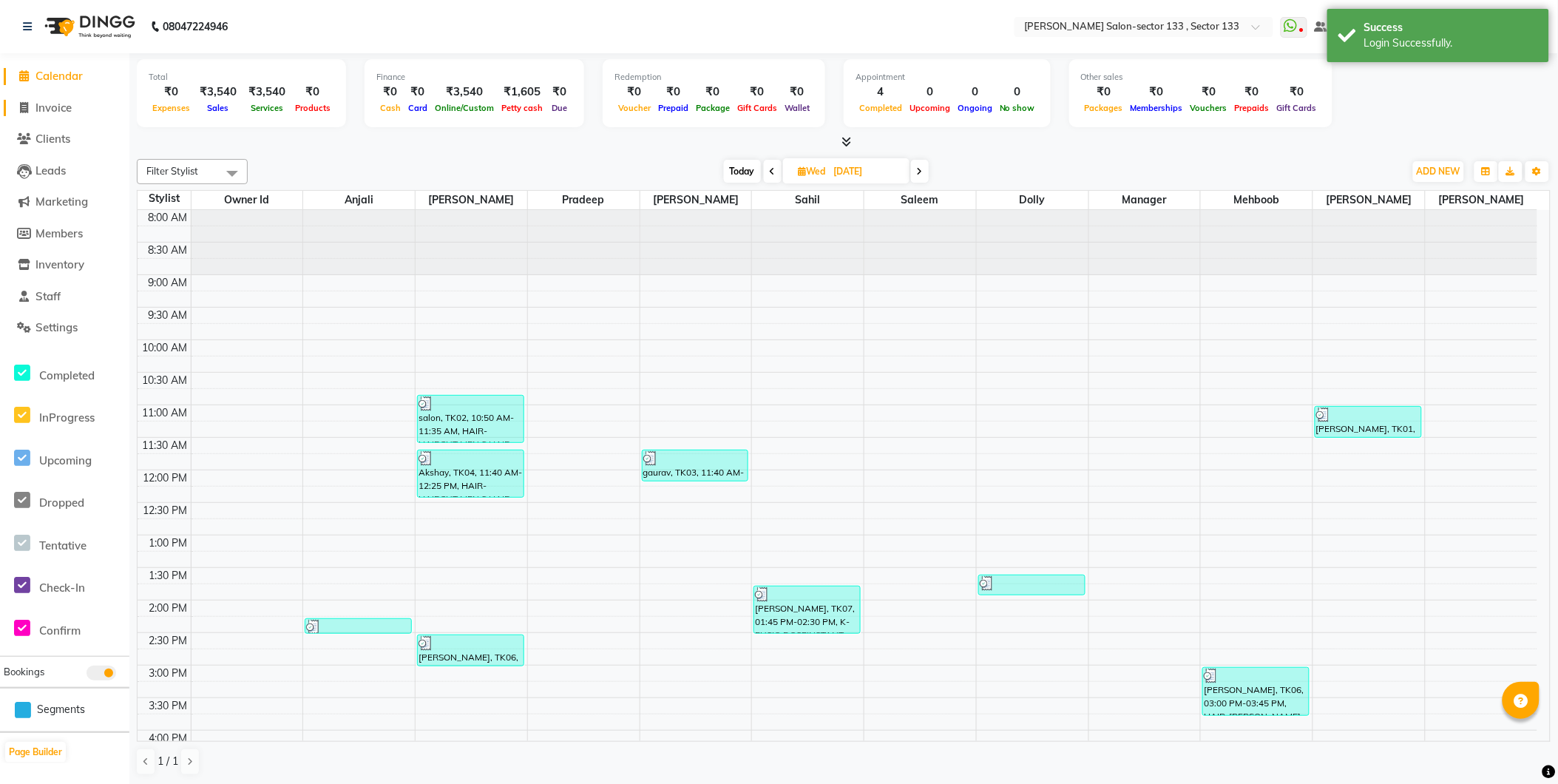
click at [64, 112] on span "Invoice" at bounding box center [54, 107] width 36 height 14
select select "service"
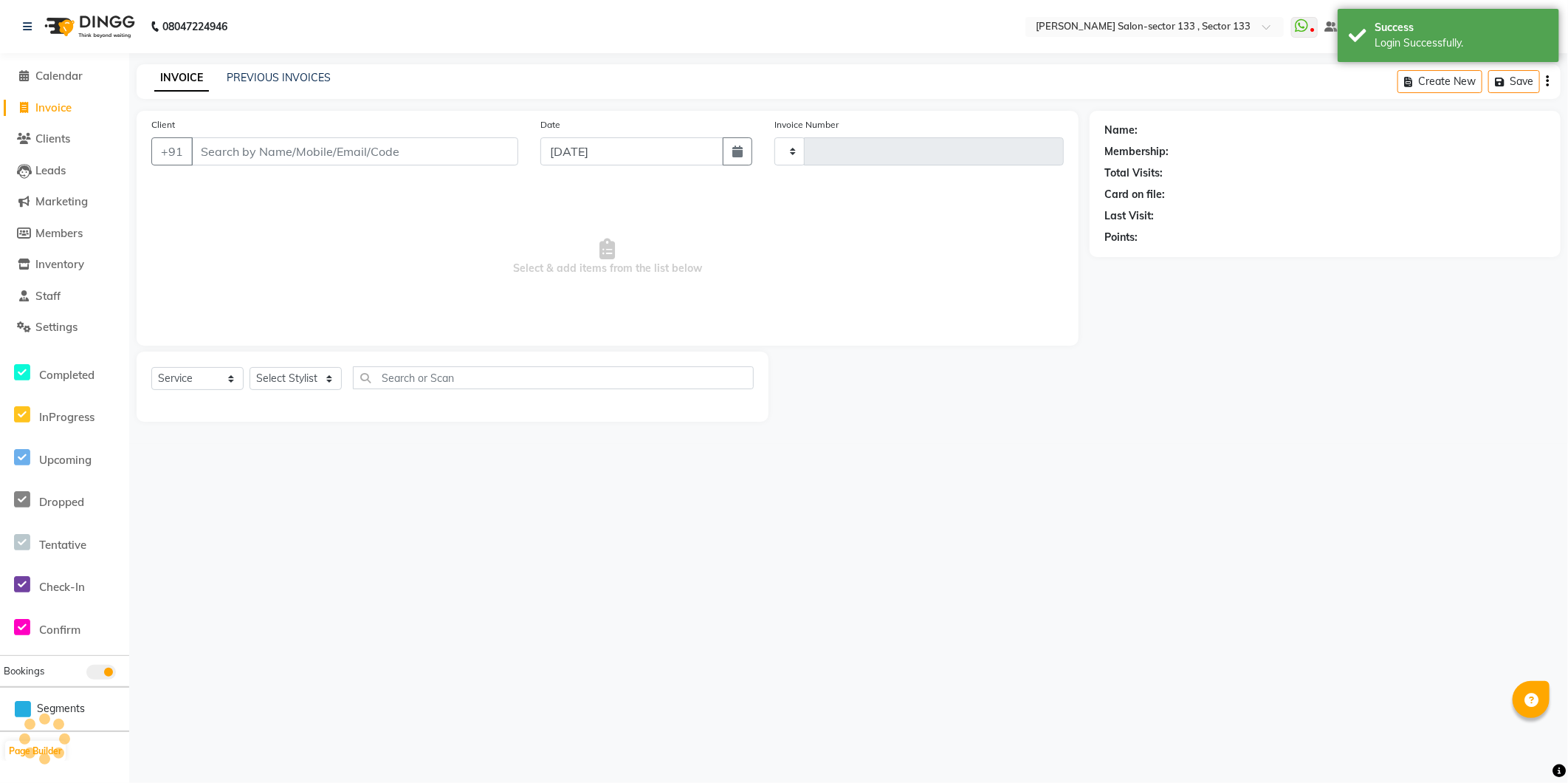
type input "1646"
select select "8302"
click at [267, 78] on link "PREVIOUS INVOICES" at bounding box center [279, 77] width 104 height 13
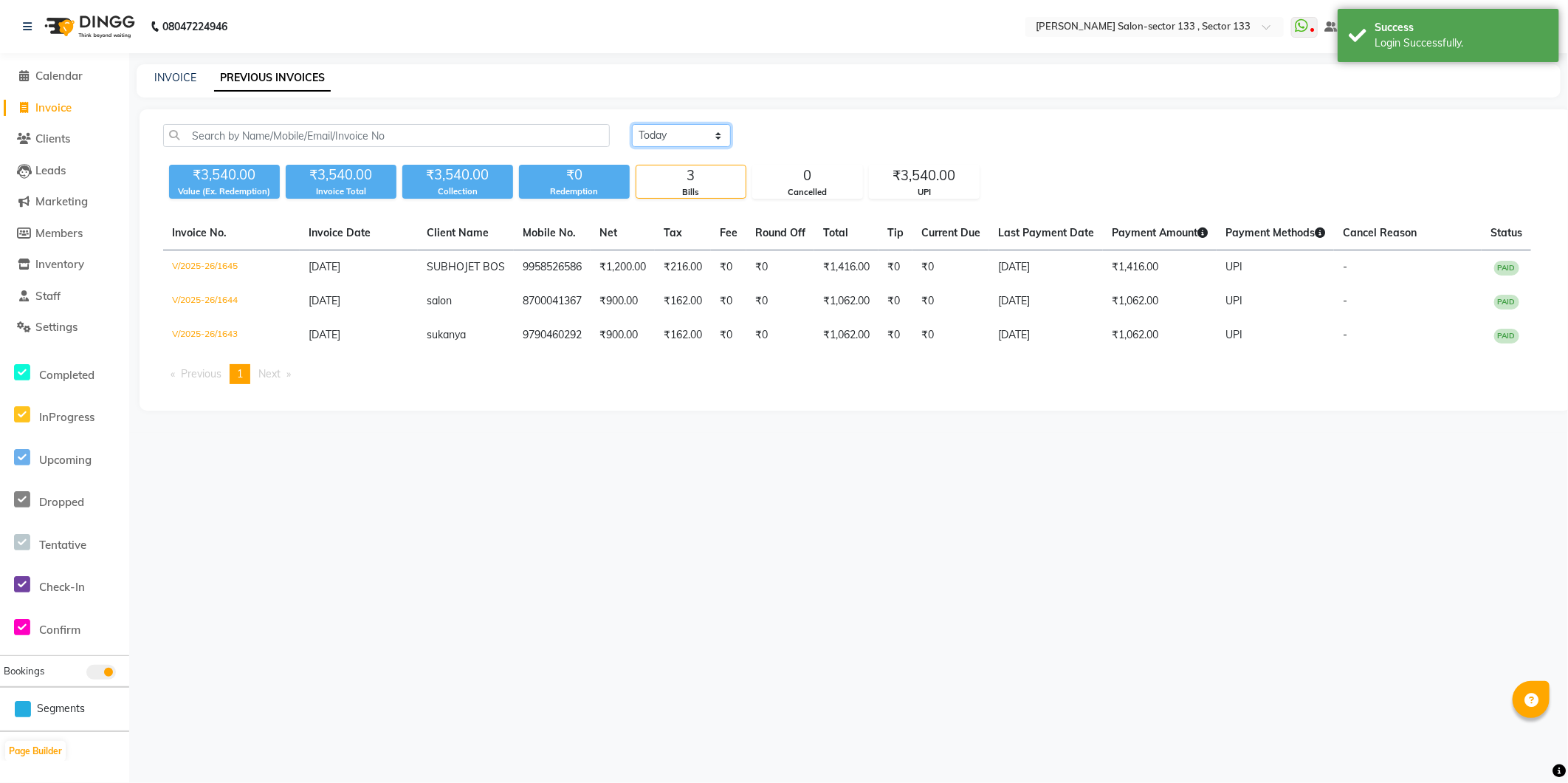
click at [721, 137] on select "Today Yesterday Custom Range" at bounding box center [681, 136] width 99 height 23
select select "range"
click at [632, 124] on select "Today Yesterday Custom Range" at bounding box center [681, 136] width 99 height 23
click at [800, 142] on input "04-09-2025" at bounding box center [802, 135] width 104 height 21
select select "9"
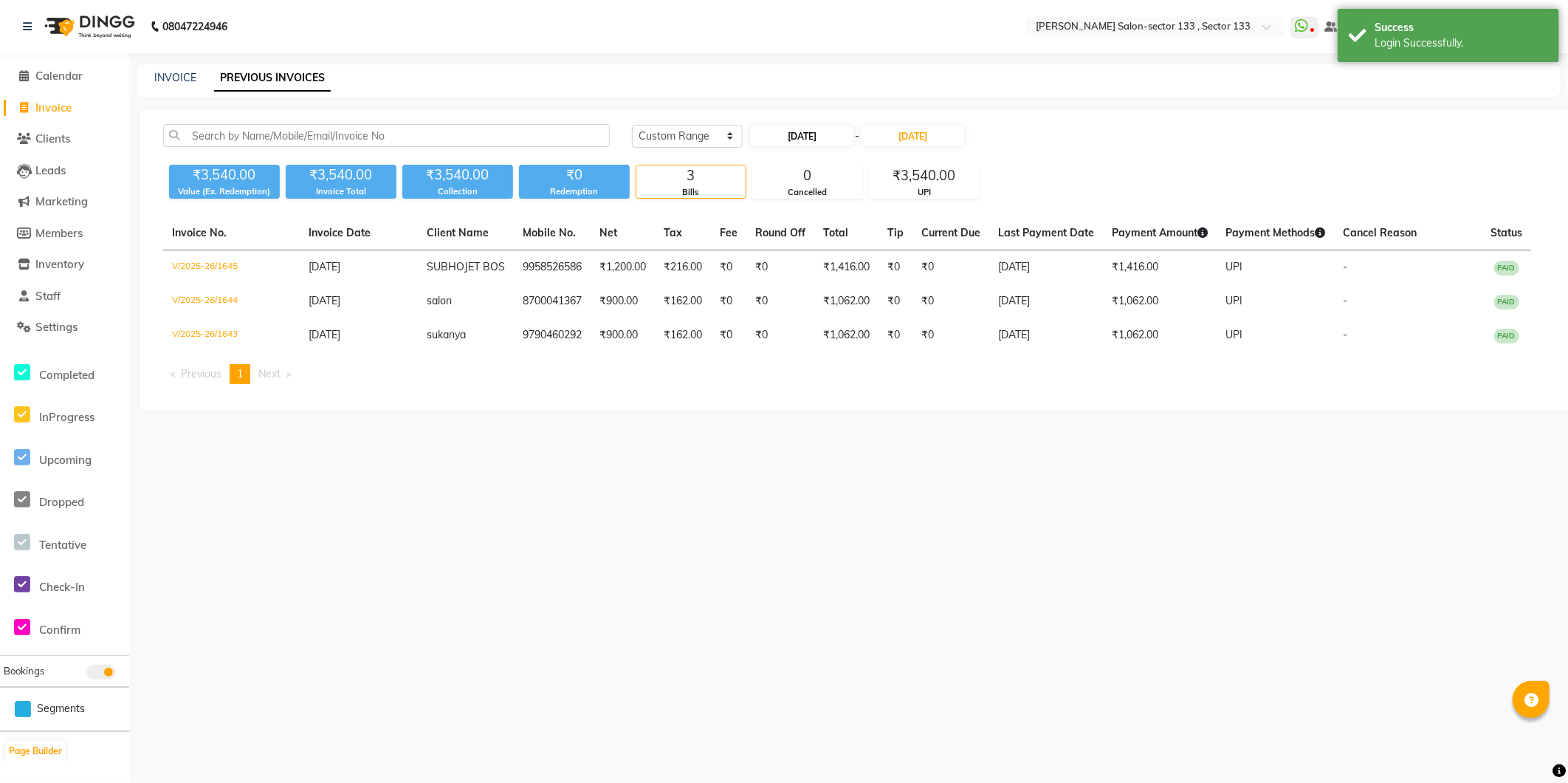
select select "2025"
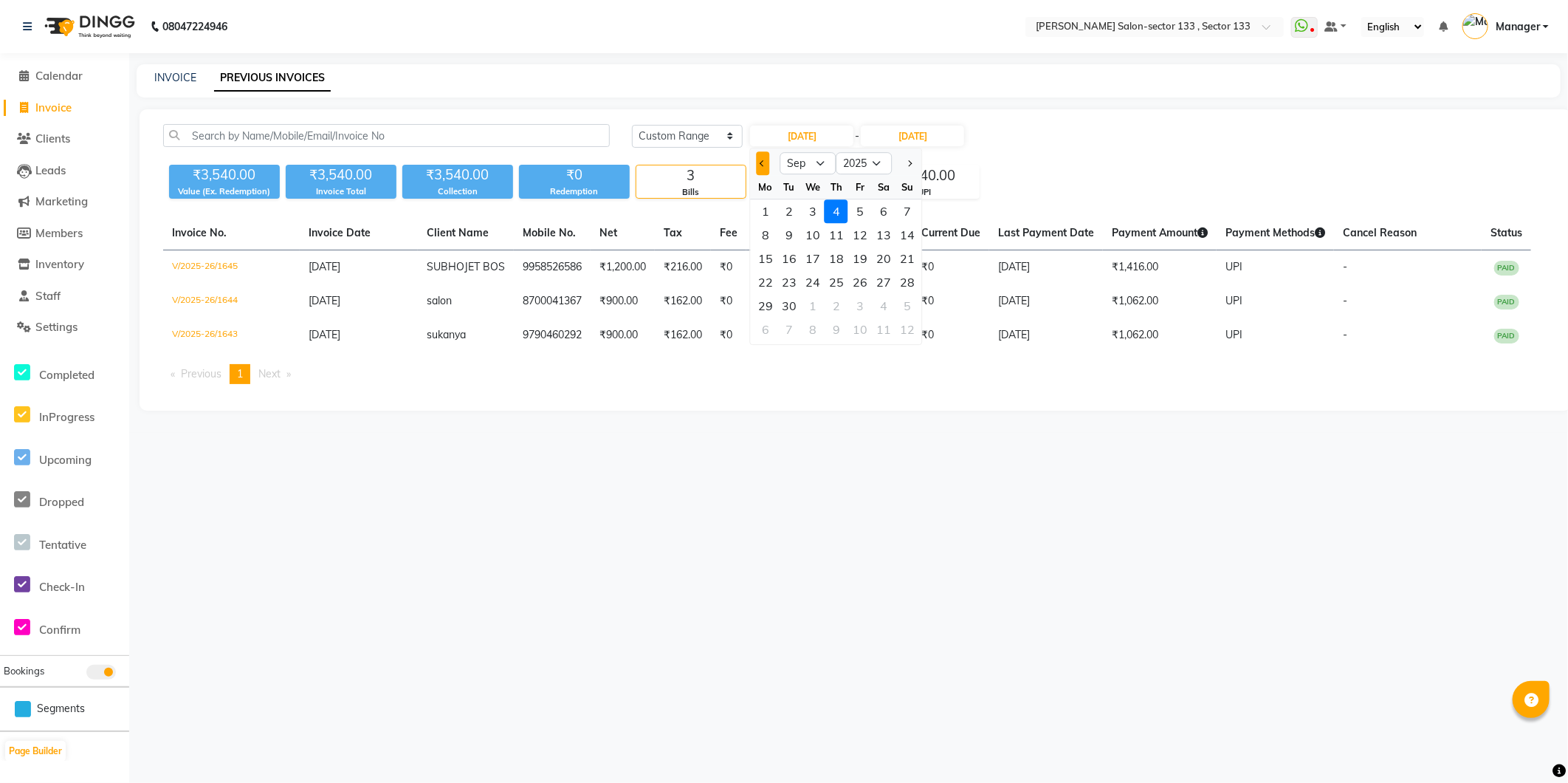
click at [764, 164] on span "Previous month" at bounding box center [763, 163] width 6 height 6
select select "8"
click at [903, 254] on div "17" at bounding box center [907, 258] width 23 height 23
type input "17-08-2025"
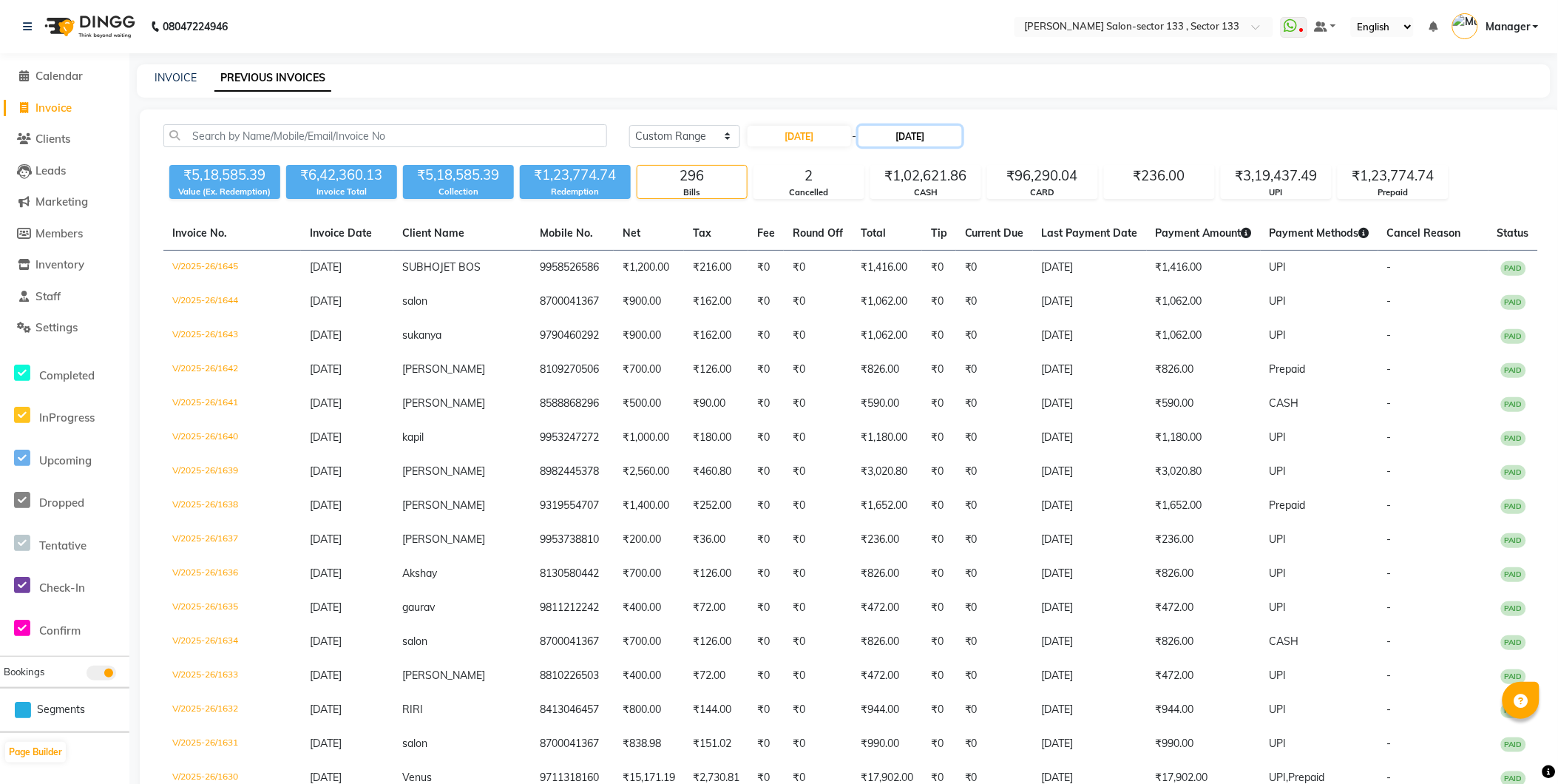
click at [903, 128] on input "04-09-2025" at bounding box center [911, 135] width 104 height 21
click at [876, 163] on span "Previous month" at bounding box center [877, 163] width 6 height 6
select select "8"
click at [1021, 262] on div "17" at bounding box center [1021, 259] width 23 height 23
type input "17-08-2025"
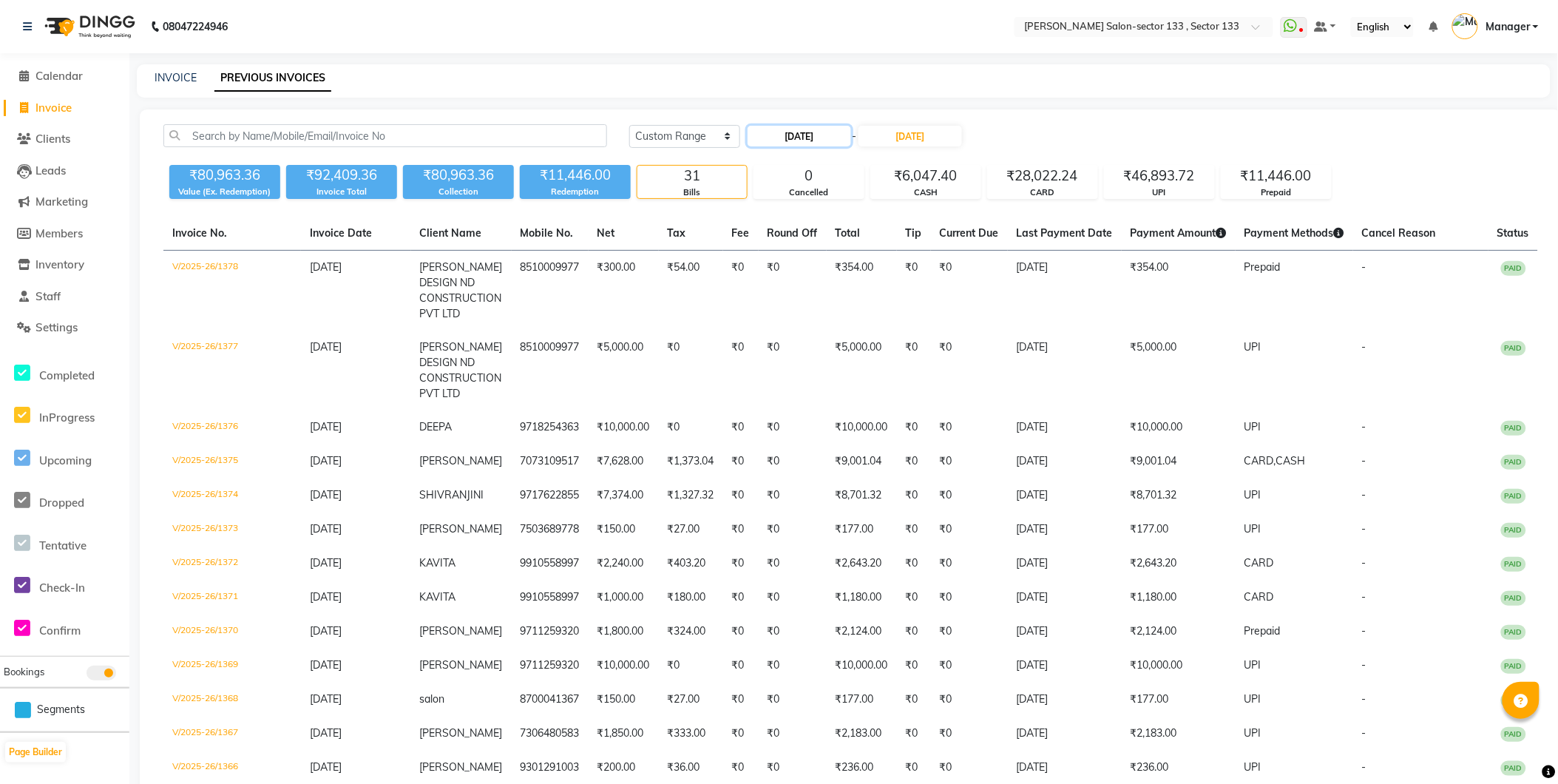
click at [818, 137] on input "17-08-2025" at bounding box center [800, 135] width 104 height 21
select select "8"
select select "2025"
click at [819, 286] on div "20" at bounding box center [809, 282] width 23 height 23
type input "20-08-2025"
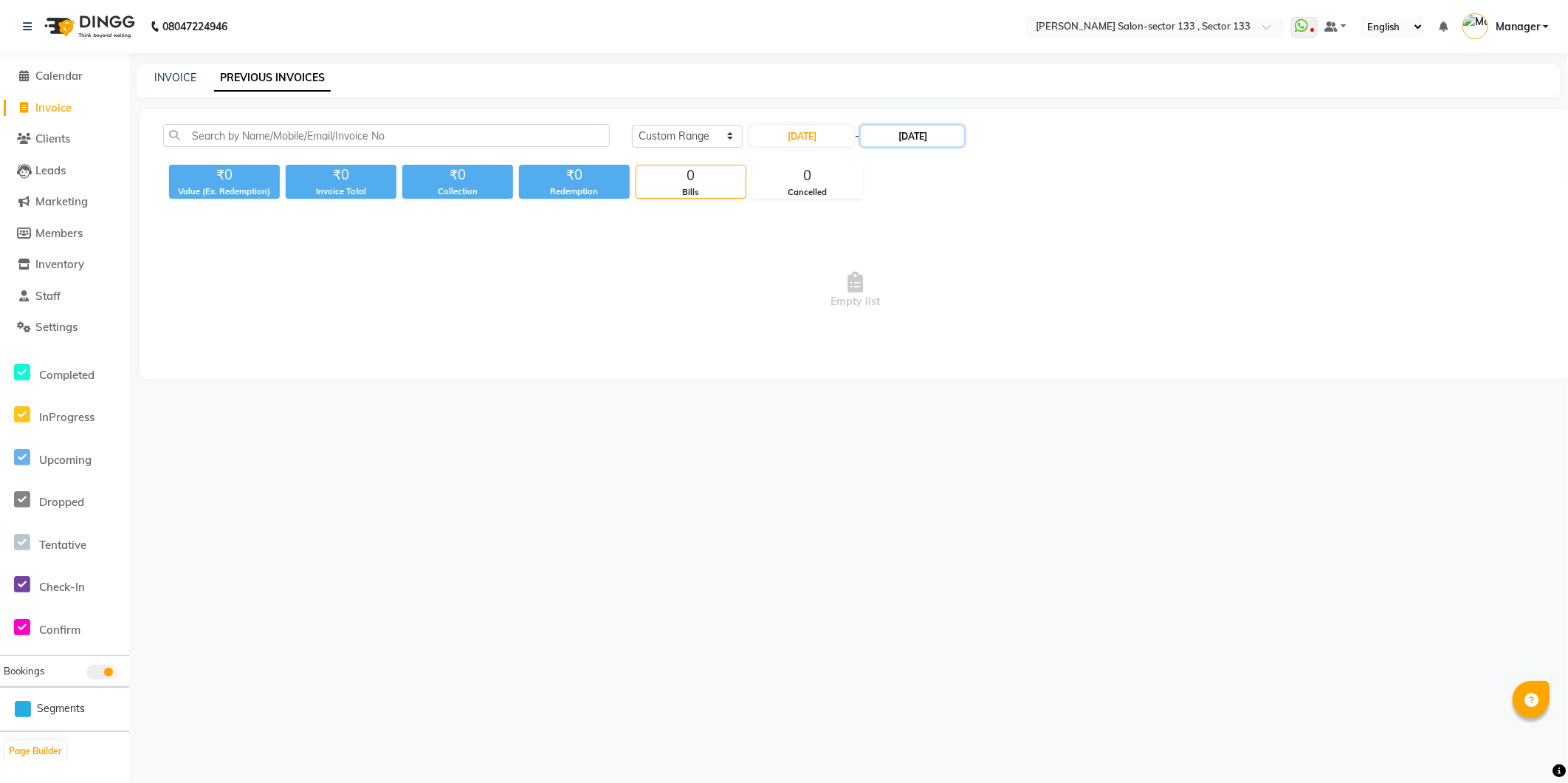
click at [880, 127] on input "17-08-2025" at bounding box center [913, 135] width 104 height 21
click at [929, 285] on div "20" at bounding box center [930, 282] width 23 height 23
type input "20-08-2025"
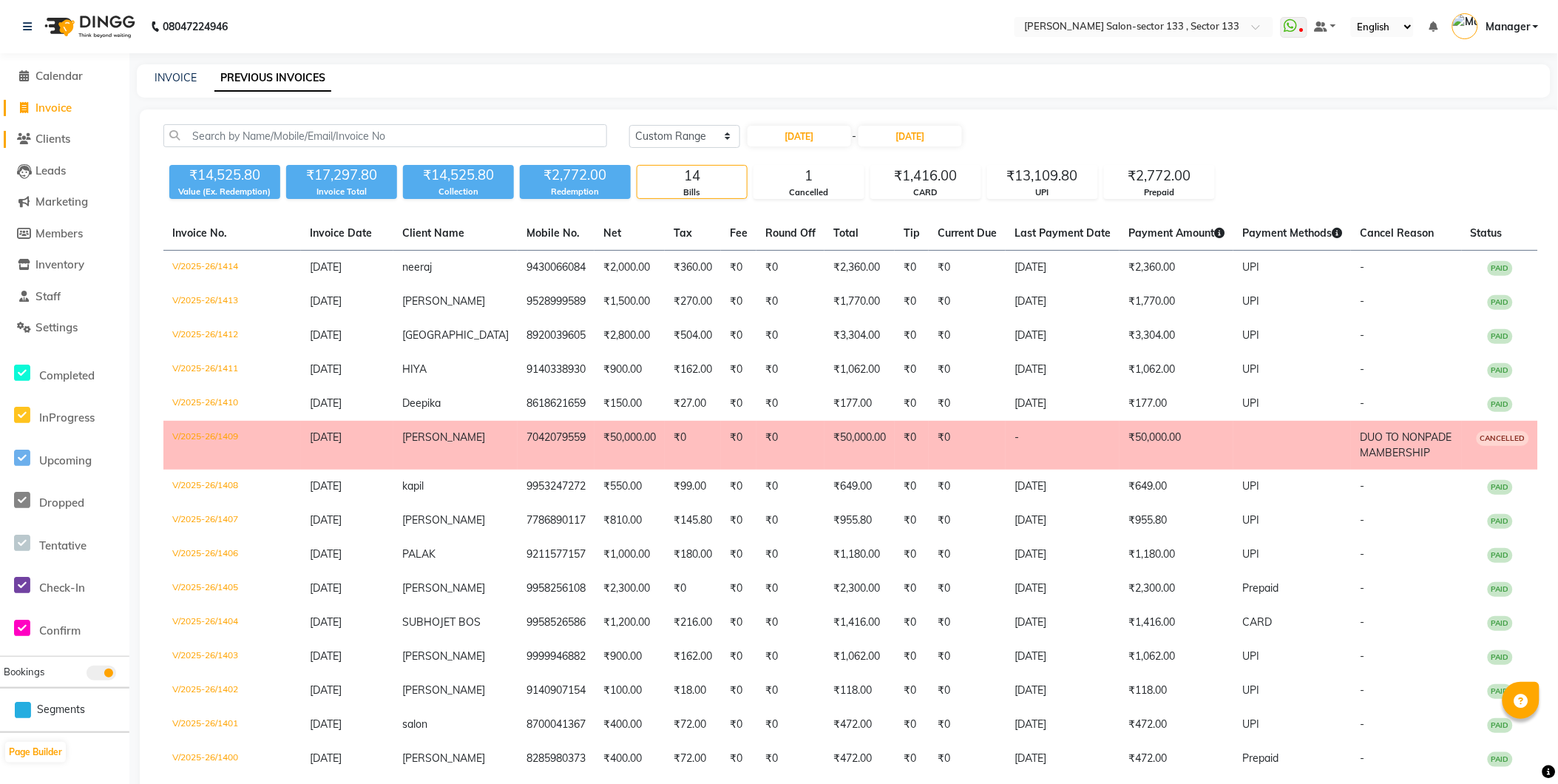
click at [67, 142] on span "Clients" at bounding box center [53, 139] width 35 height 14
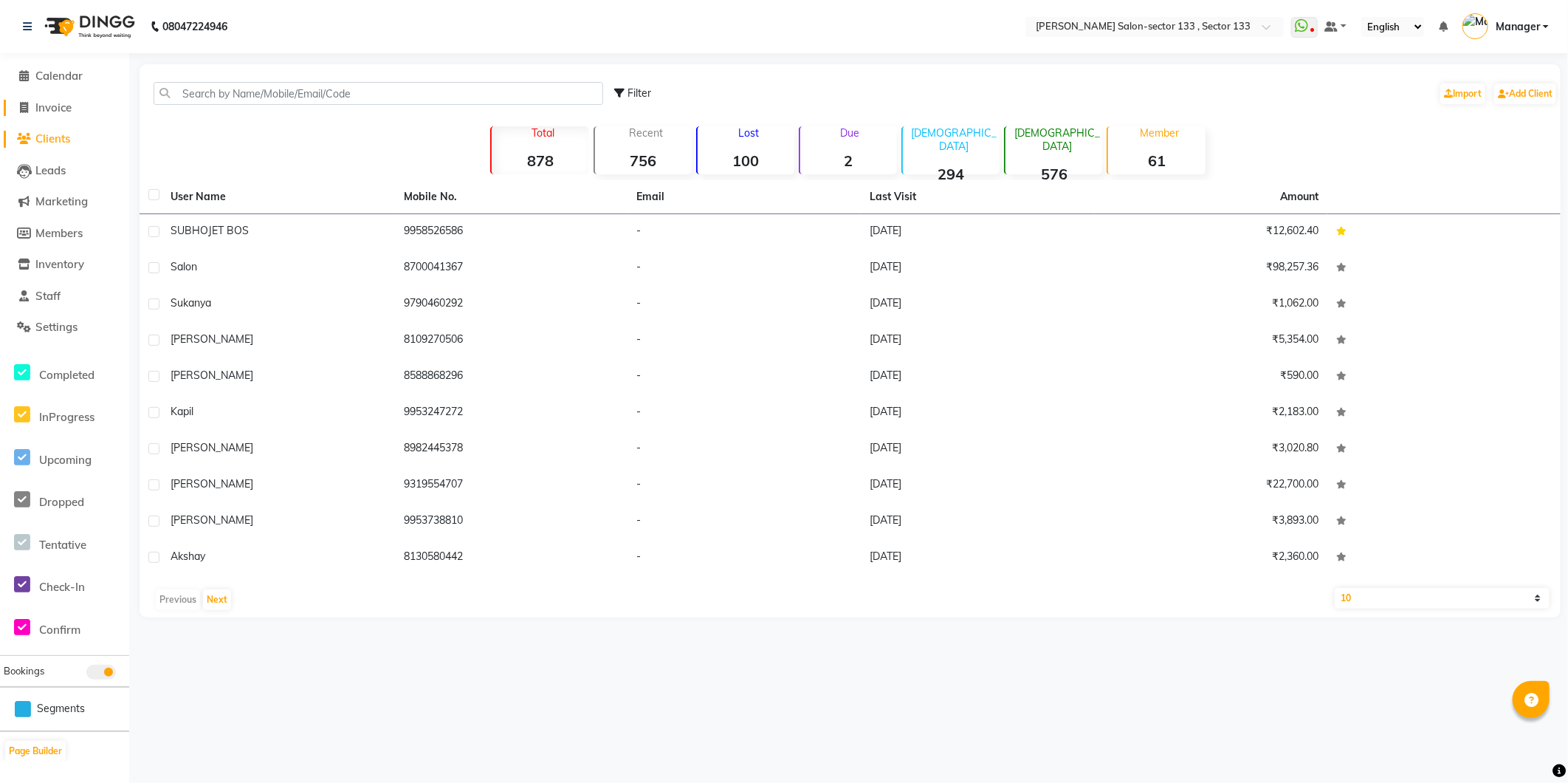
click at [59, 111] on span "Invoice" at bounding box center [54, 107] width 36 height 14
select select "service"
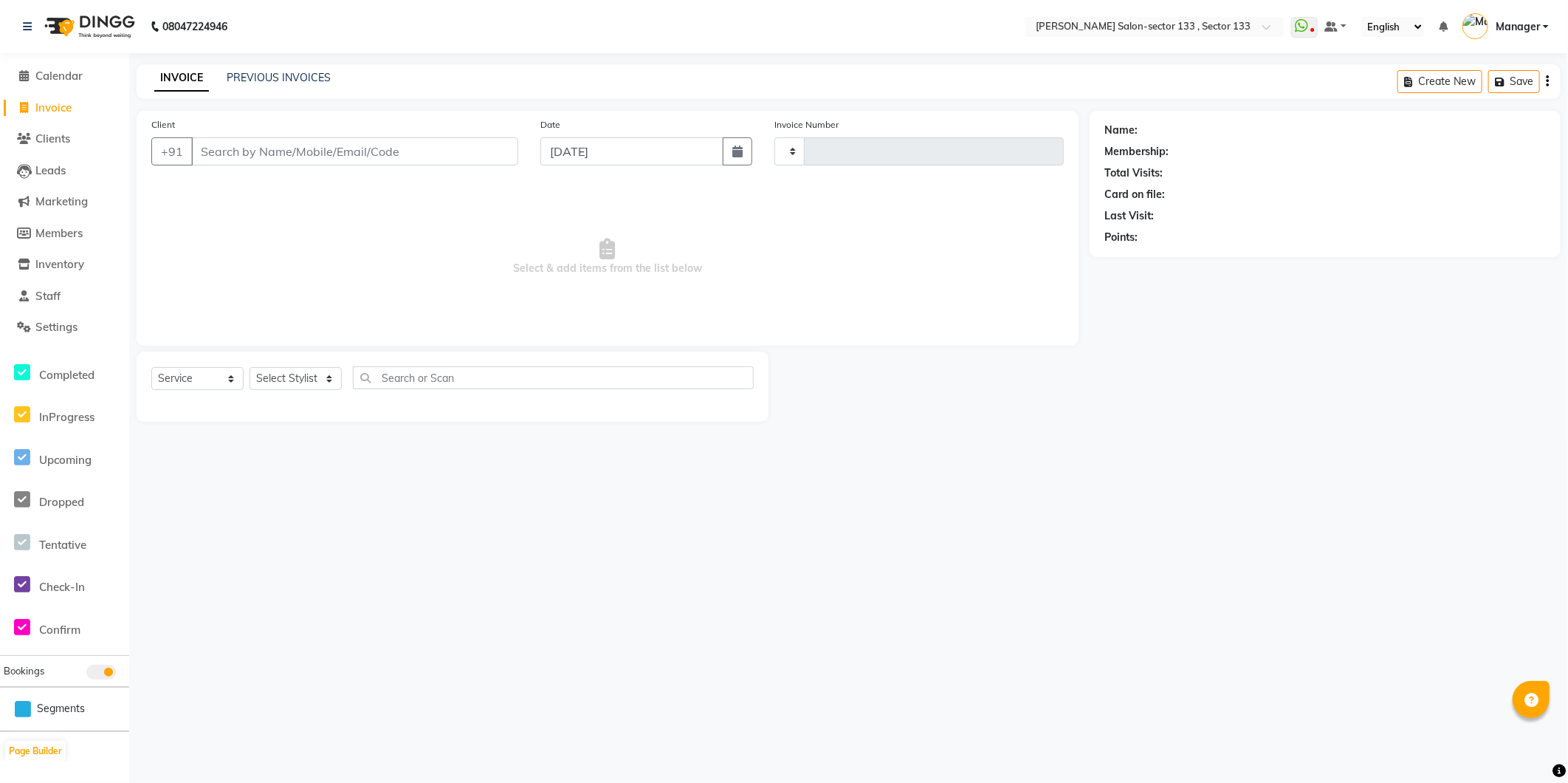
type input "1646"
select select "8302"
click at [251, 147] on input "Client" at bounding box center [355, 151] width 327 height 28
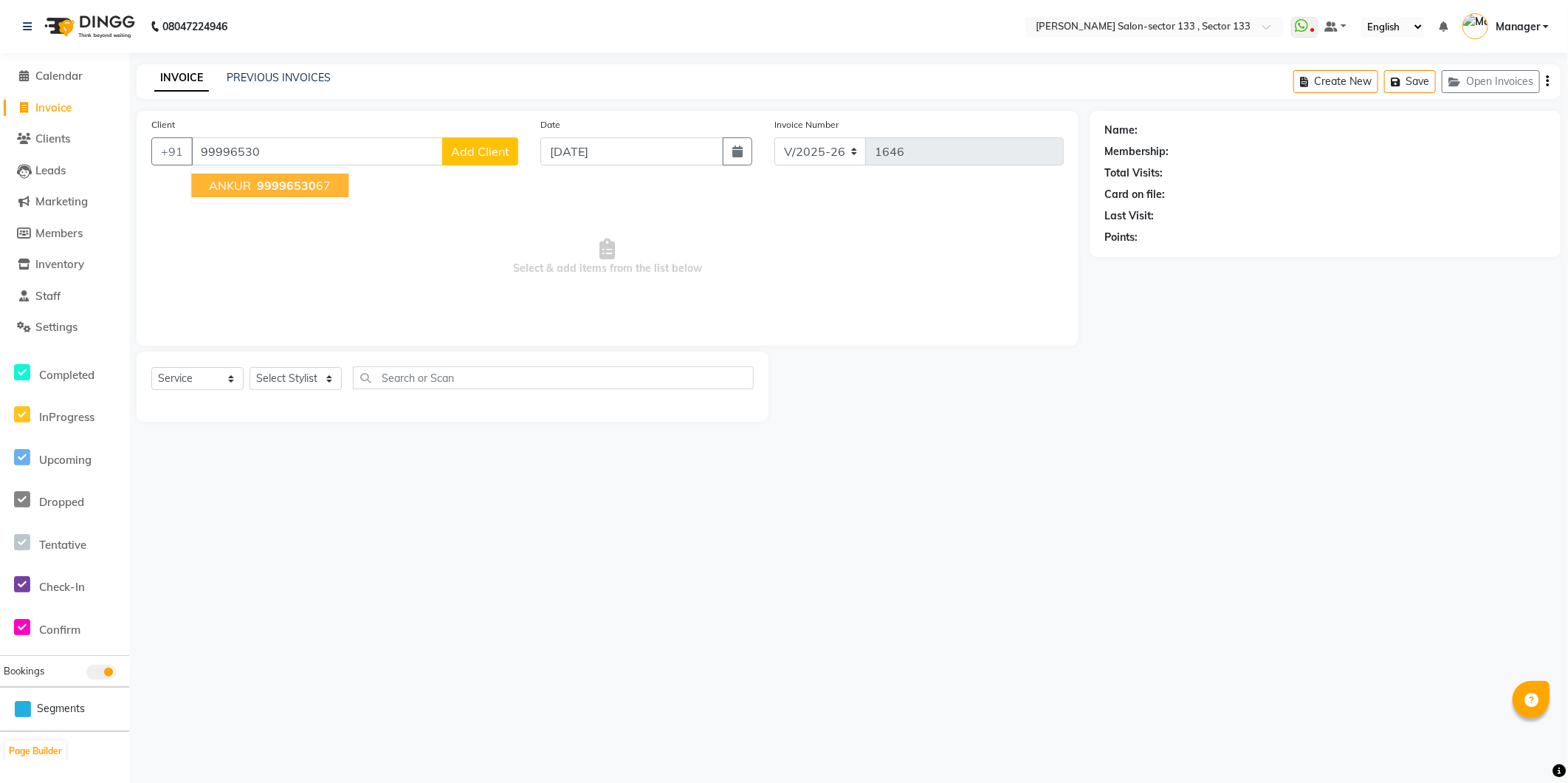
click at [252, 181] on button "ANKUR 99996530 67" at bounding box center [270, 185] width 157 height 23
type input "9999653067"
select select "1: Object"
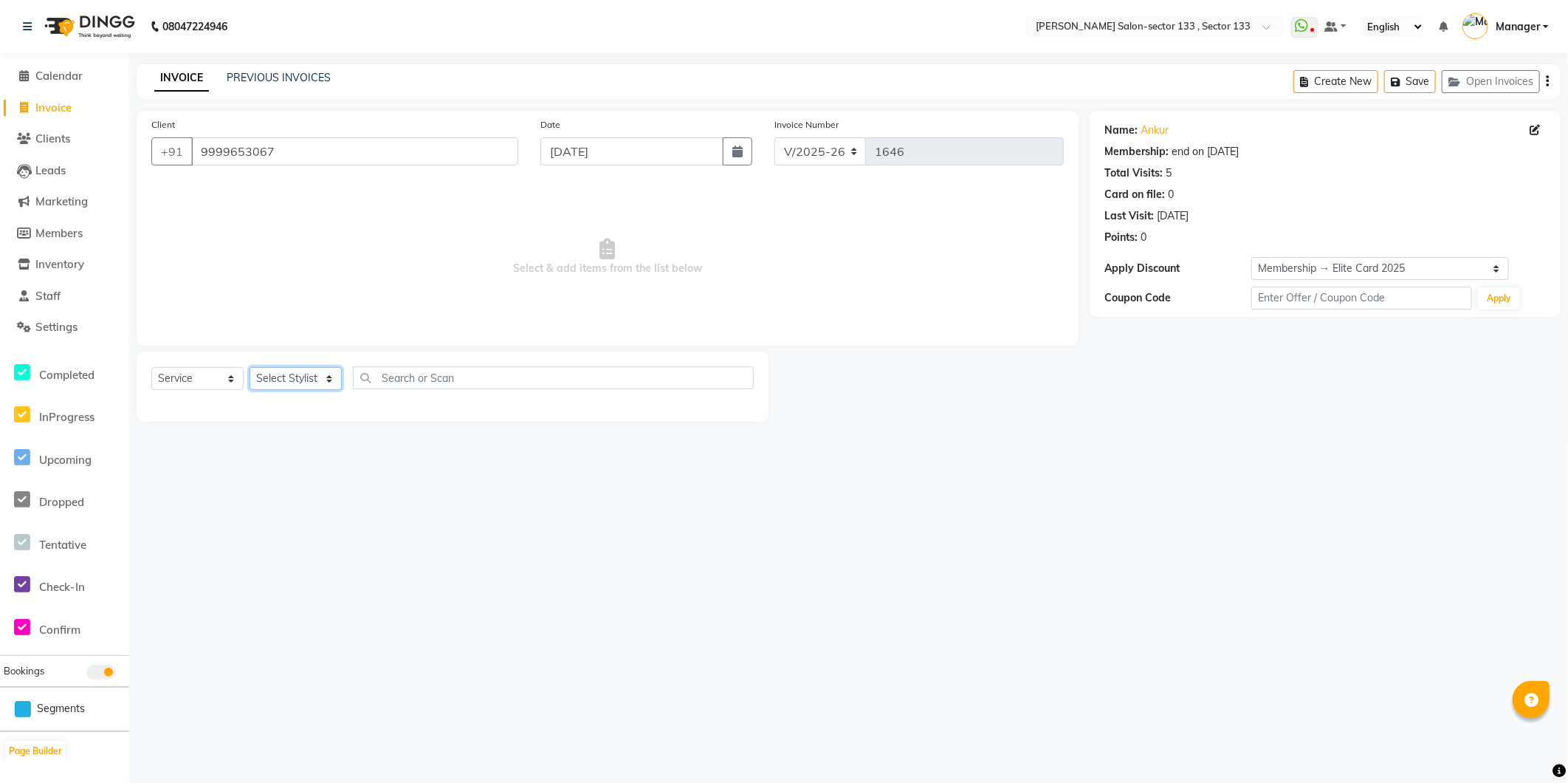
click at [308, 378] on select "Select Stylist Anjali Anwar Dolly jaspal KIRTI Manager Mehboob Owner id Pradeep…" at bounding box center [295, 379] width 92 height 23
select select "84597"
click at [249, 367] on select "Select Stylist Anjali Anwar Dolly jaspal KIRTI Manager Mehboob Owner id Pradeep…" at bounding box center [295, 379] width 92 height 23
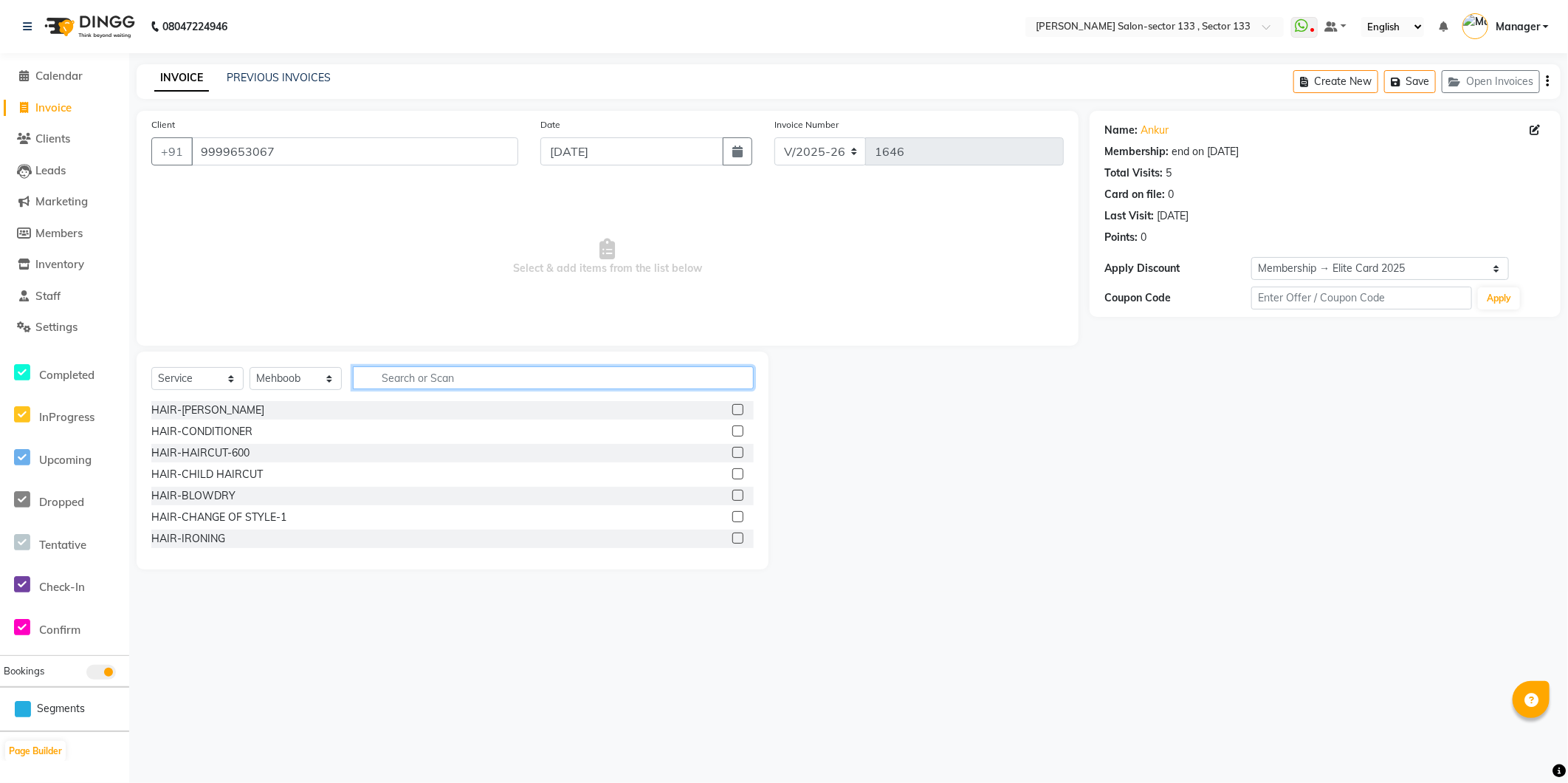
click at [426, 369] on input "text" at bounding box center [553, 378] width 400 height 23
type input "CUT"
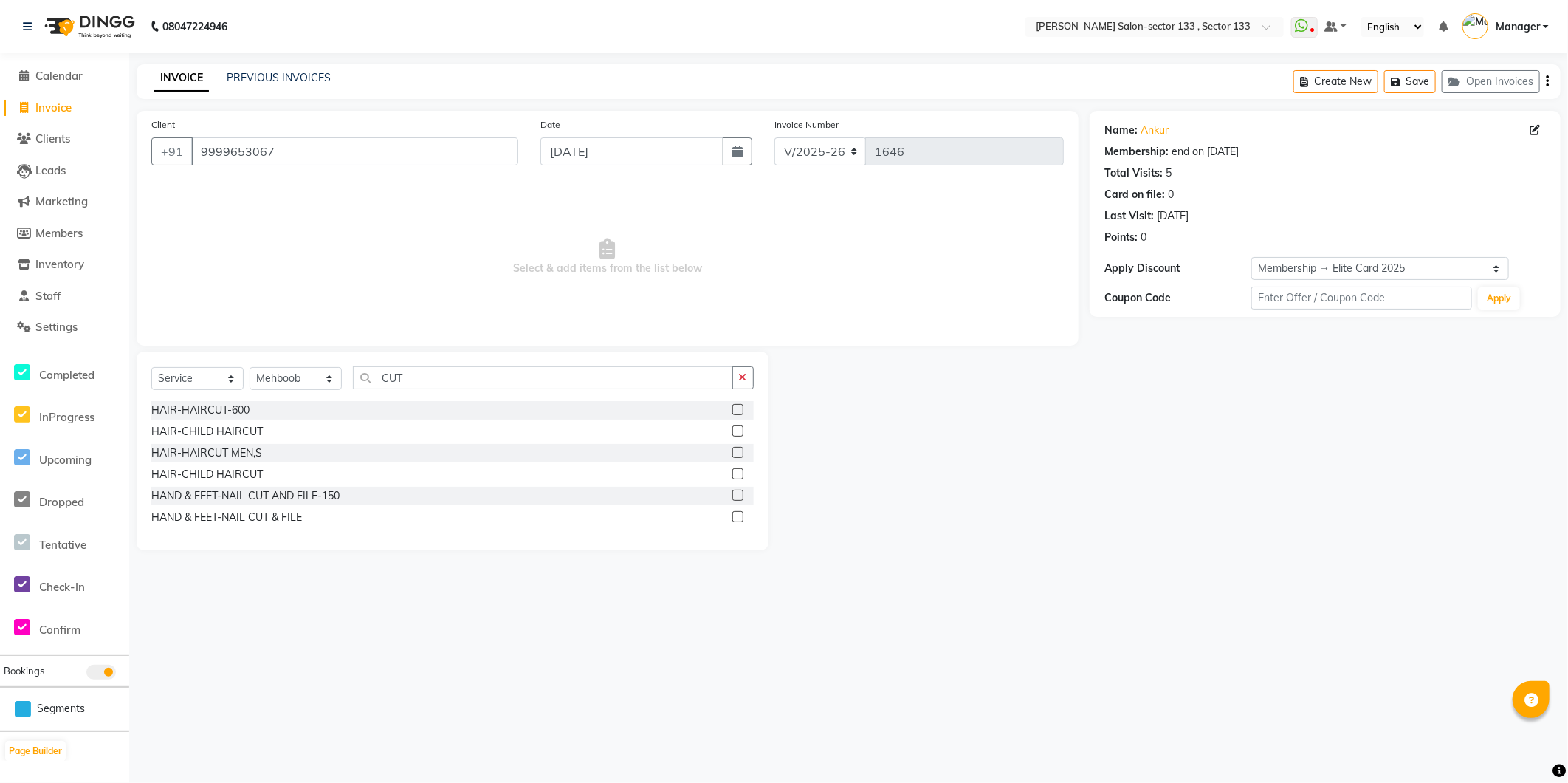
click at [736, 447] on label at bounding box center [738, 452] width 11 height 11
click at [736, 448] on input "checkbox" at bounding box center [737, 452] width 10 height 10
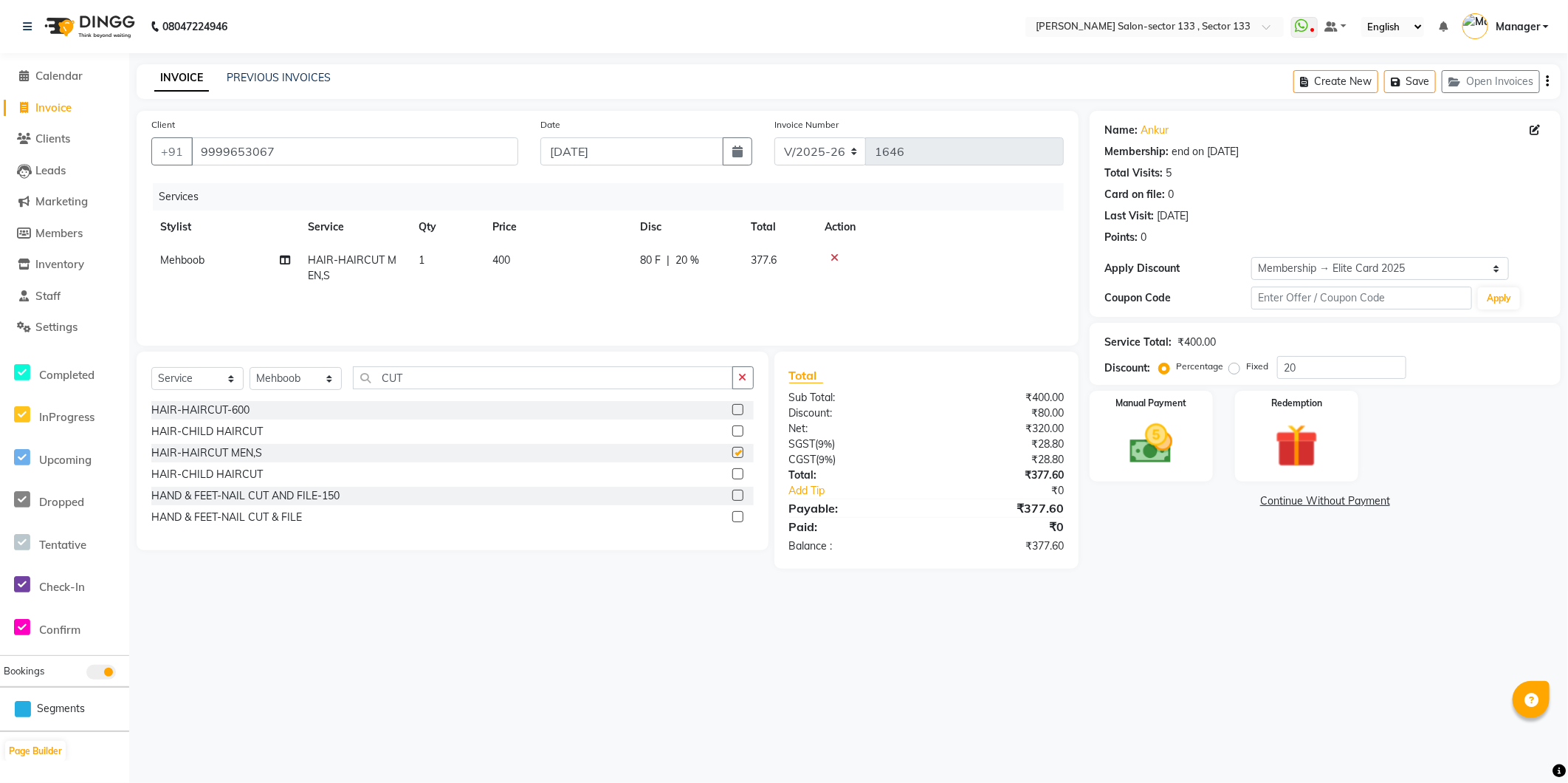
checkbox input "false"
click at [1176, 431] on img at bounding box center [1151, 443] width 73 height 52
click at [1243, 502] on span "CASH" at bounding box center [1251, 501] width 32 height 17
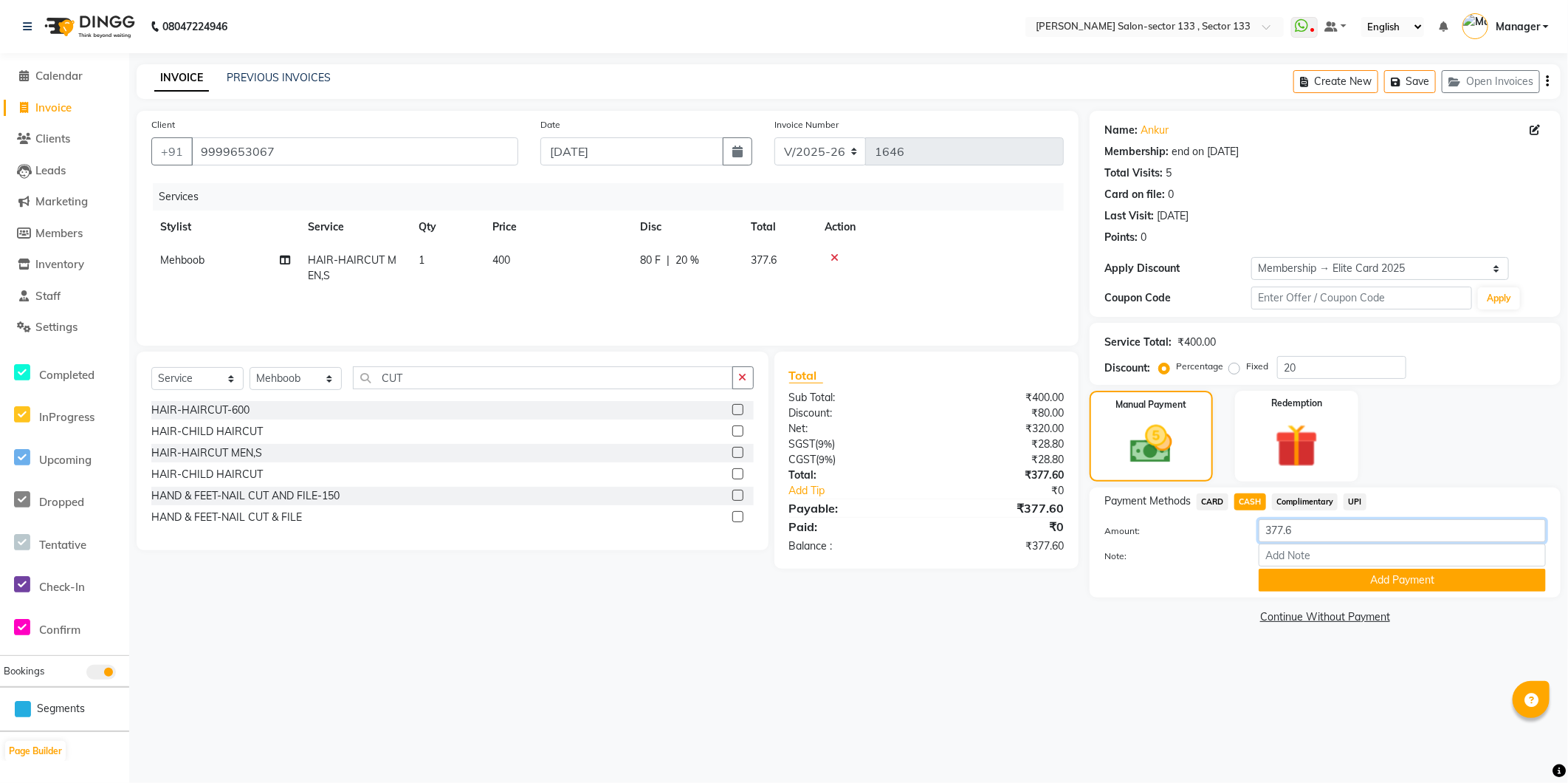
click at [1322, 536] on input "377.6" at bounding box center [1402, 531] width 287 height 23
type input "3"
type input "500"
click at [1313, 578] on button "Add Payment" at bounding box center [1402, 580] width 287 height 23
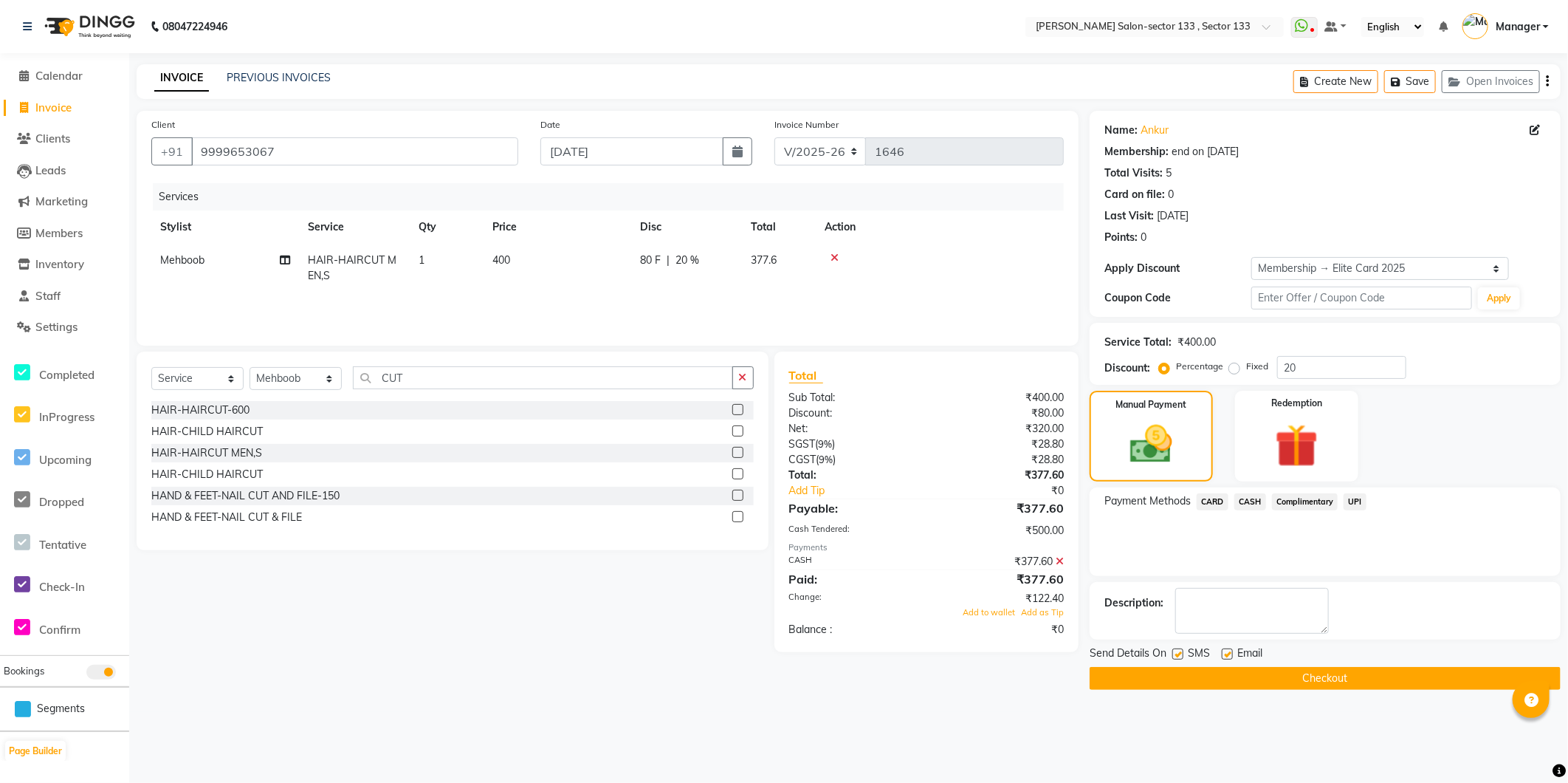
click at [1207, 675] on button "Checkout" at bounding box center [1325, 678] width 471 height 23
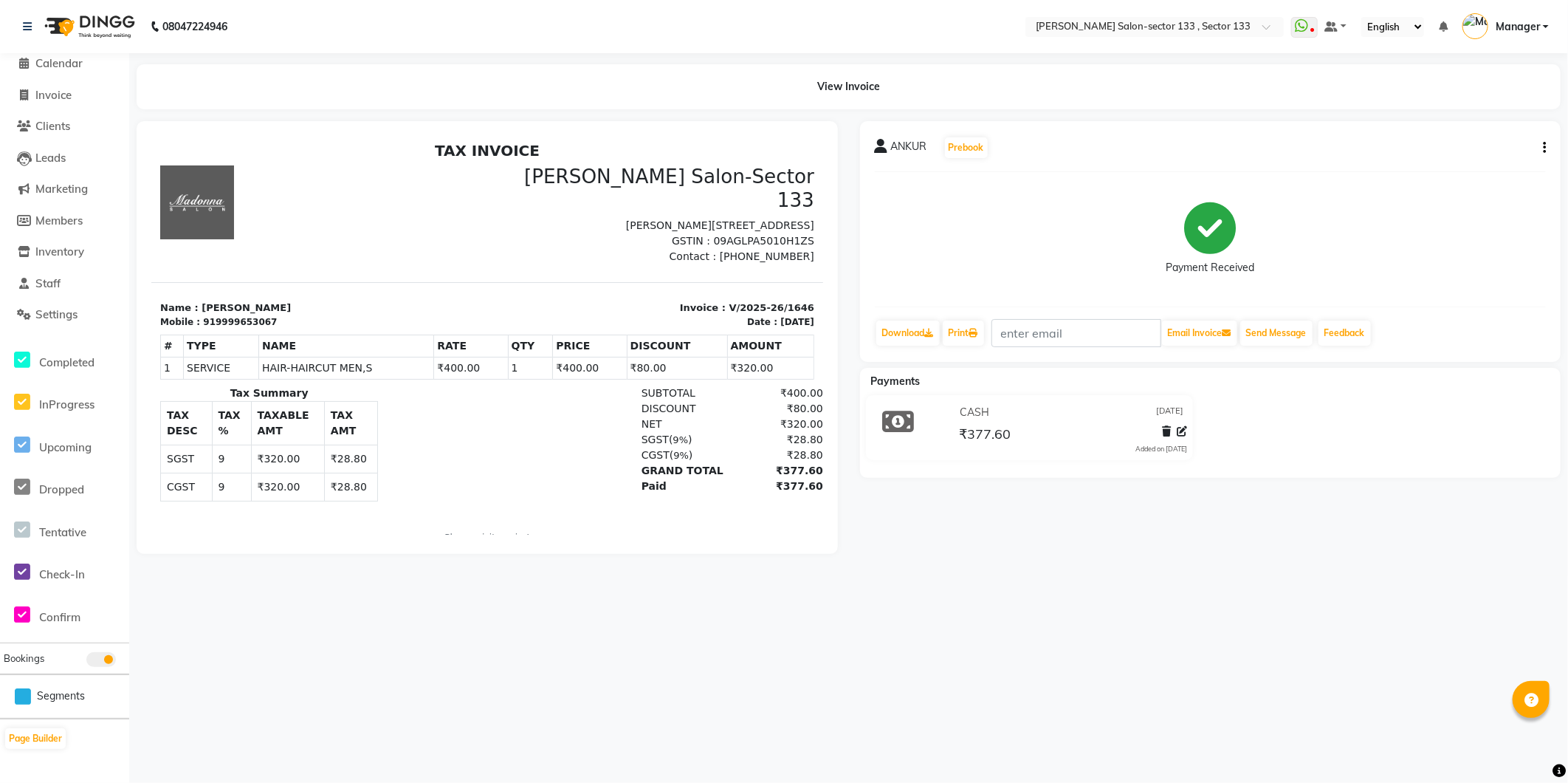
scroll to position [17, 0]
click at [70, 94] on span "Invoice" at bounding box center [54, 90] width 36 height 14
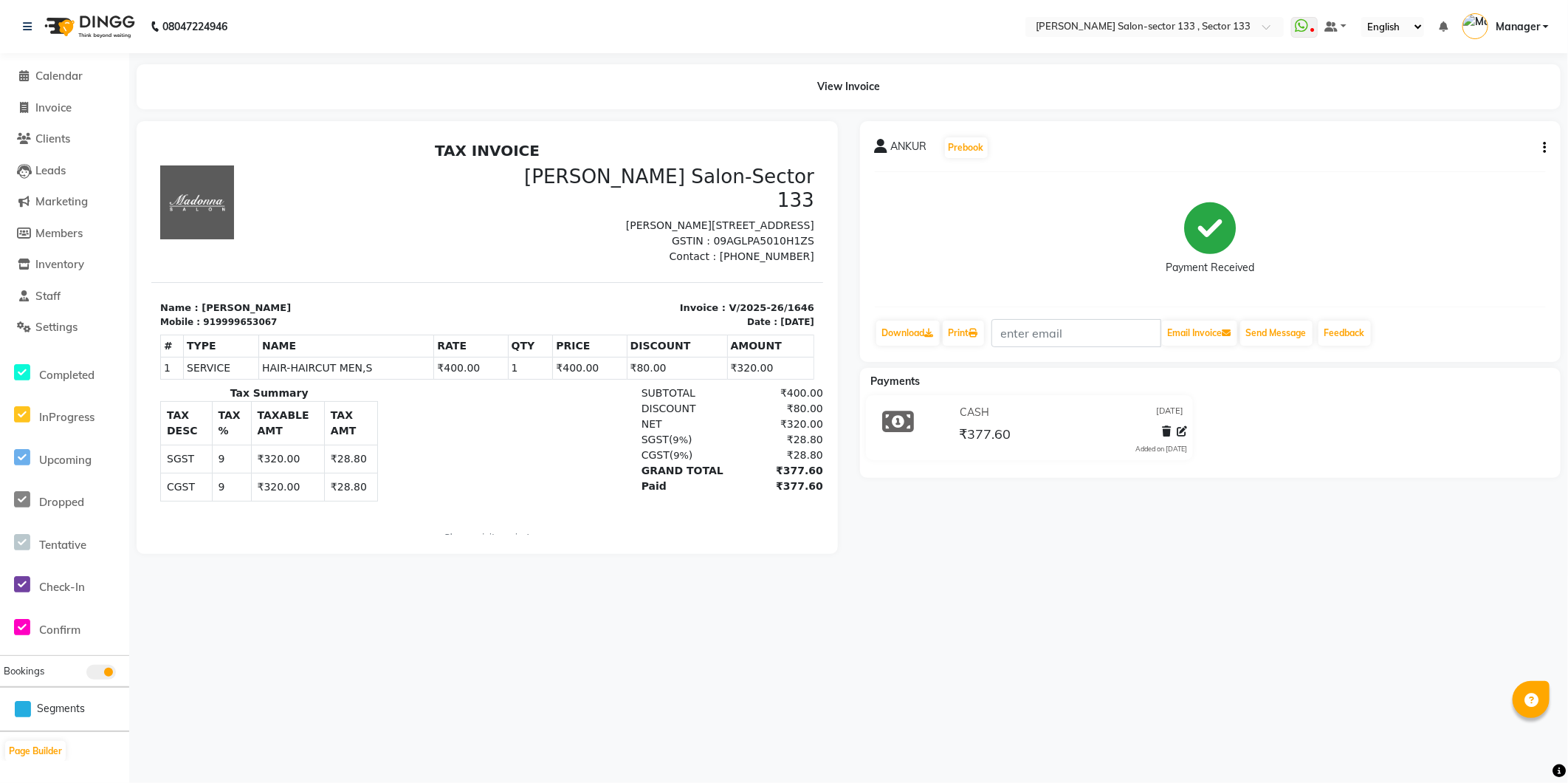
select select "8302"
select select "service"
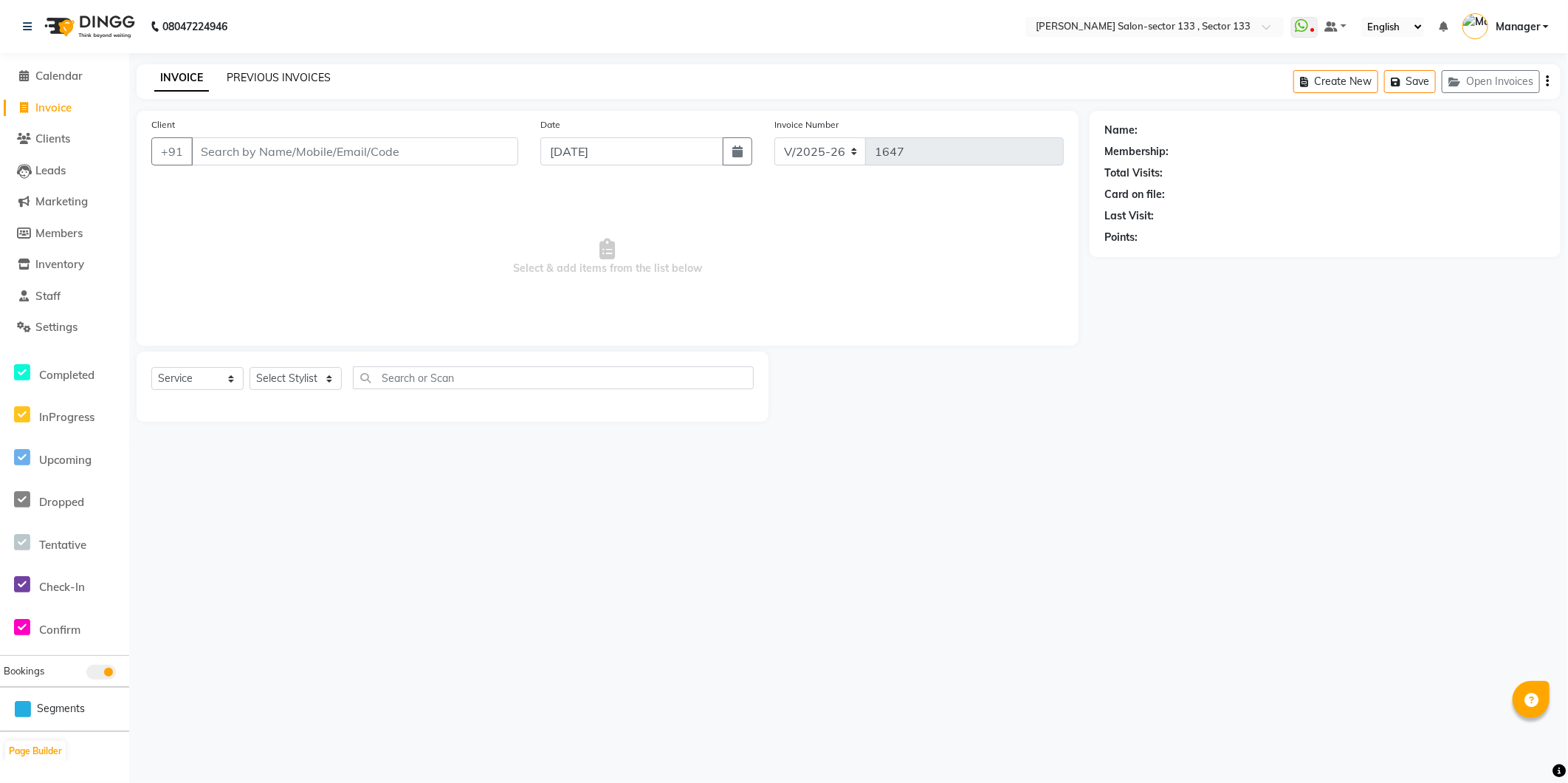
click at [318, 76] on link "PREVIOUS INVOICES" at bounding box center [279, 77] width 104 height 13
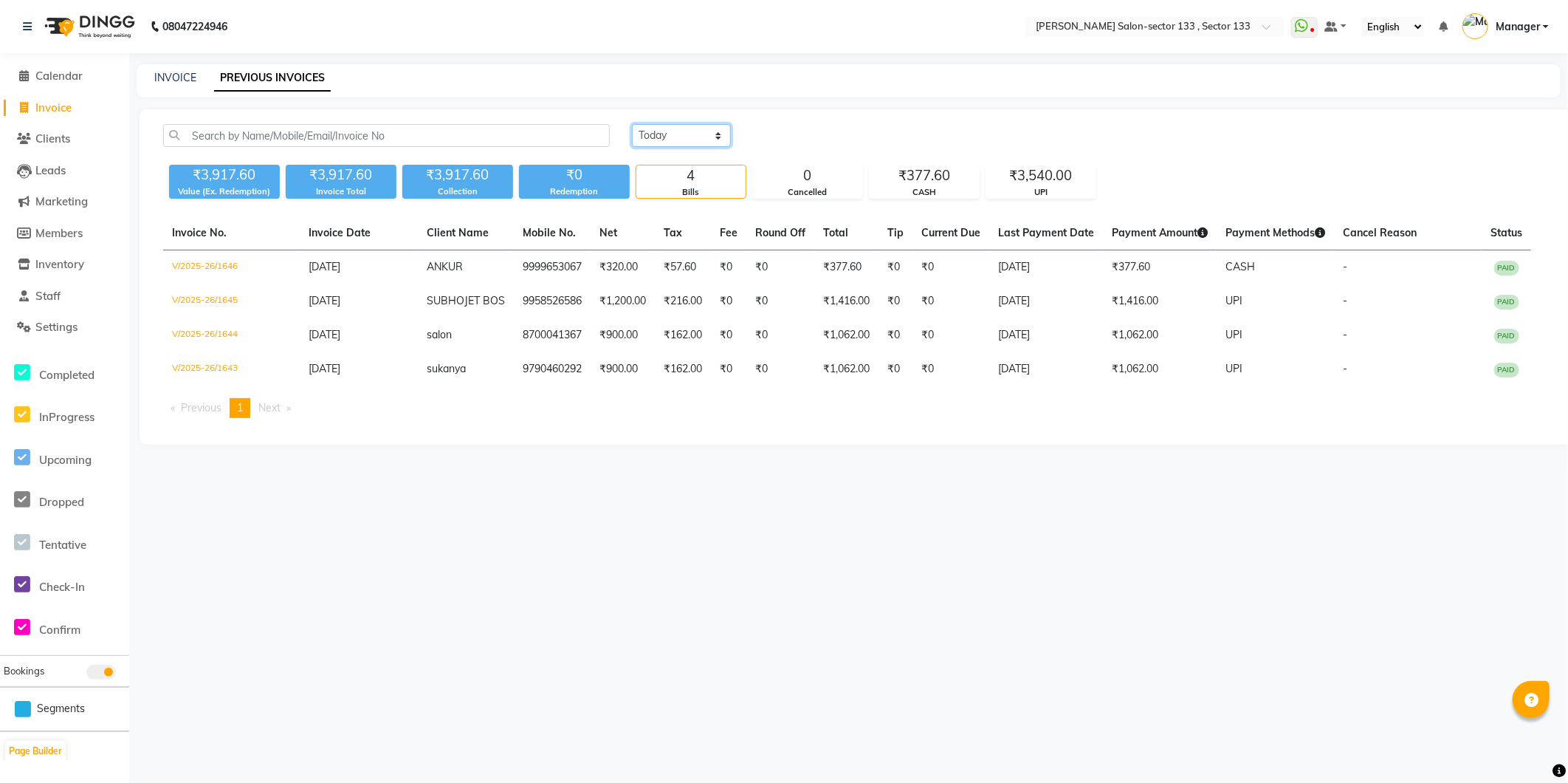
click at [695, 147] on select "Today Yesterday Custom Range" at bounding box center [681, 136] width 99 height 23
select select "range"
click at [632, 124] on select "Today Yesterday Custom Range" at bounding box center [681, 136] width 99 height 23
click at [813, 130] on input "04-09-2025" at bounding box center [802, 135] width 104 height 21
select select "9"
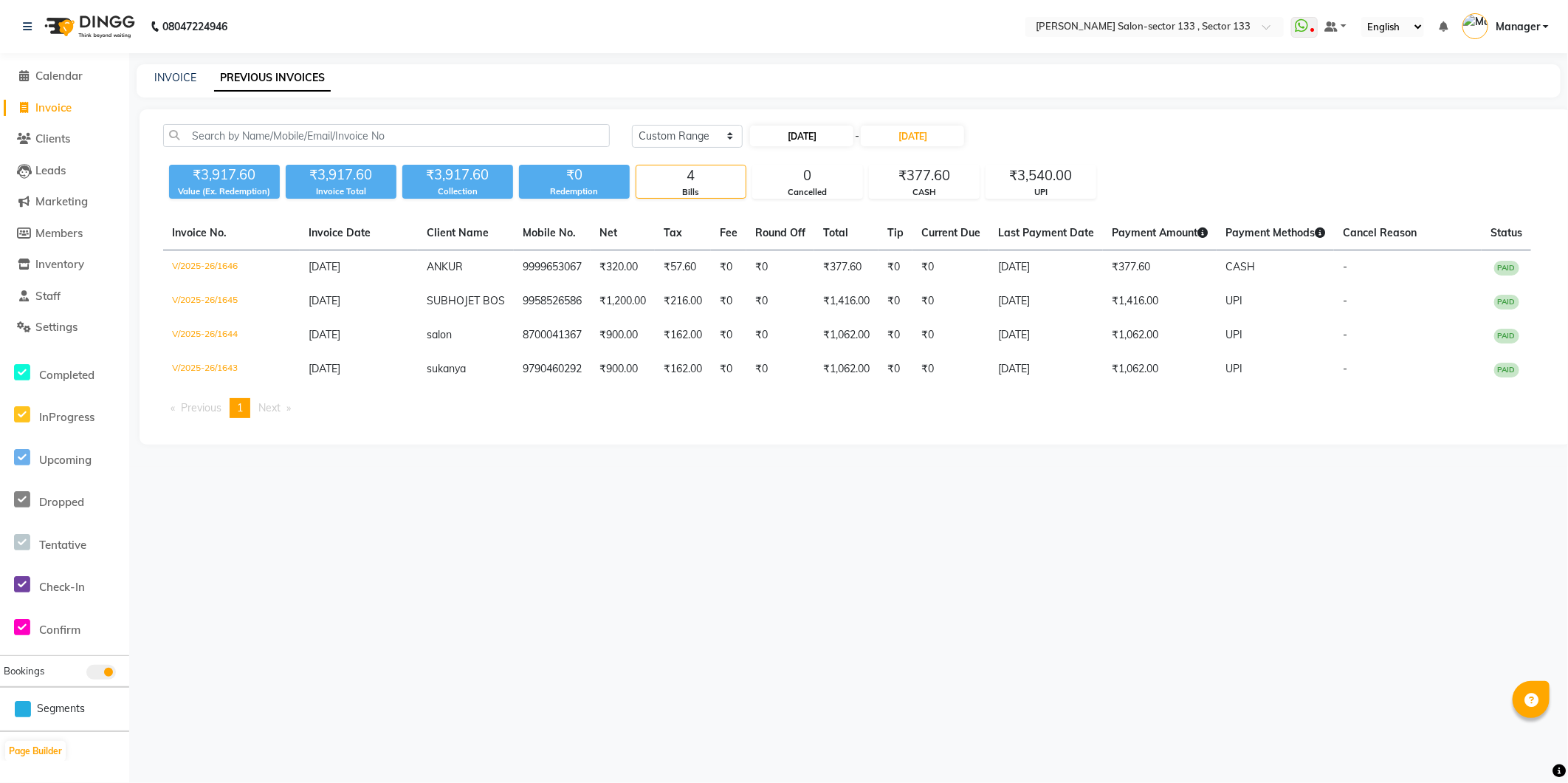
select select "2025"
click at [761, 165] on button "Previous month" at bounding box center [763, 163] width 13 height 23
click at [906, 159] on button "Next month" at bounding box center [910, 163] width 13 height 23
select select "8"
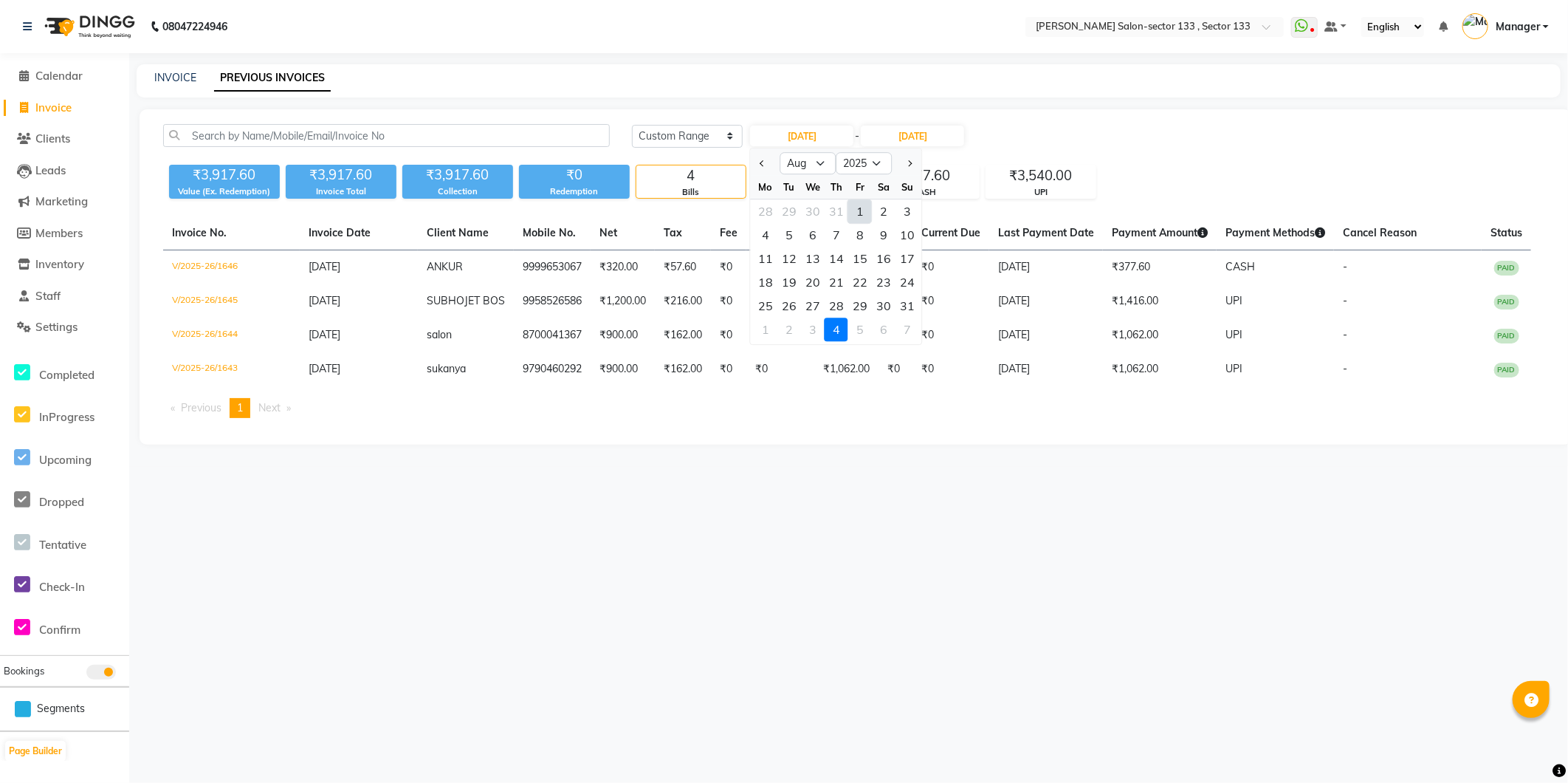
click at [860, 210] on div "1" at bounding box center [860, 211] width 23 height 23
type input "01-08-2025"
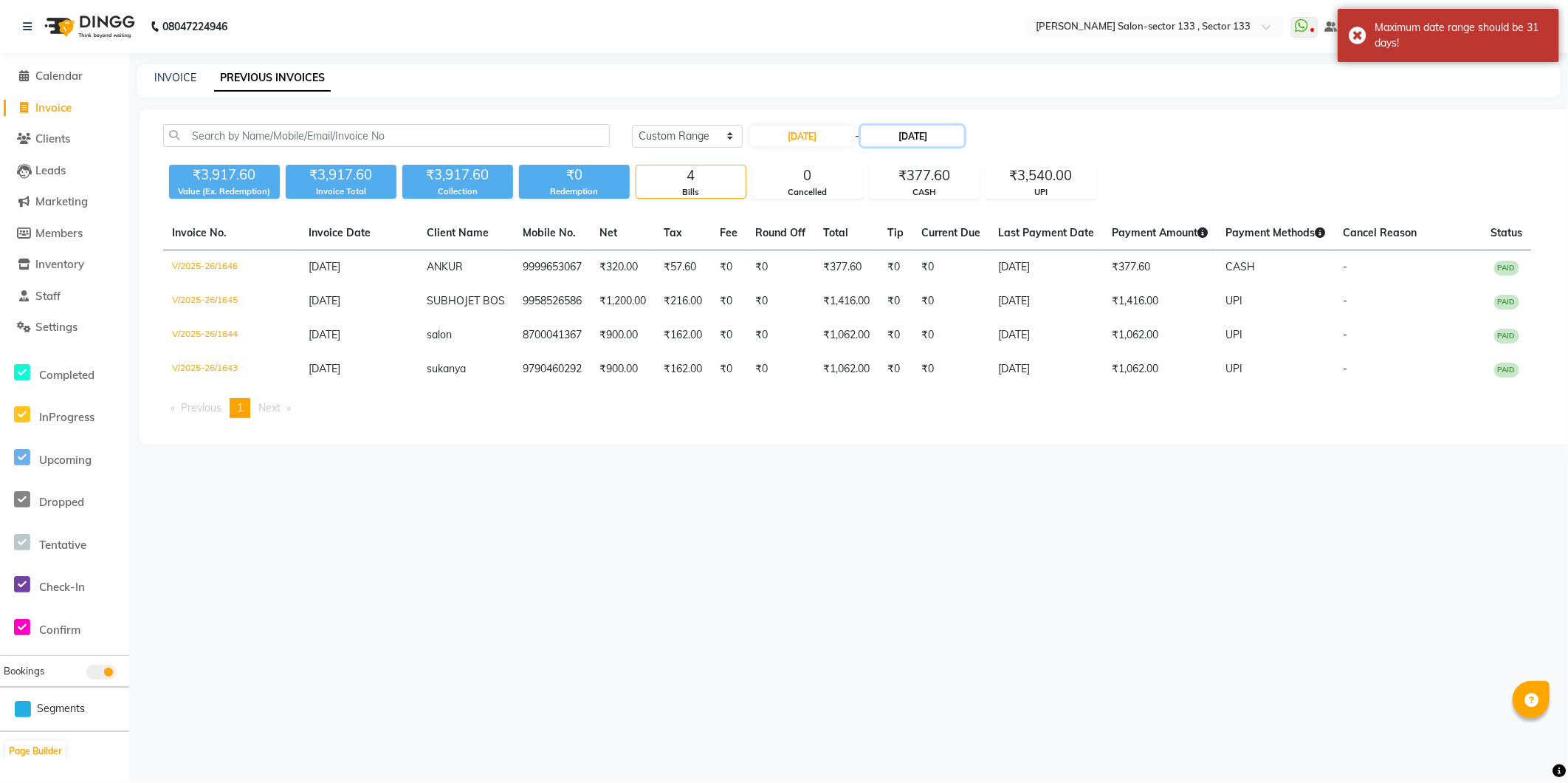
click at [908, 139] on input "04-09-2025" at bounding box center [913, 135] width 104 height 21
click at [875, 156] on button "Previous month" at bounding box center [880, 163] width 13 height 23
select select "8"
click at [1026, 312] on div "31" at bounding box center [1024, 306] width 23 height 23
type input "31-08-2025"
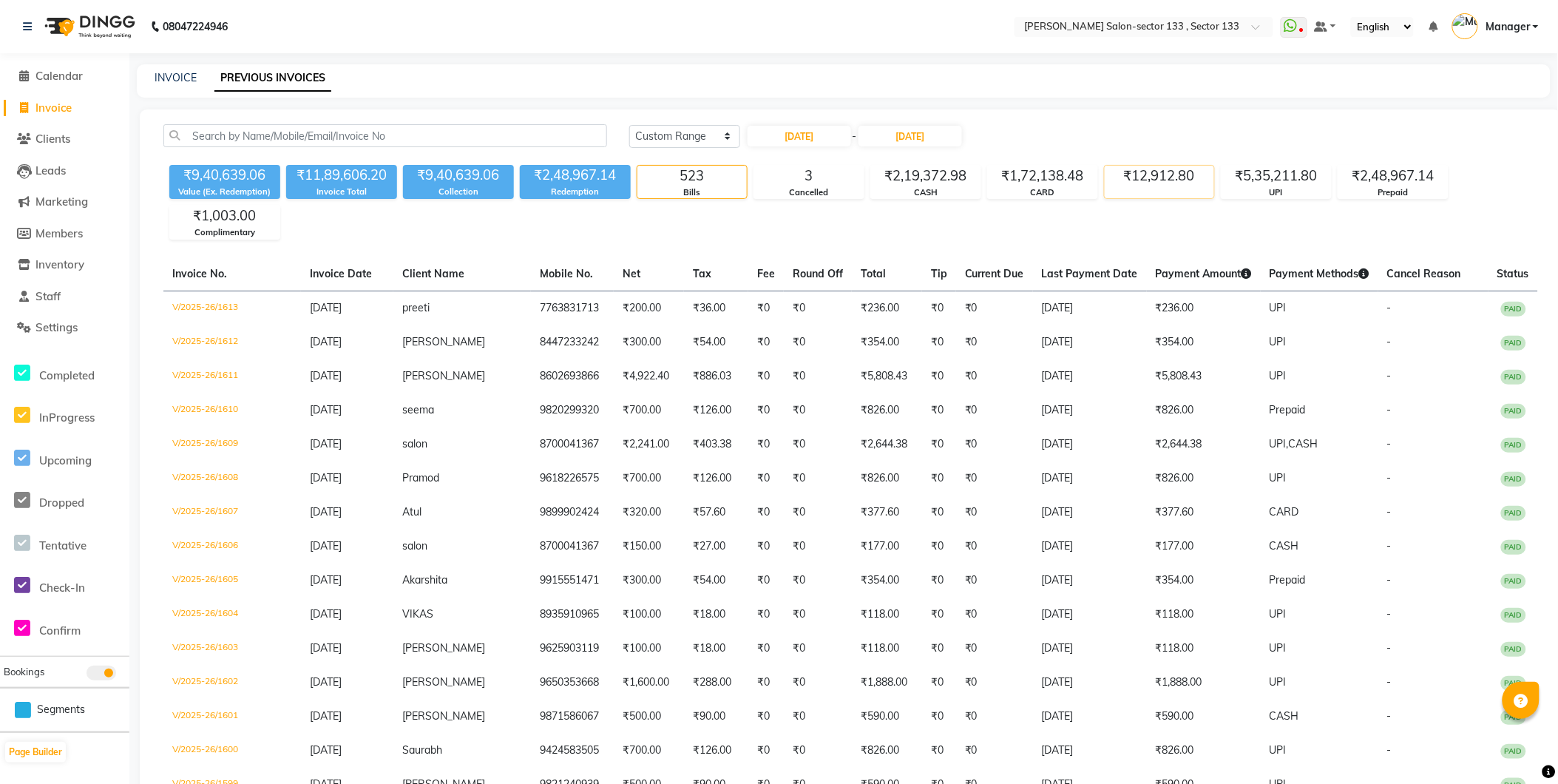
click at [1136, 188] on div "₹12,912.80" at bounding box center [1160, 182] width 111 height 34
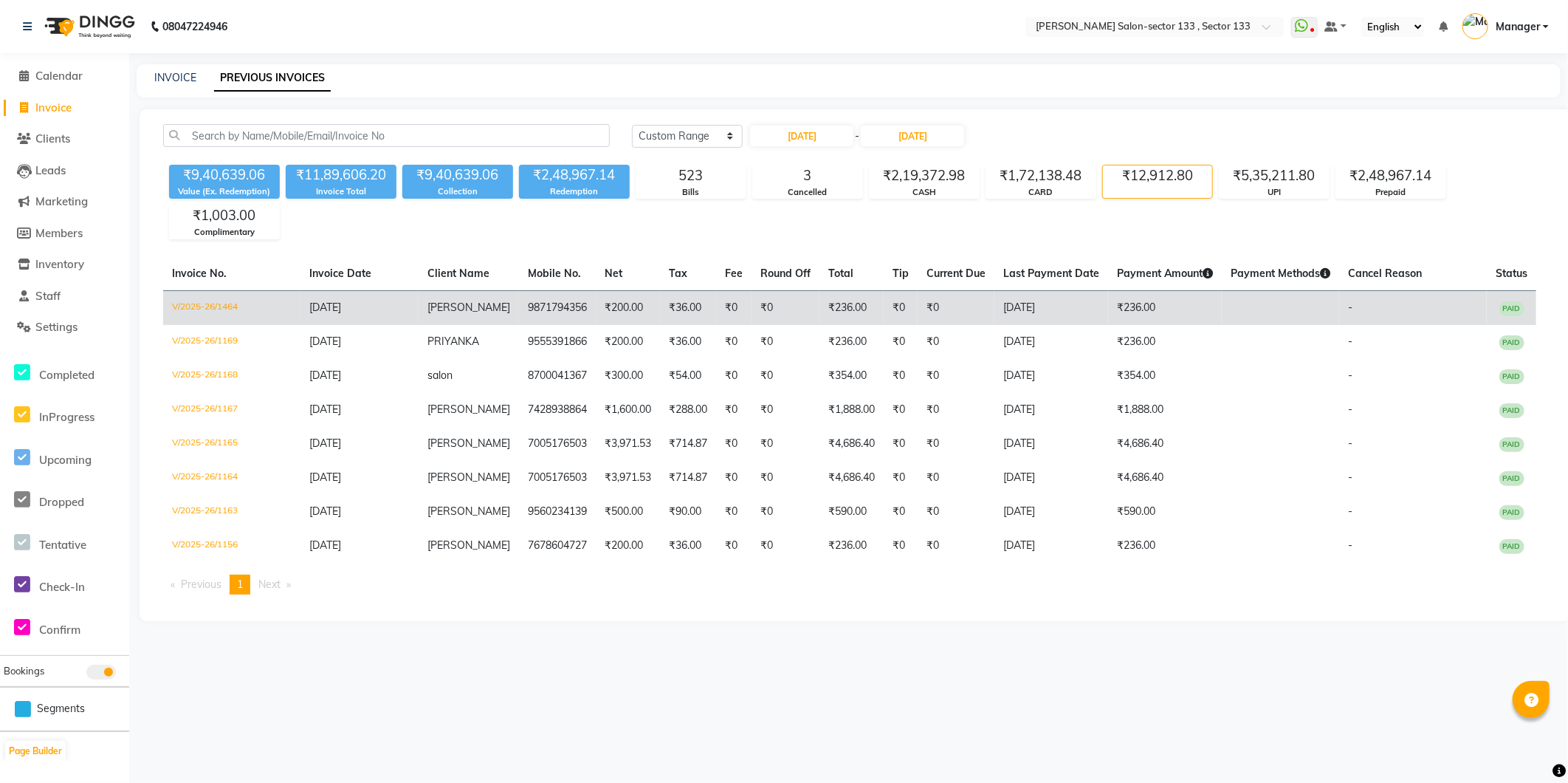
click at [752, 314] on td "₹0" at bounding box center [786, 307] width 68 height 35
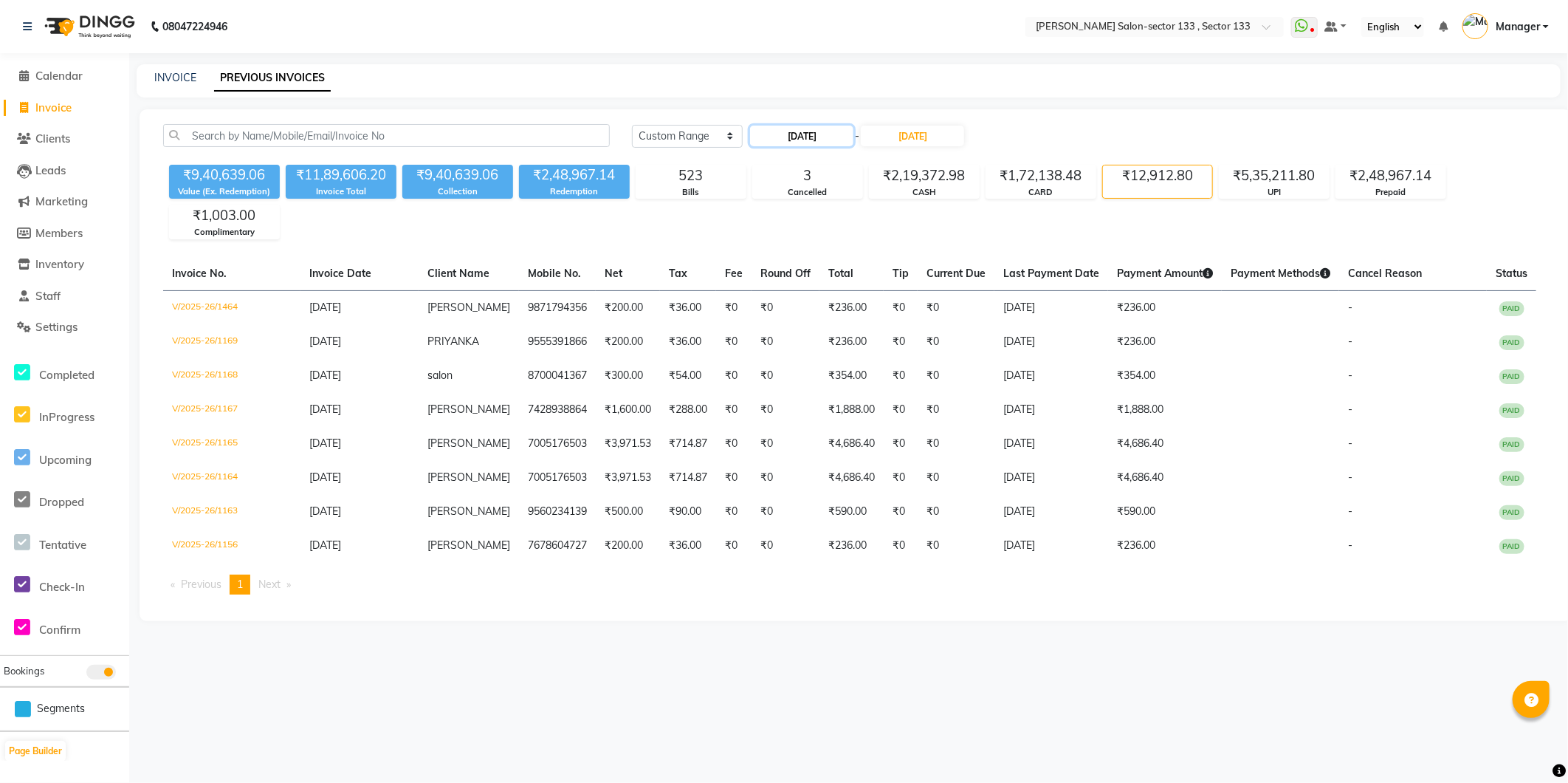
click at [847, 130] on input "01-08-2025" at bounding box center [802, 135] width 104 height 21
select select "8"
select select "2025"
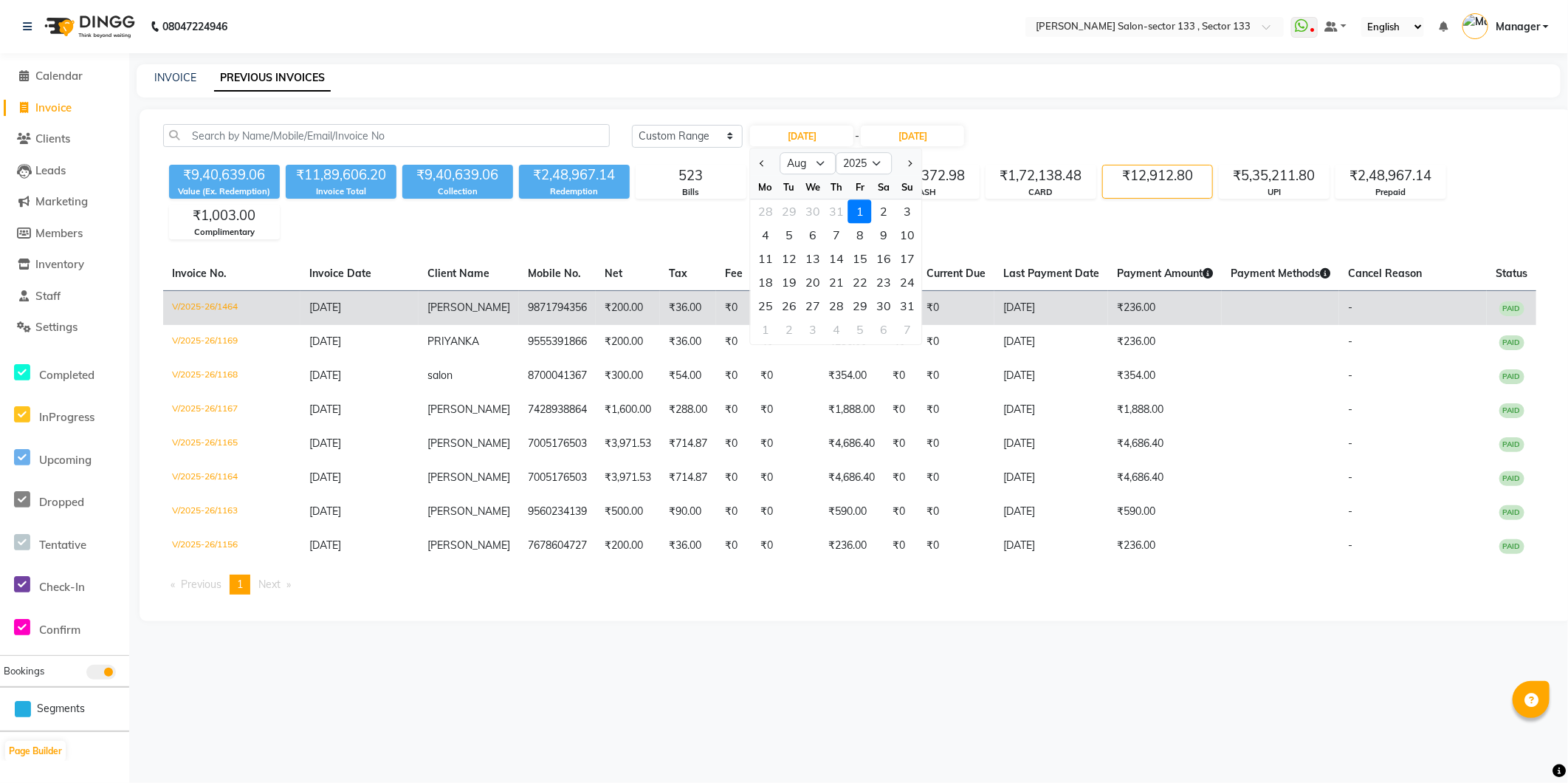
click at [910, 308] on div "31" at bounding box center [907, 306] width 23 height 23
type input "31-08-2025"
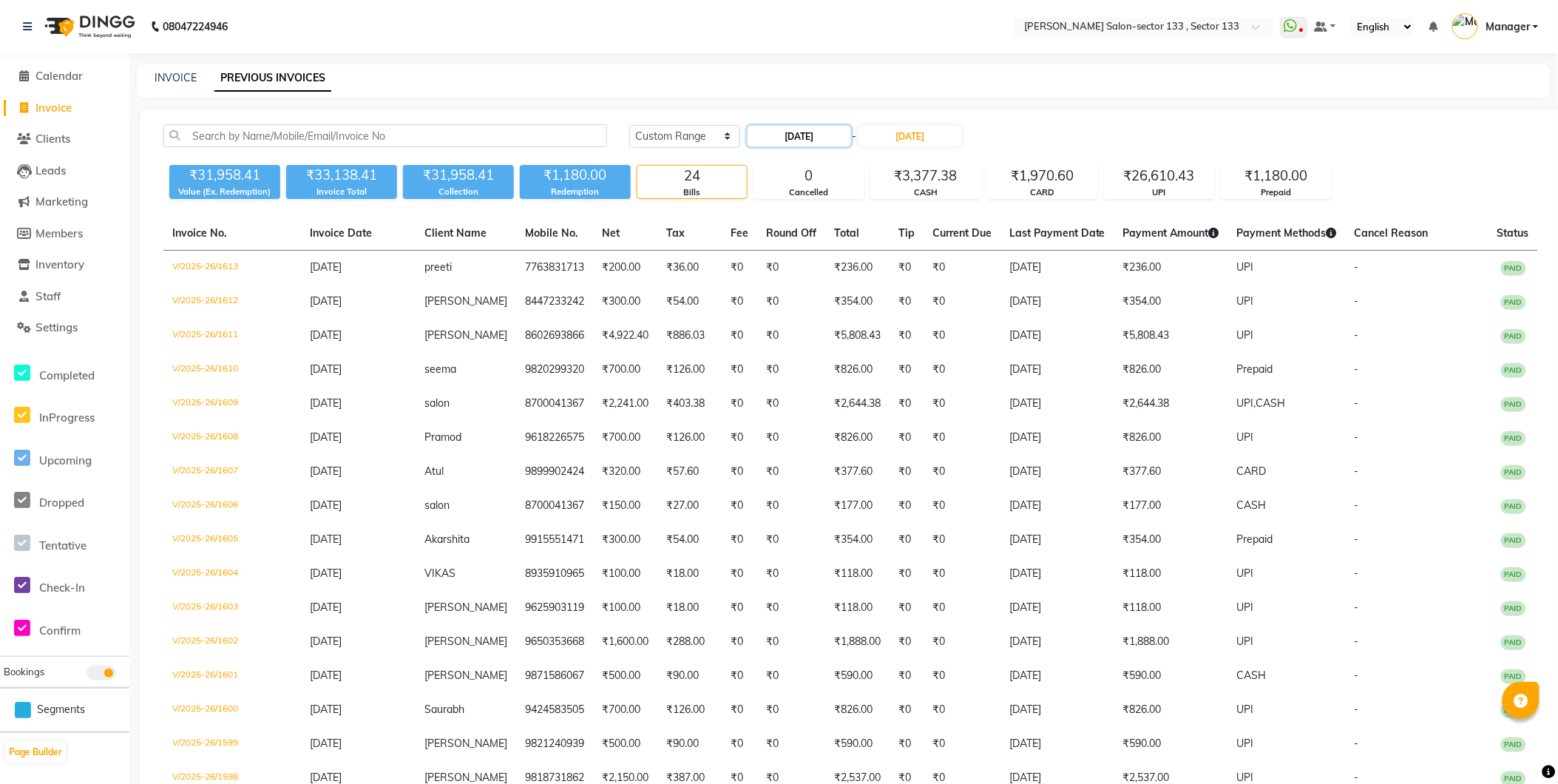
click at [799, 139] on input "31-08-2025" at bounding box center [800, 135] width 104 height 21
select select "8"
select select "2025"
click at [852, 217] on div "1" at bounding box center [857, 211] width 23 height 23
type input "01-08-2025"
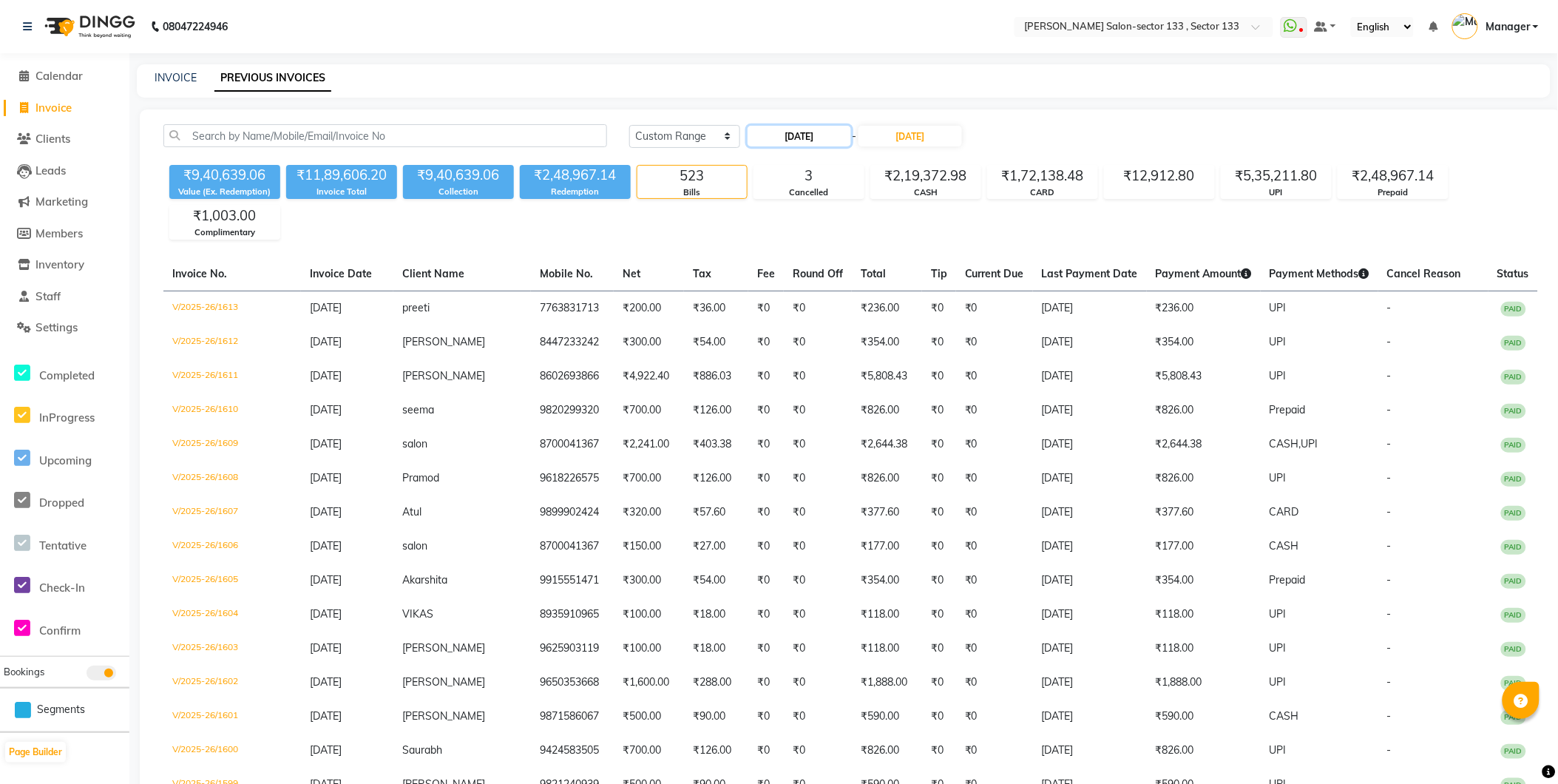
click at [805, 139] on input "01-08-2025" at bounding box center [800, 135] width 104 height 21
select select "8"
select select "2025"
click at [910, 164] on button "Next month" at bounding box center [907, 163] width 13 height 23
select select "9"
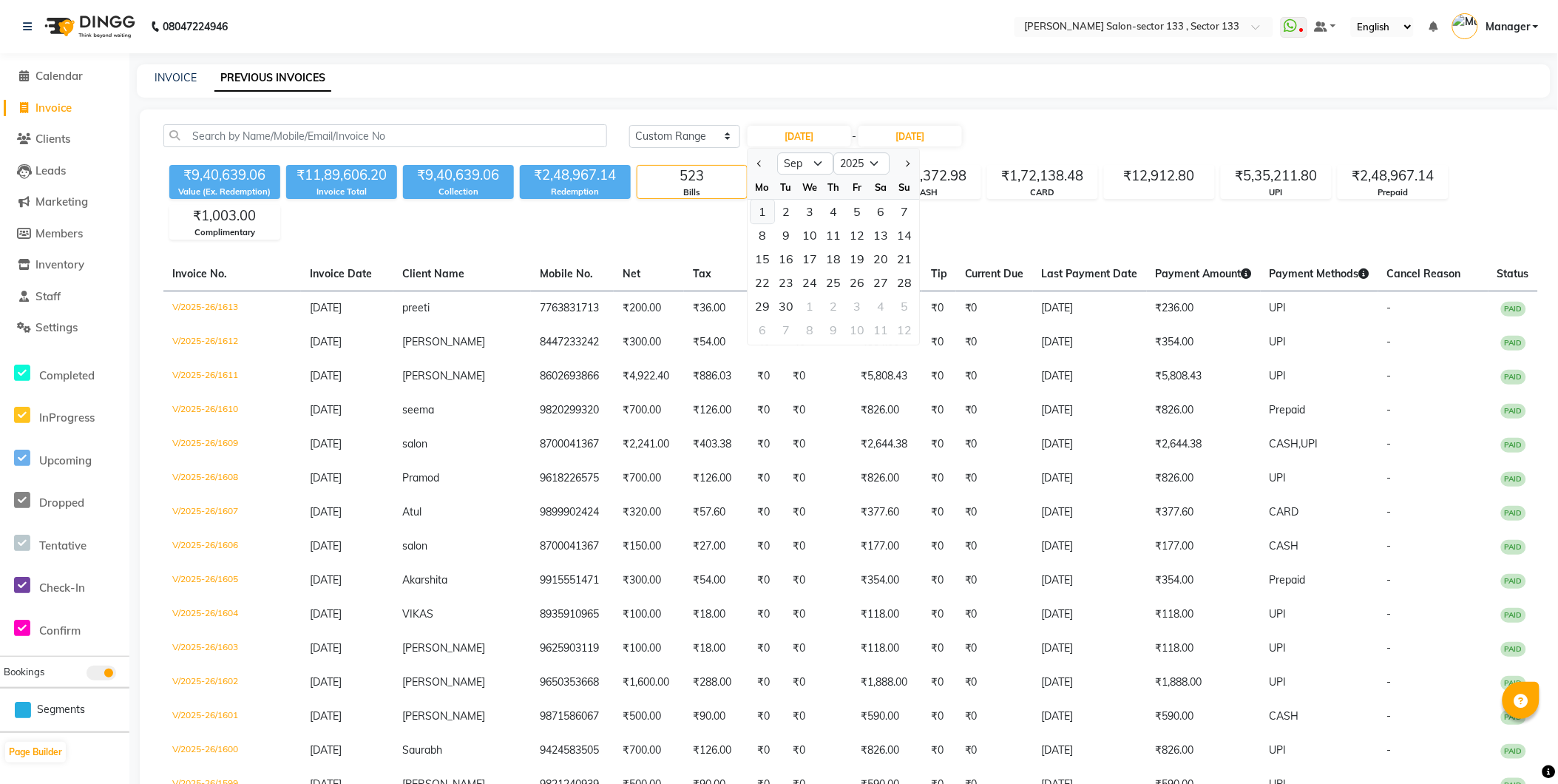
click at [766, 212] on div "1" at bounding box center [762, 211] width 23 height 23
type input "01-09-2025"
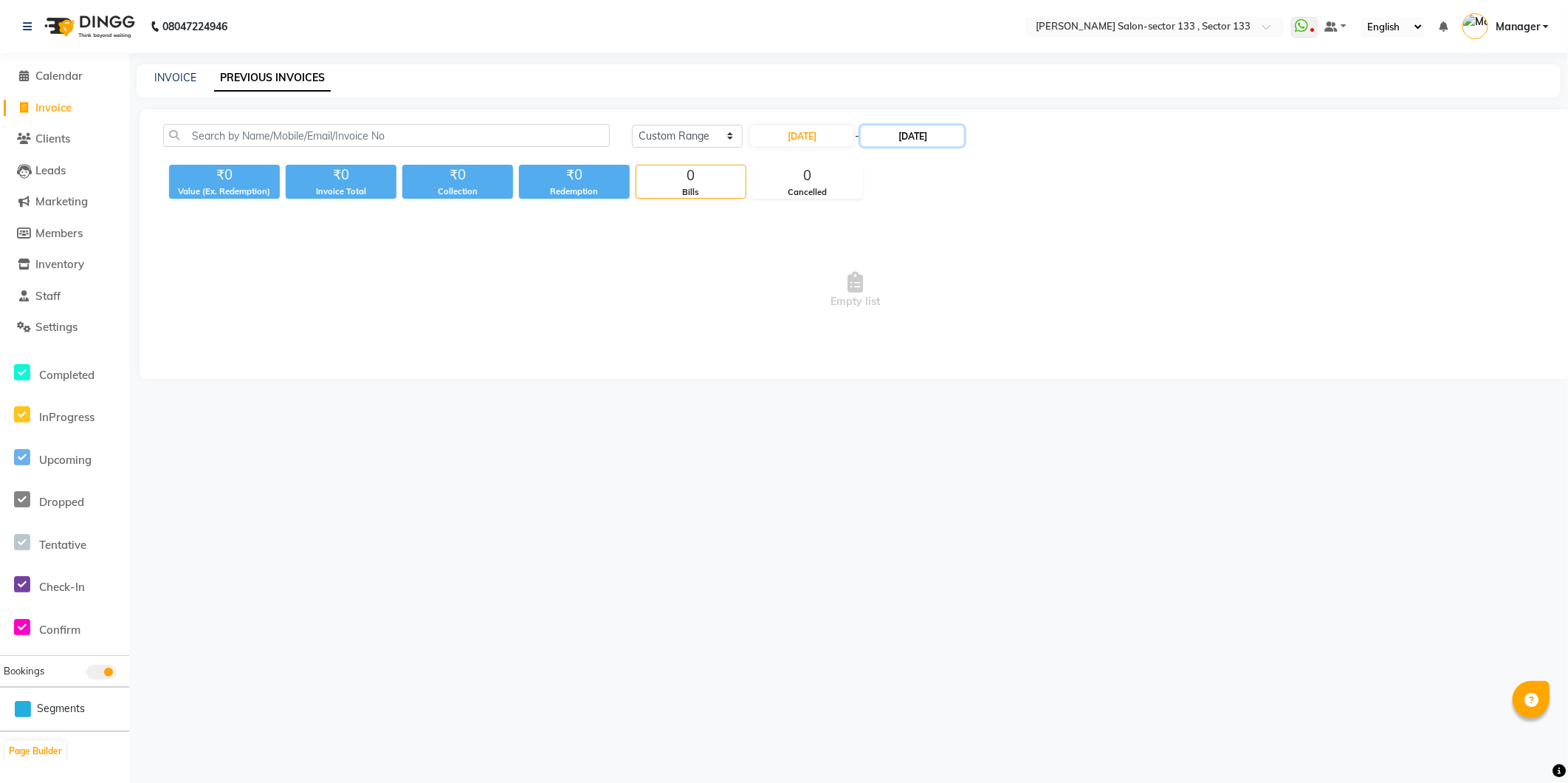
click at [899, 136] on input "31-08-2025" at bounding box center [913, 135] width 104 height 21
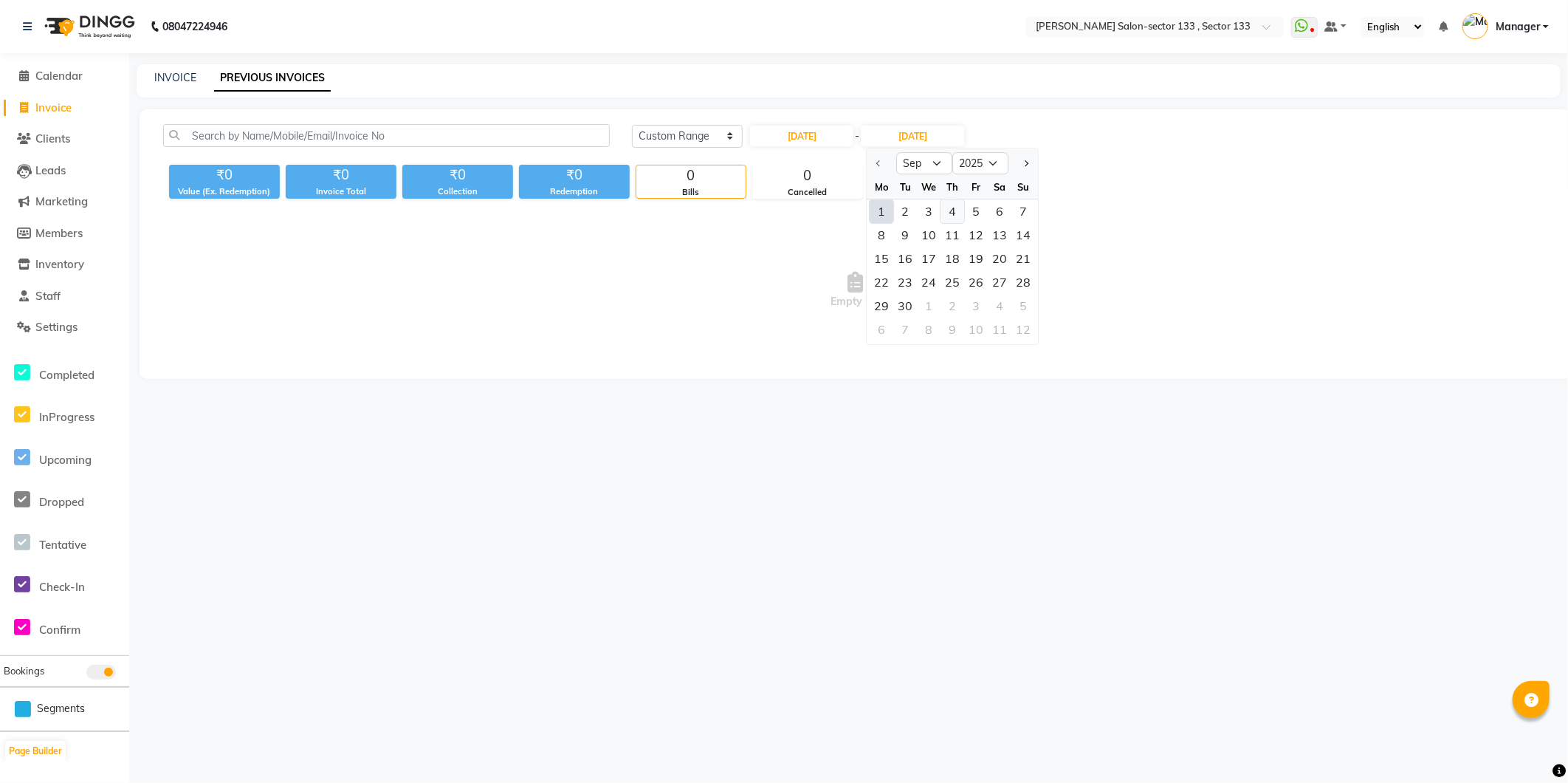
click at [961, 218] on div "4" at bounding box center [953, 211] width 23 height 23
type input "04-09-2025"
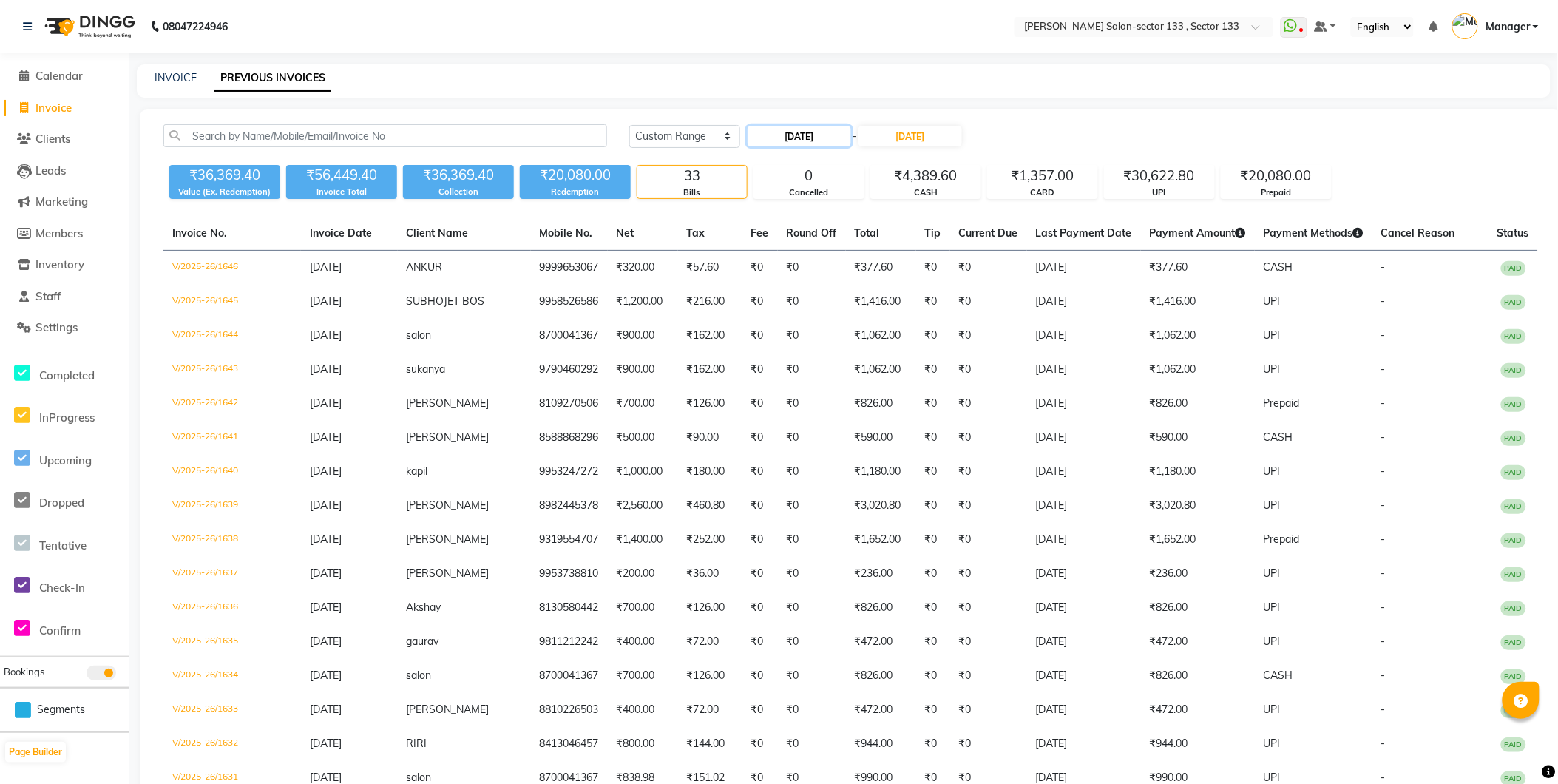
click at [831, 136] on input "01-09-2025" at bounding box center [800, 135] width 104 height 21
select select "9"
select select "2025"
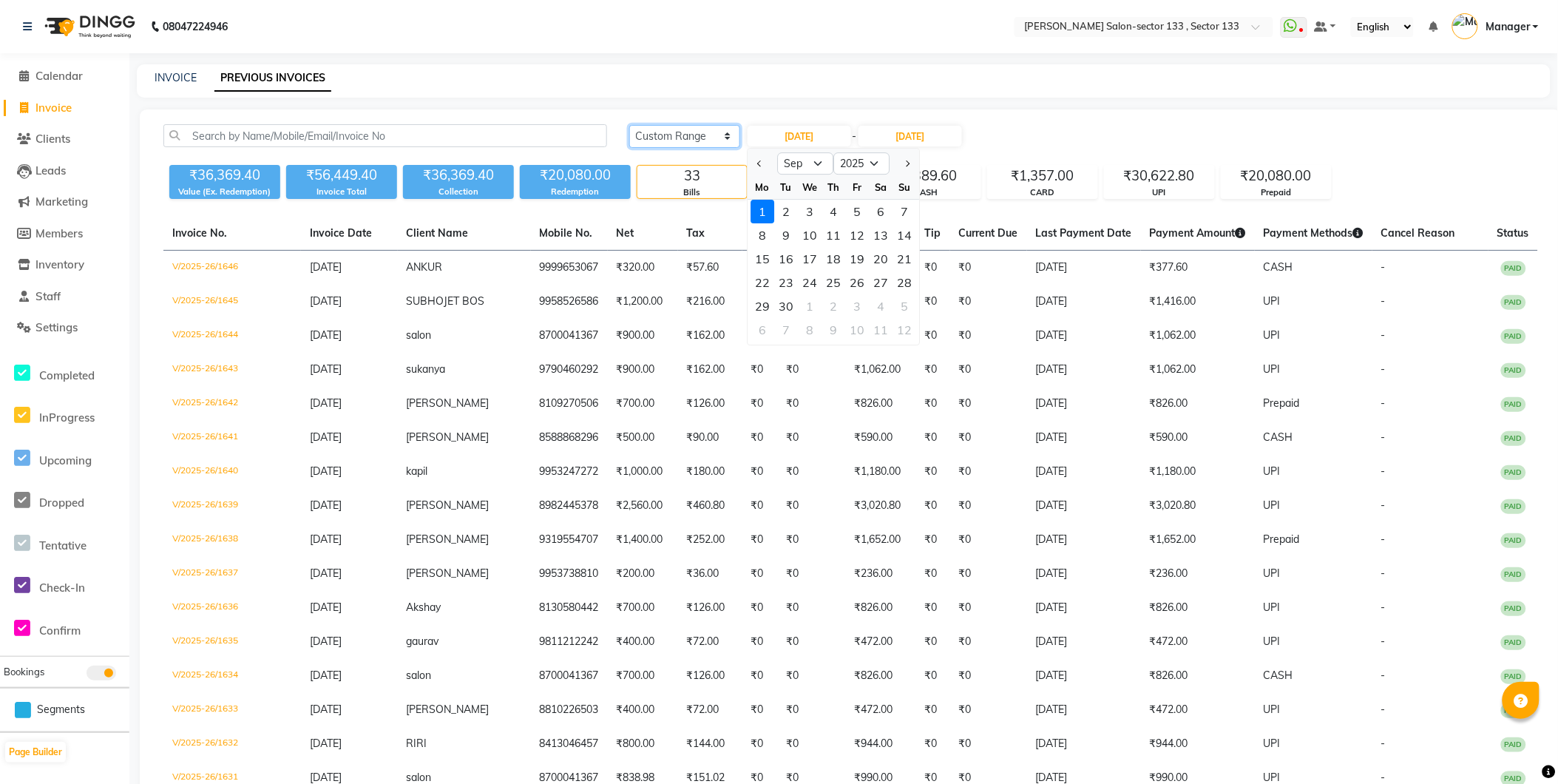
click at [678, 142] on select "Today Yesterday Custom Range" at bounding box center [685, 137] width 111 height 23
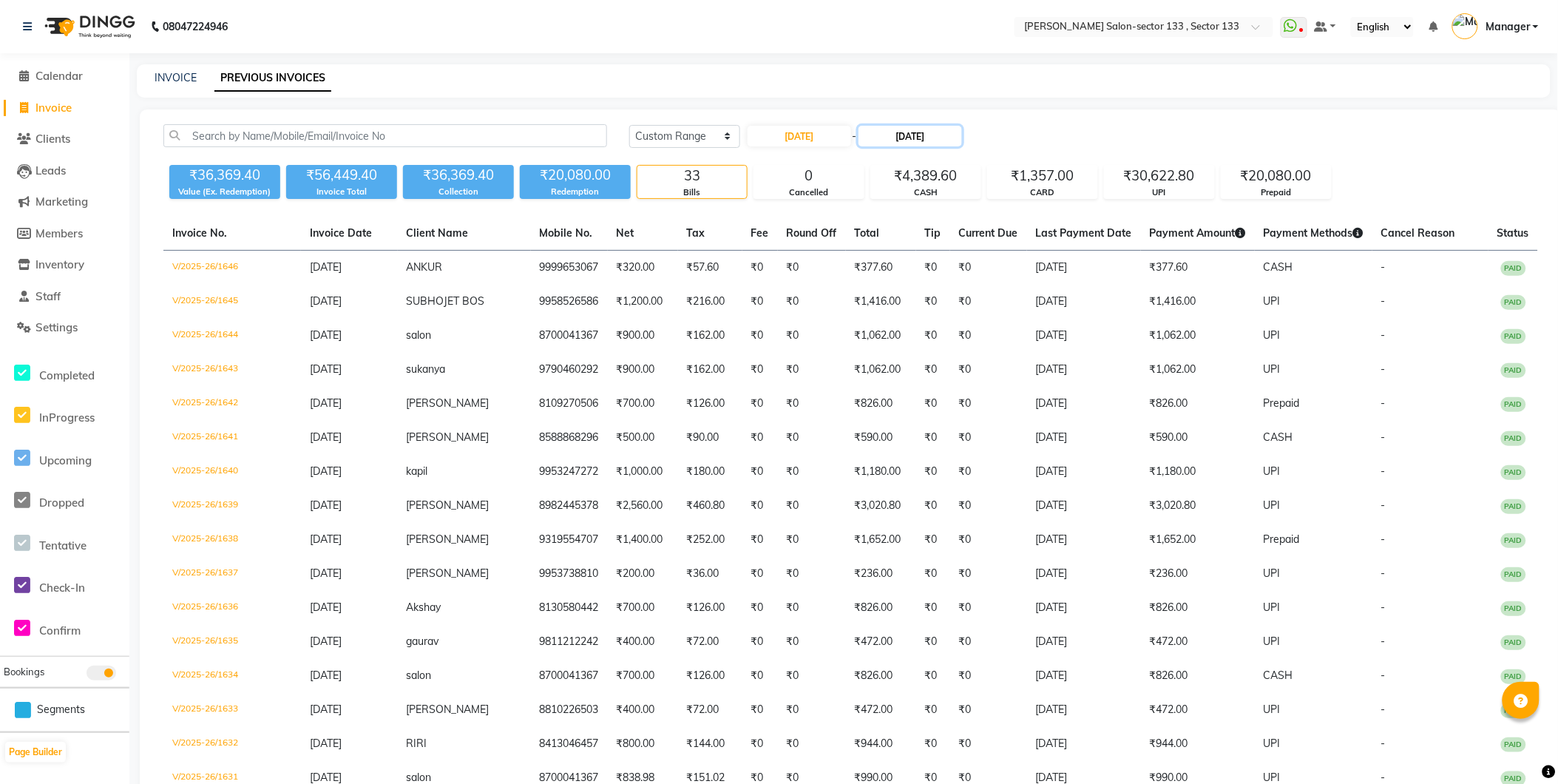
click at [875, 135] on input "04-09-2025" at bounding box center [911, 135] width 104 height 21
click at [830, 133] on input "01-09-2025" at bounding box center [800, 135] width 104 height 21
select select "9"
select select "2025"
click at [839, 202] on div "4" at bounding box center [834, 211] width 23 height 23
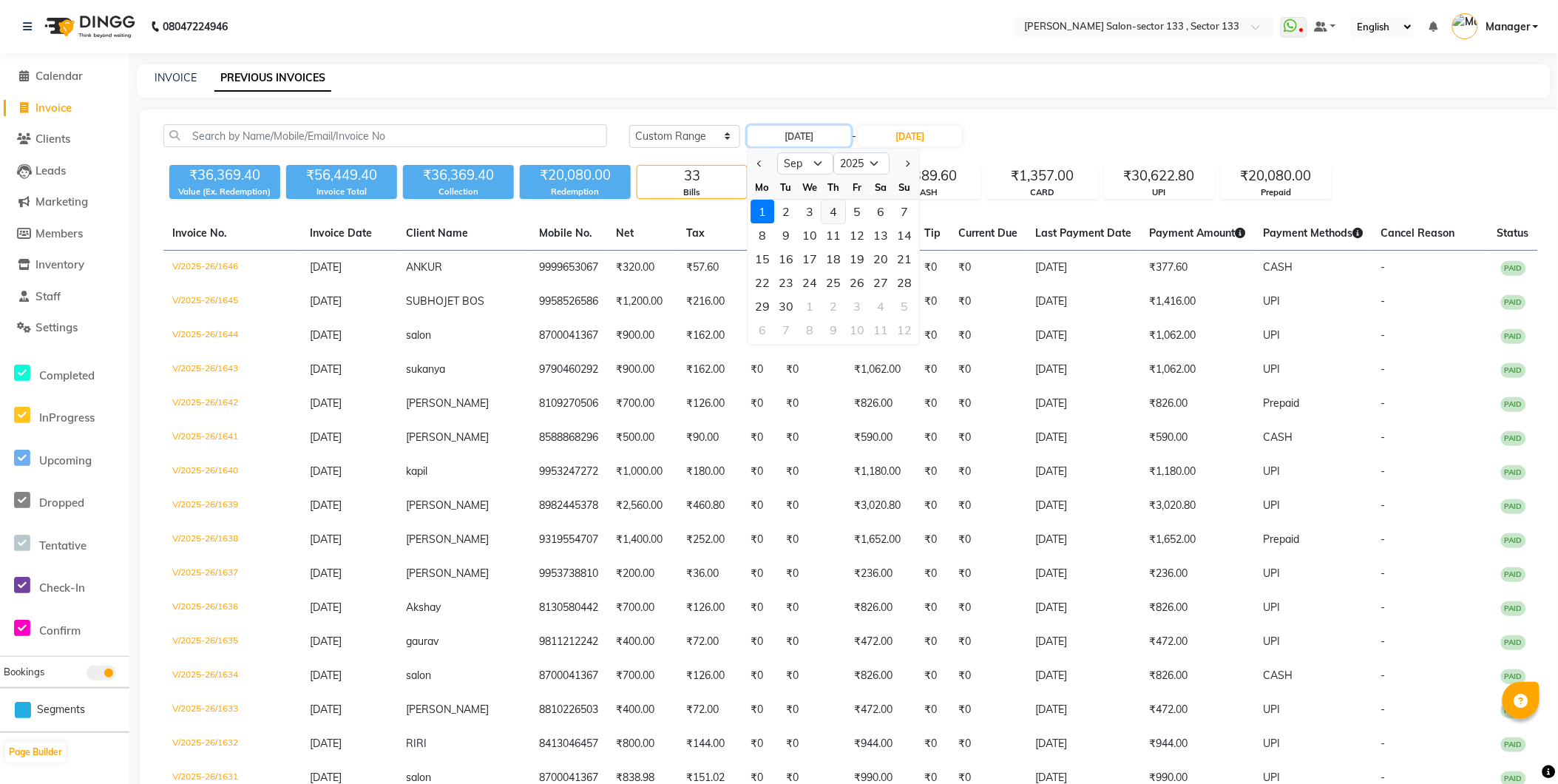
type input "04-09-2025"
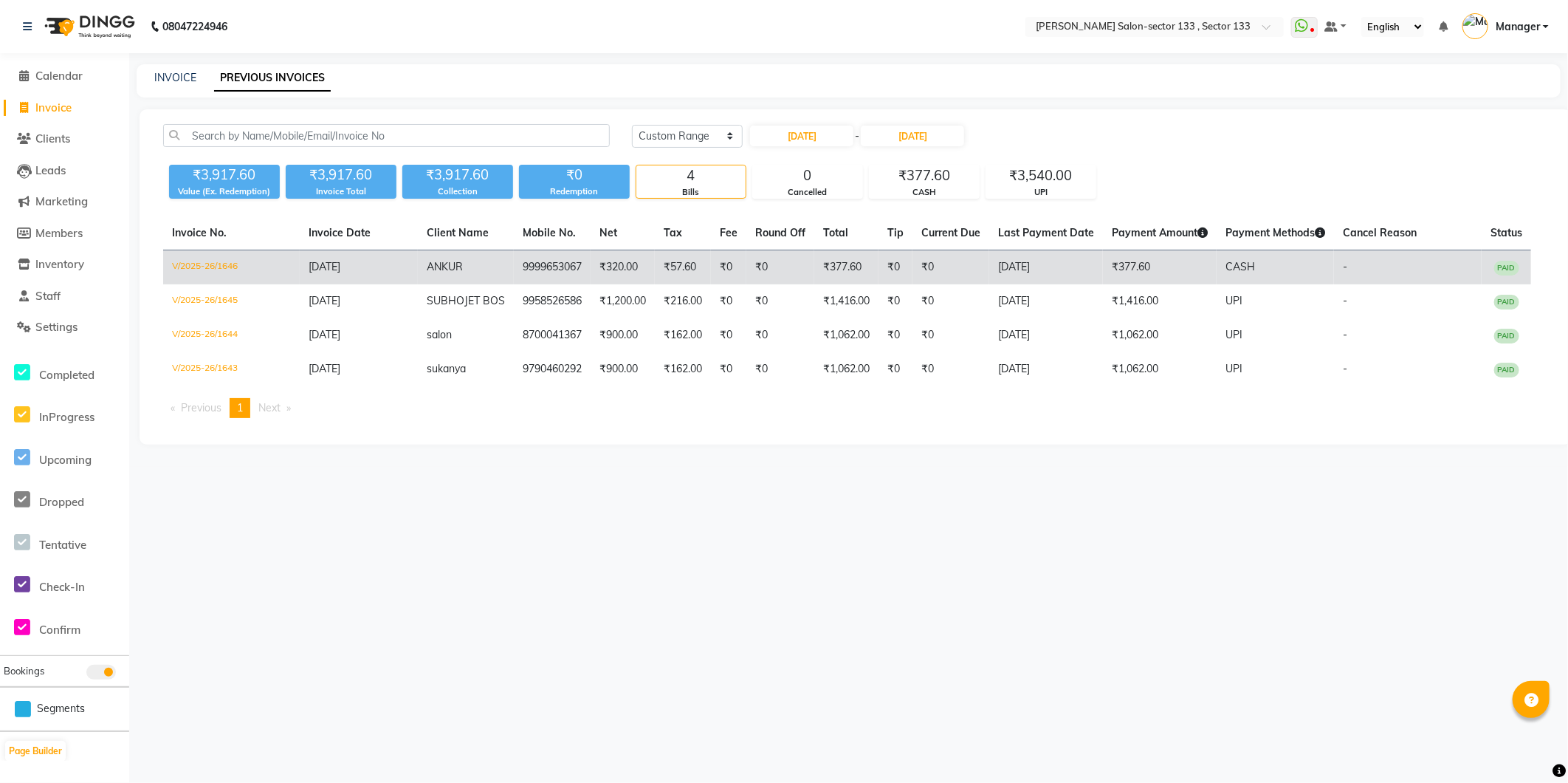
click at [889, 258] on td "₹0" at bounding box center [896, 267] width 34 height 35
